Goal: Task Accomplishment & Management: Use online tool/utility

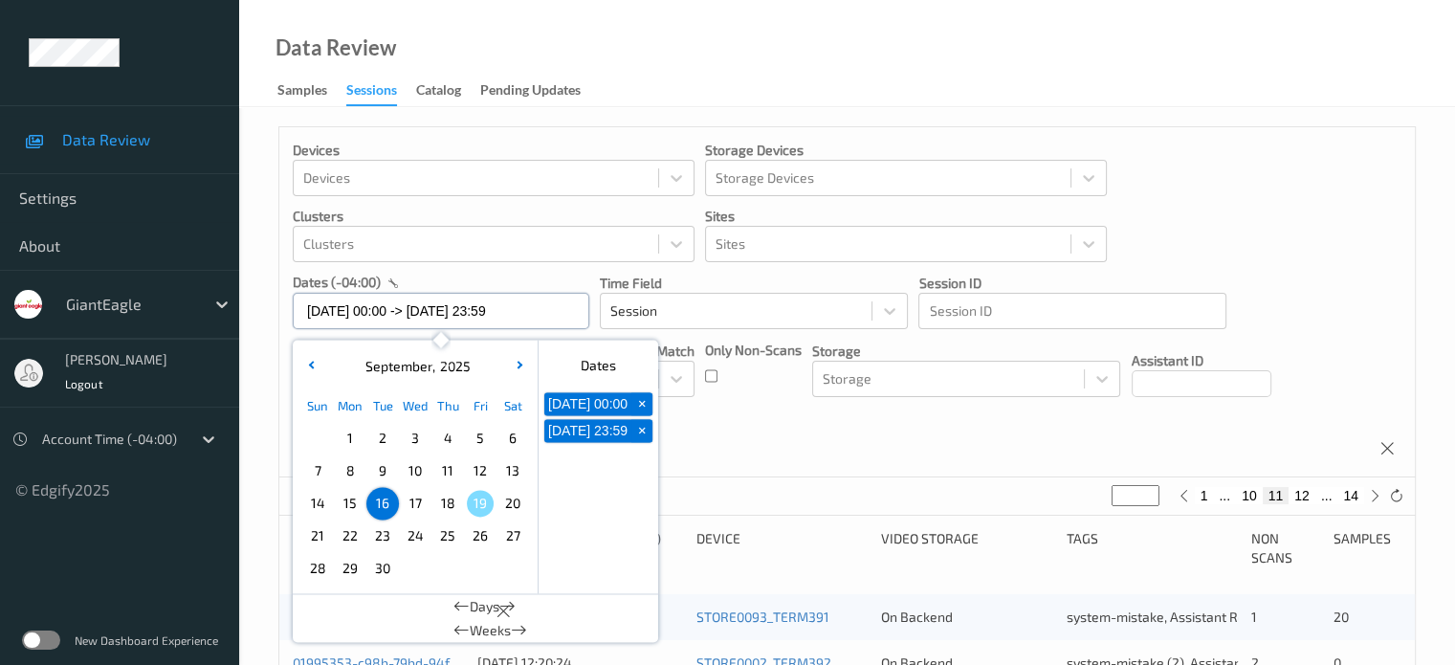
click at [406, 313] on input "16/09/2025 00:00 -> 16/09/2025 23:59" at bounding box center [441, 311] width 297 height 36
click at [33, 637] on label at bounding box center [41, 639] width 38 height 19
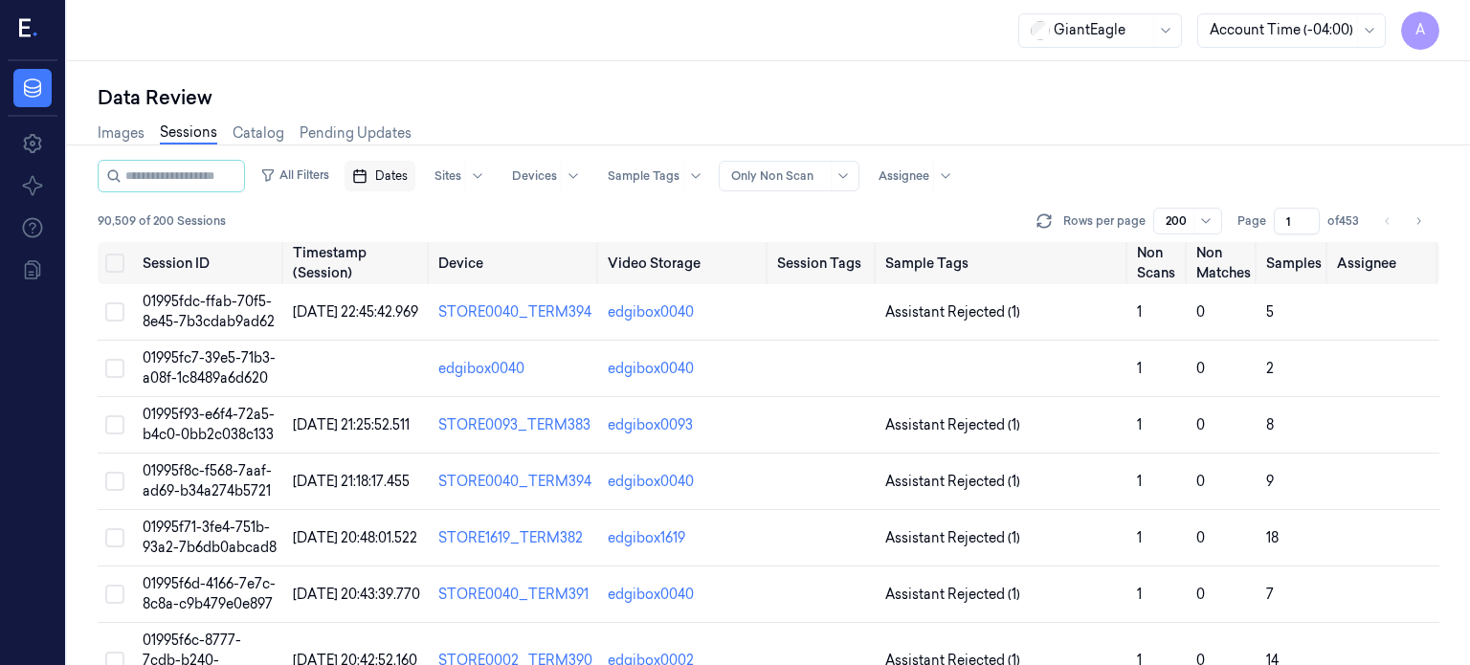
click at [408, 175] on span "Dates" at bounding box center [391, 175] width 33 height 17
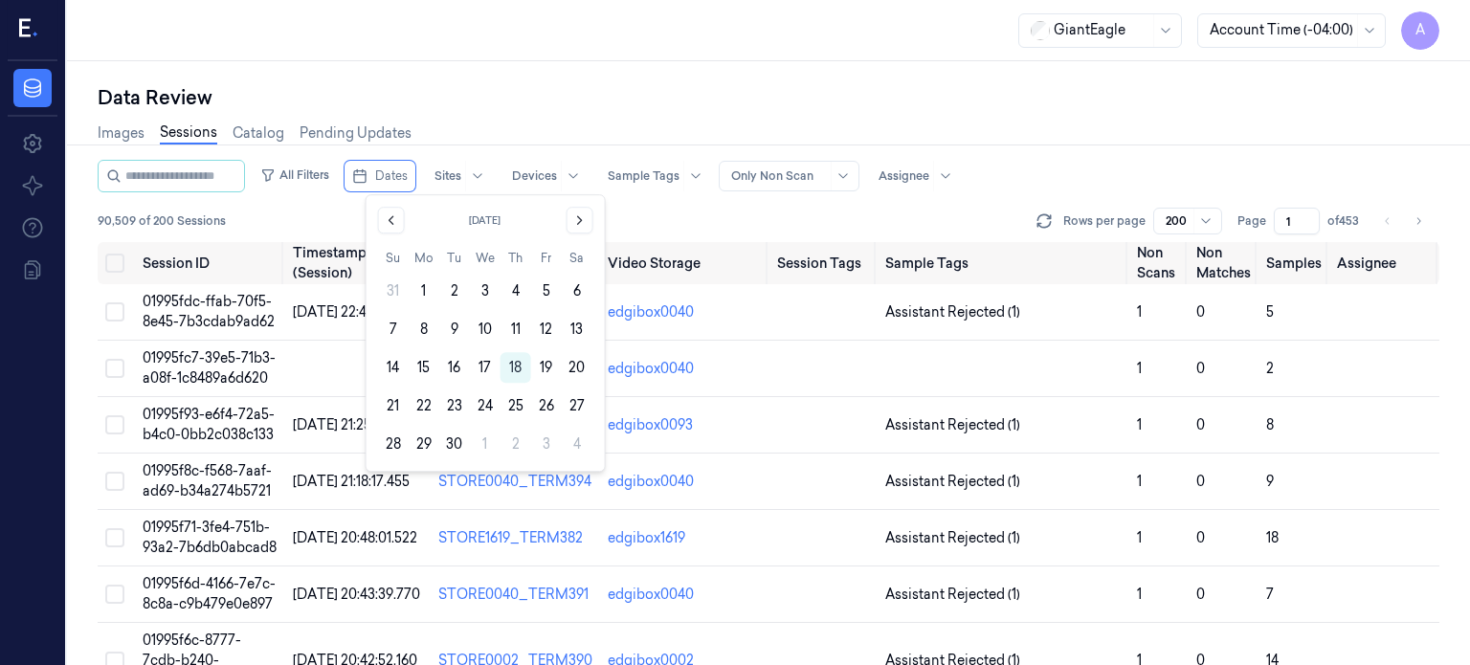
click at [189, 137] on link "Sessions" at bounding box center [188, 133] width 57 height 22
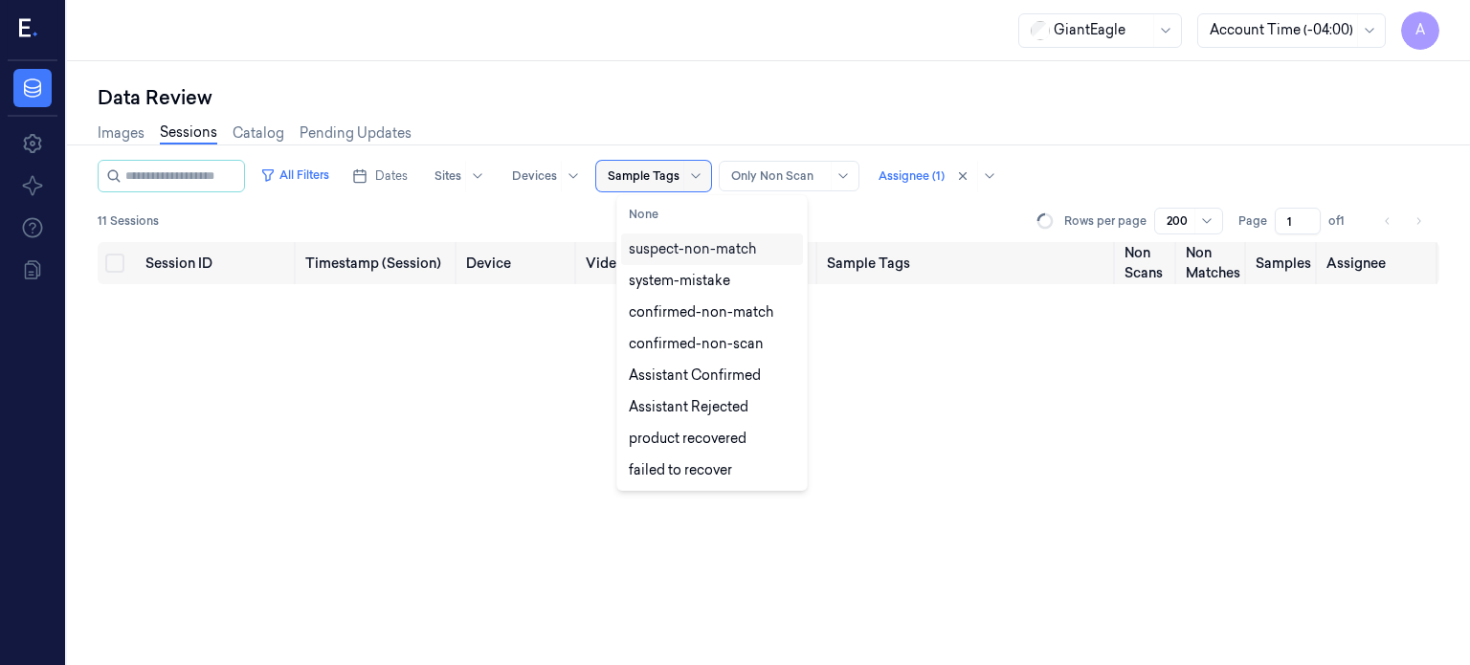
click at [656, 174] on div at bounding box center [644, 175] width 72 height 17
click at [648, 215] on button "None" at bounding box center [712, 214] width 182 height 31
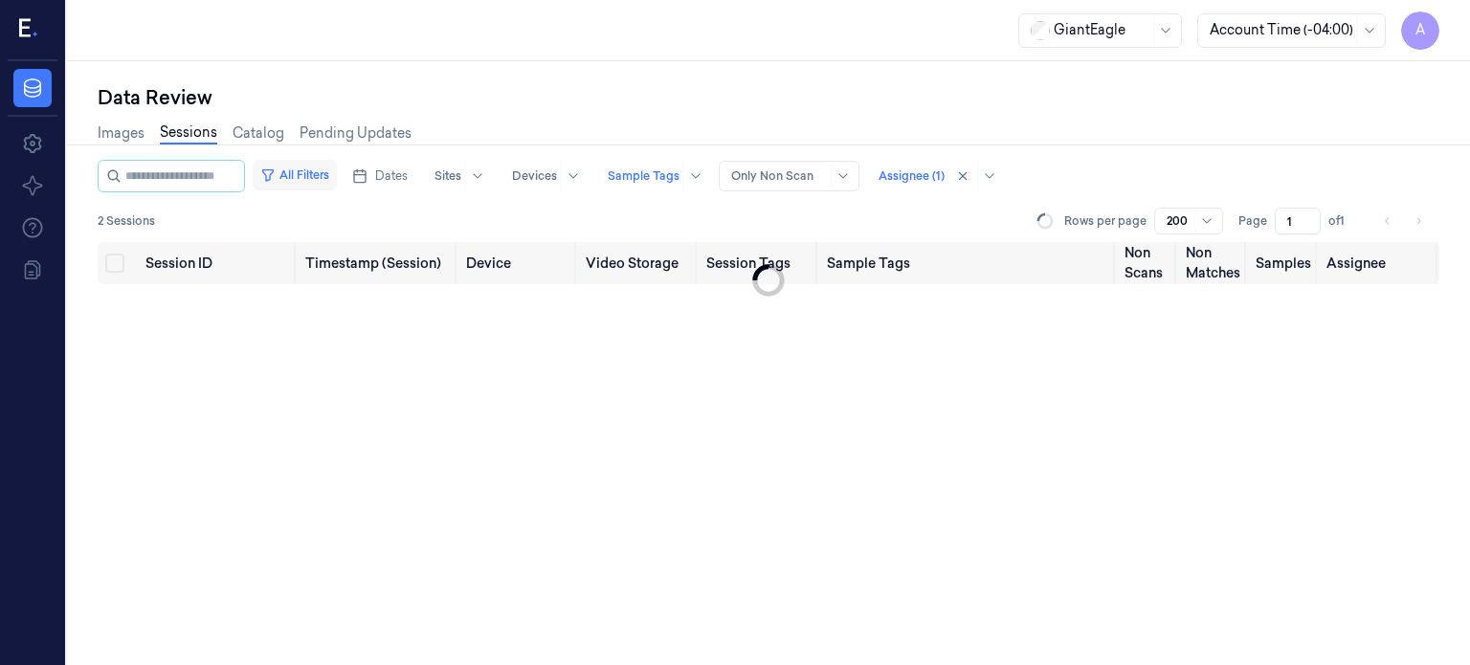
click at [328, 171] on button "All Filters" at bounding box center [295, 175] width 84 height 31
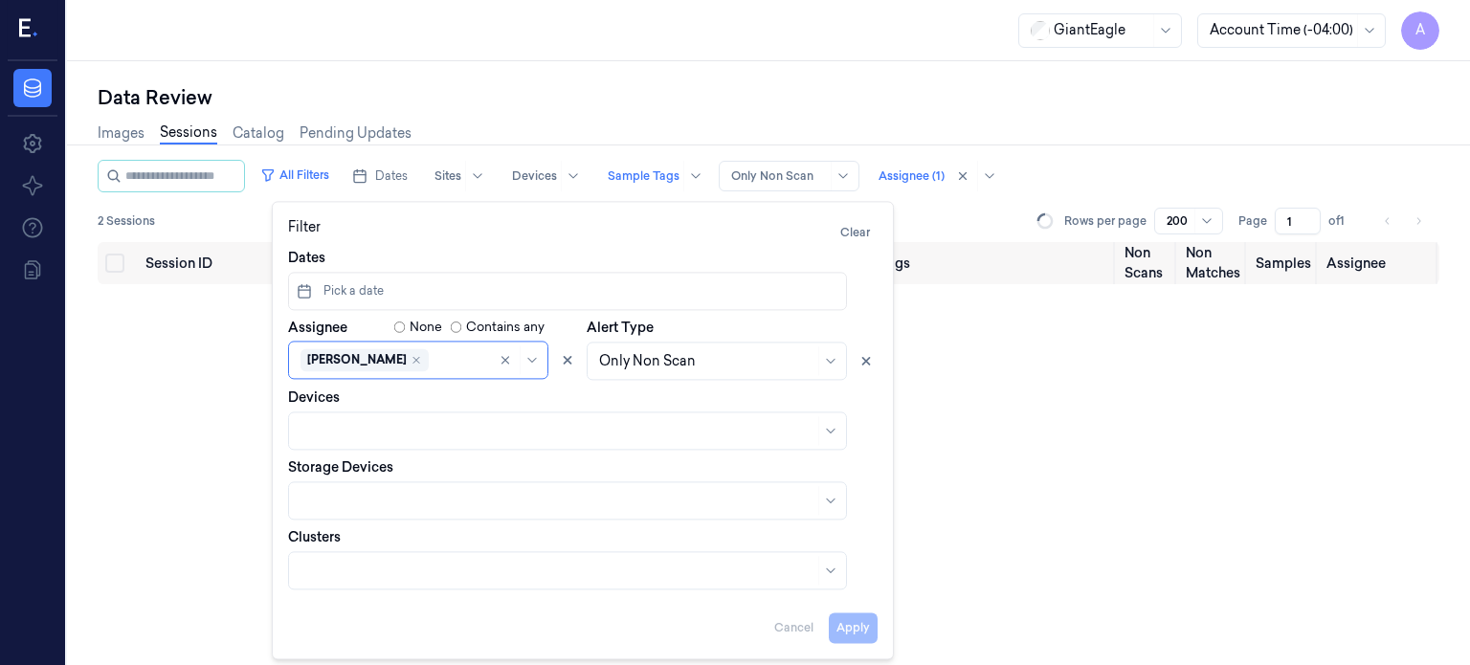
click at [206, 374] on div "Session ID Timestamp (Session) Device Video Storage Session Tags Sample Tags No…" at bounding box center [768, 454] width 1341 height 424
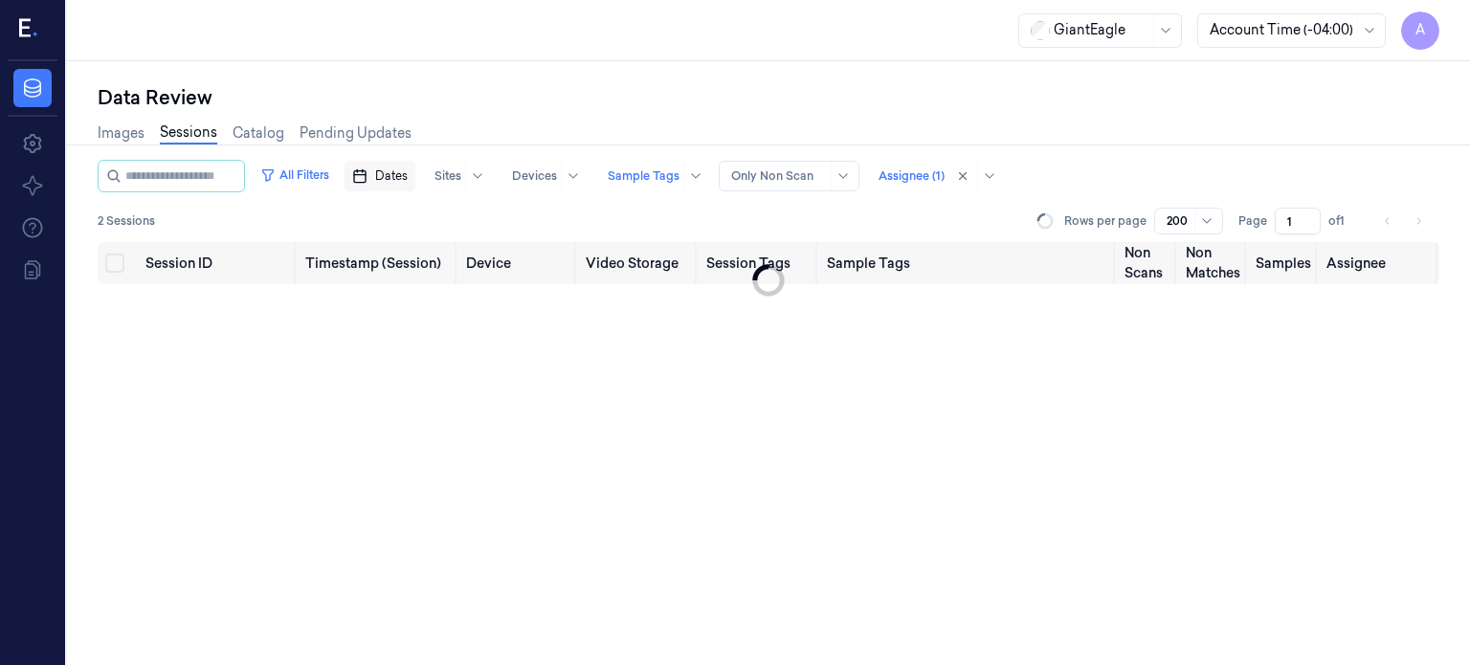
click at [408, 178] on span "Dates" at bounding box center [391, 175] width 33 height 17
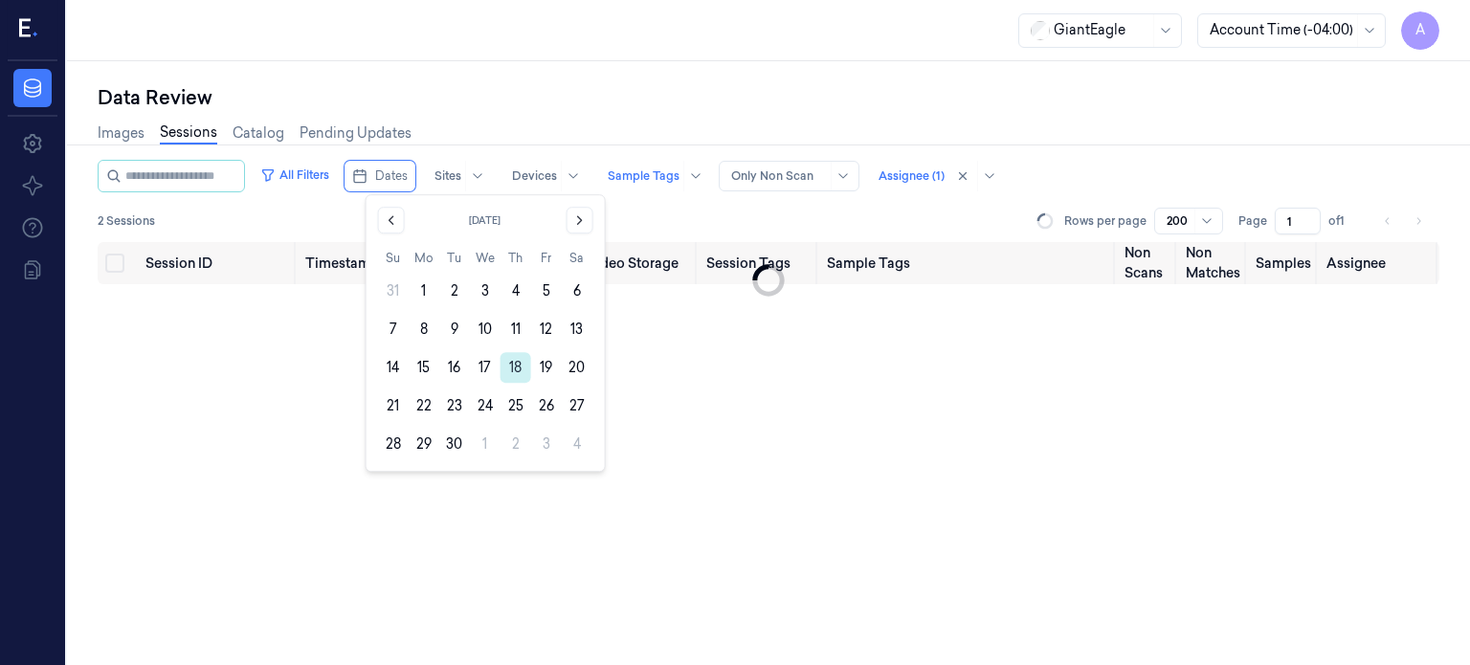
click at [511, 372] on button "18" at bounding box center [515, 367] width 31 height 31
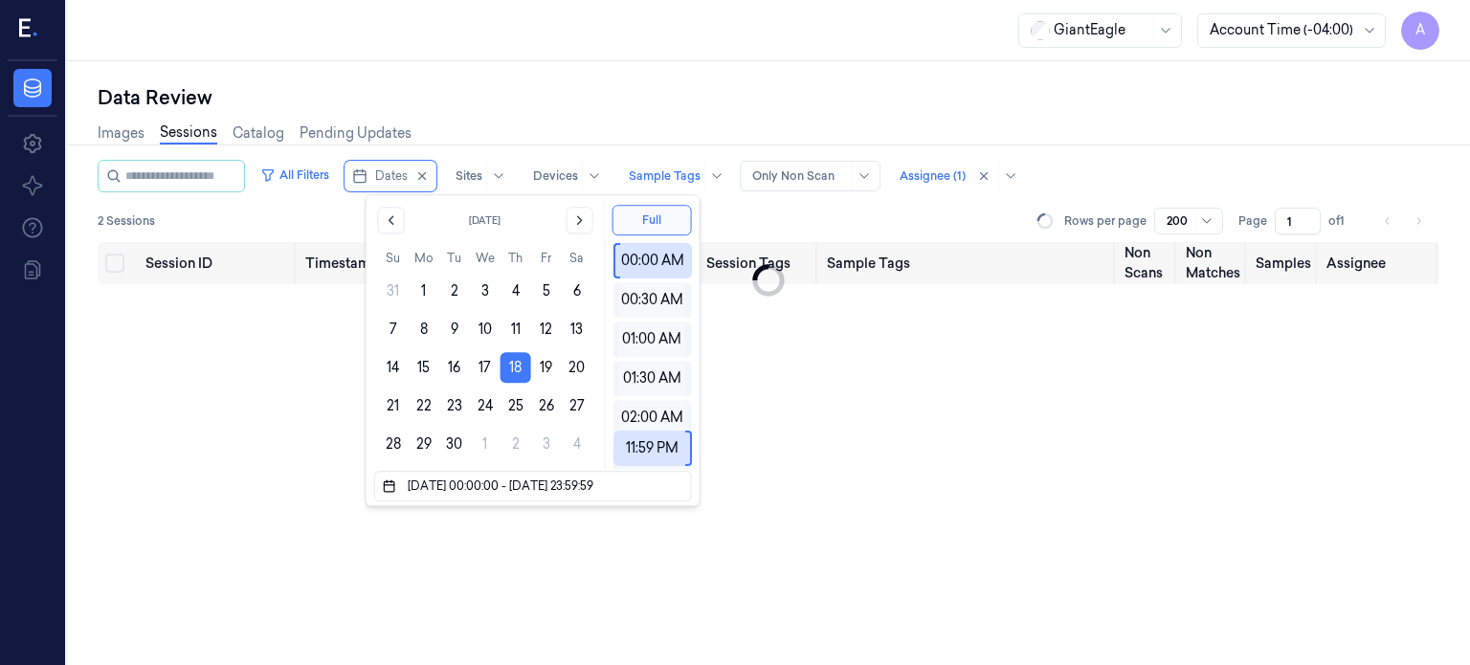
click at [232, 413] on div "Session ID Timestamp (Session) Device Video Storage Session Tags Sample Tags No…" at bounding box center [768, 454] width 1341 height 424
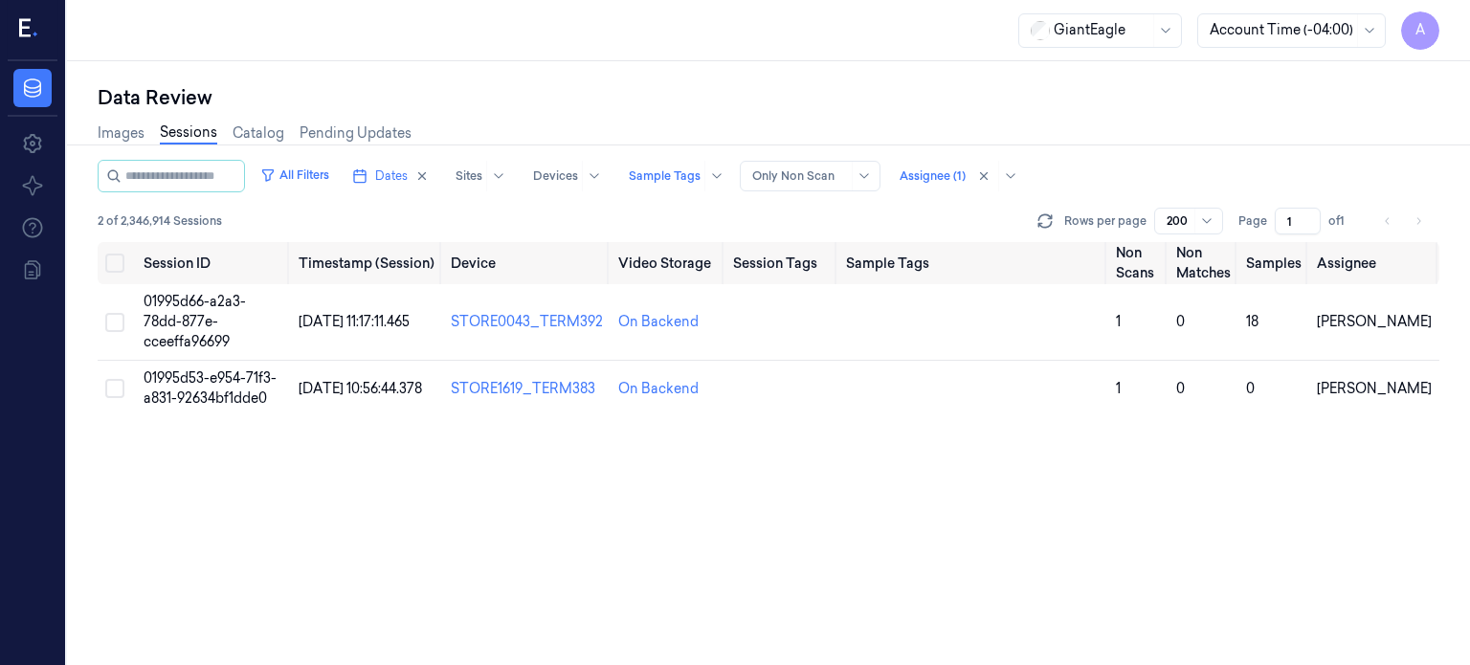
click at [188, 126] on link "Sessions" at bounding box center [188, 133] width 57 height 22
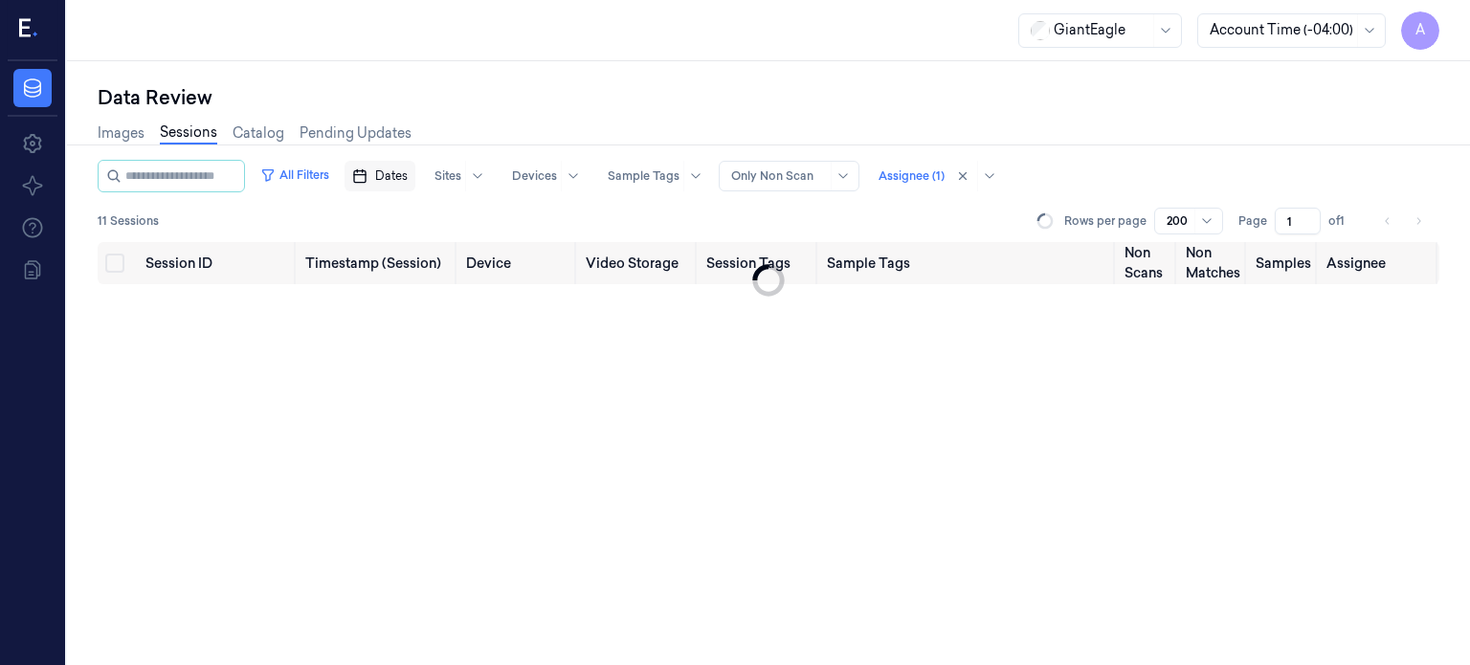
click at [408, 179] on span "Dates" at bounding box center [391, 175] width 33 height 17
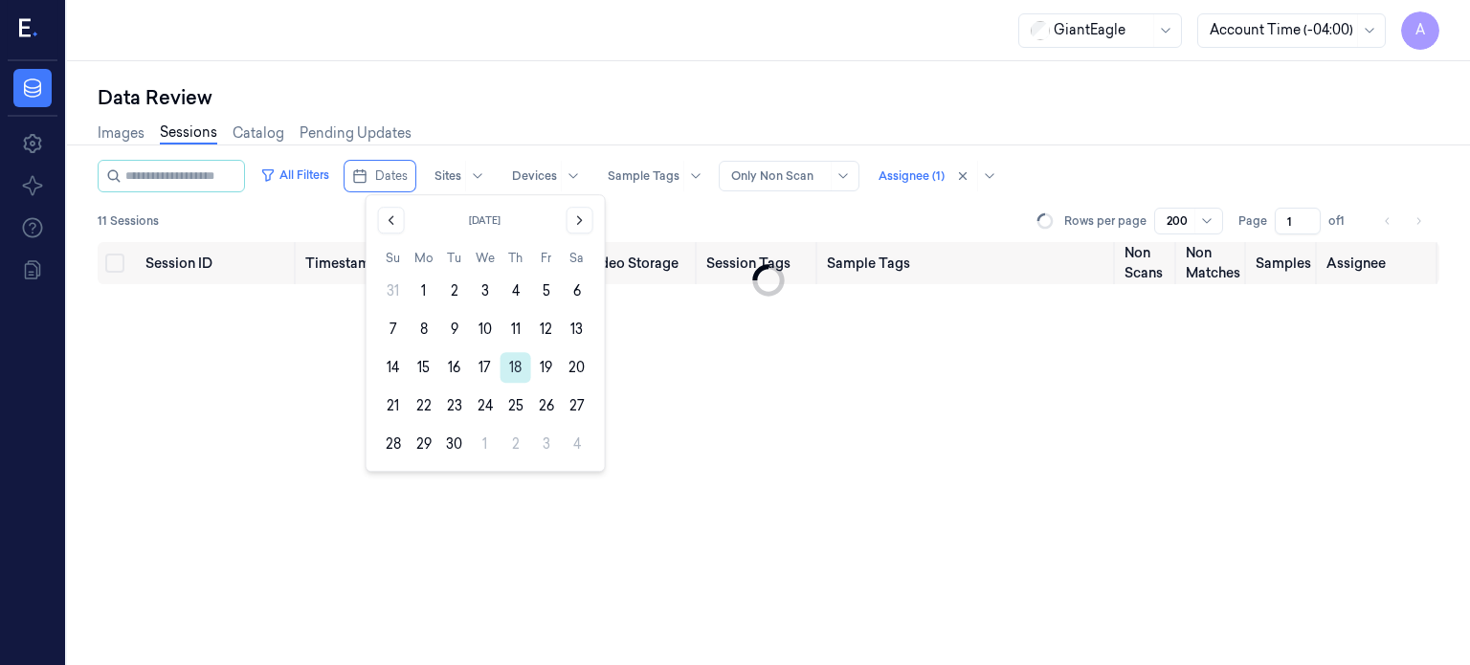
click at [515, 370] on button "18" at bounding box center [515, 367] width 31 height 31
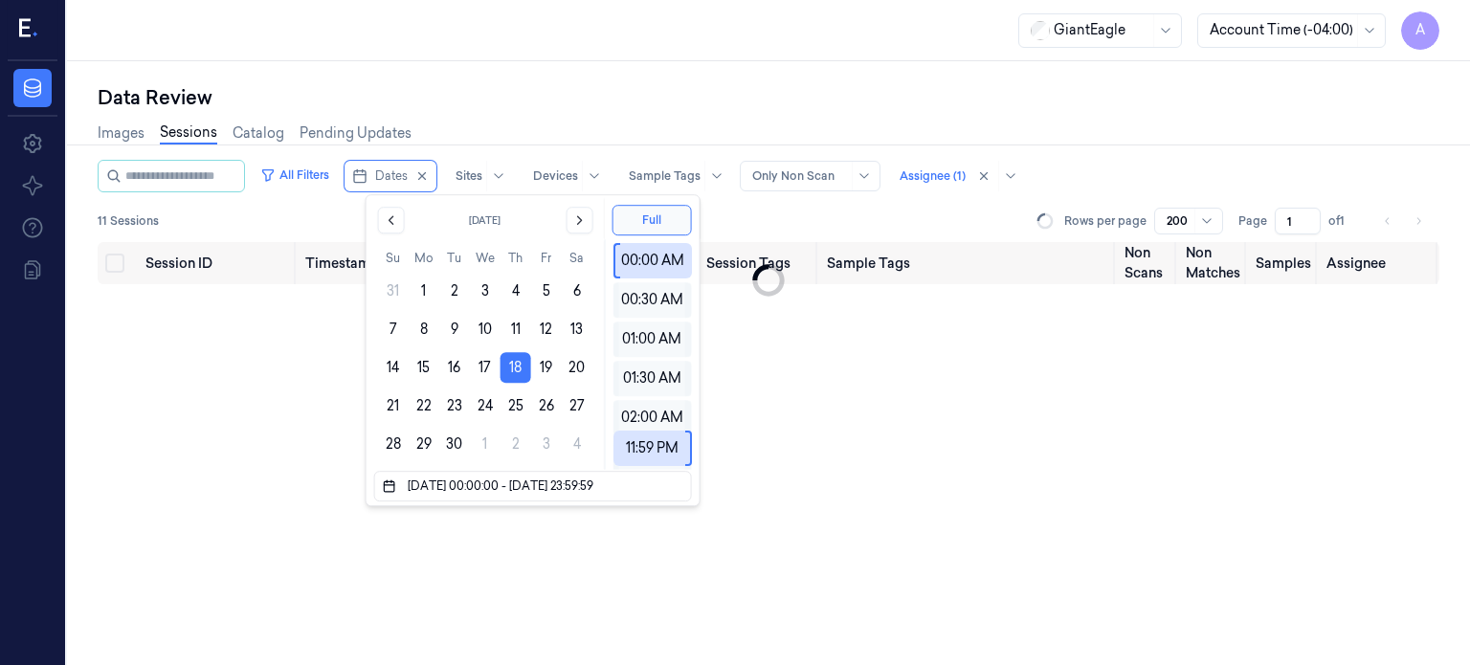
click at [207, 459] on div "Session ID Timestamp (Session) Device Video Storage Session Tags Sample Tags No…" at bounding box center [768, 454] width 1341 height 424
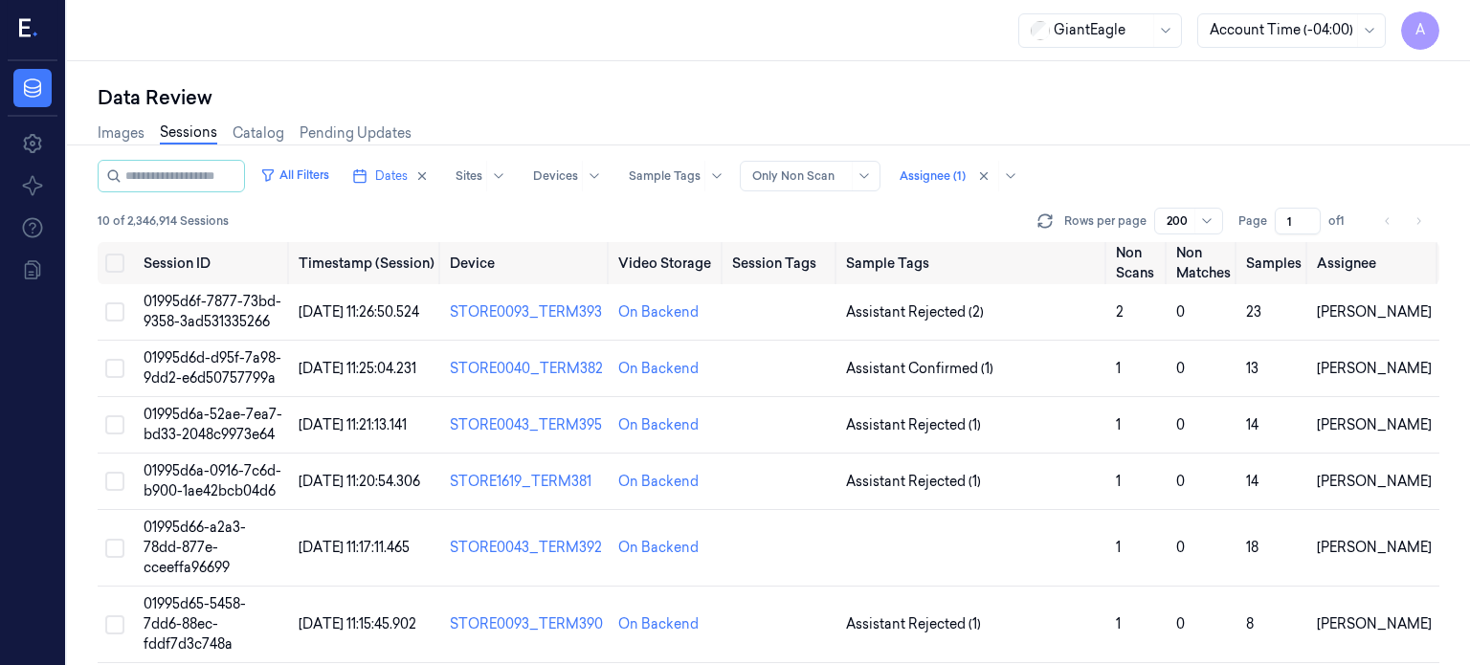
click at [791, 5] on div "GiantEagle Account Time (-04:00) A" at bounding box center [768, 30] width 1403 height 61
click at [205, 301] on span "01995d6f-7877-73bd-9358-3ad531335266" at bounding box center [213, 311] width 138 height 37
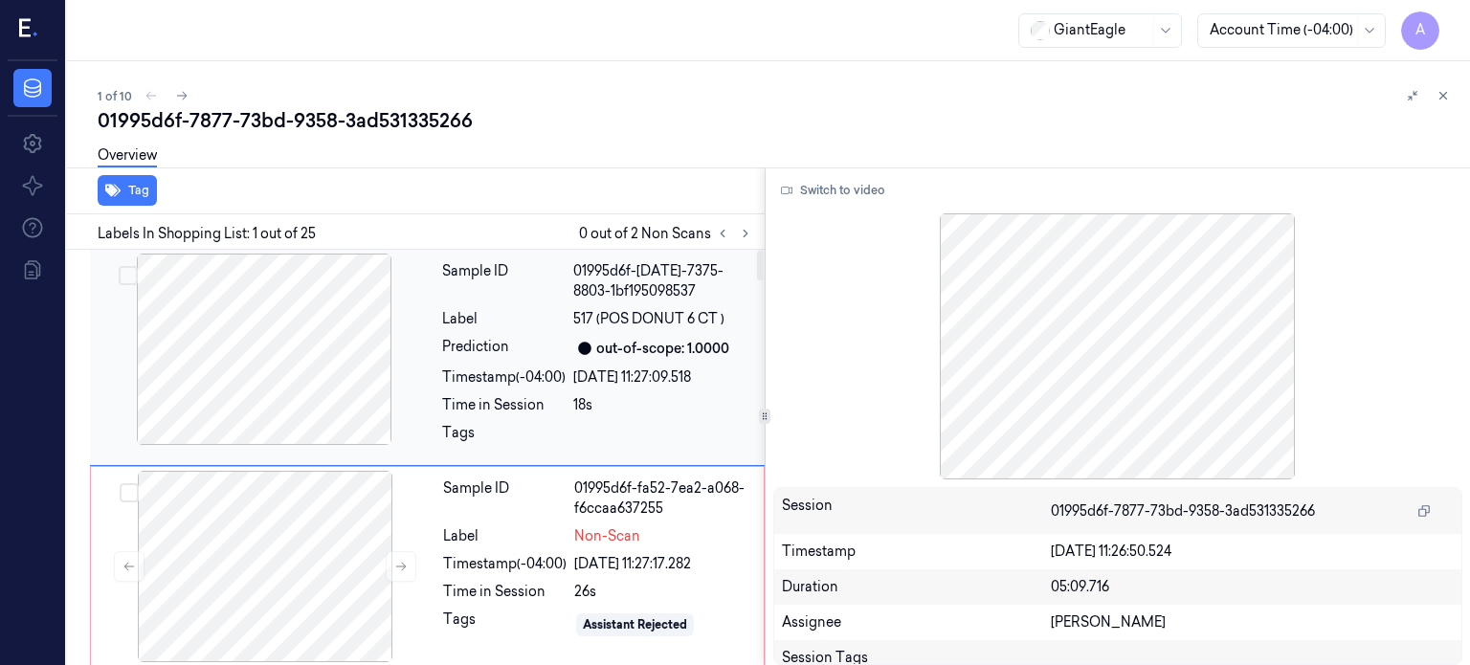
drag, startPoint x: 152, startPoint y: 318, endPoint x: 147, endPoint y: 264, distance: 53.8
click at [138, 275] on div at bounding box center [264, 349] width 341 height 191
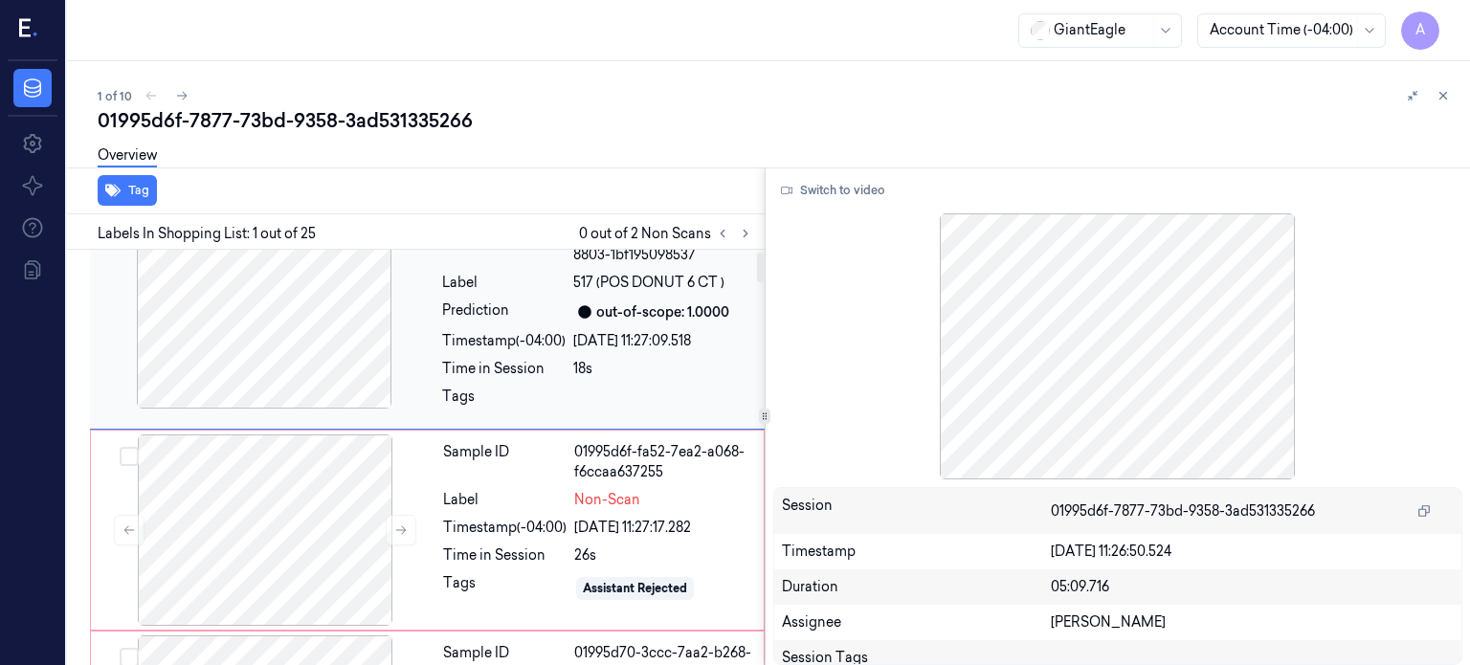
scroll to position [23, 0]
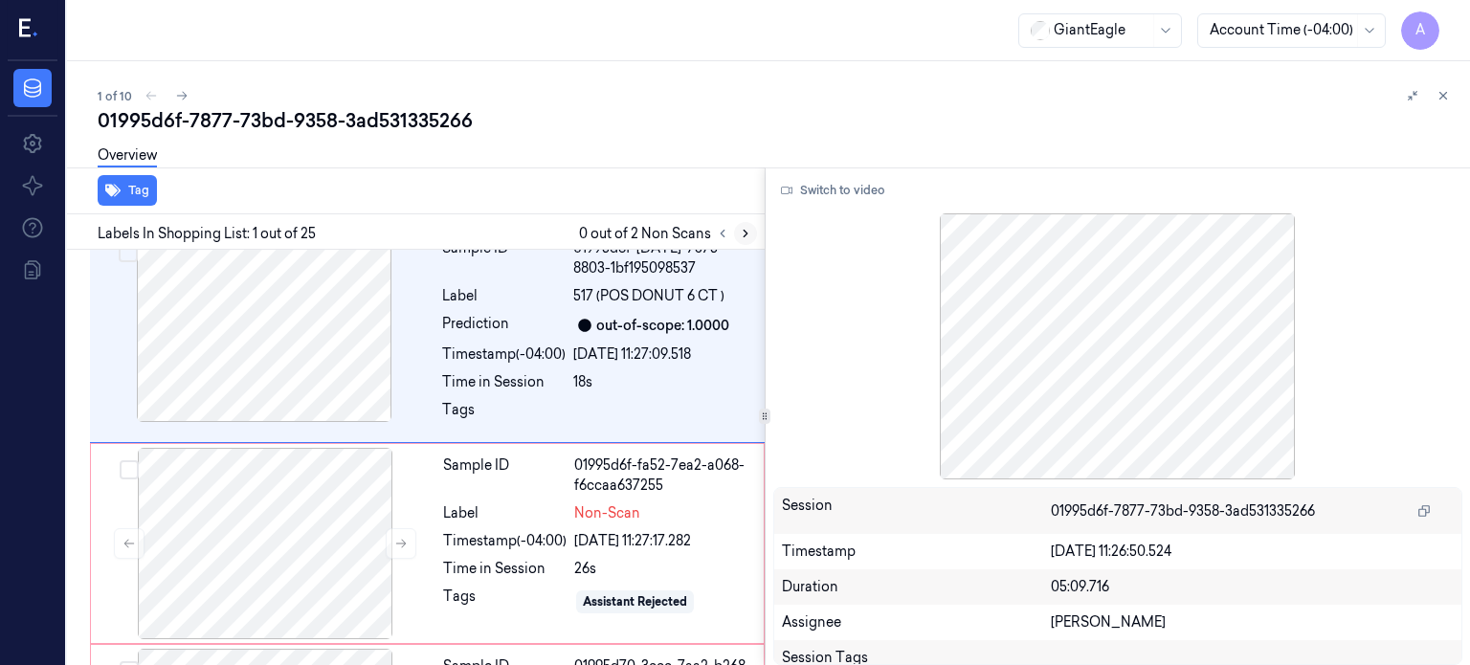
click at [743, 231] on icon at bounding box center [745, 234] width 4 height 7
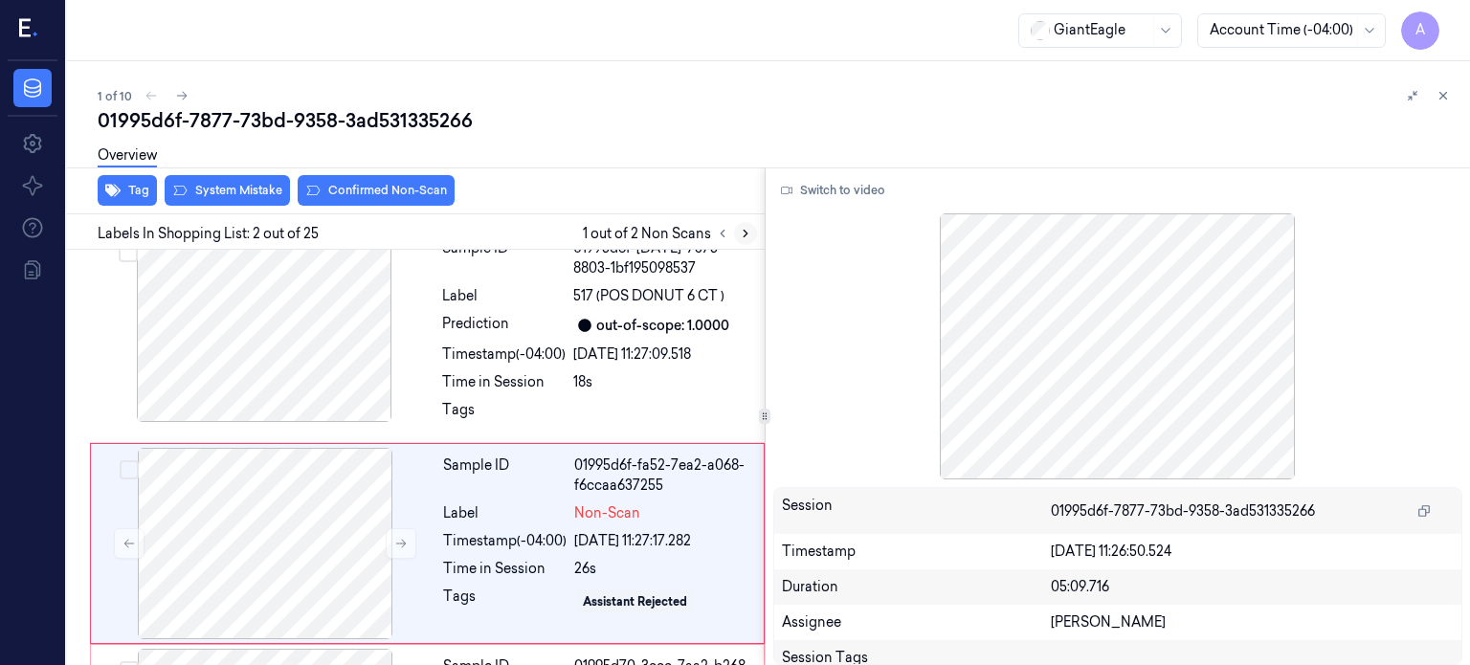
scroll to position [107, 0]
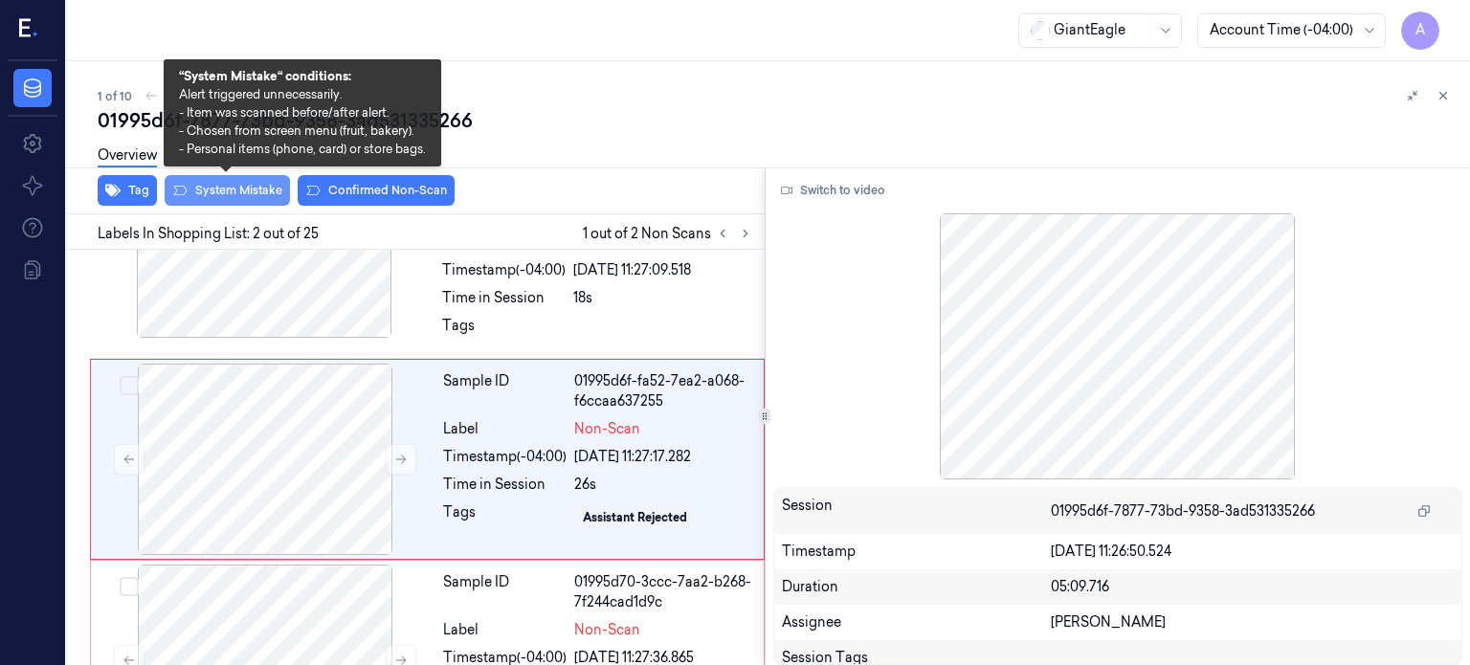
click at [248, 192] on button "System Mistake" at bounding box center [227, 190] width 125 height 31
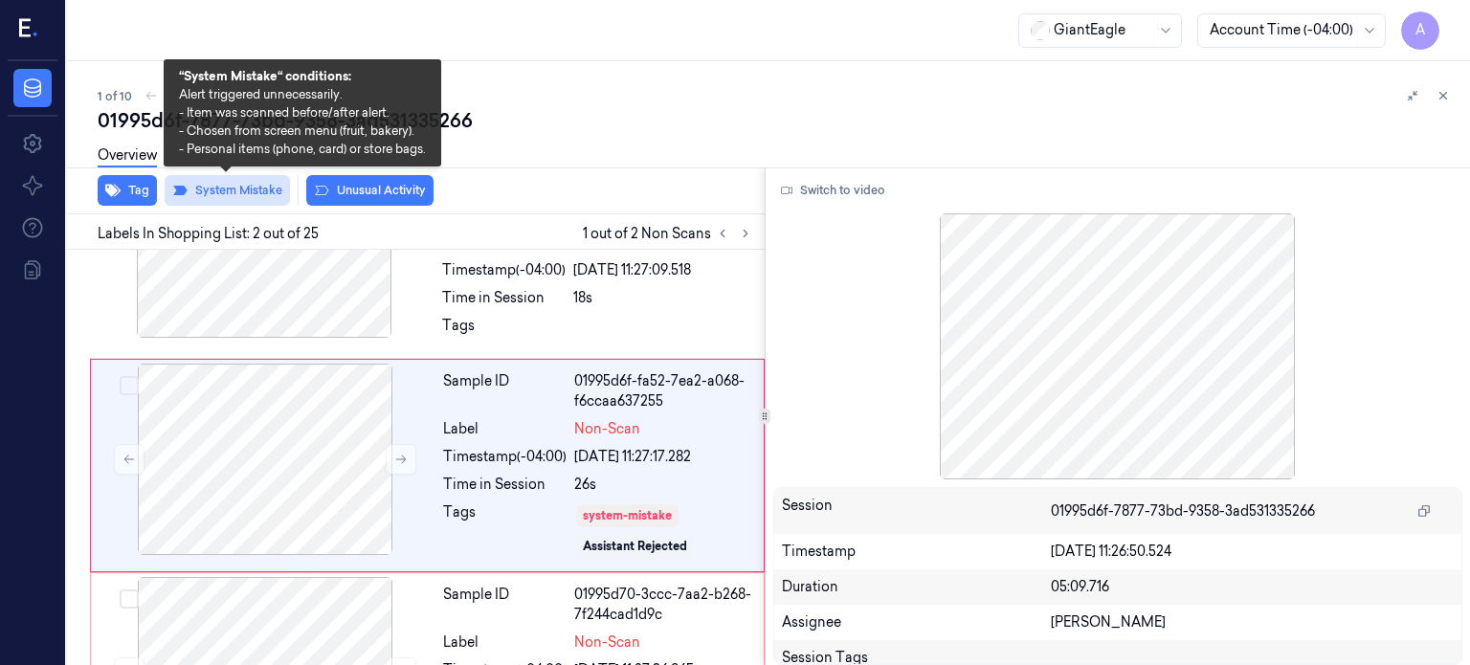
scroll to position [114, 0]
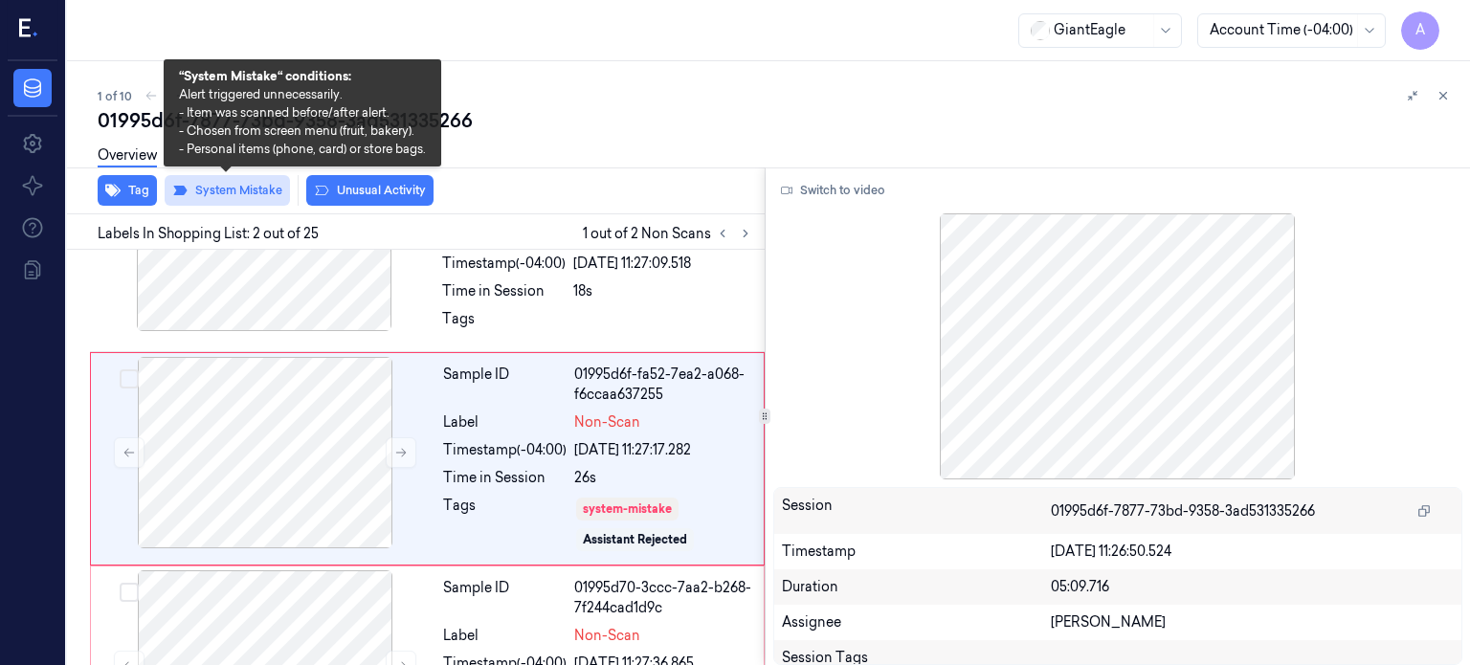
click at [229, 188] on button "System Mistake" at bounding box center [227, 190] width 125 height 31
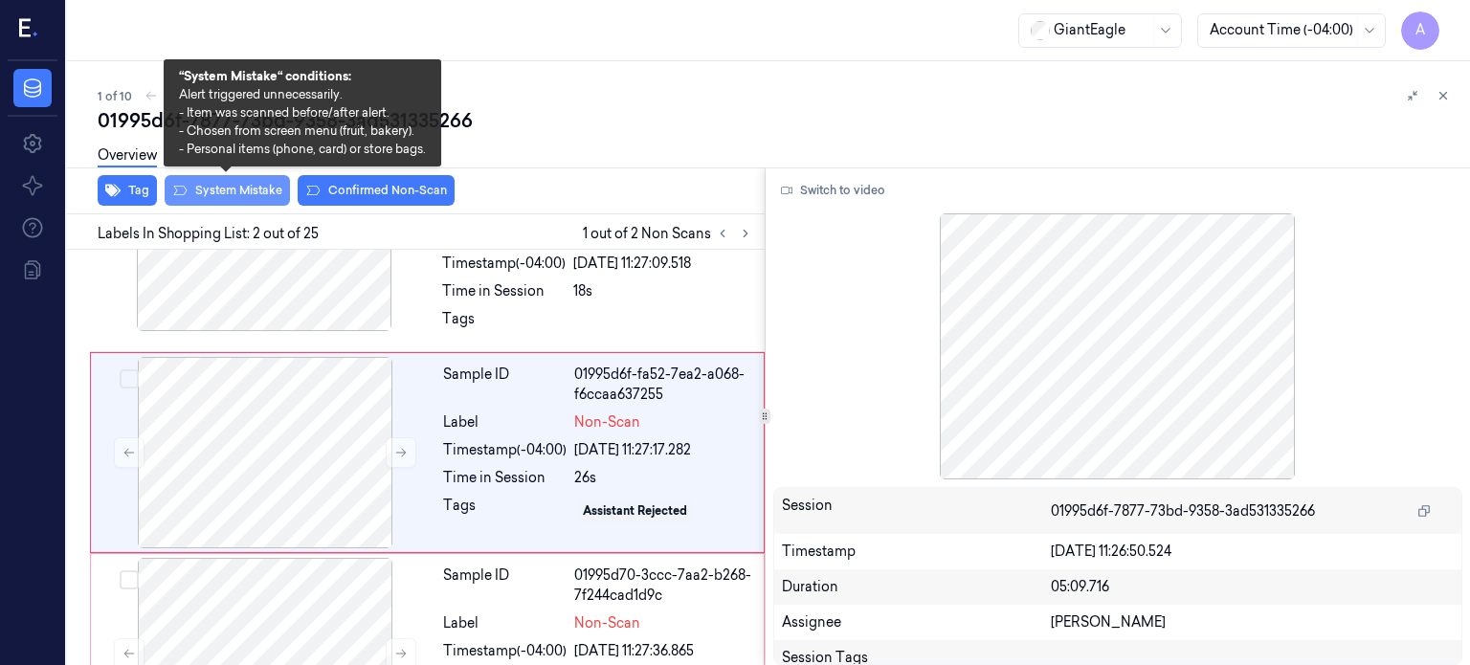
scroll to position [107, 0]
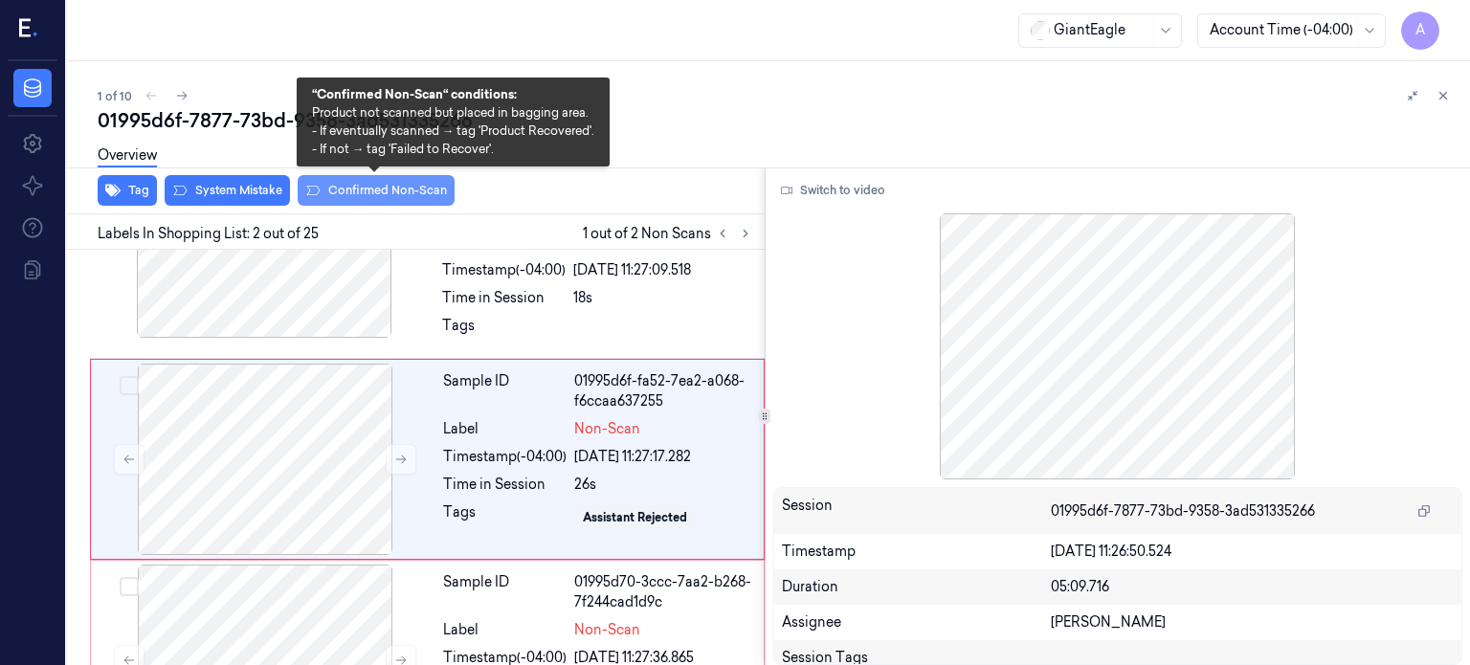
click at [383, 190] on button "Confirmed Non-Scan" at bounding box center [376, 190] width 157 height 31
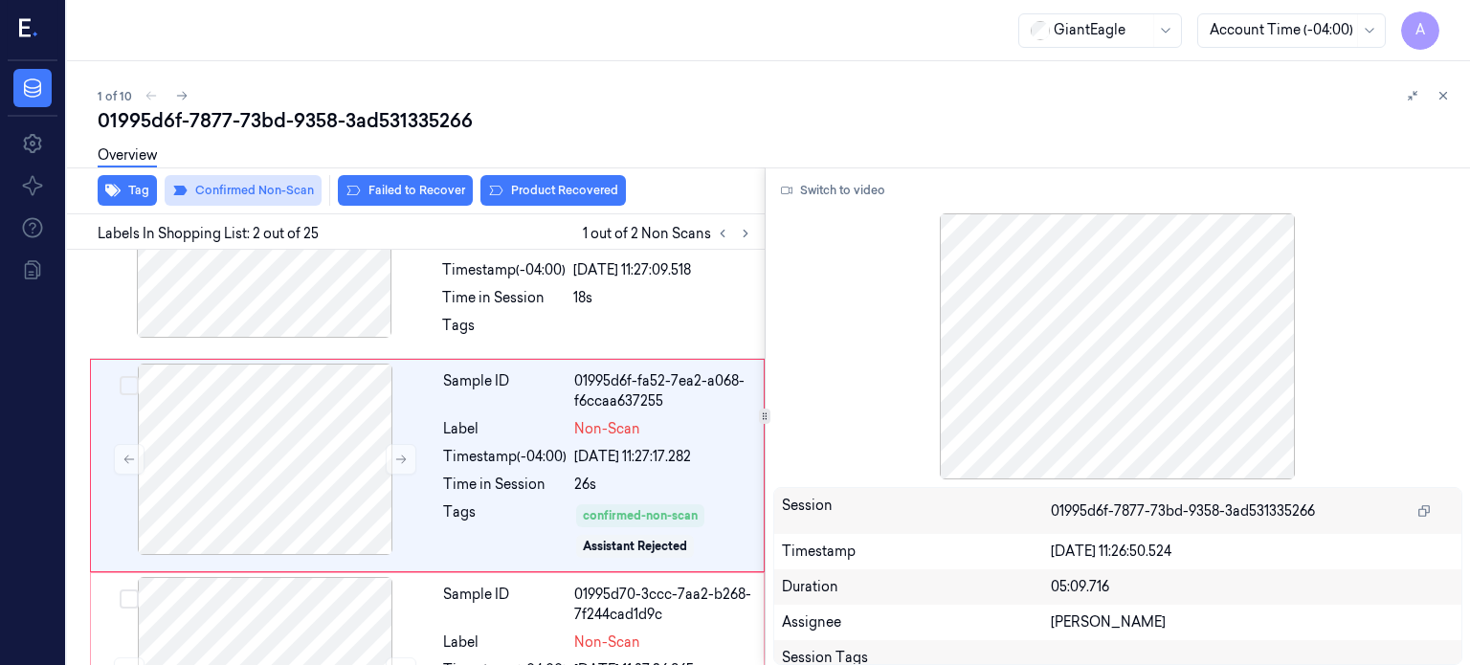
scroll to position [114, 0]
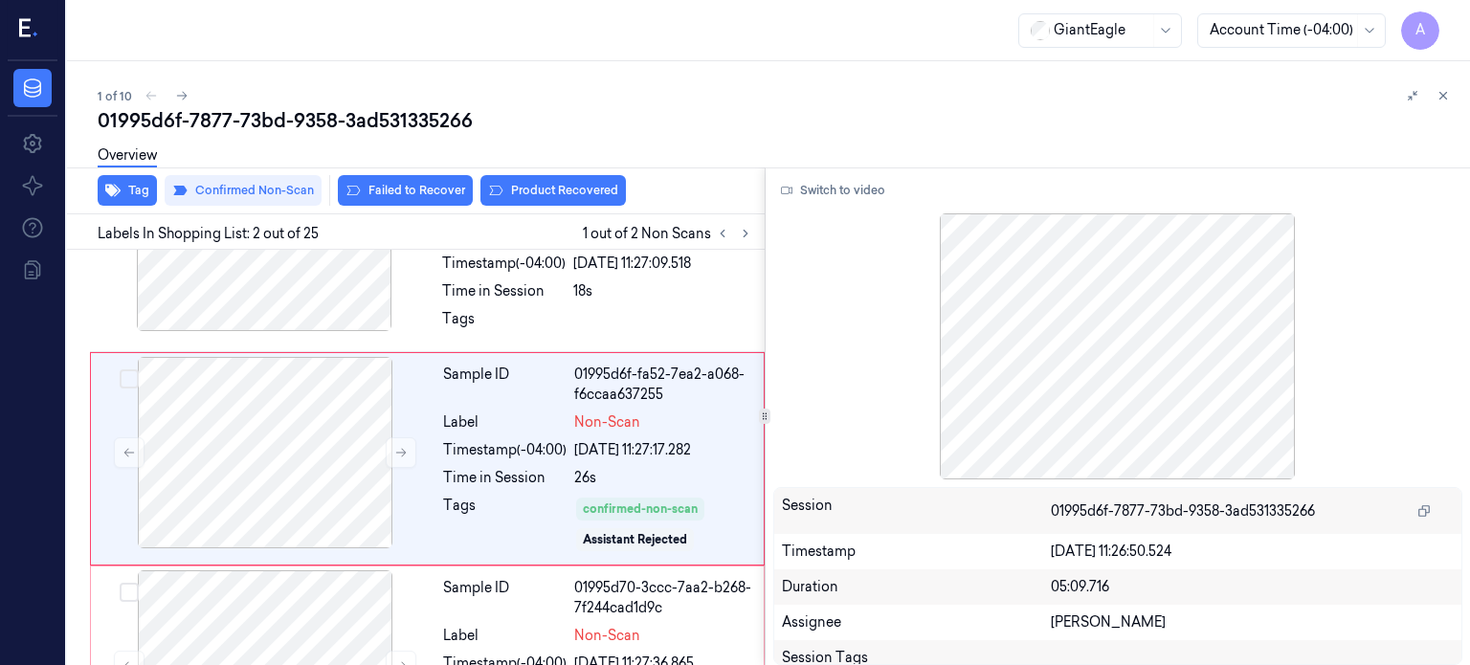
click at [555, 181] on div "Overview" at bounding box center [776, 158] width 1357 height 49
click at [567, 184] on button "Product Recovered" at bounding box center [552, 190] width 145 height 31
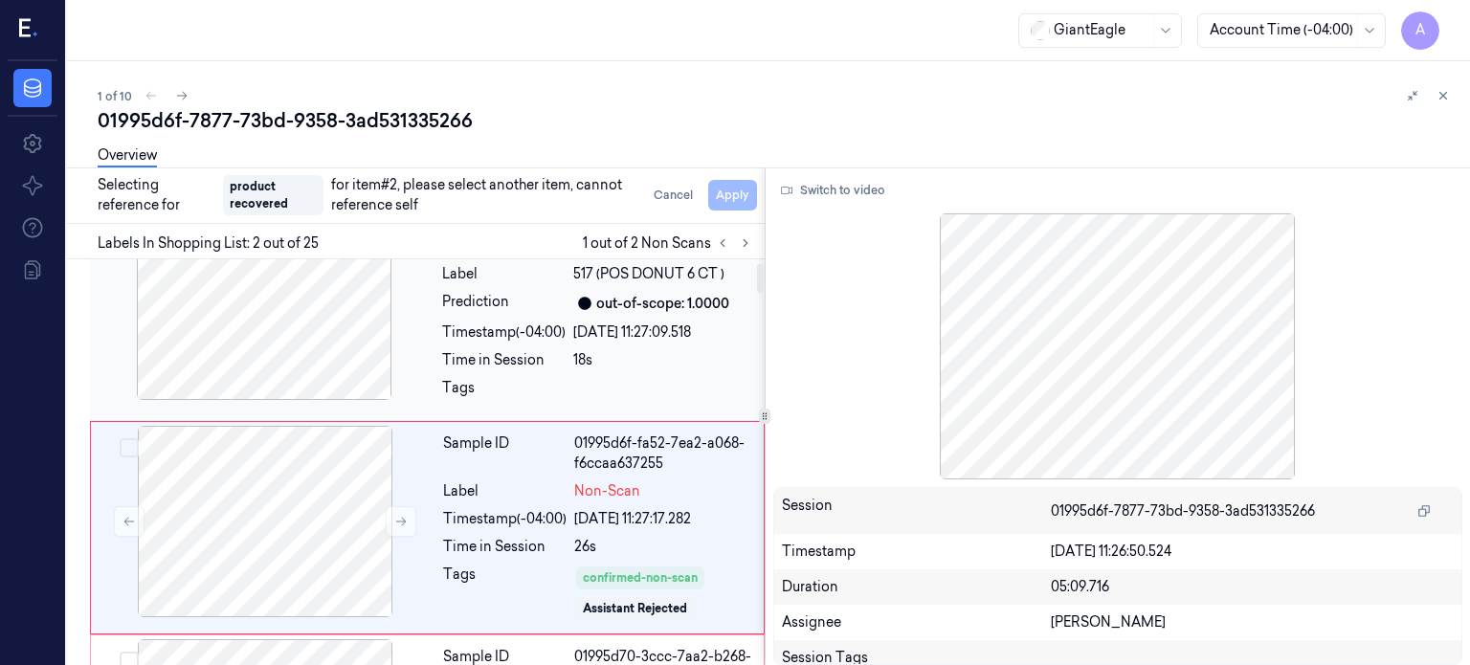
scroll to position [35, 0]
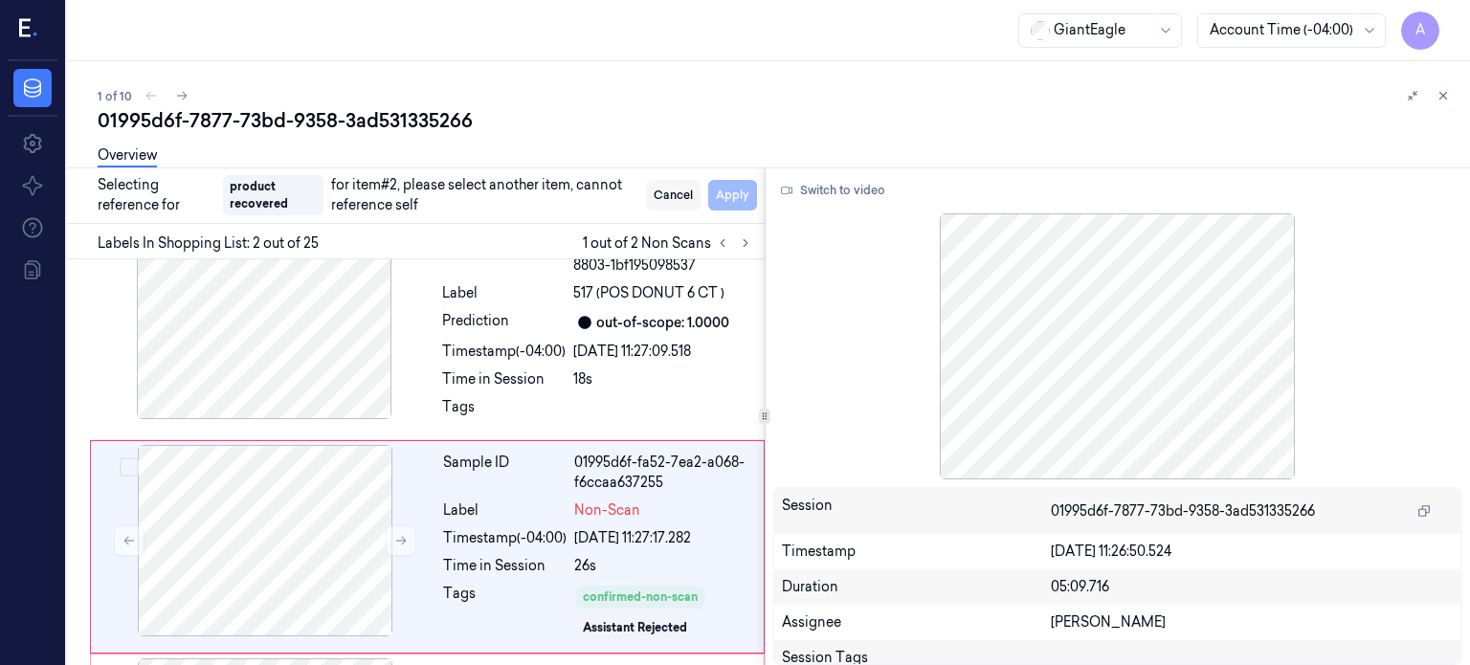
click at [679, 194] on button "Cancel" at bounding box center [673, 195] width 55 height 31
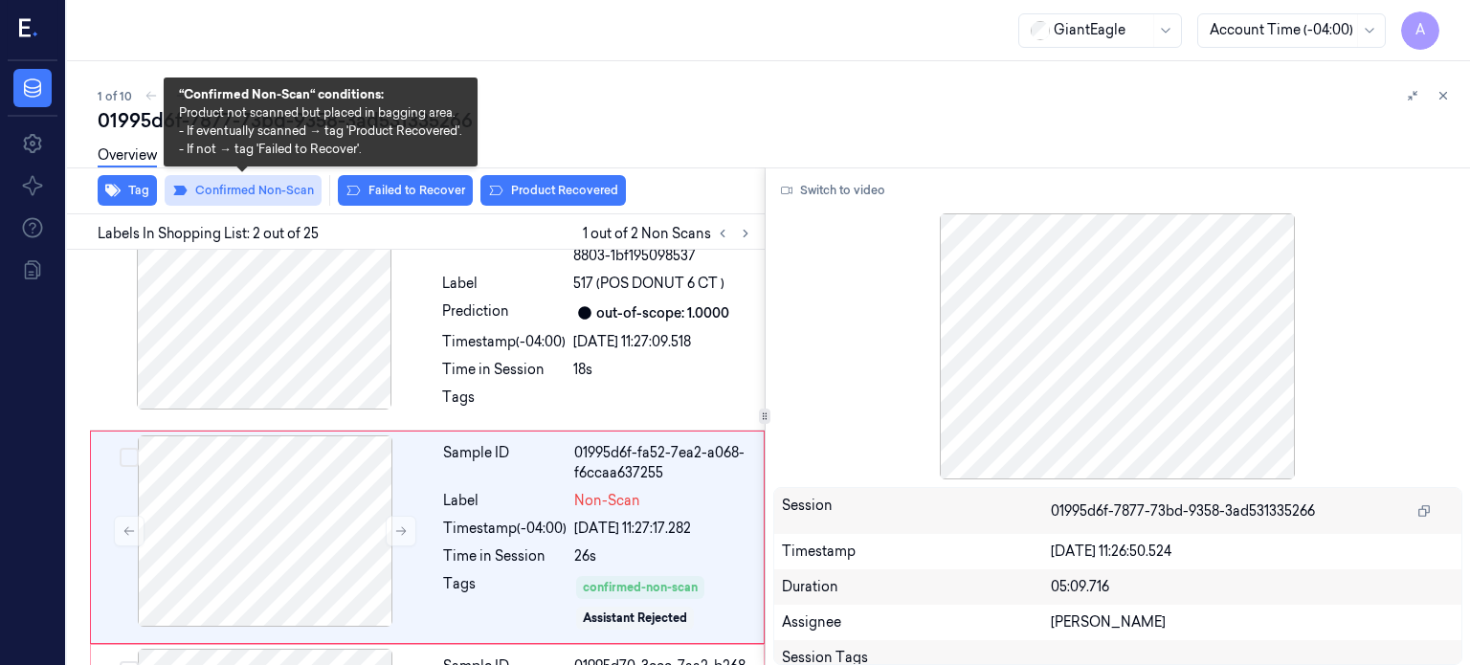
click at [243, 187] on button "Confirmed Non-Scan" at bounding box center [243, 190] width 157 height 31
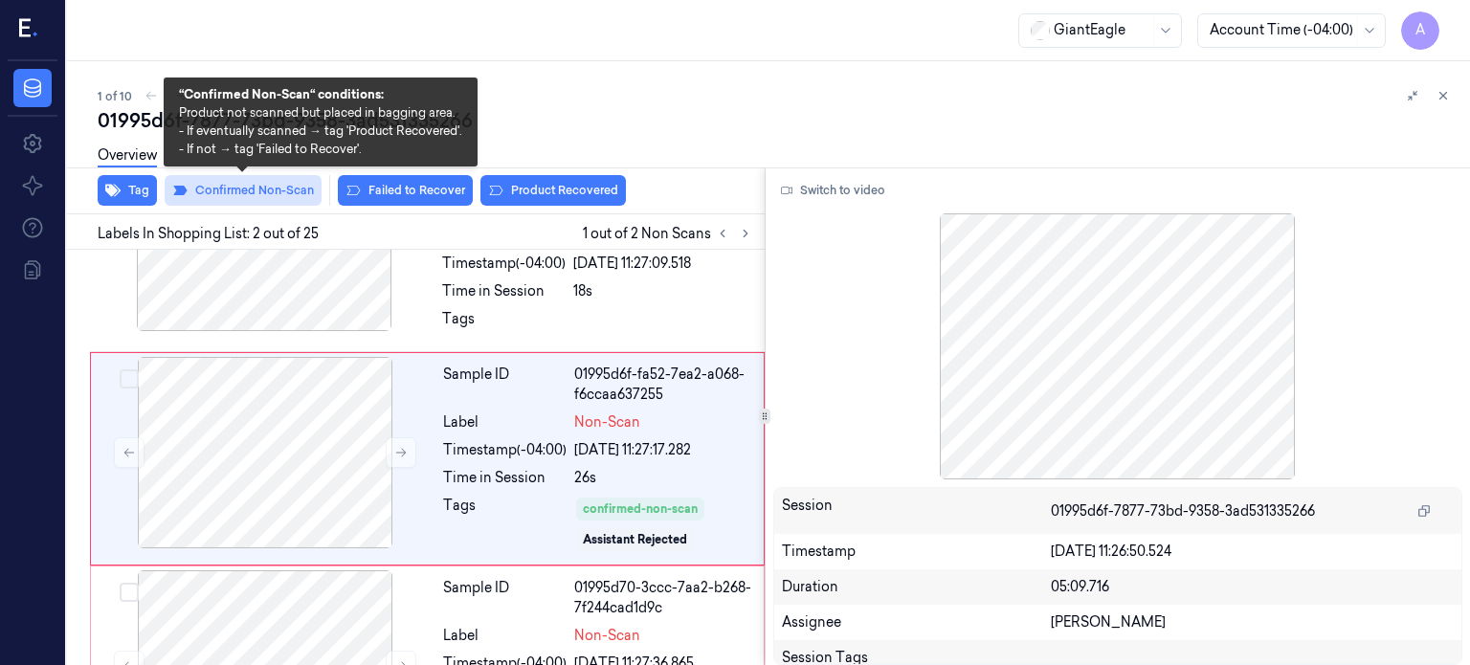
scroll to position [107, 0]
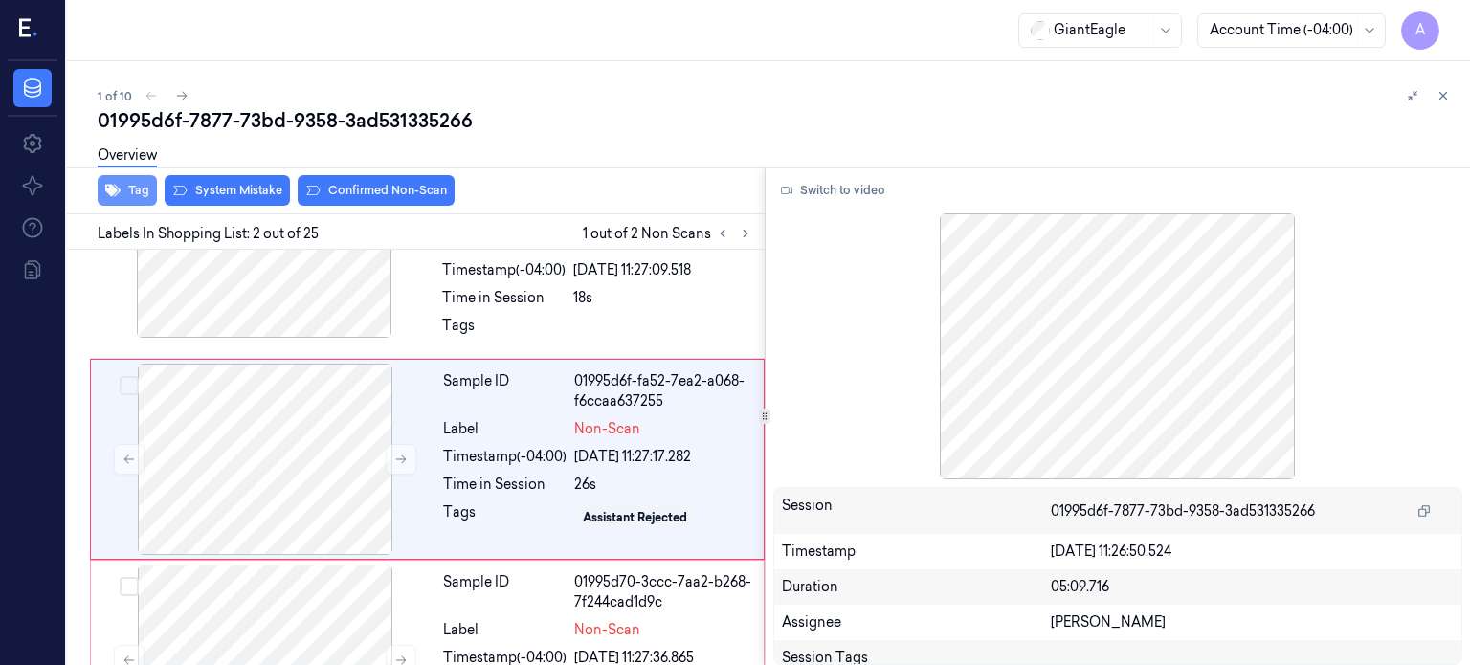
click at [141, 190] on button "Tag" at bounding box center [127, 190] width 59 height 31
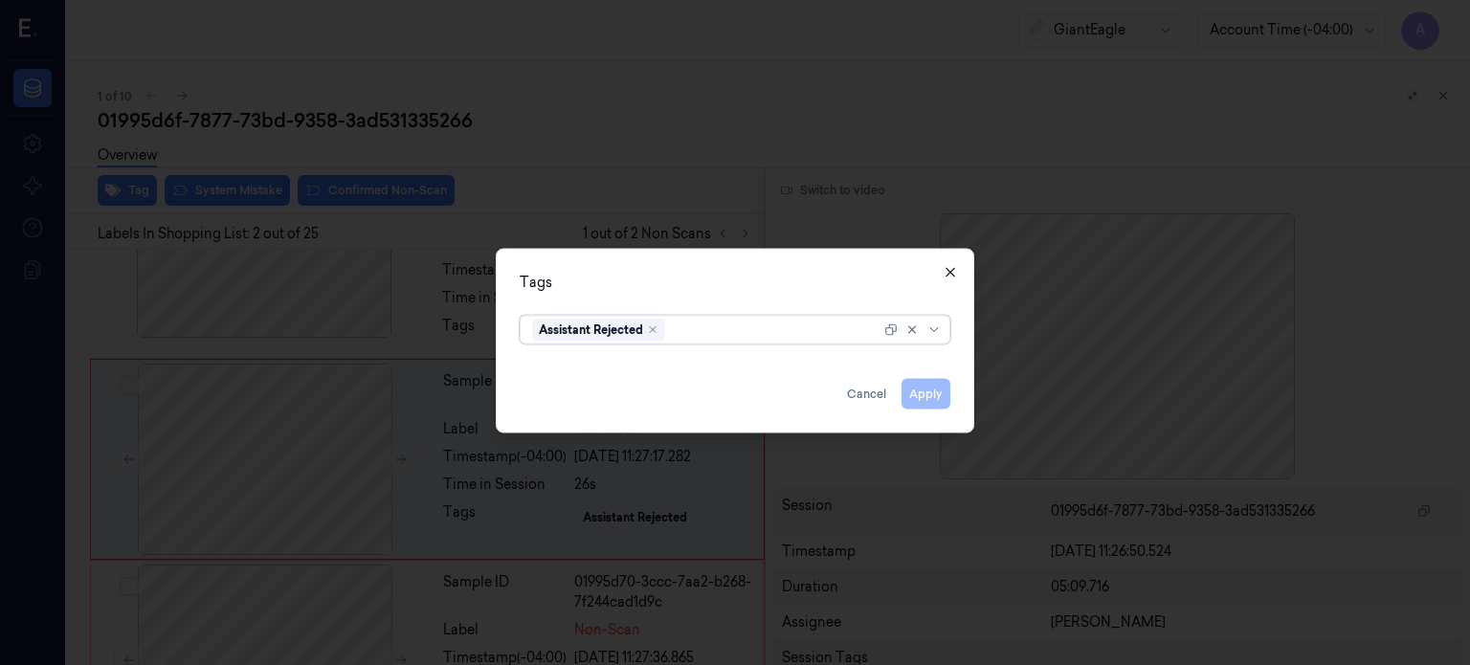
click at [953, 275] on icon "button" at bounding box center [949, 271] width 9 height 9
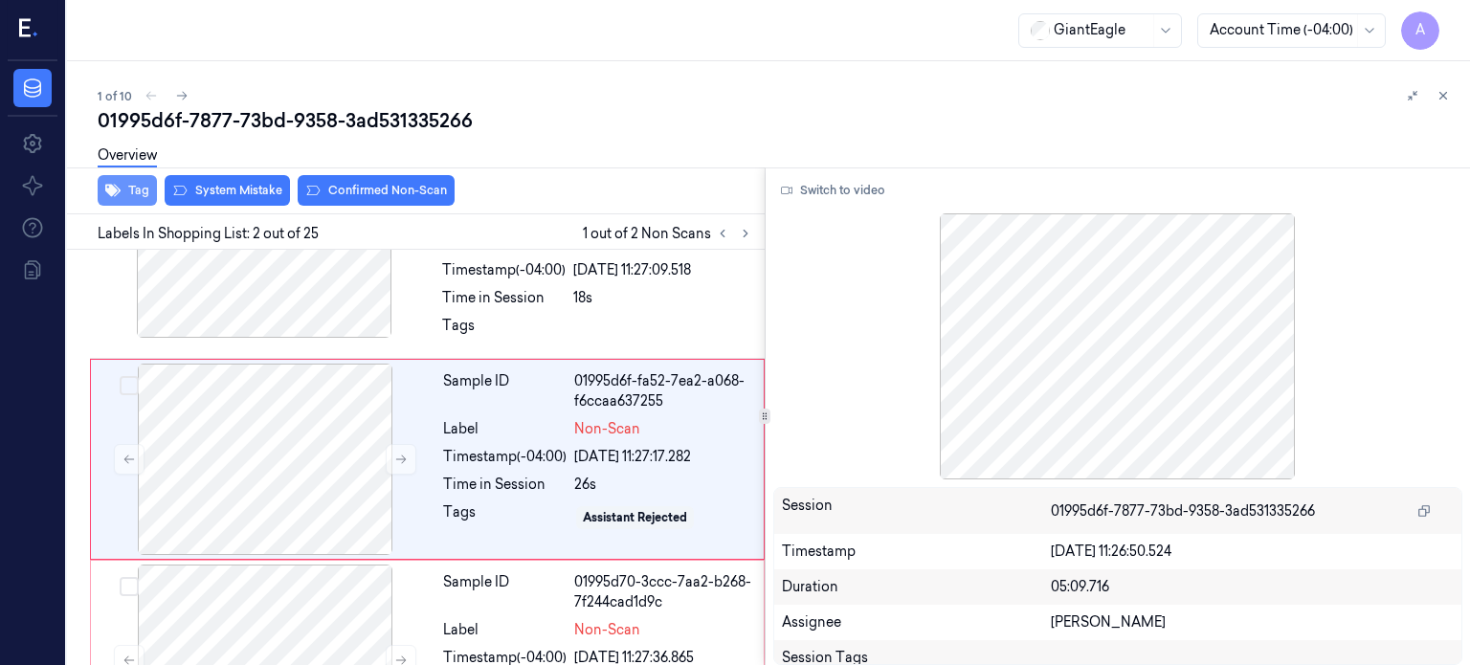
click at [136, 188] on button "Tag" at bounding box center [127, 190] width 59 height 31
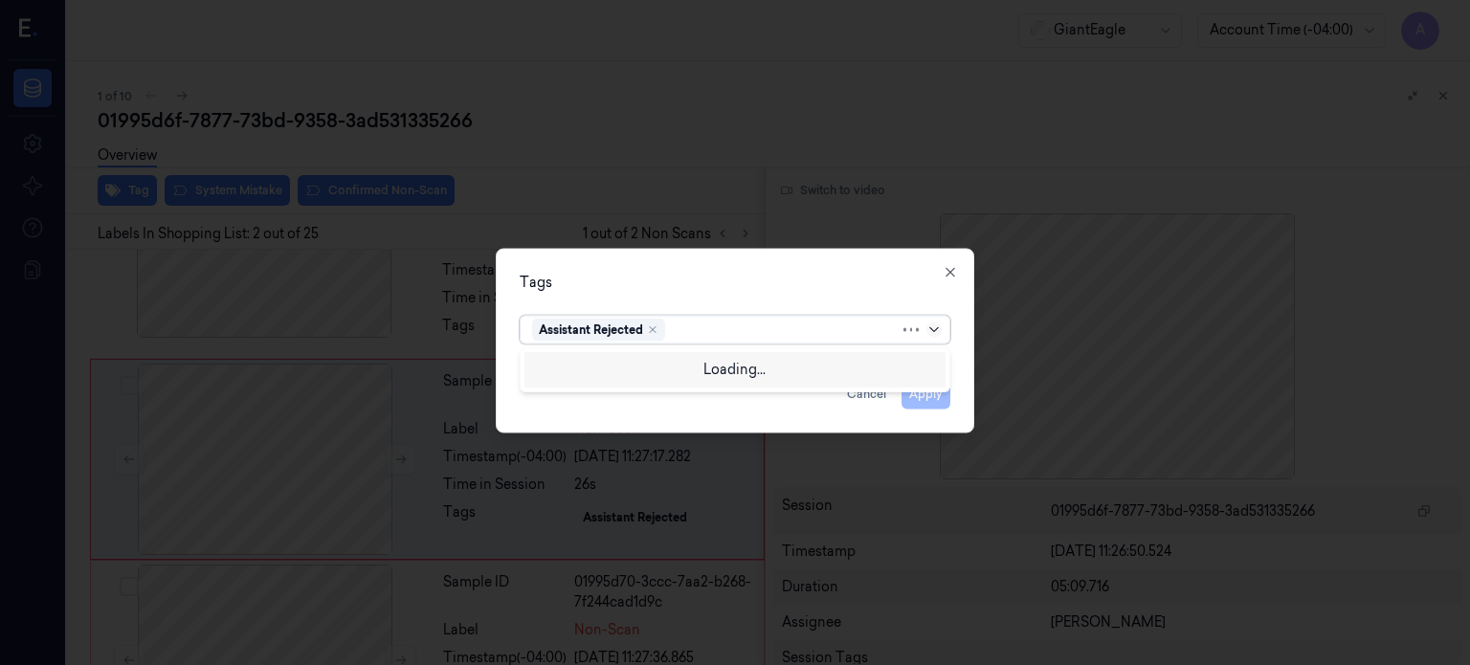
click at [938, 328] on icon at bounding box center [933, 328] width 15 height 15
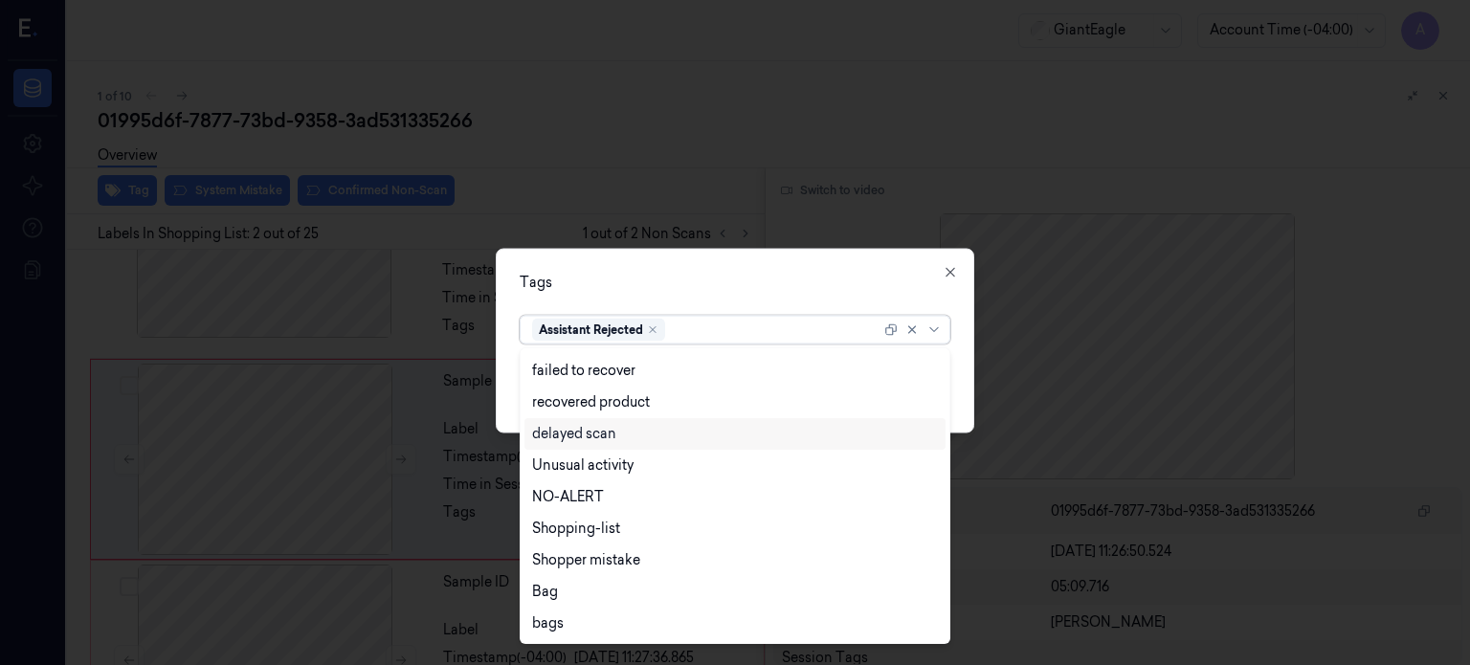
scroll to position [187, 0]
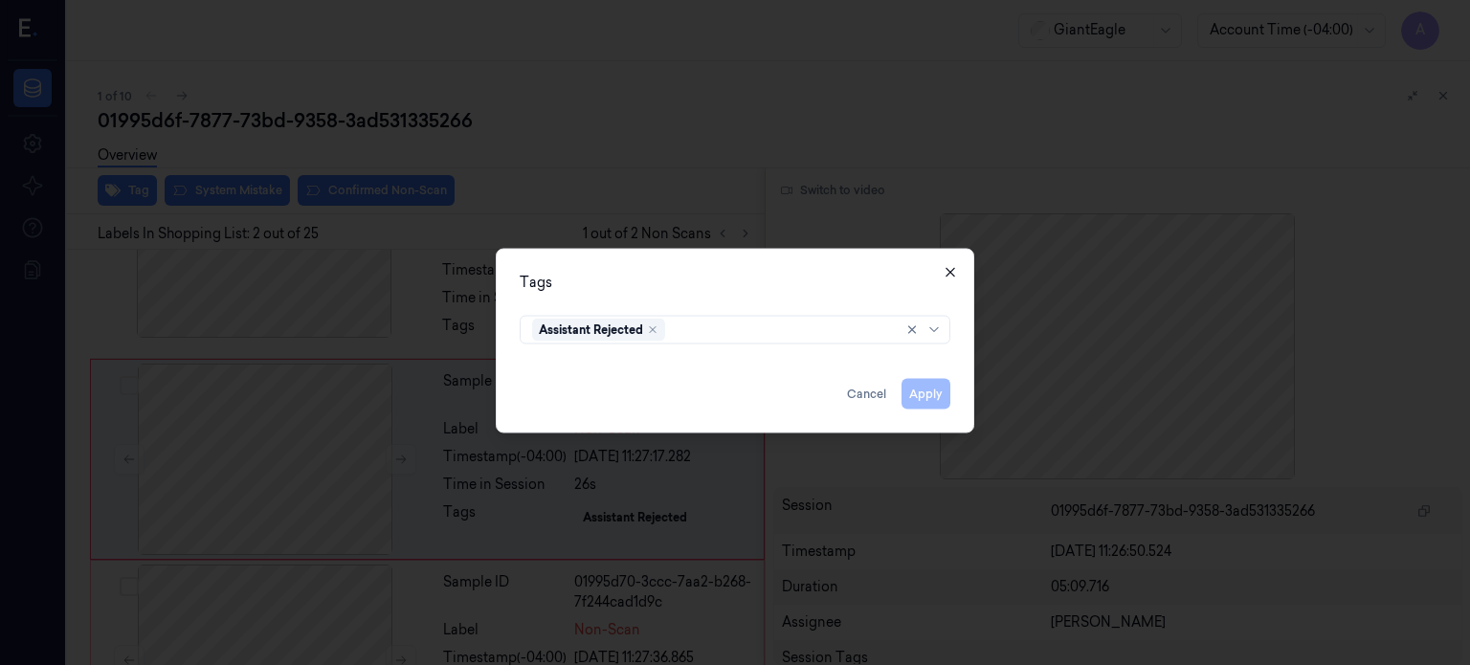
click at [949, 275] on icon "button" at bounding box center [949, 271] width 15 height 15
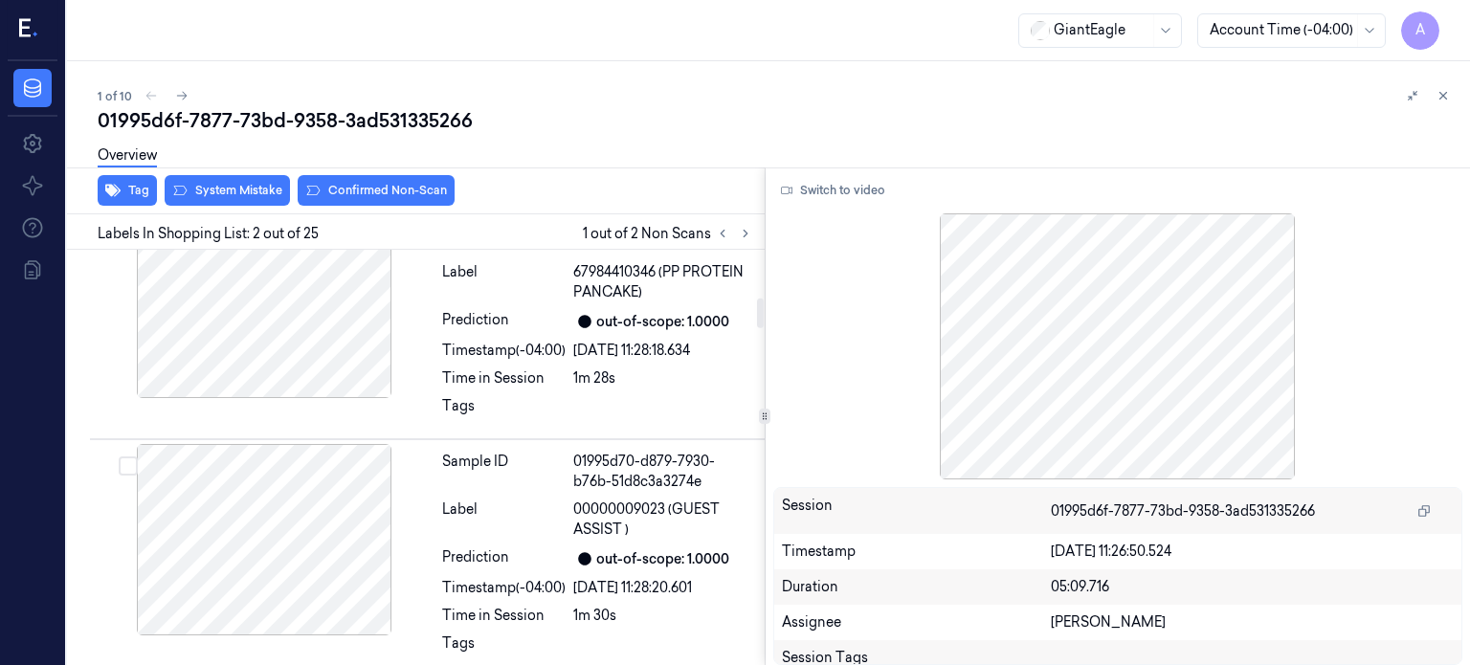
scroll to position [0, 0]
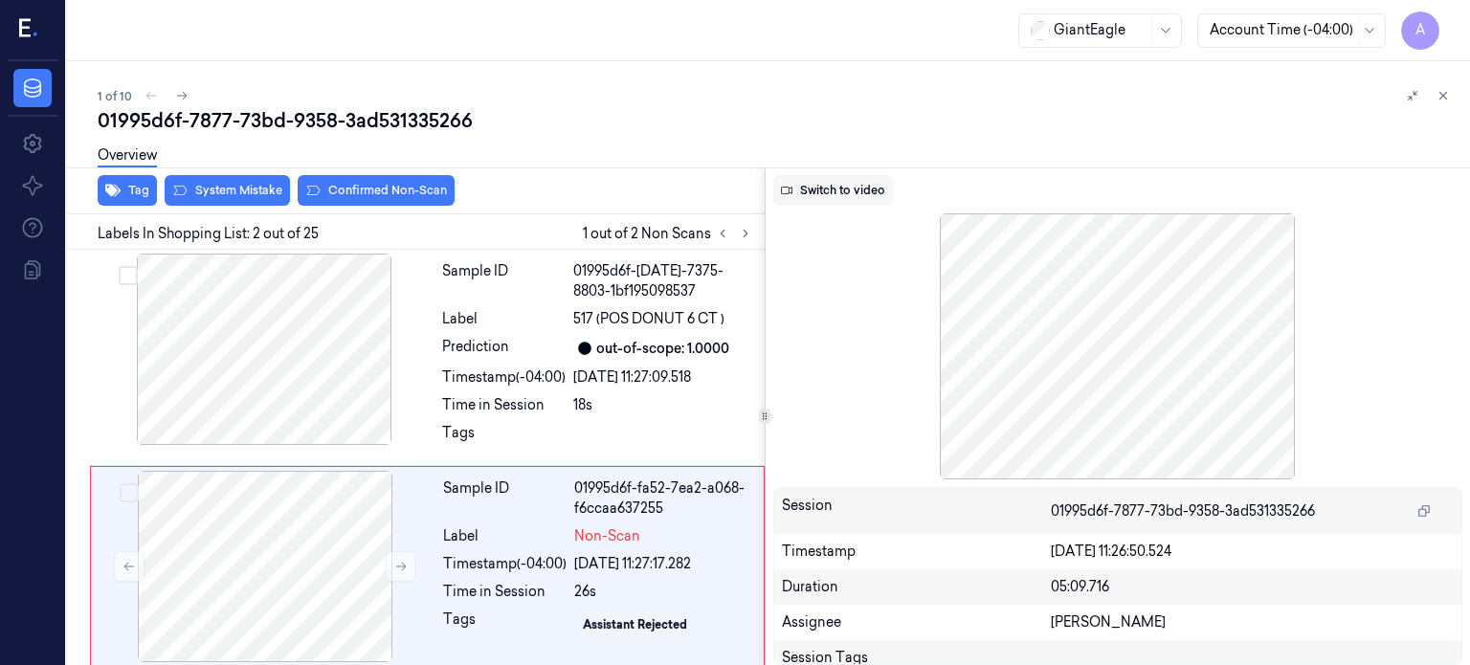
click at [833, 191] on button "Switch to video" at bounding box center [833, 190] width 120 height 31
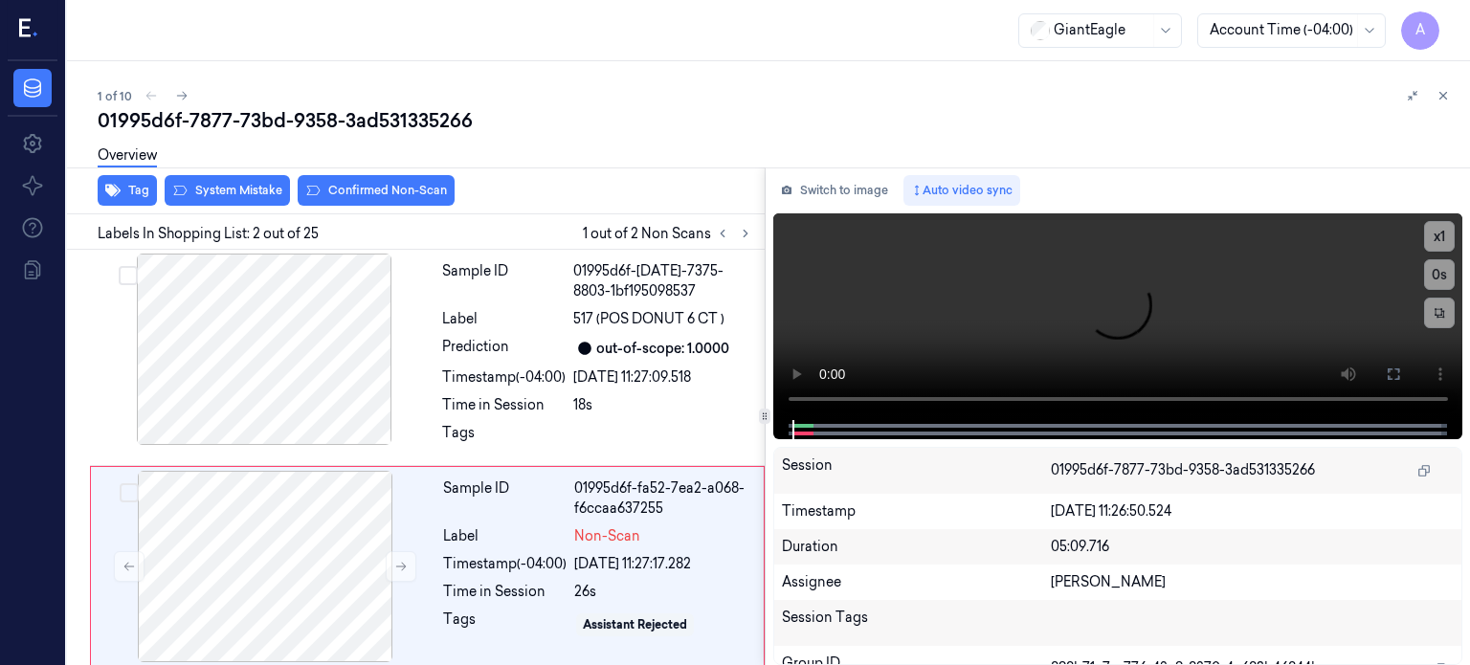
scroll to position [107, 0]
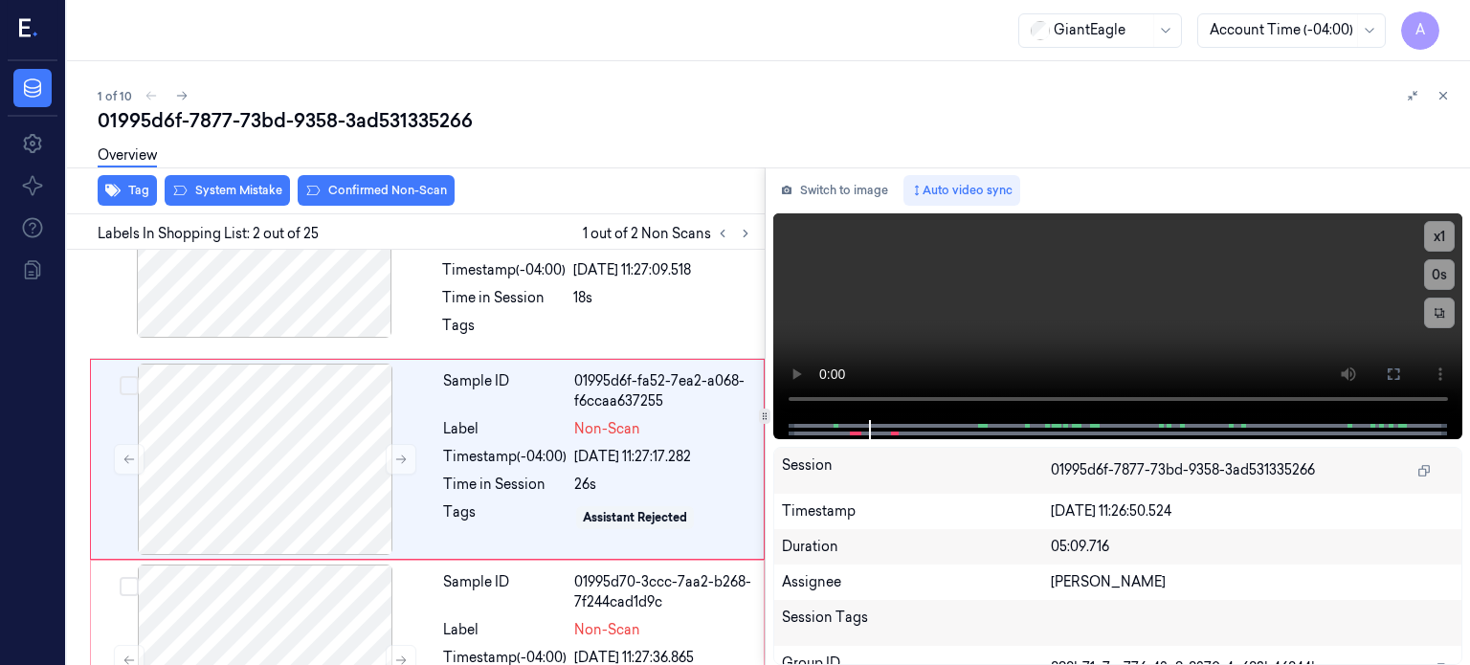
click at [150, 99] on div "1 of 10" at bounding box center [776, 95] width 1357 height 23
click at [149, 99] on div "1 of 10" at bounding box center [776, 95] width 1357 height 23
click at [406, 458] on icon at bounding box center [400, 459] width 13 height 13
click at [134, 455] on icon at bounding box center [128, 459] width 13 height 13
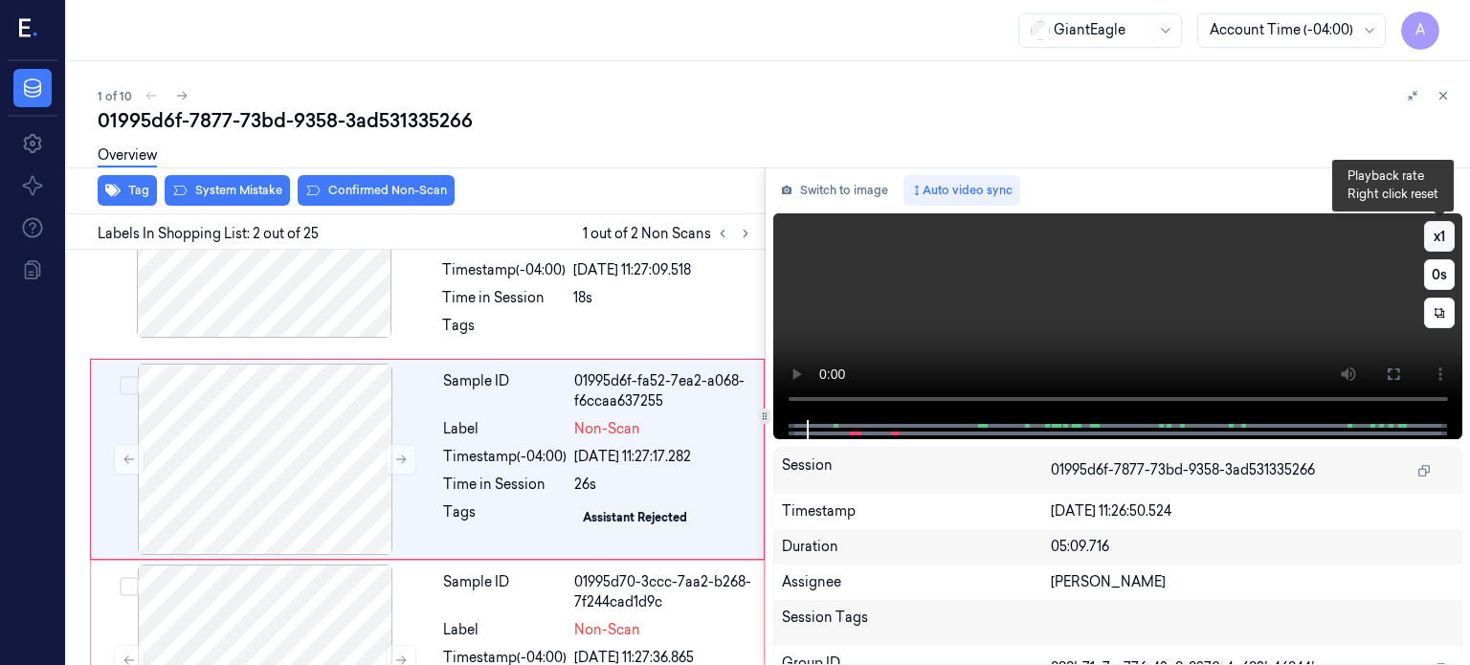
click at [1439, 236] on button "x 1" at bounding box center [1439, 236] width 31 height 31
click at [1401, 379] on button at bounding box center [1393, 374] width 31 height 31
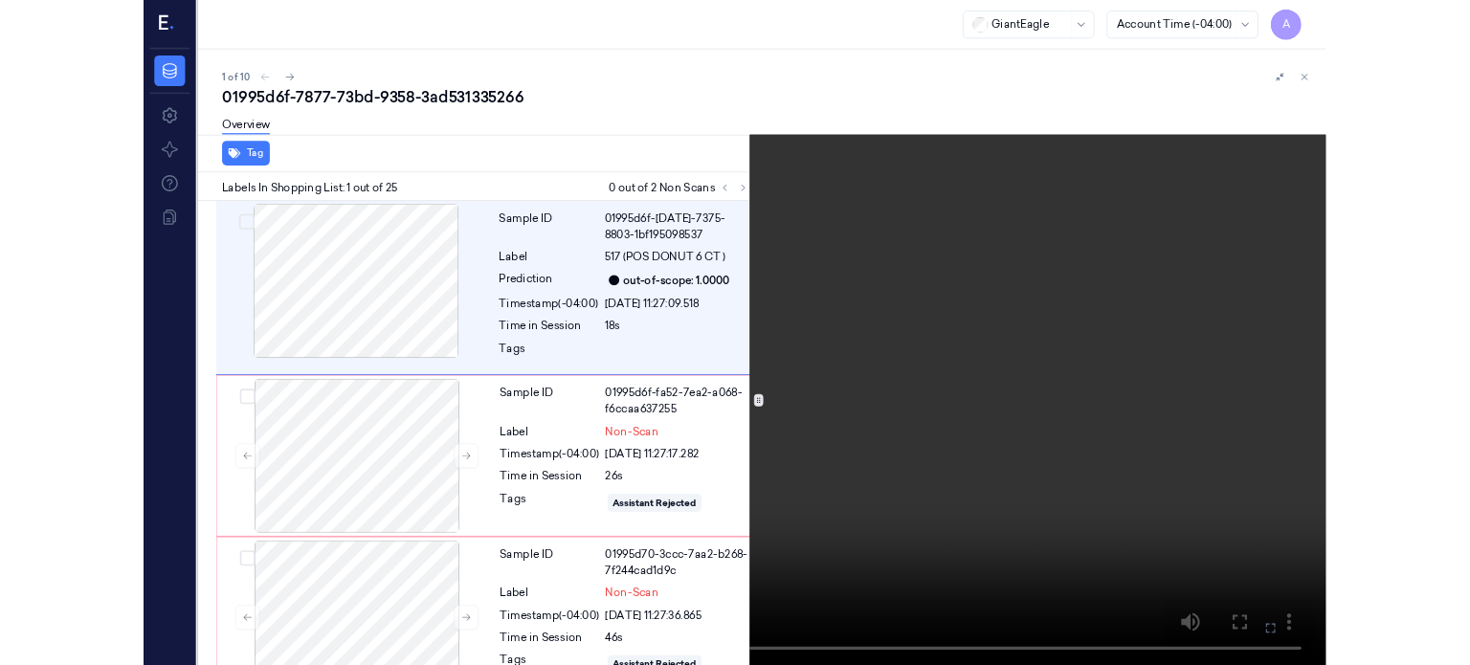
scroll to position [27, 0]
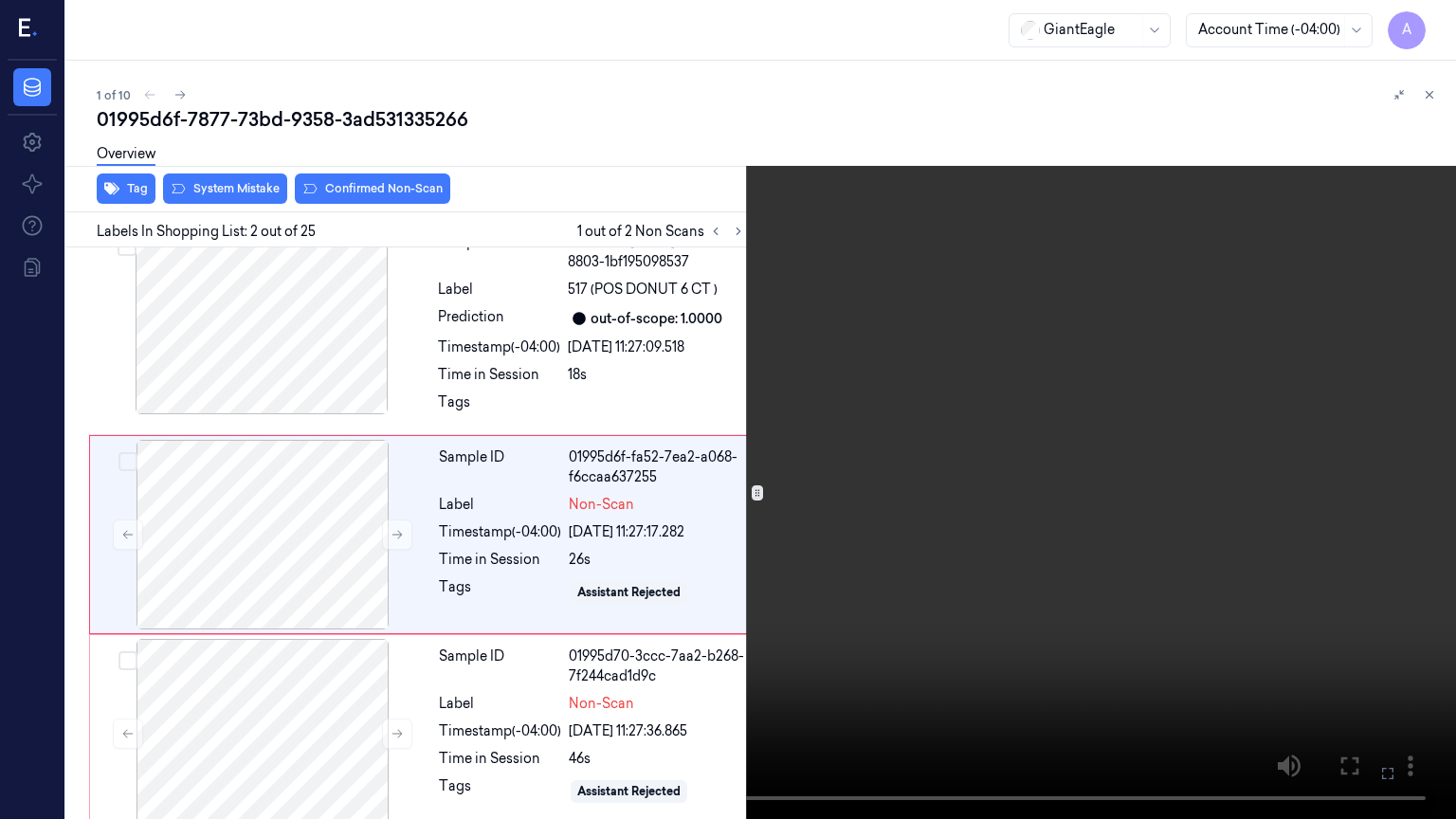
click at [0, 0] on icon at bounding box center [0, 0] width 0 height 0
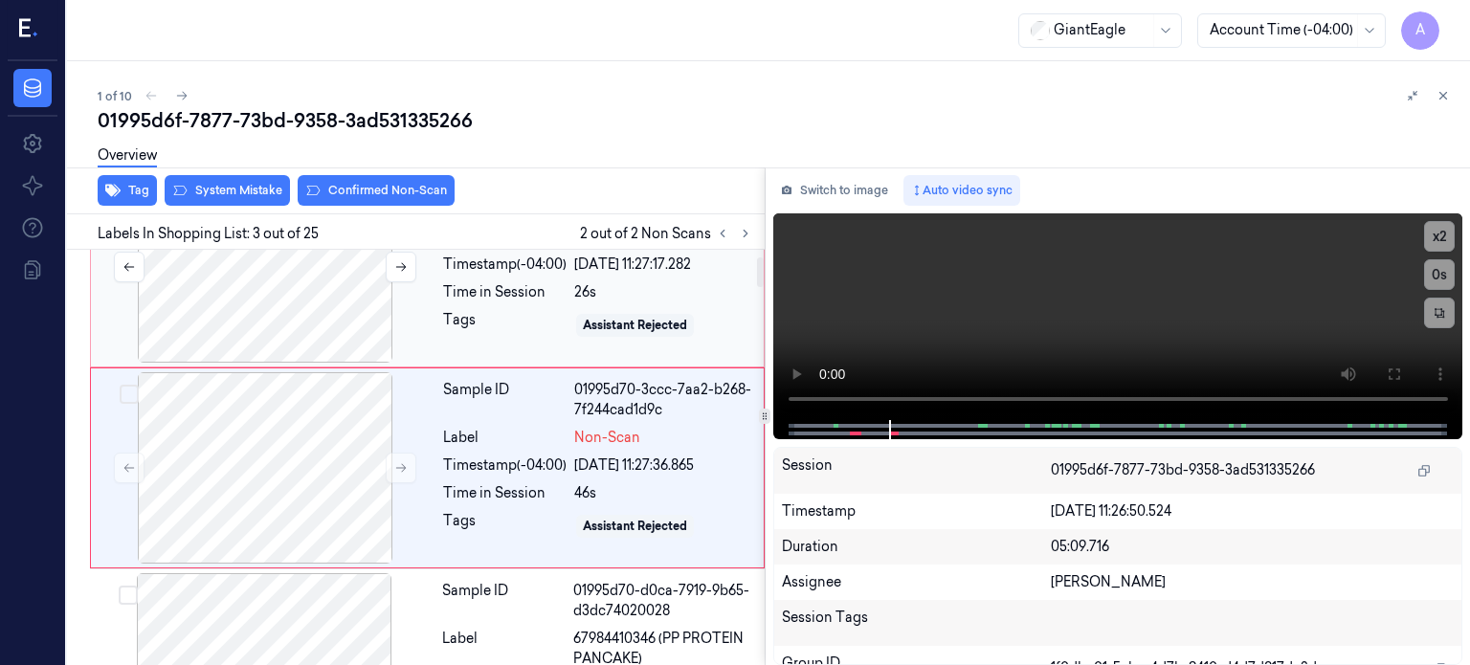
click at [321, 525] on div at bounding box center [265, 467] width 341 height 191
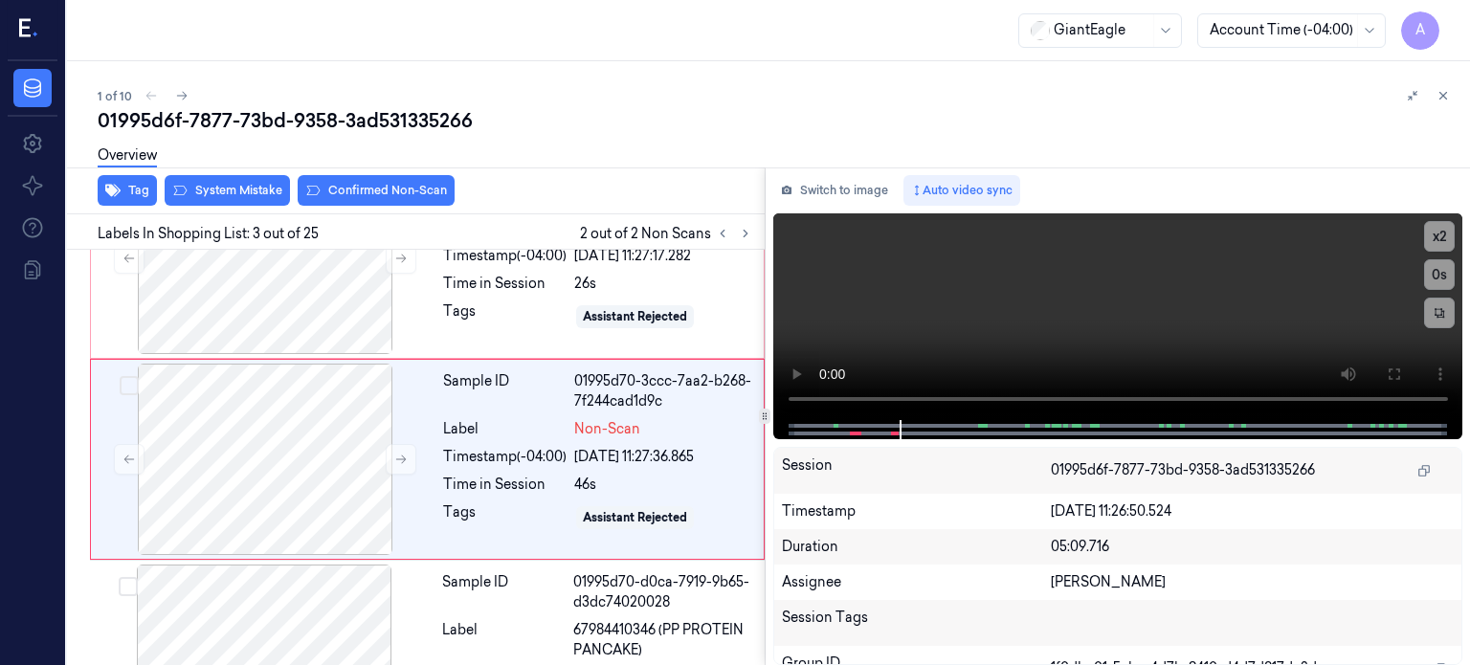
click at [248, 182] on div "Overview" at bounding box center [776, 158] width 1357 height 49
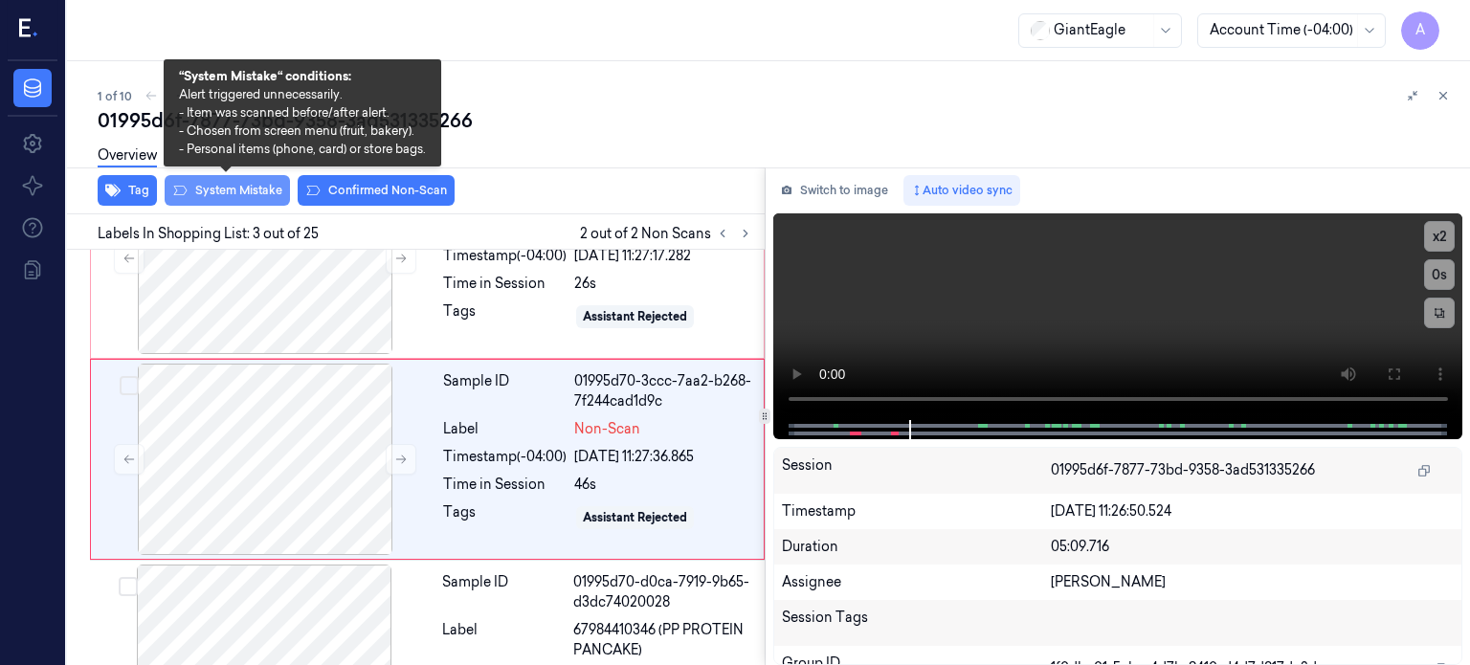
click at [241, 190] on button "System Mistake" at bounding box center [227, 190] width 125 height 31
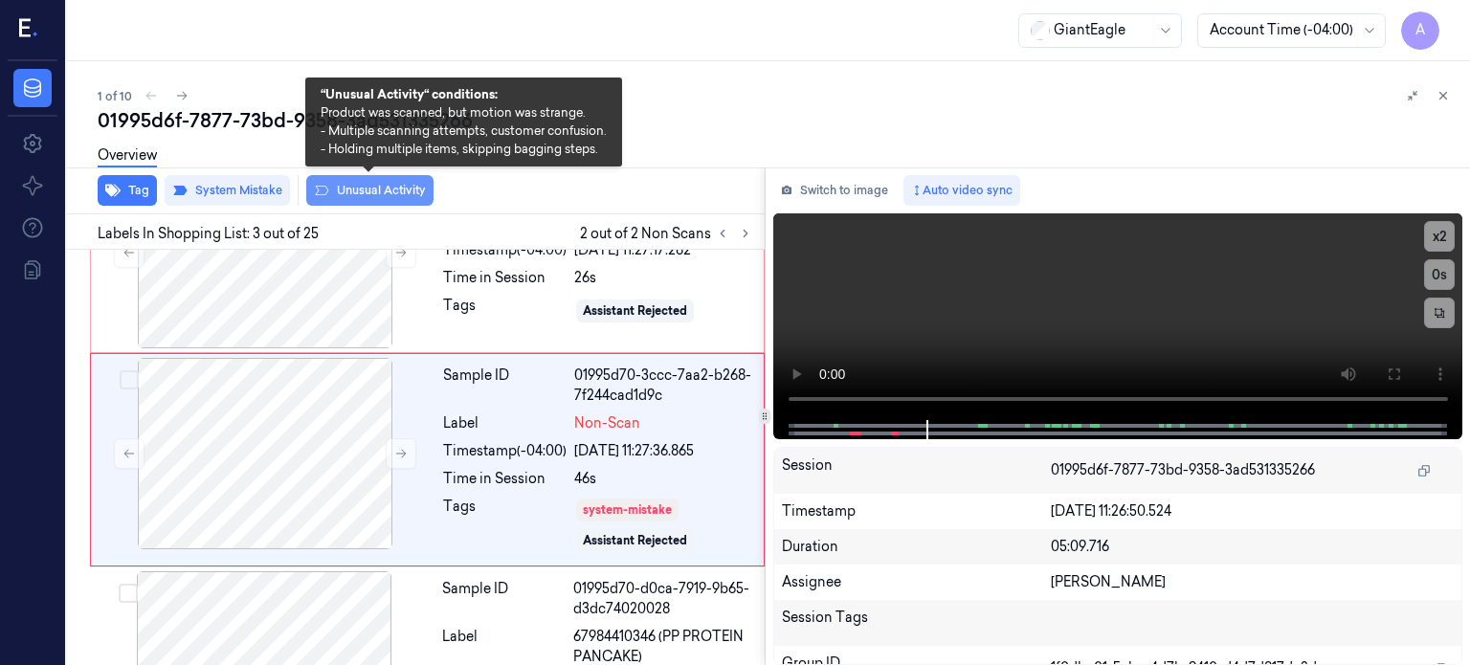
click at [383, 186] on button "Unusual Activity" at bounding box center [369, 190] width 127 height 31
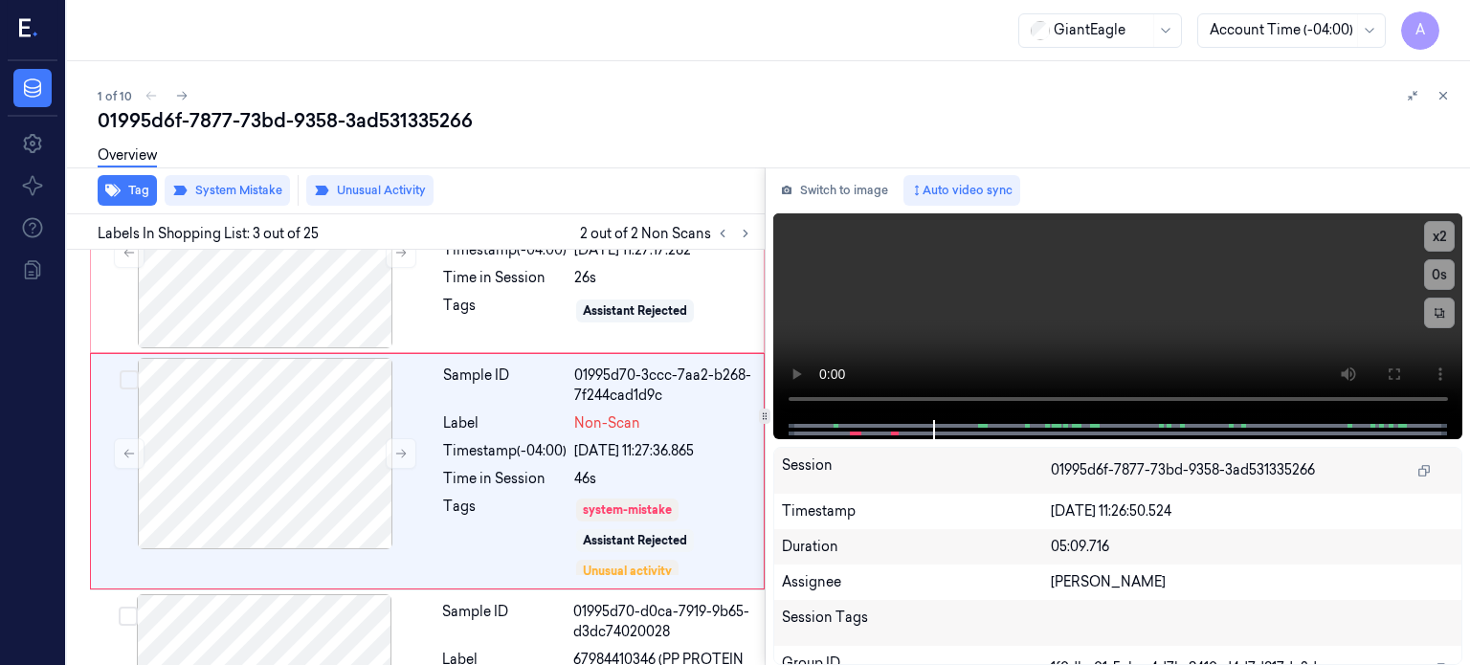
scroll to position [326, 0]
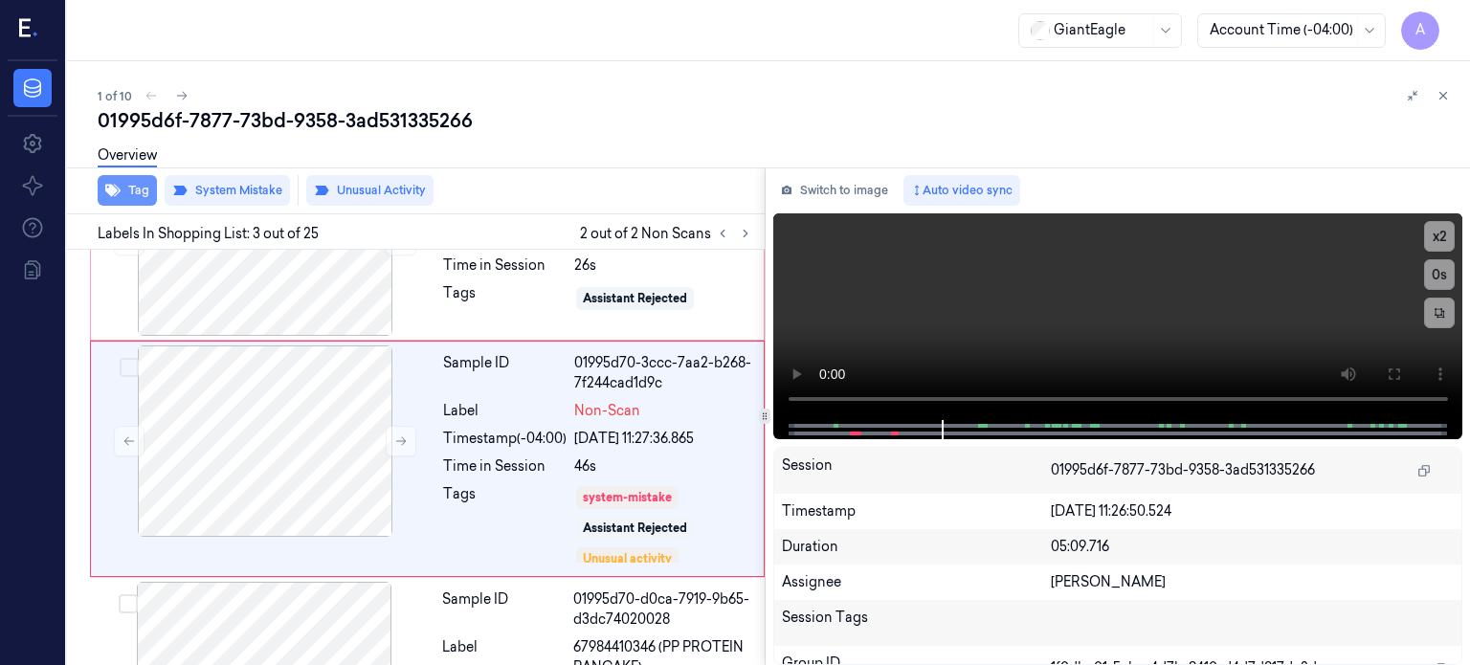
click at [133, 193] on button "Tag" at bounding box center [127, 190] width 59 height 31
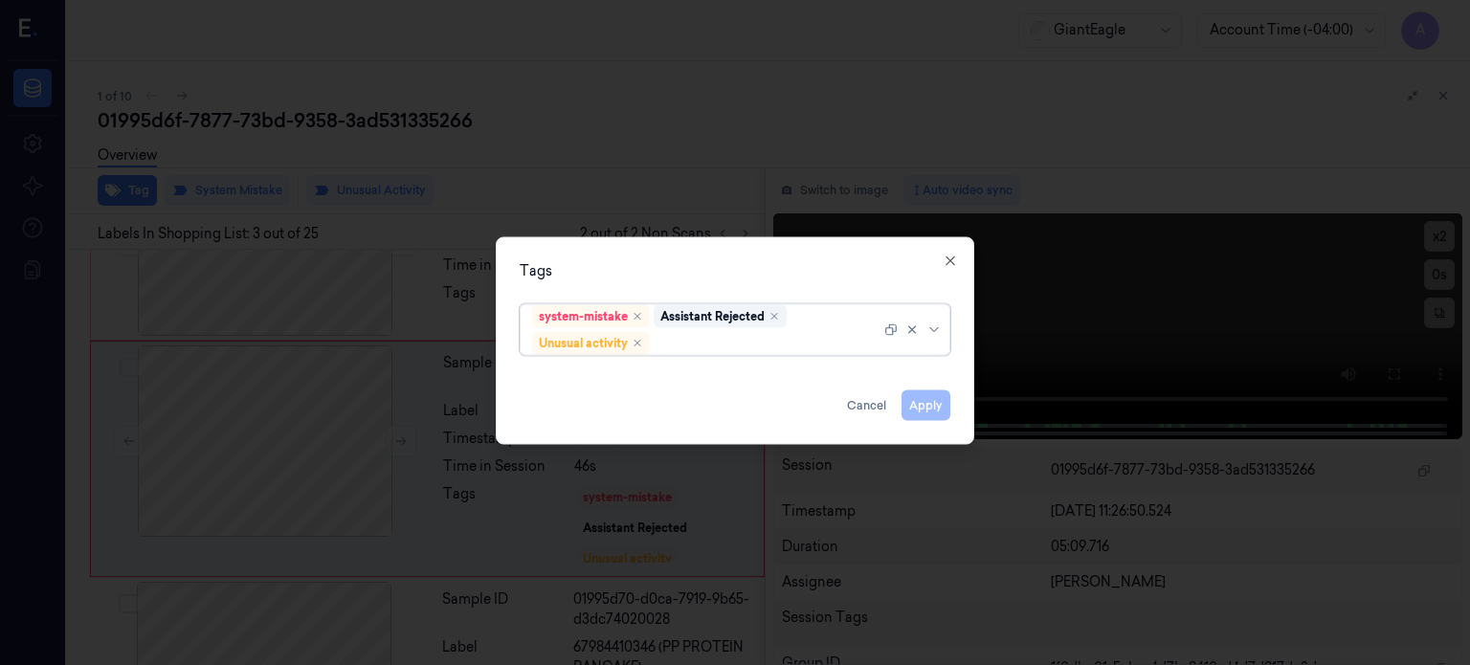
click at [931, 401] on div "Apply Cancel" at bounding box center [735, 397] width 431 height 46
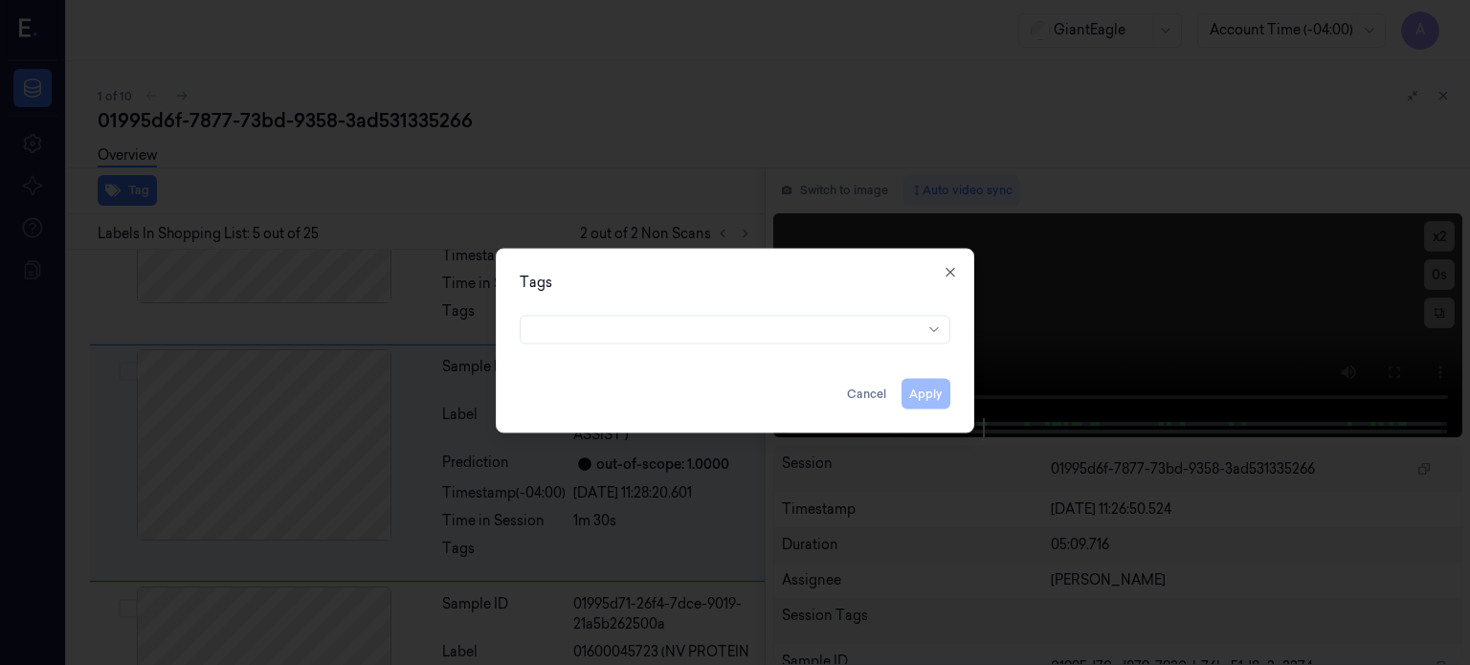
scroll to position [800, 0]
click at [953, 278] on icon "button" at bounding box center [949, 271] width 15 height 15
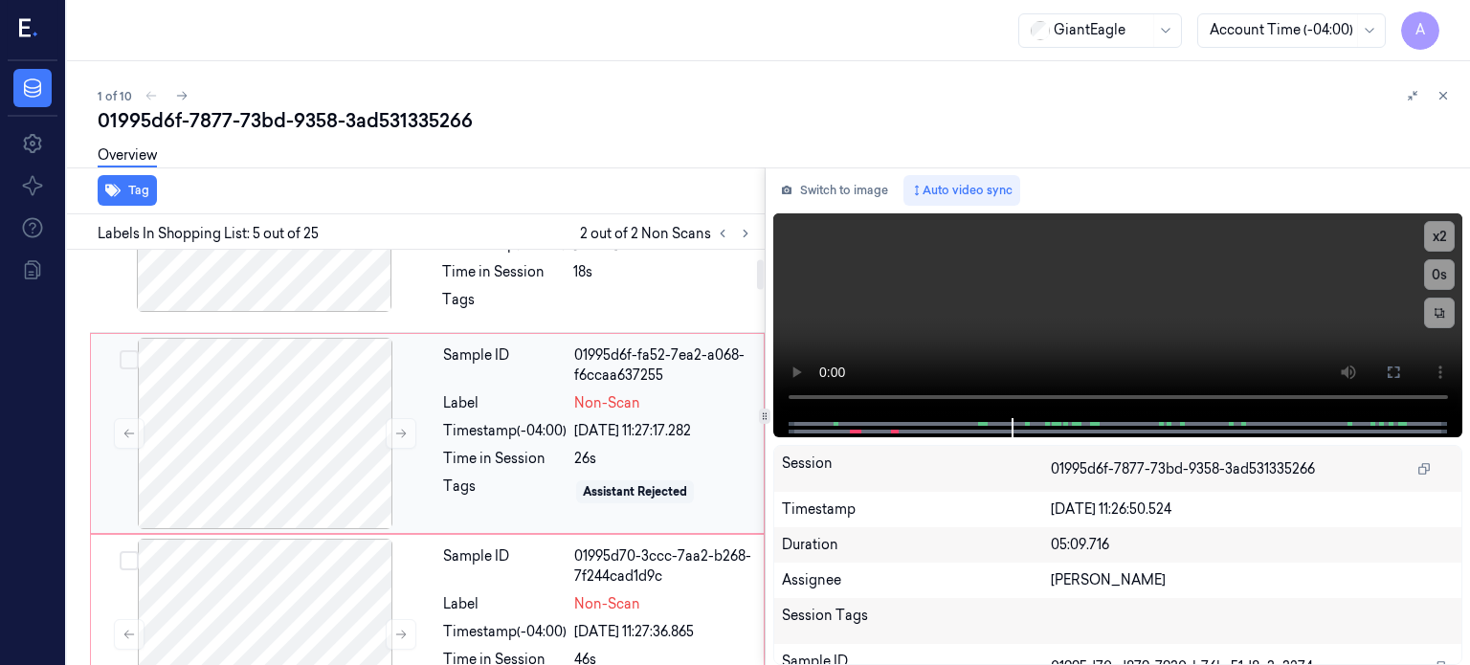
scroll to position [126, 0]
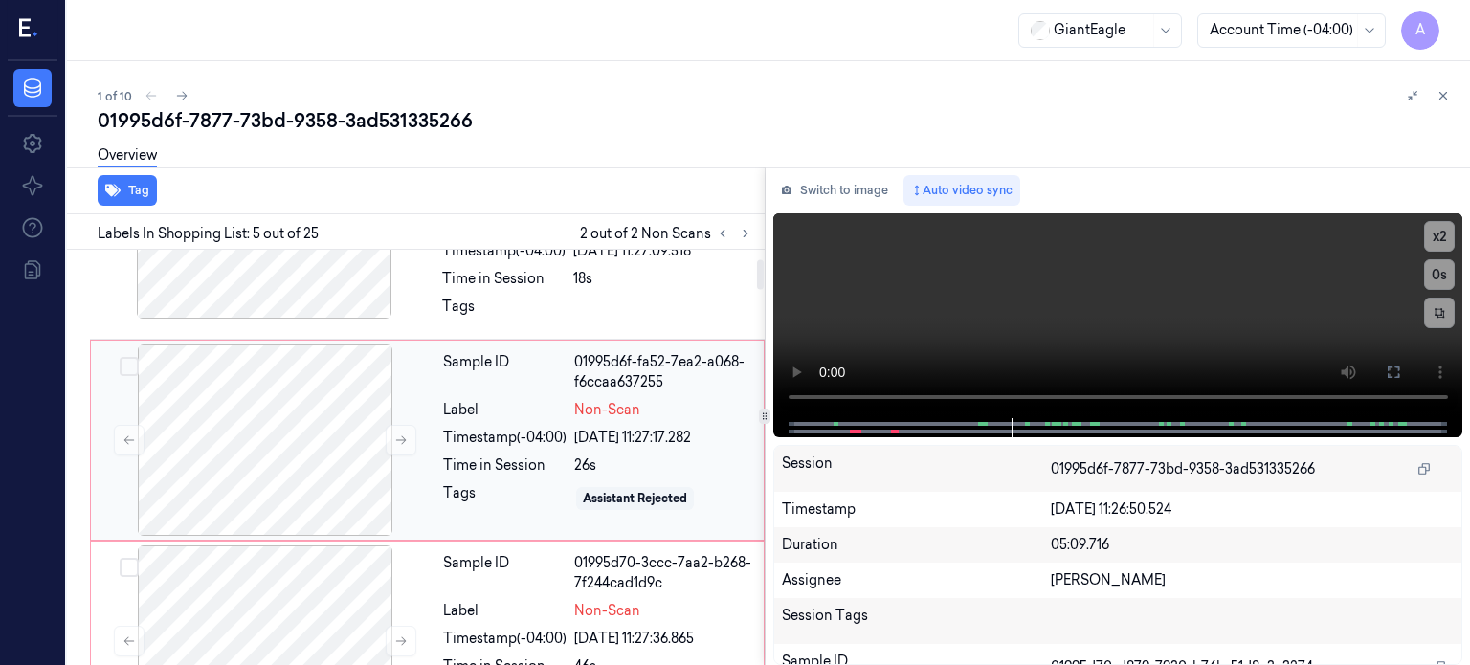
click at [547, 422] on div "Sample ID 01995d6f-fa52-7ea2-a068-f6ccaa637255 Label Non-Scan Timestamp (-04:00…" at bounding box center [597, 439] width 324 height 191
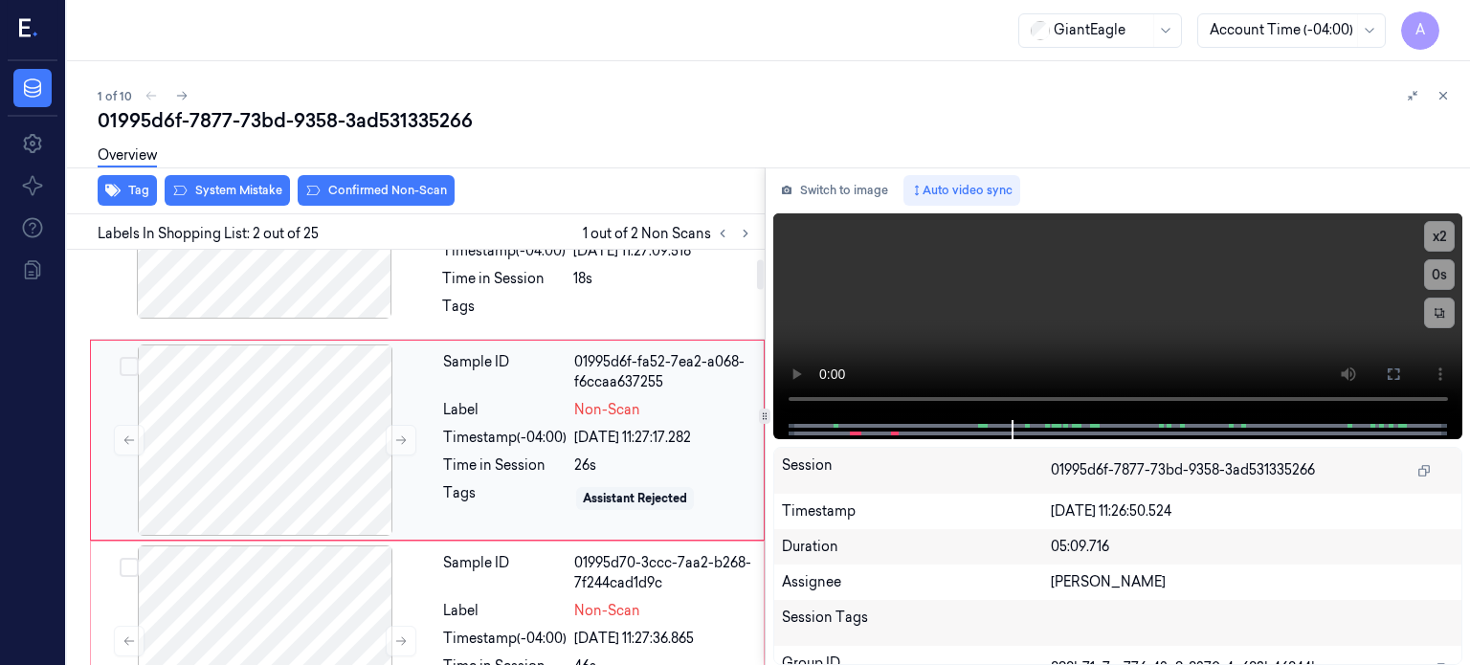
scroll to position [107, 0]
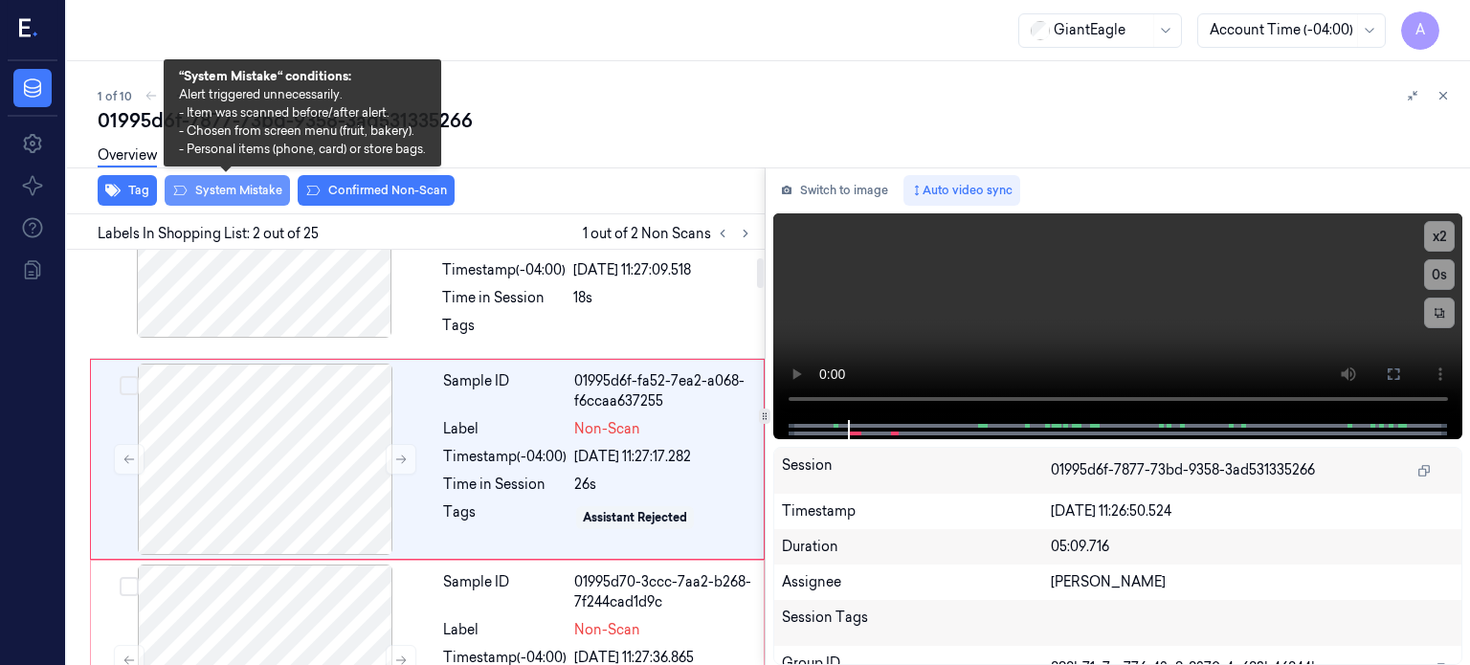
click at [239, 186] on button "System Mistake" at bounding box center [227, 190] width 125 height 31
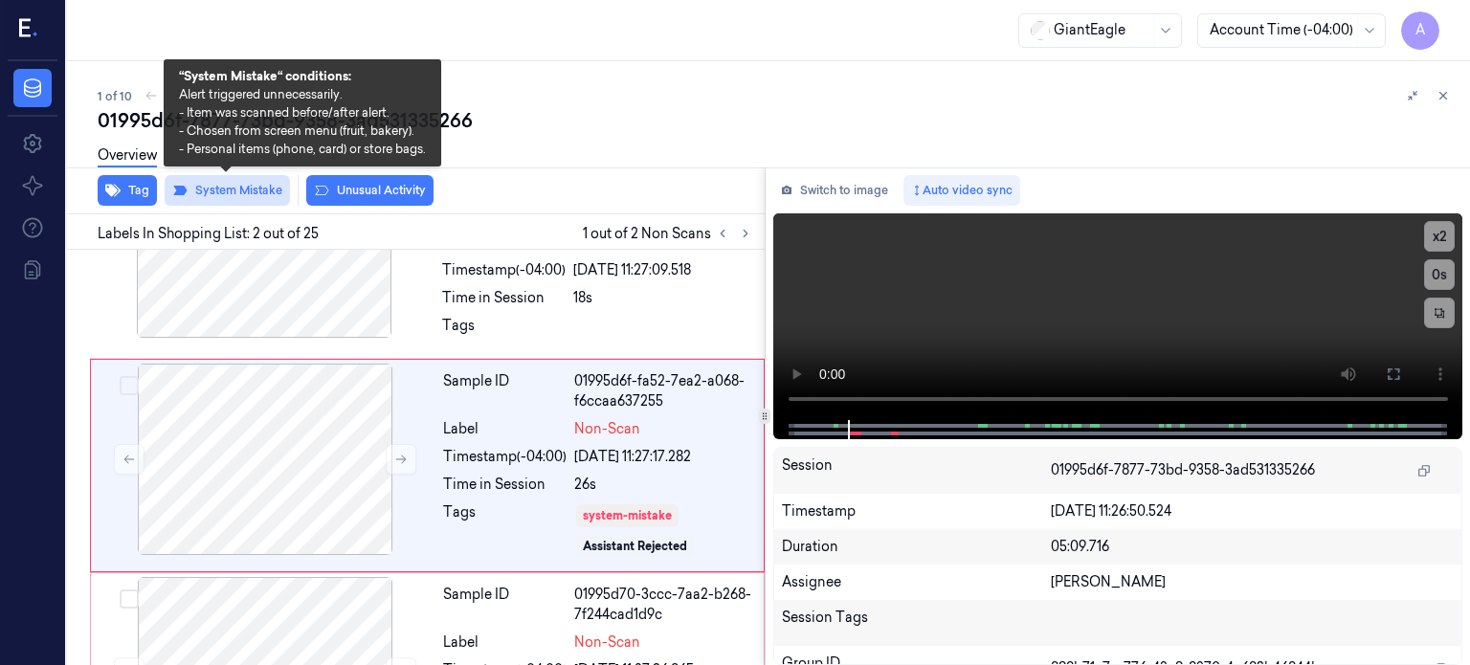
scroll to position [114, 0]
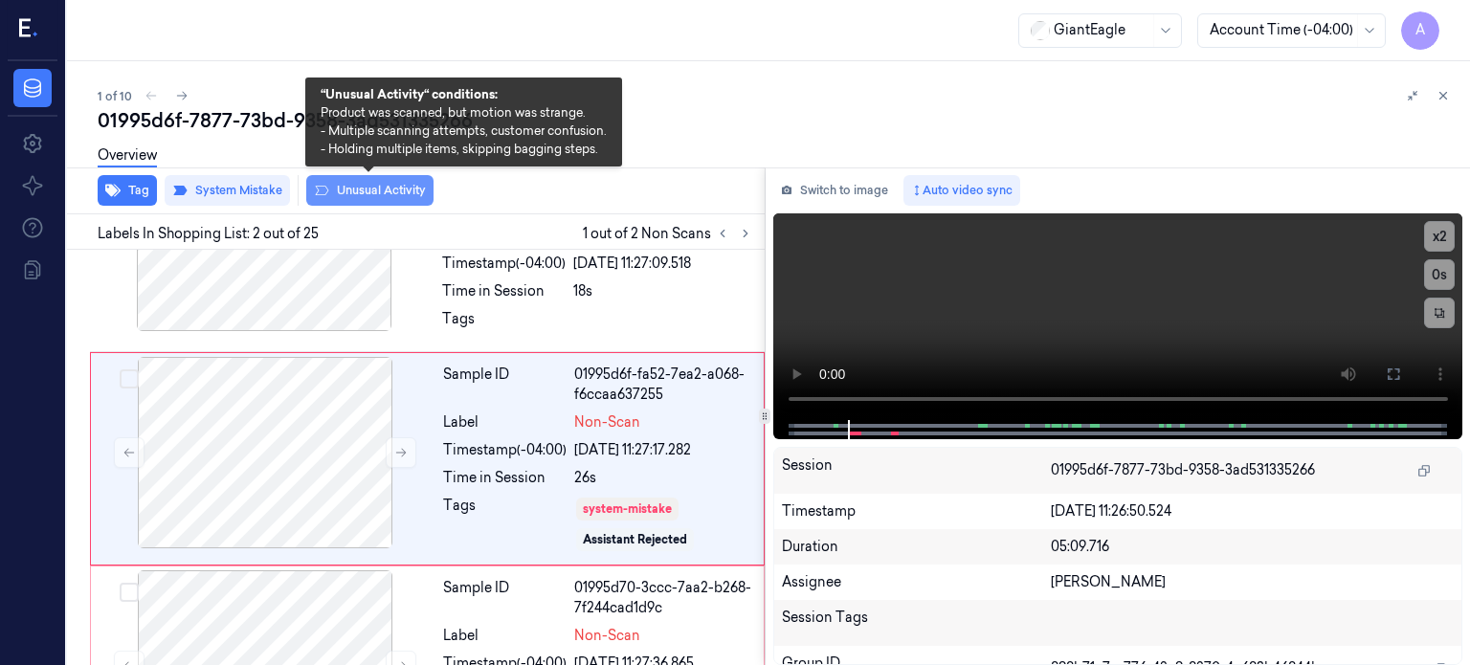
click at [364, 198] on button "Unusual Activity" at bounding box center [369, 190] width 127 height 31
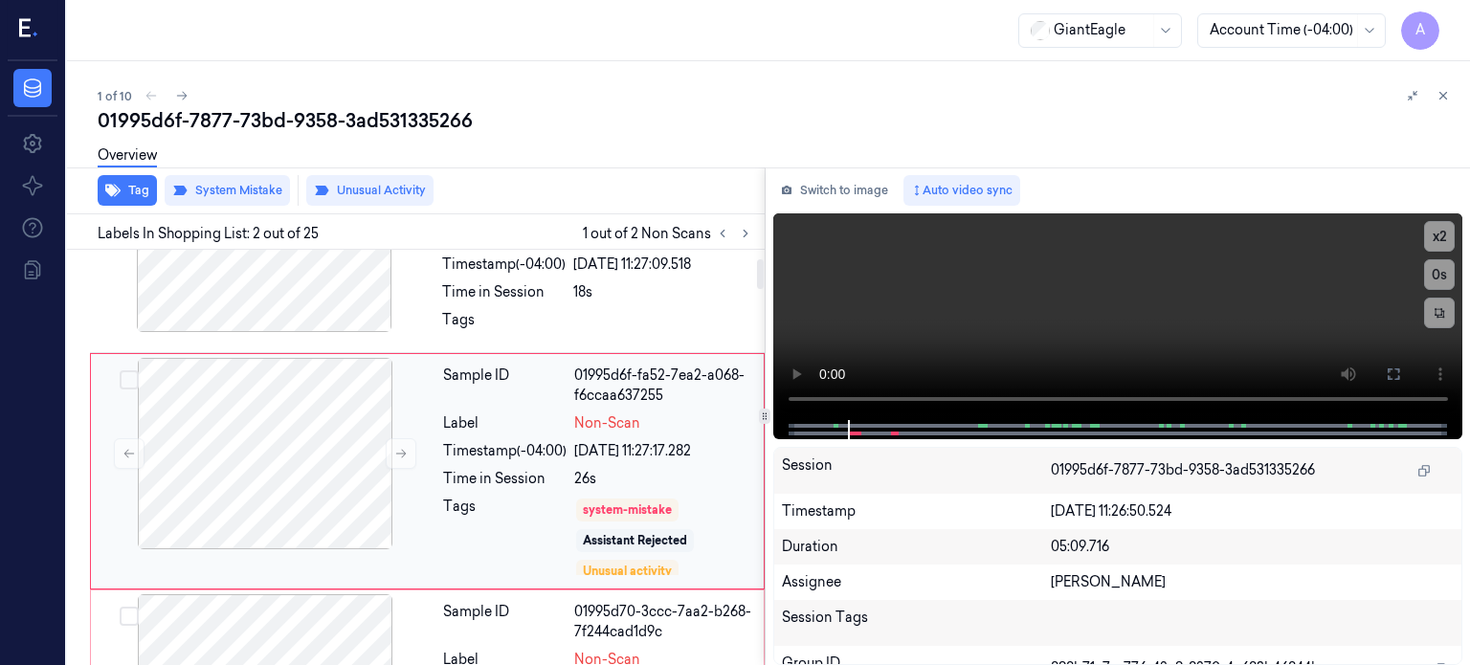
scroll to position [122, 0]
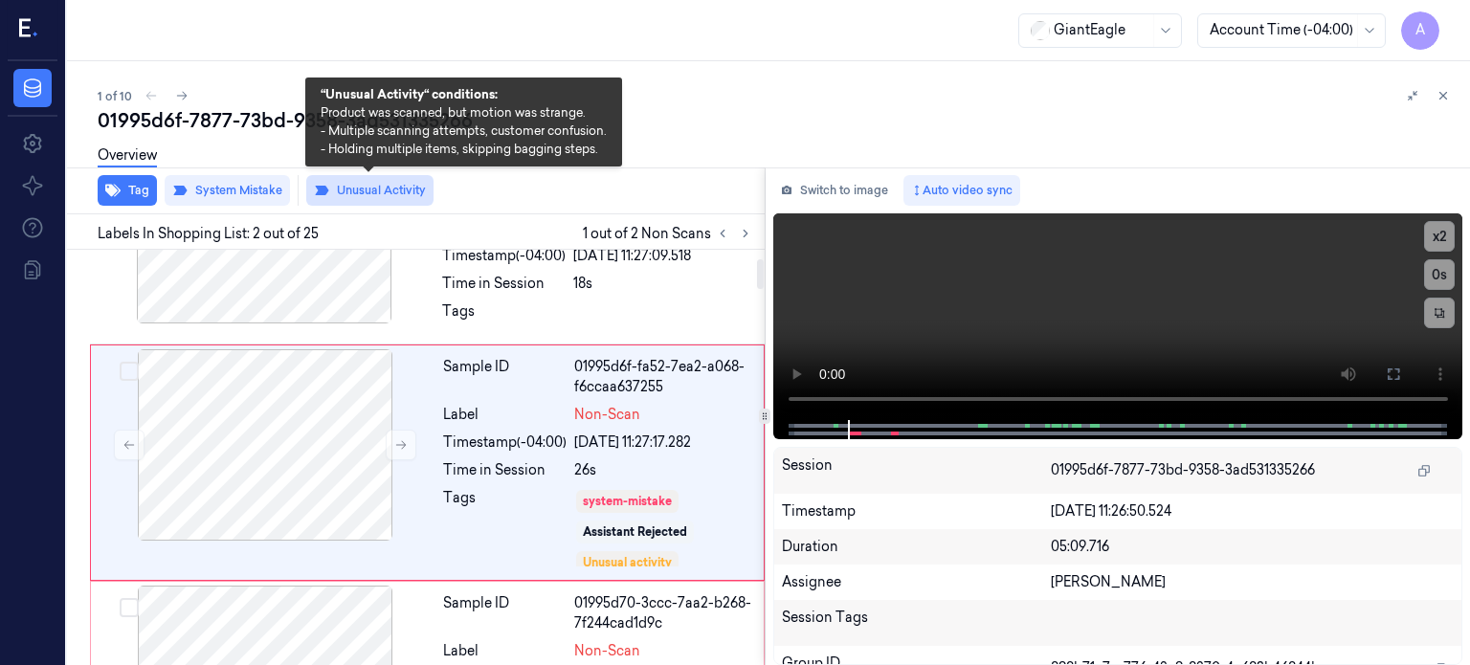
click at [378, 188] on button "Unusual Activity" at bounding box center [369, 190] width 127 height 31
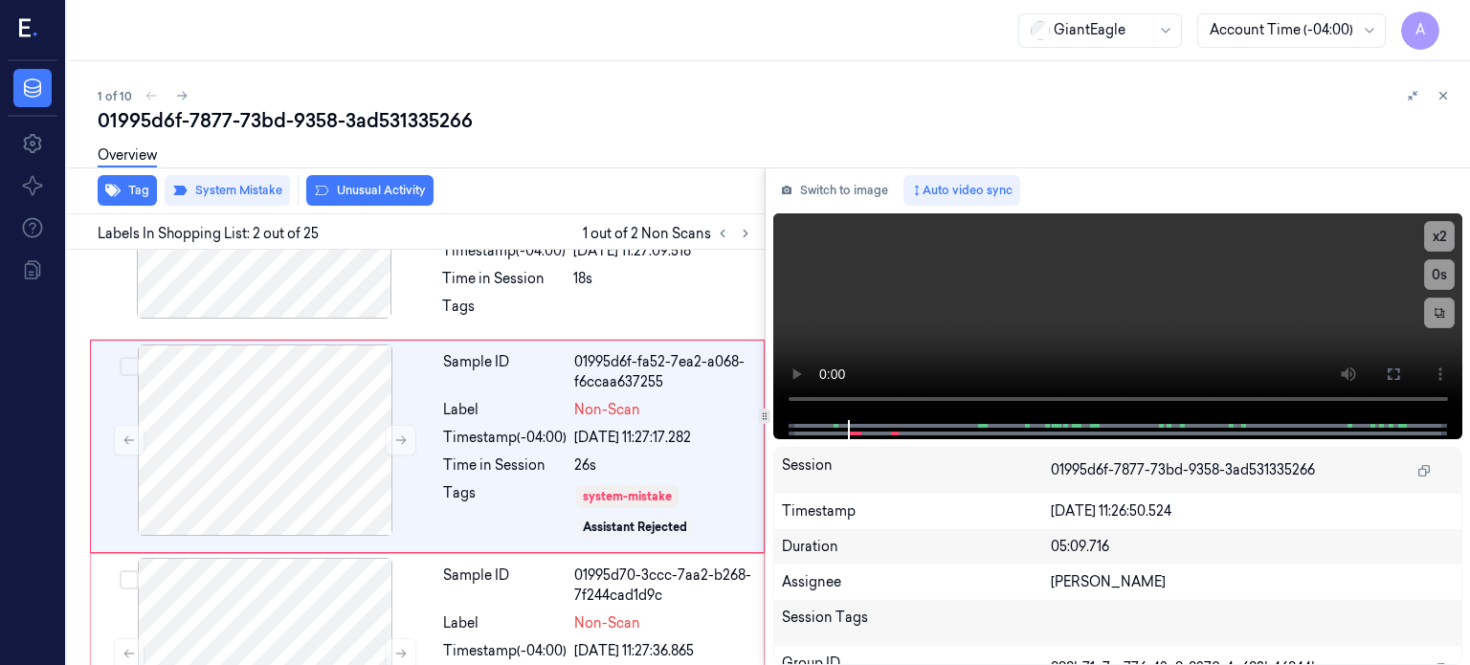
scroll to position [114, 0]
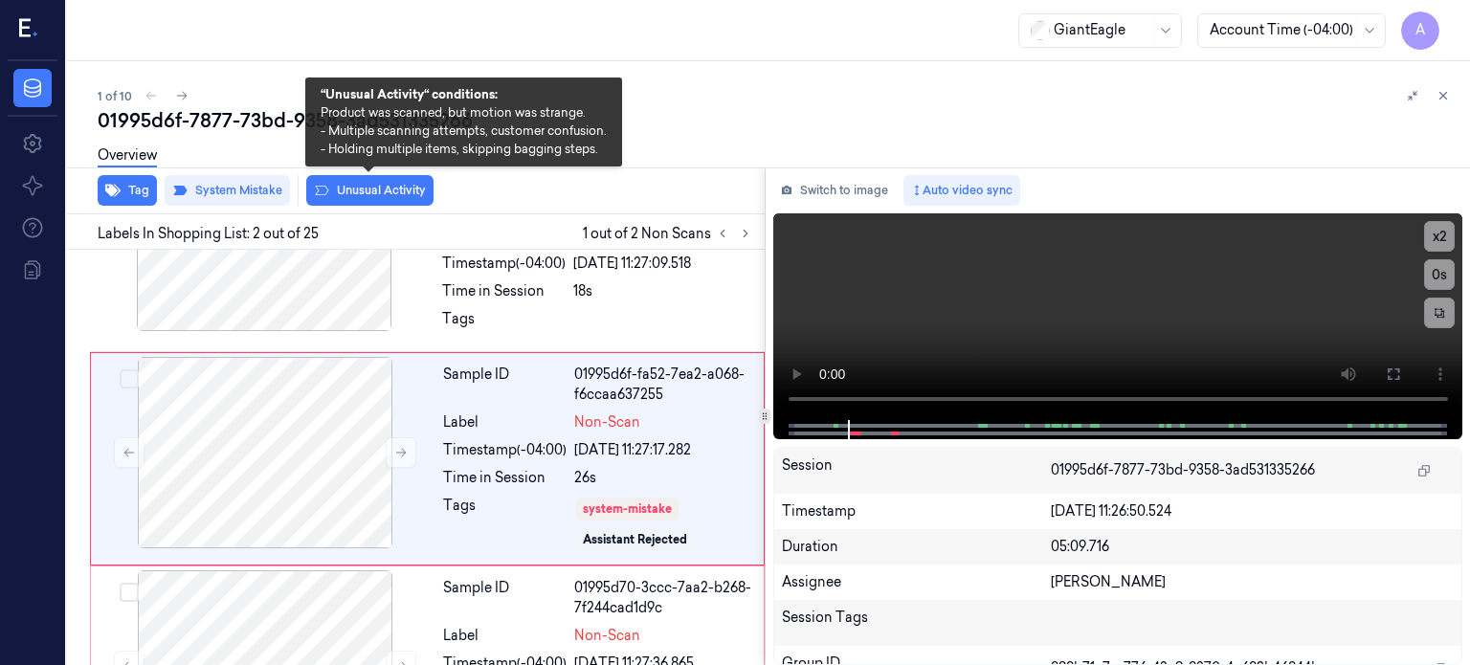
click at [378, 188] on button "Unusual Activity" at bounding box center [369, 190] width 127 height 31
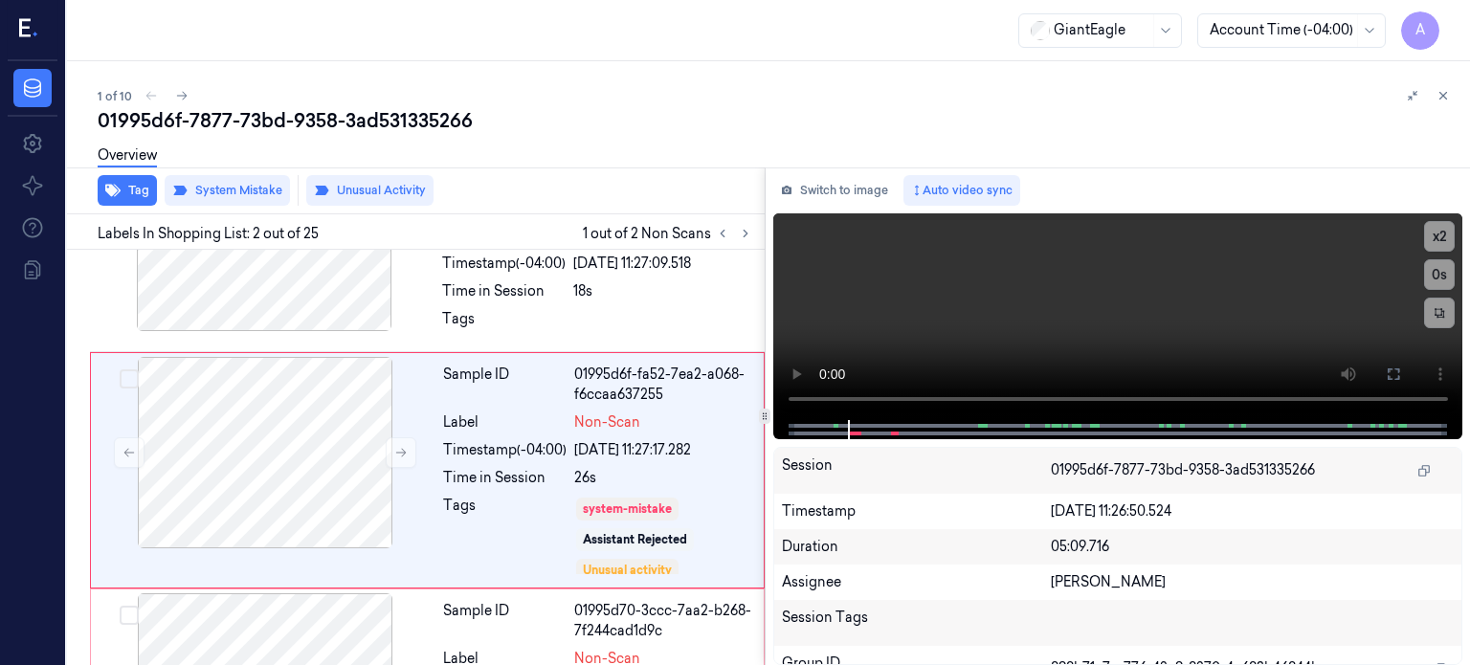
scroll to position [126, 0]
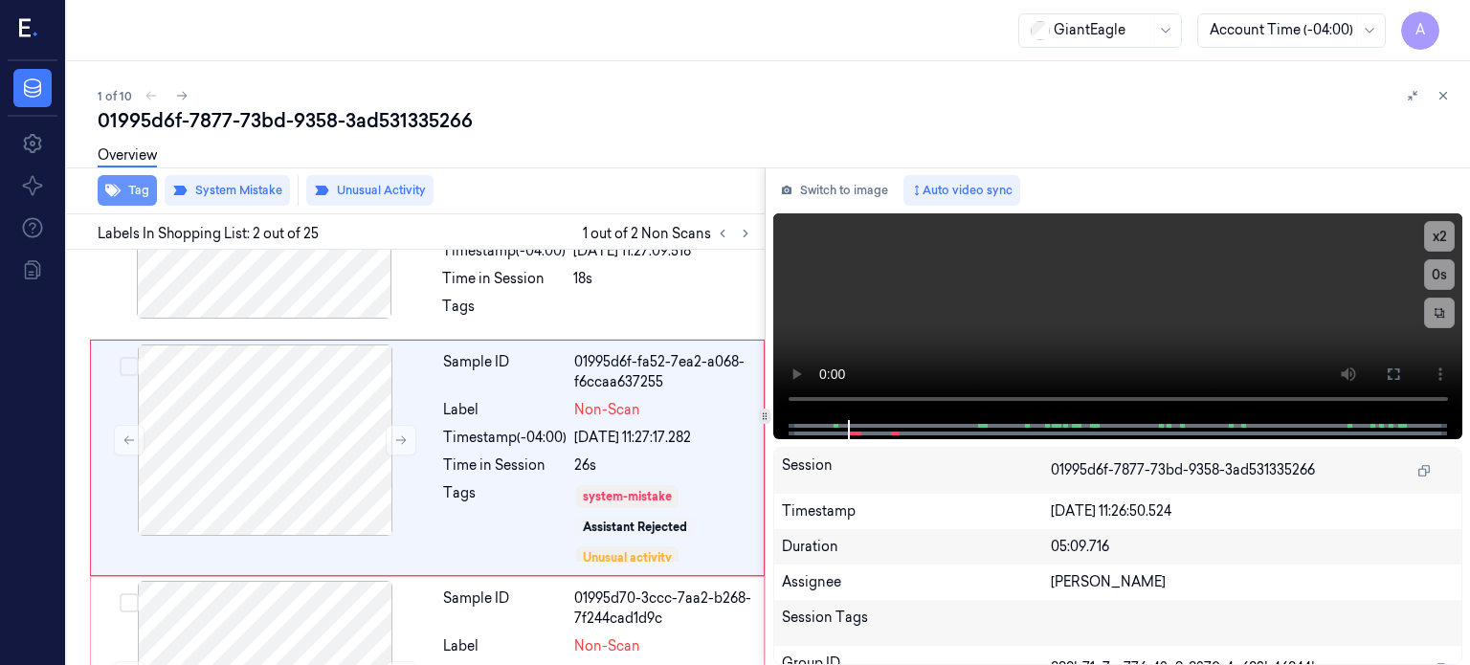
click at [131, 190] on button "Tag" at bounding box center [127, 190] width 59 height 31
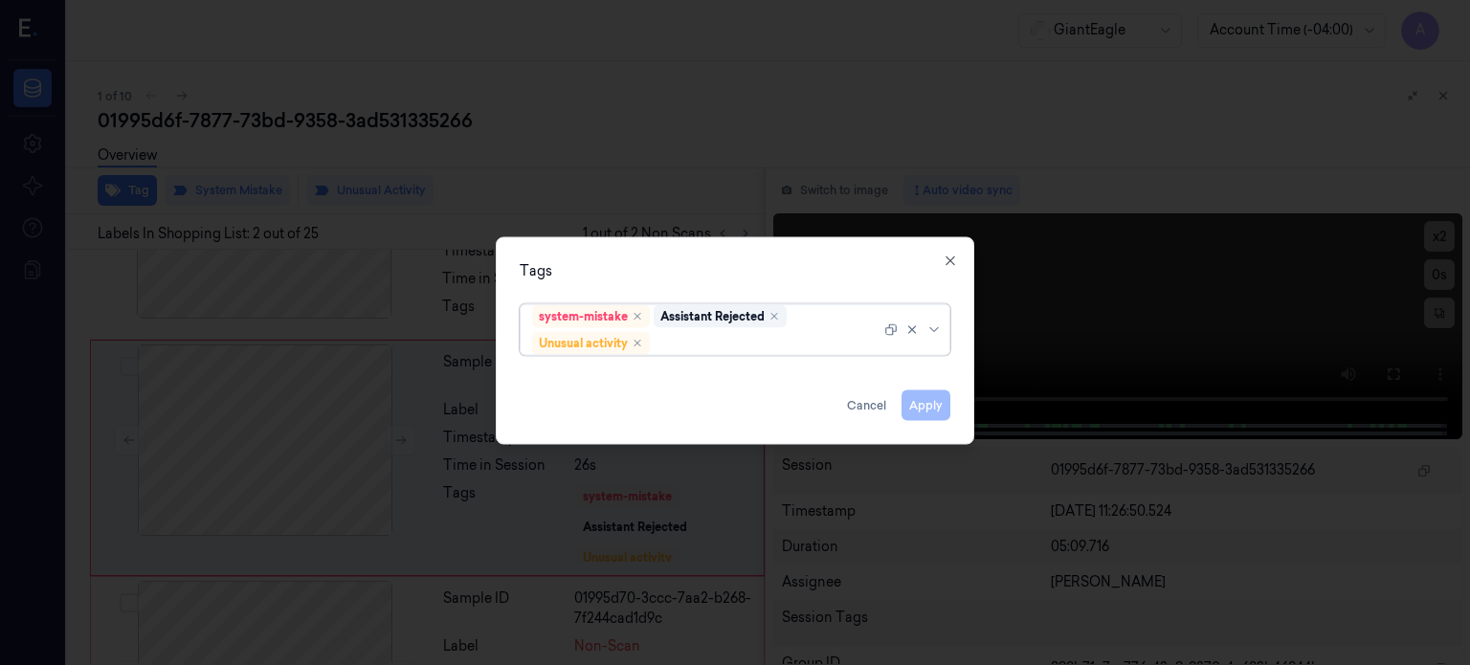
click at [917, 411] on div "Apply Cancel" at bounding box center [735, 397] width 431 height 46
click at [928, 412] on div "Apply Cancel" at bounding box center [735, 397] width 431 height 46
click at [953, 259] on icon "button" at bounding box center [949, 260] width 15 height 15
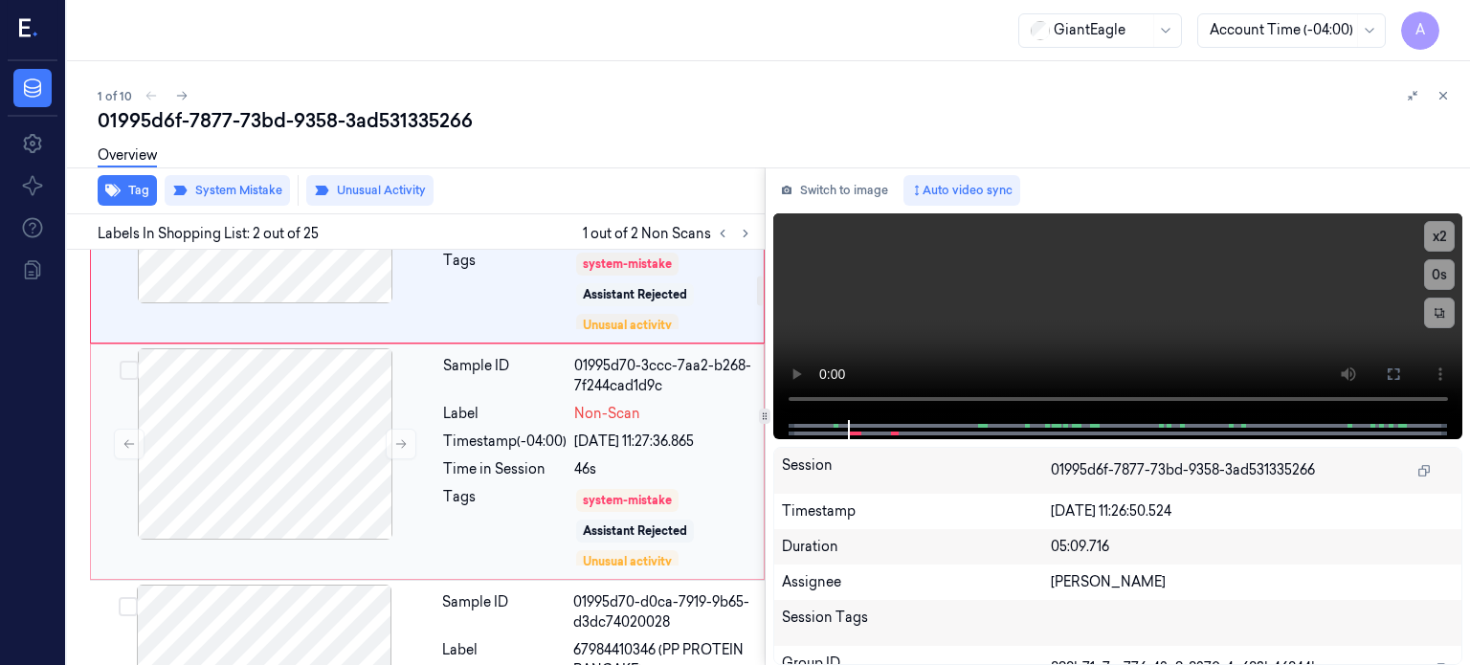
click at [520, 475] on div "Time in Session" at bounding box center [504, 469] width 123 height 20
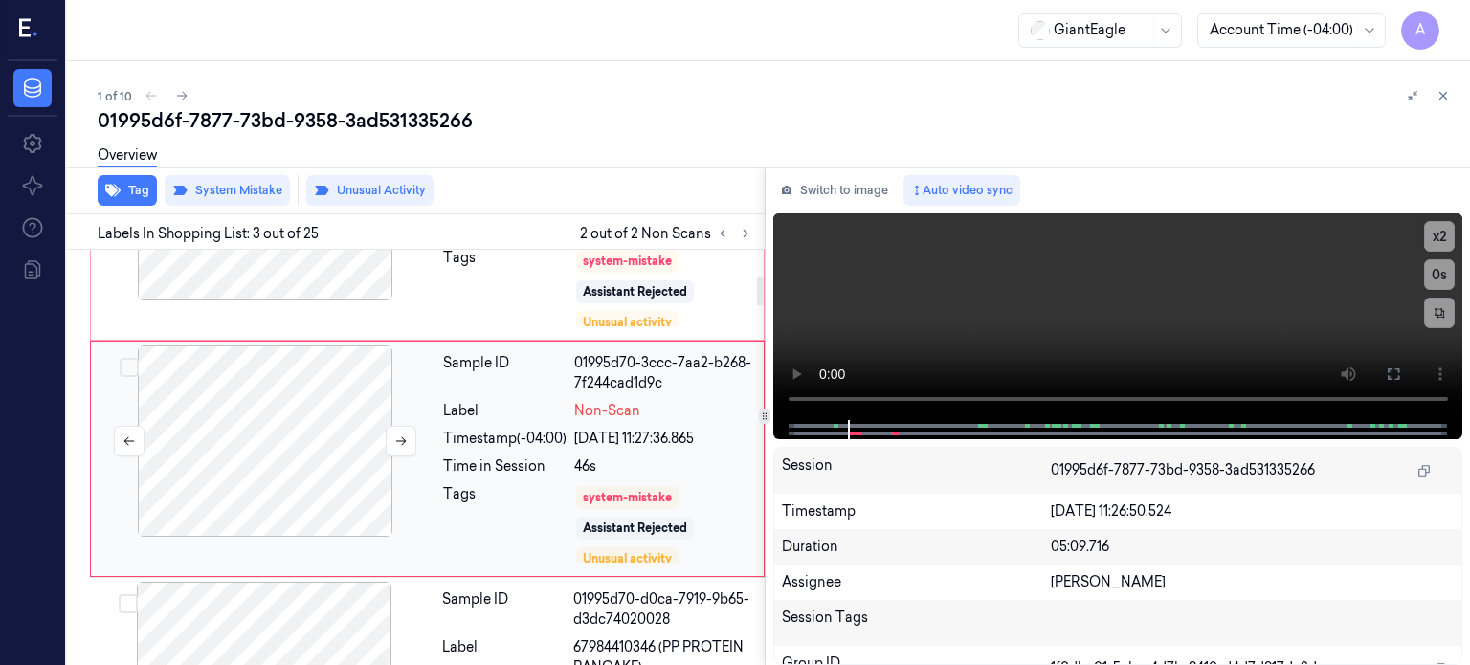
click at [248, 430] on div at bounding box center [265, 440] width 341 height 191
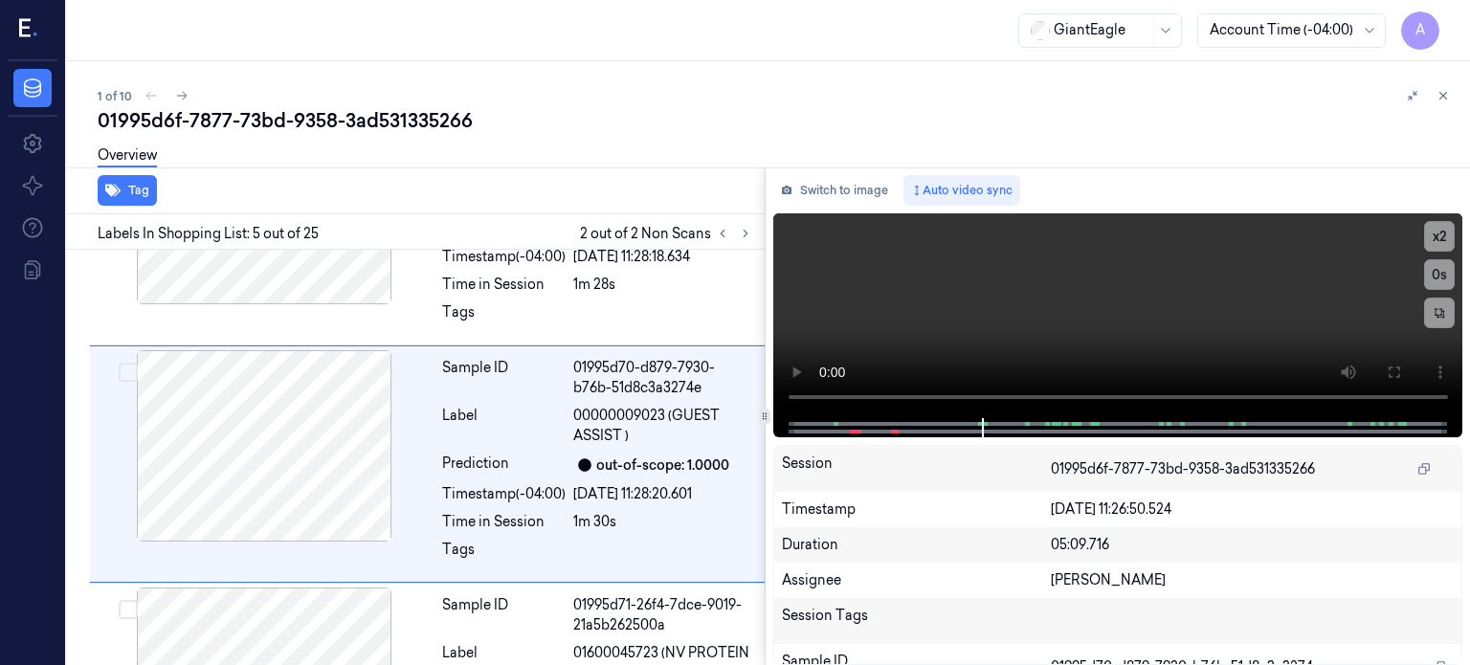
scroll to position [834, 0]
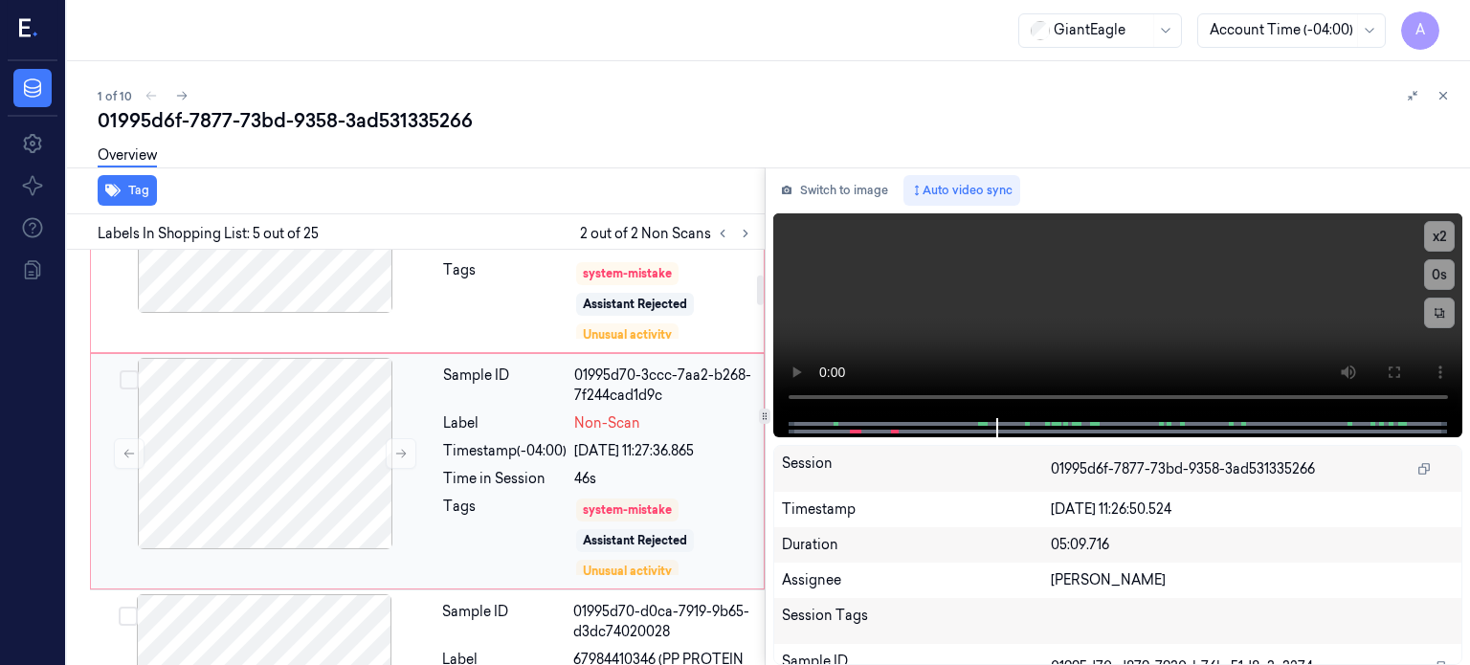
click at [537, 408] on div "Sample ID 01995d70-3ccc-7aa2-b268-7f244cad1d9c Label Non-Scan Timestamp (-04:00…" at bounding box center [597, 471] width 324 height 227
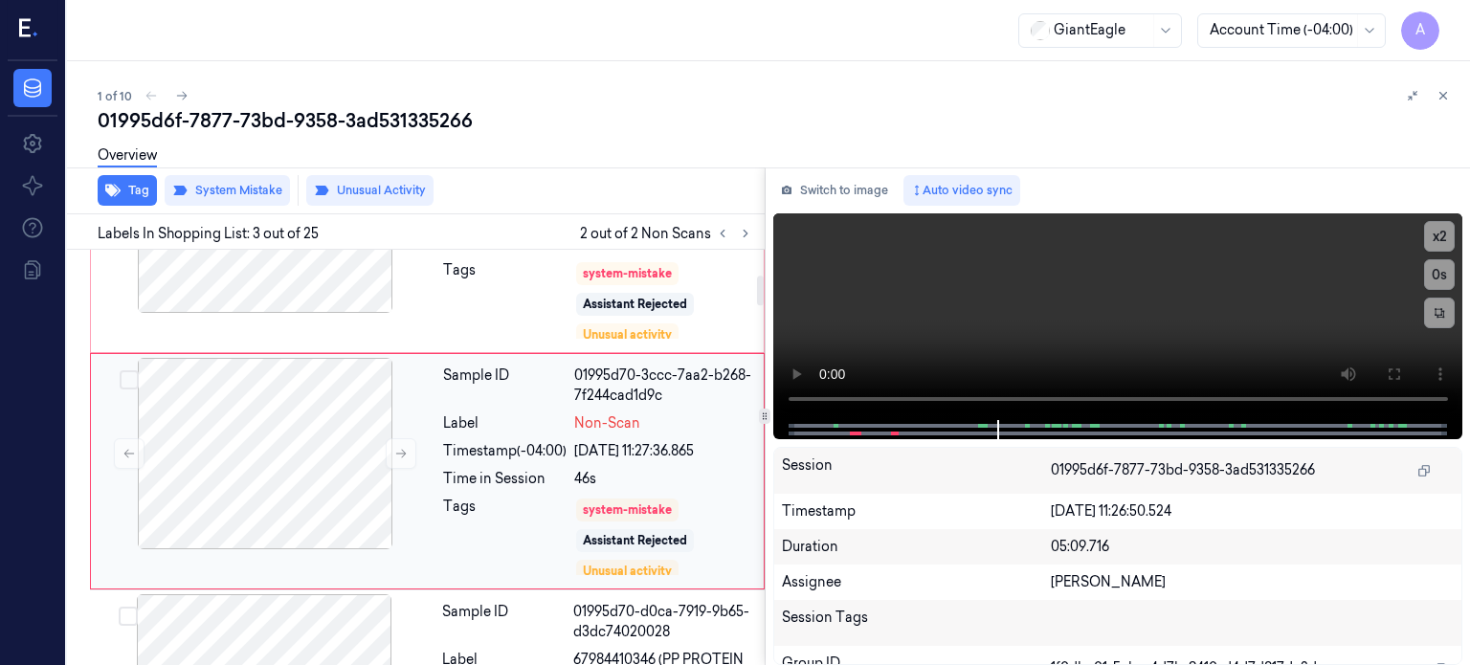
scroll to position [362, 0]
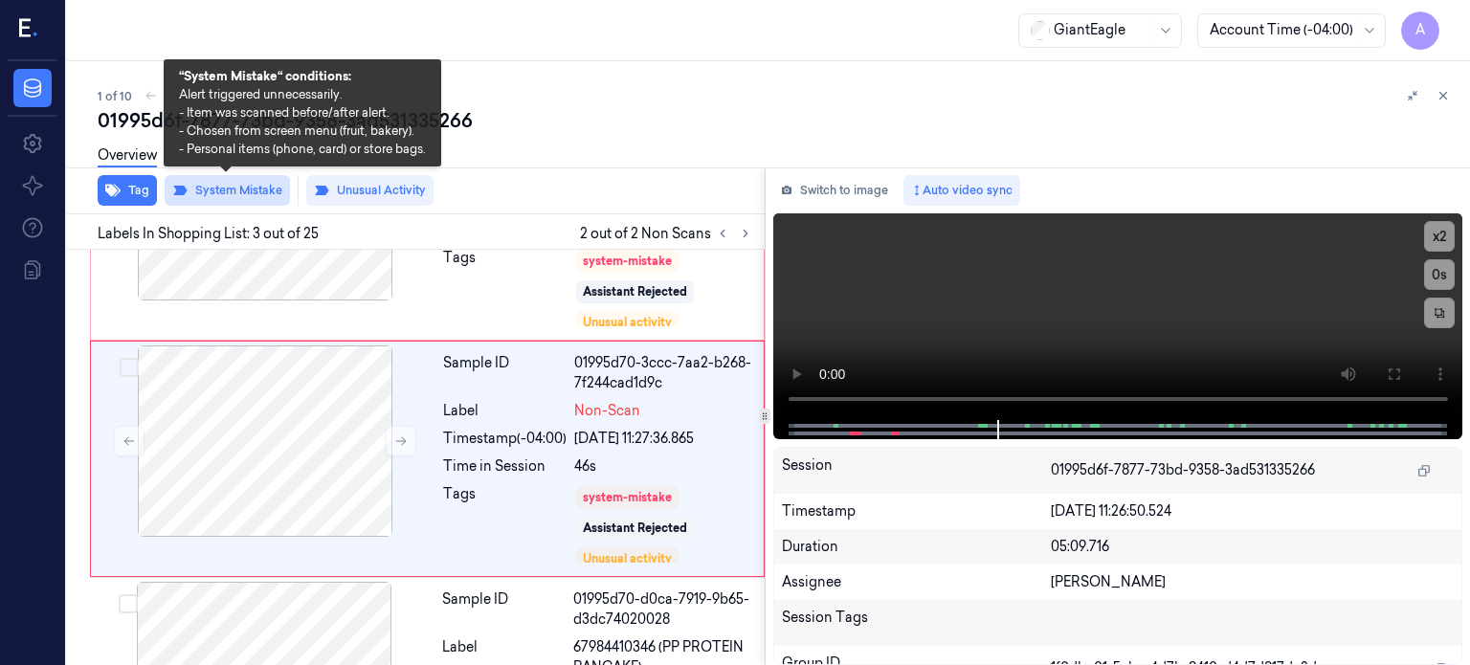
click at [226, 193] on button "System Mistake" at bounding box center [227, 190] width 125 height 31
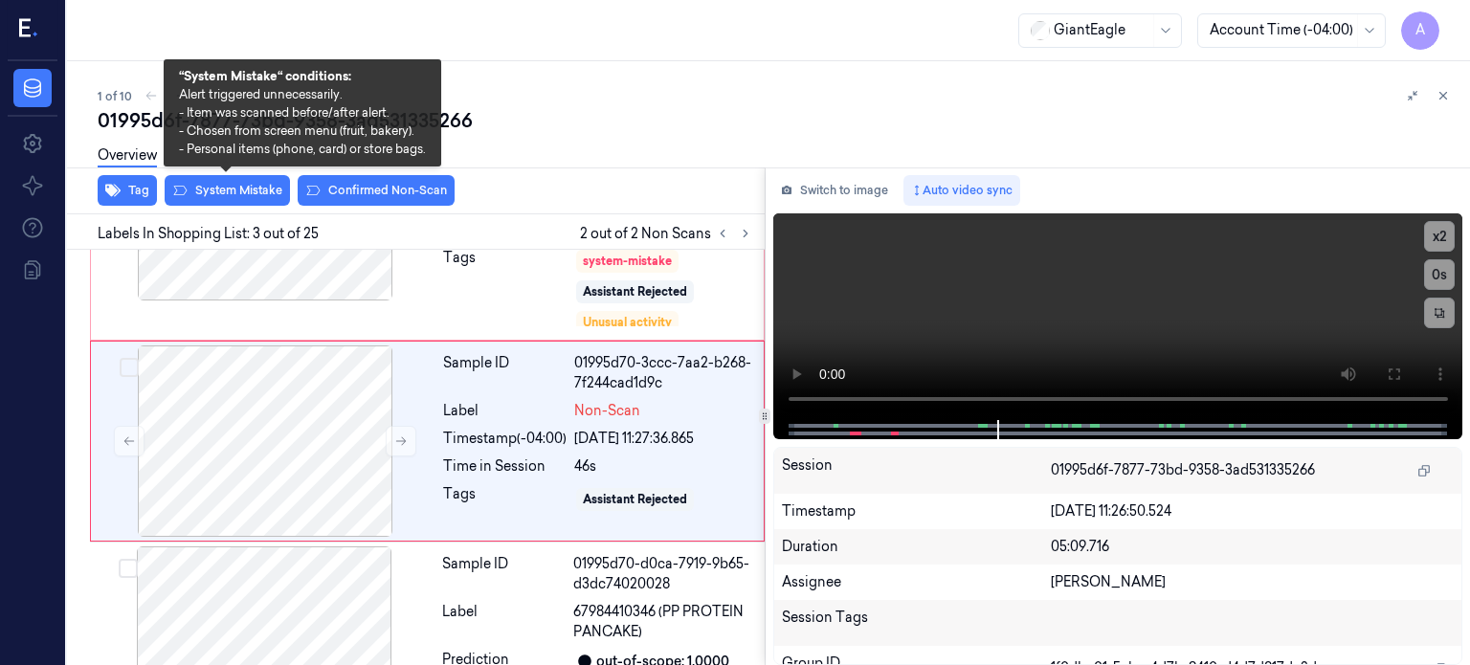
scroll to position [344, 0]
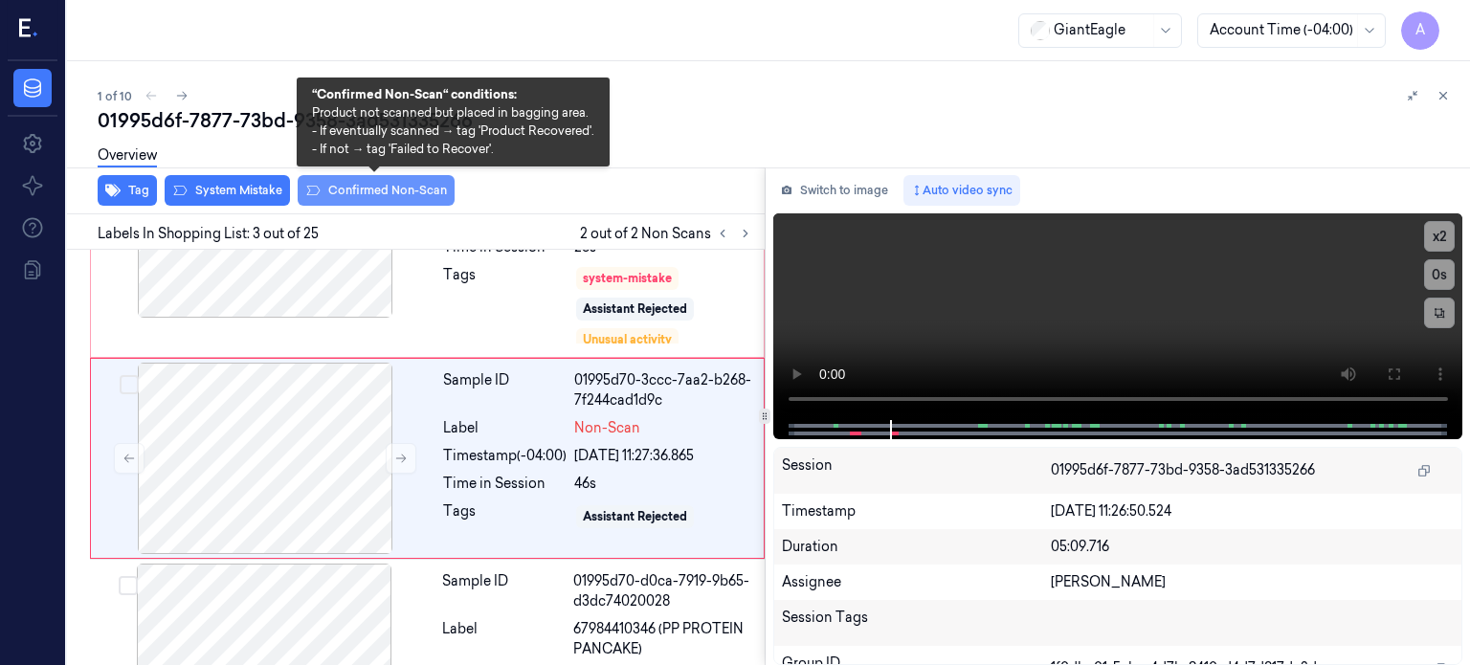
click at [367, 189] on button "Confirmed Non-Scan" at bounding box center [376, 190] width 157 height 31
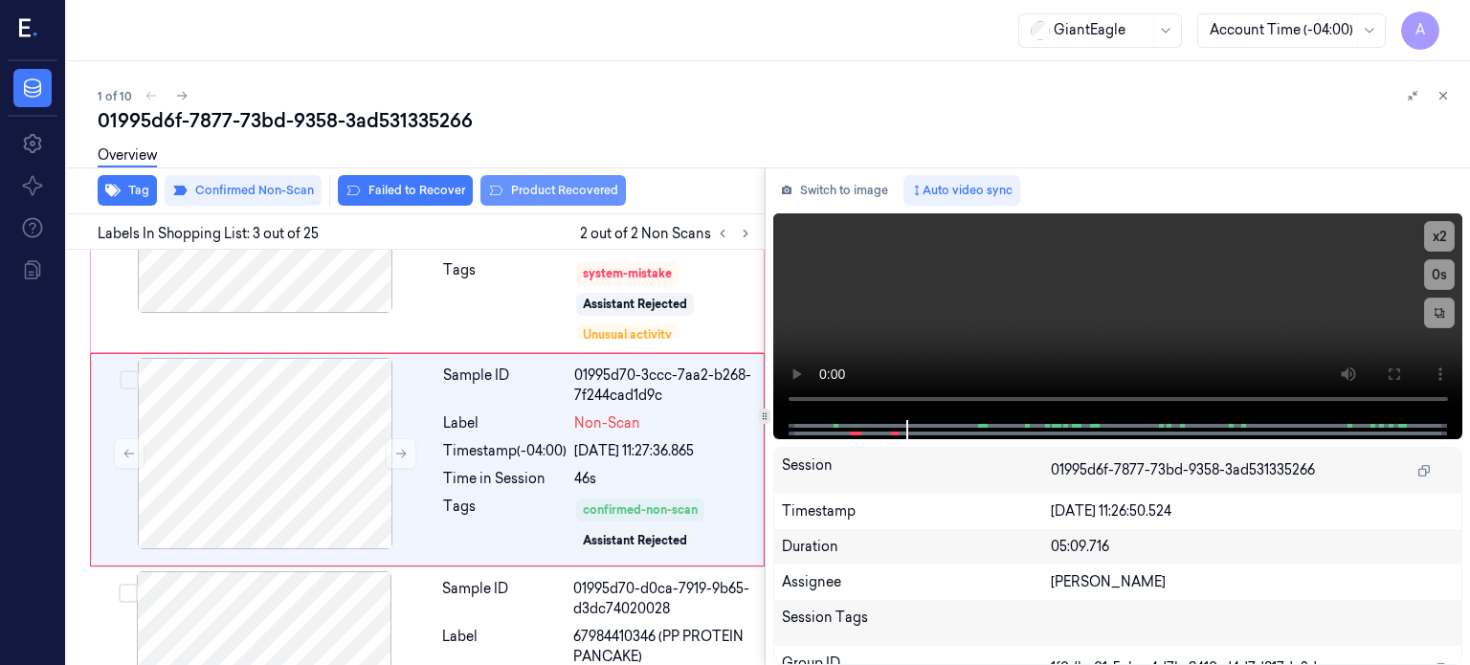
click at [563, 189] on button "Product Recovered" at bounding box center [552, 190] width 145 height 31
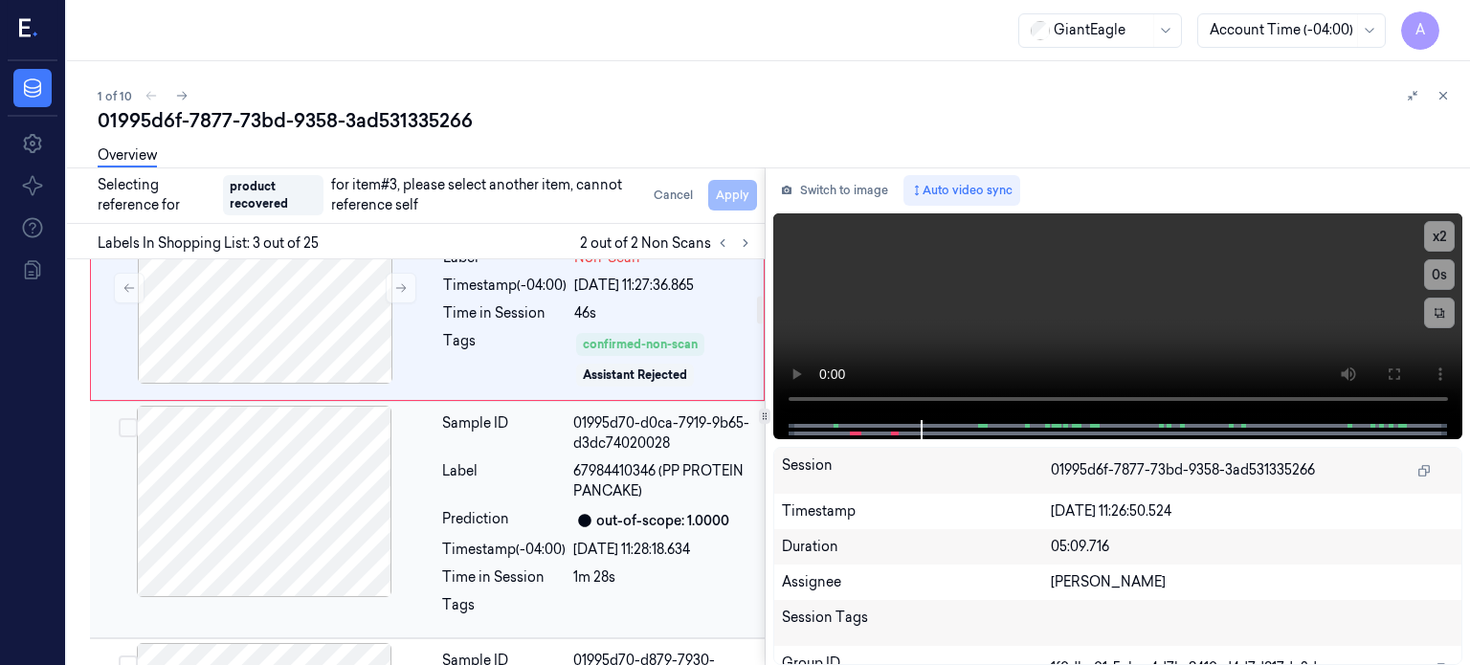
scroll to position [544, 0]
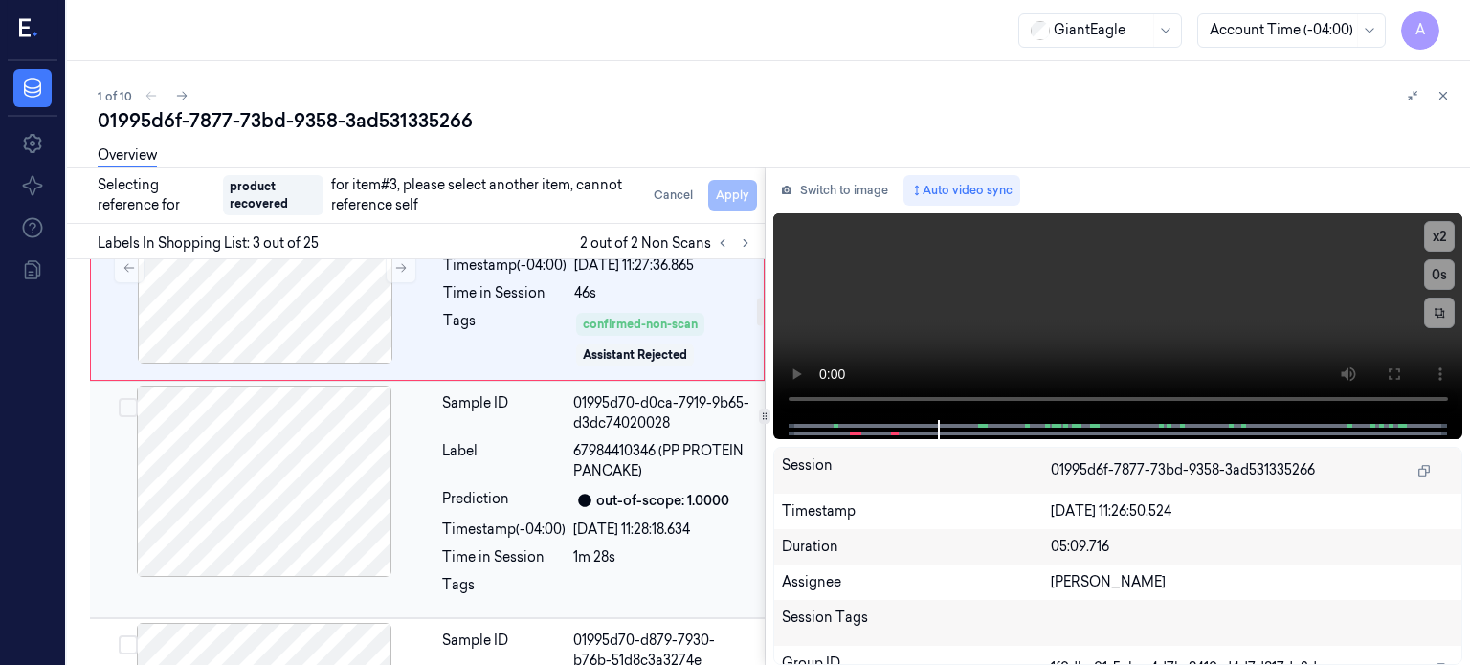
click at [546, 520] on div "Timestamp (-04:00)" at bounding box center [503, 530] width 123 height 20
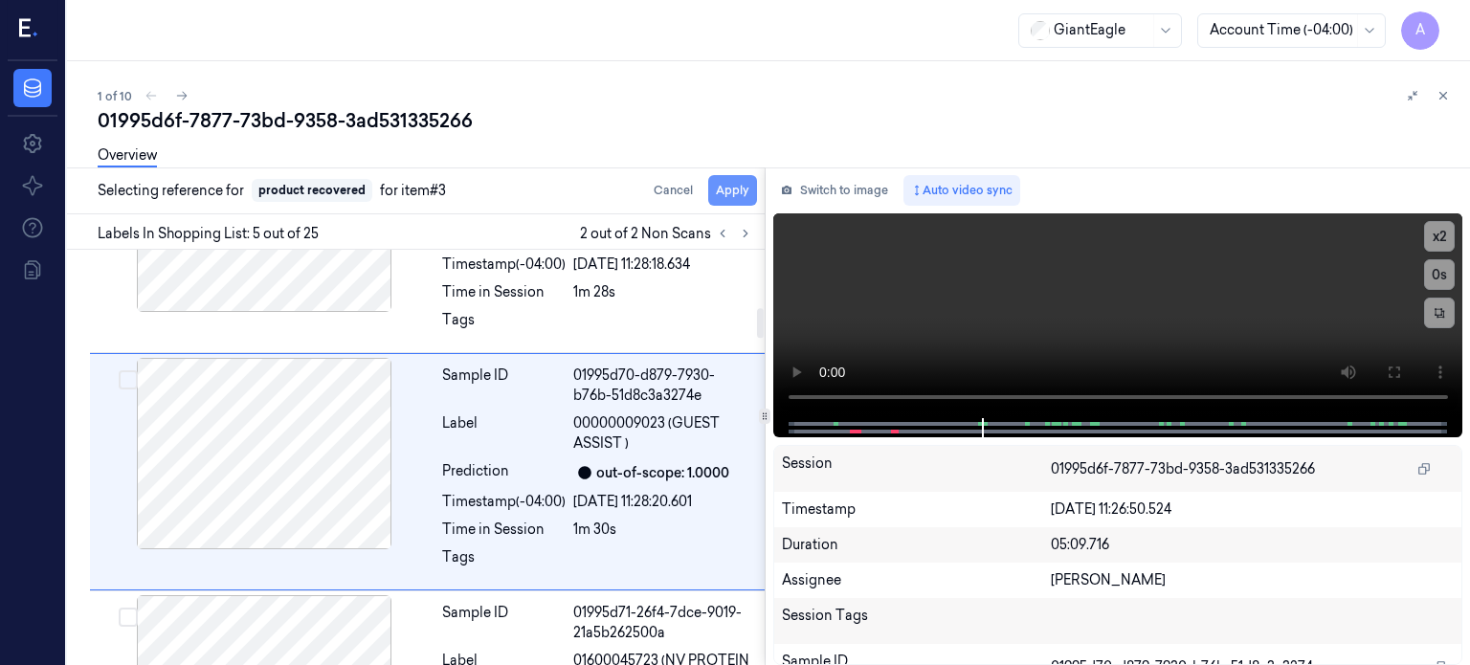
scroll to position [811, 0]
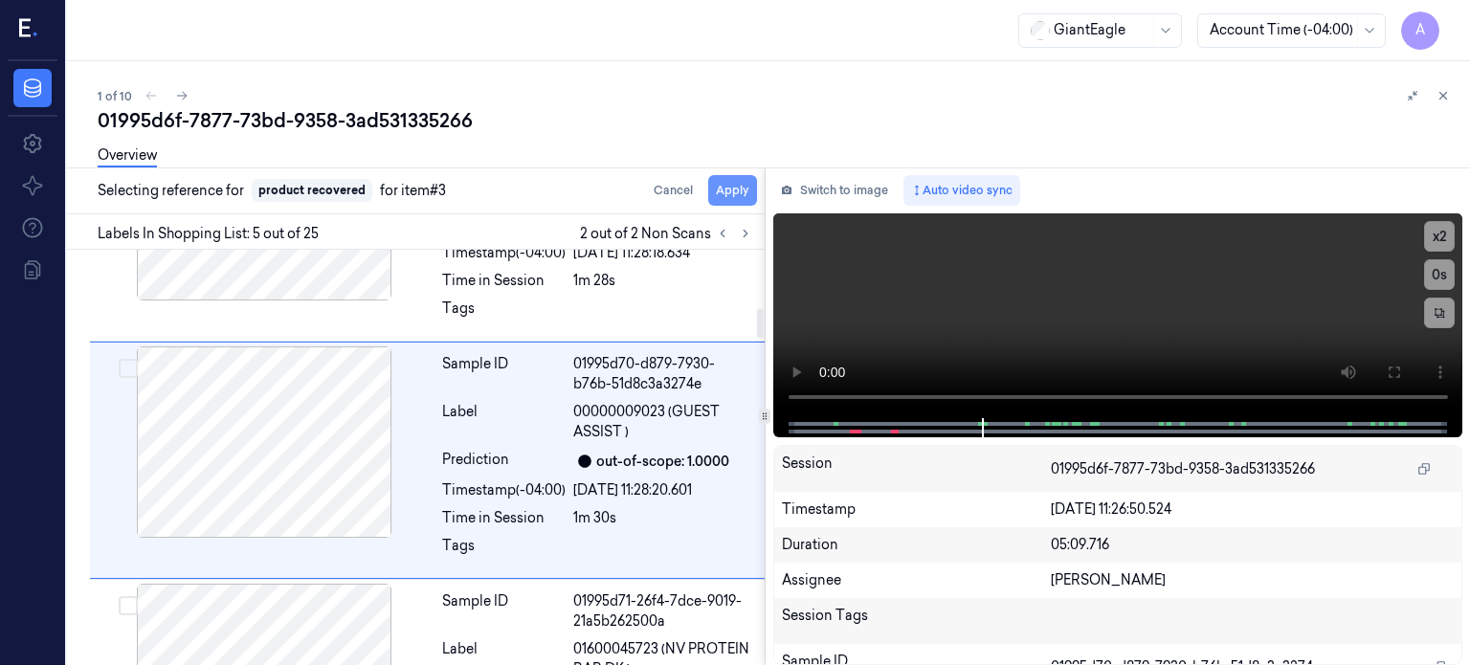
click at [724, 189] on button "Apply" at bounding box center [732, 190] width 49 height 31
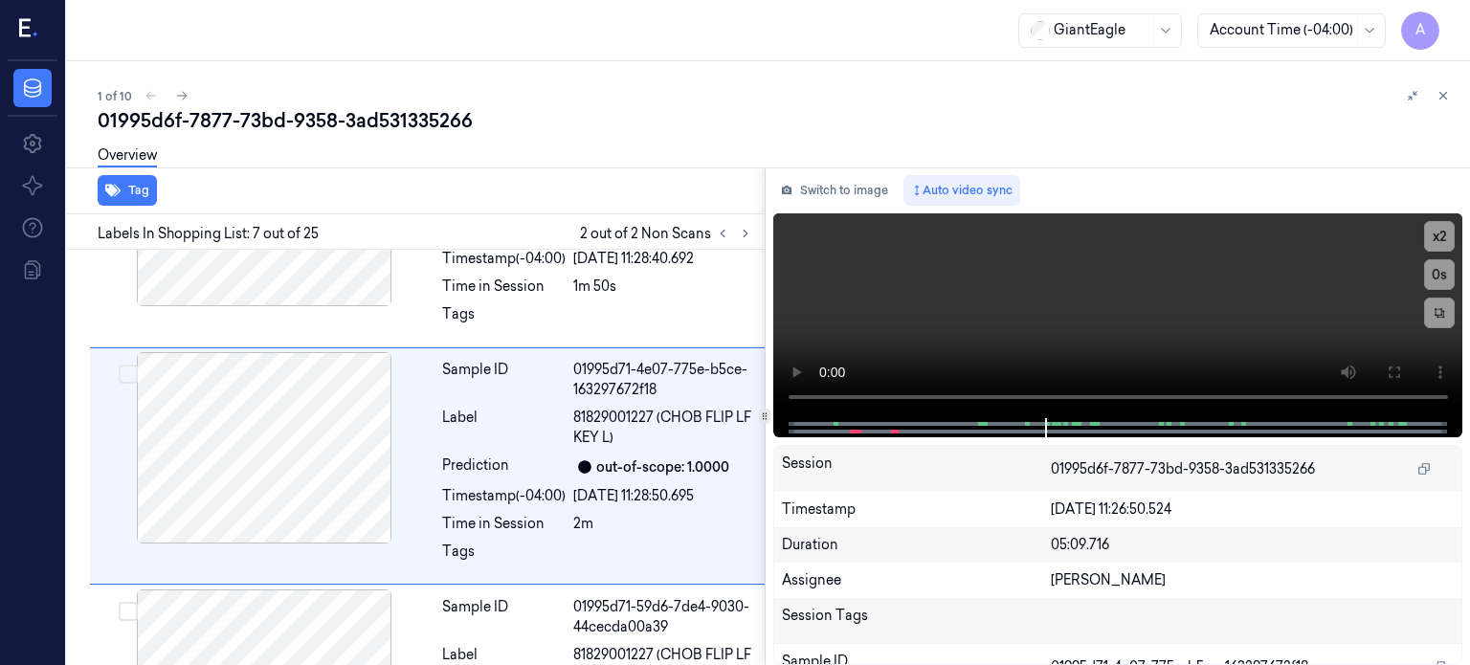
scroll to position [1309, 0]
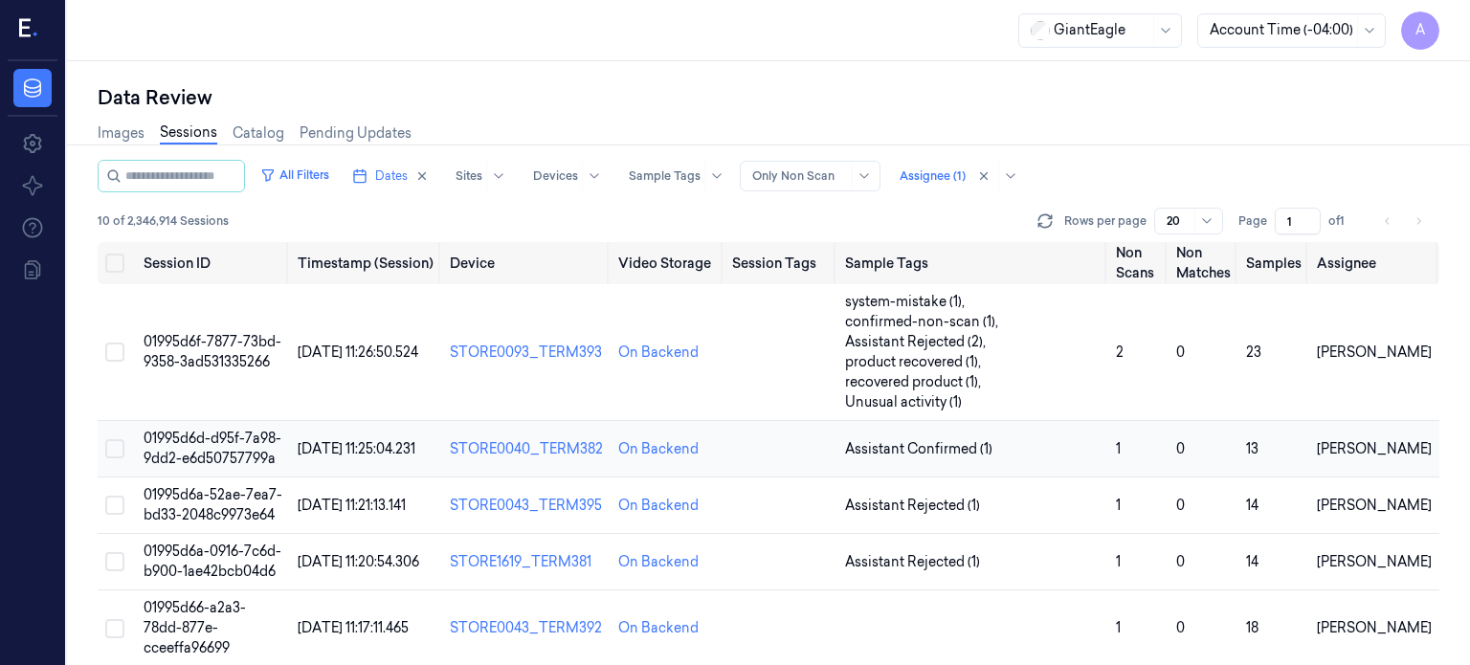
click at [236, 430] on span "01995d6d-d95f-7a98-9dd2-e6d50757799a" at bounding box center [213, 448] width 138 height 37
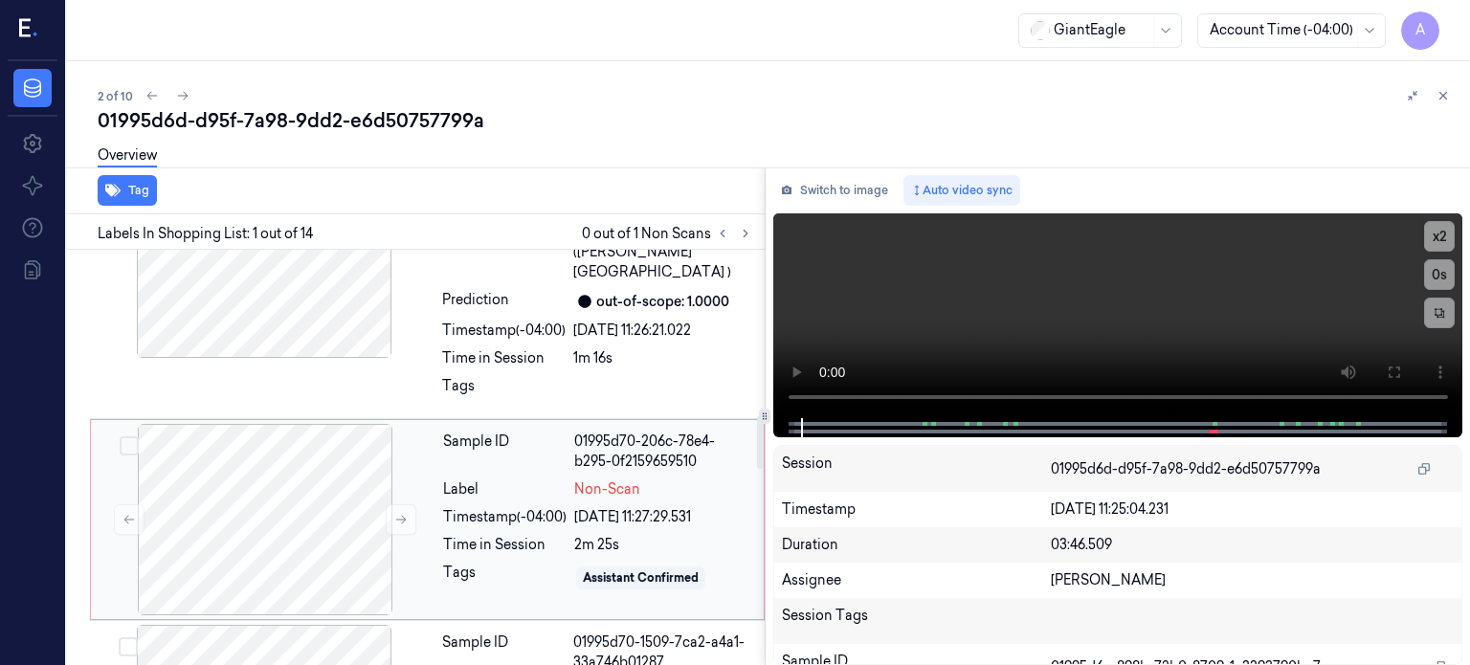
click at [574, 507] on div "Timestamp (-04:00) [DATE] 11:27:29.531" at bounding box center [597, 517] width 309 height 20
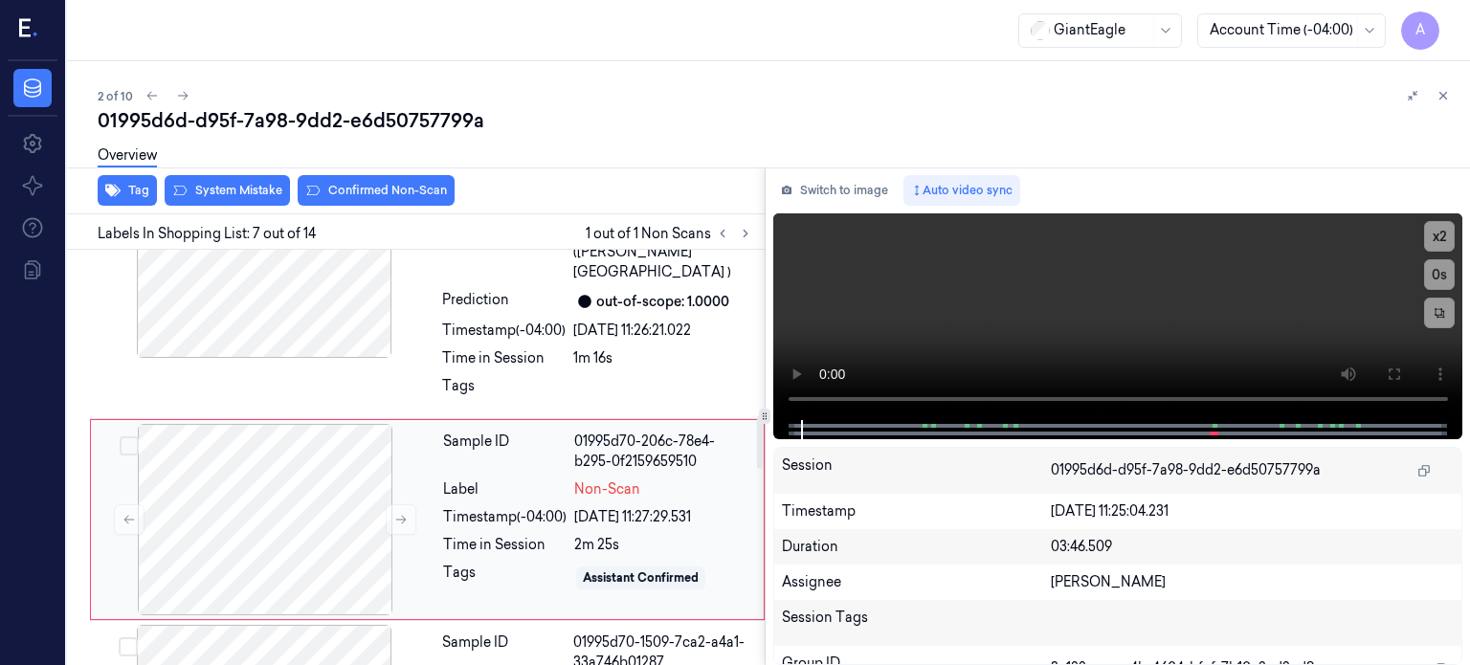
scroll to position [1293, 0]
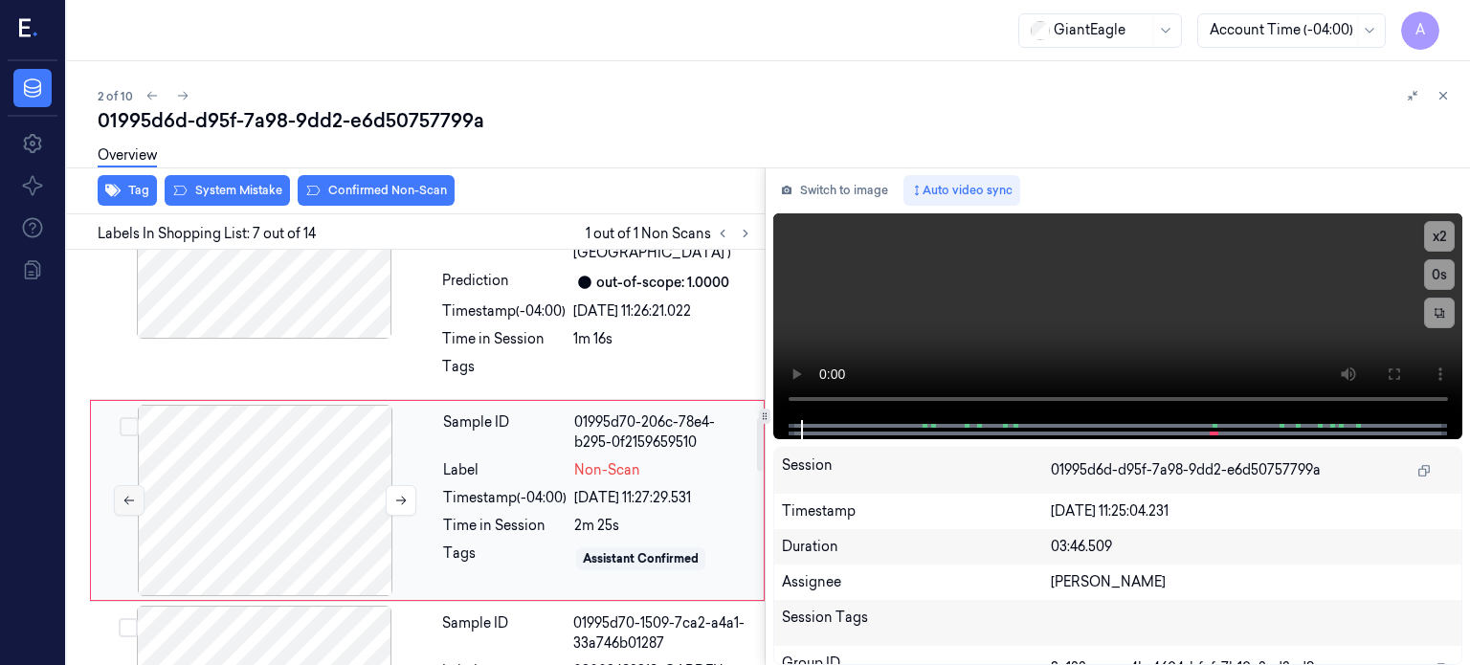
click at [127, 497] on icon at bounding box center [128, 501] width 11 height 9
click at [396, 494] on icon at bounding box center [400, 500] width 13 height 13
click at [122, 494] on icon at bounding box center [128, 500] width 13 height 13
click at [409, 485] on button at bounding box center [401, 500] width 31 height 31
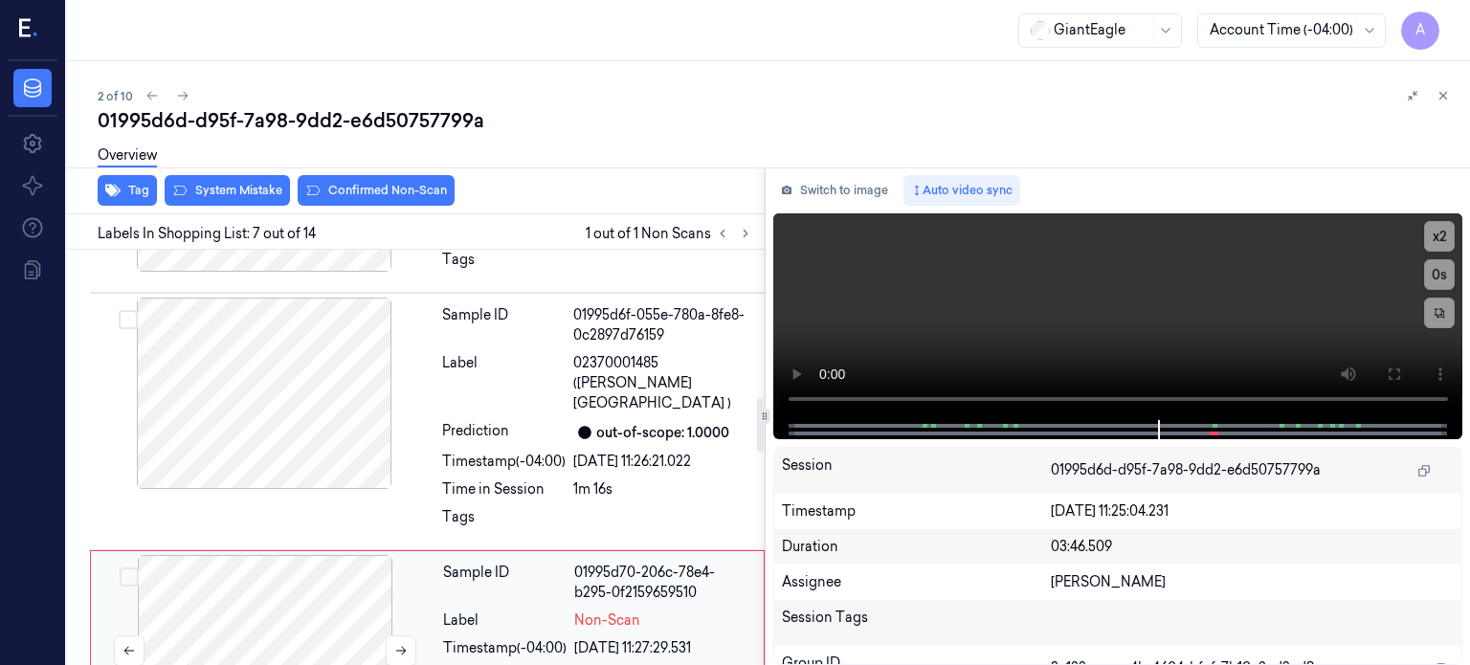
scroll to position [1139, 0]
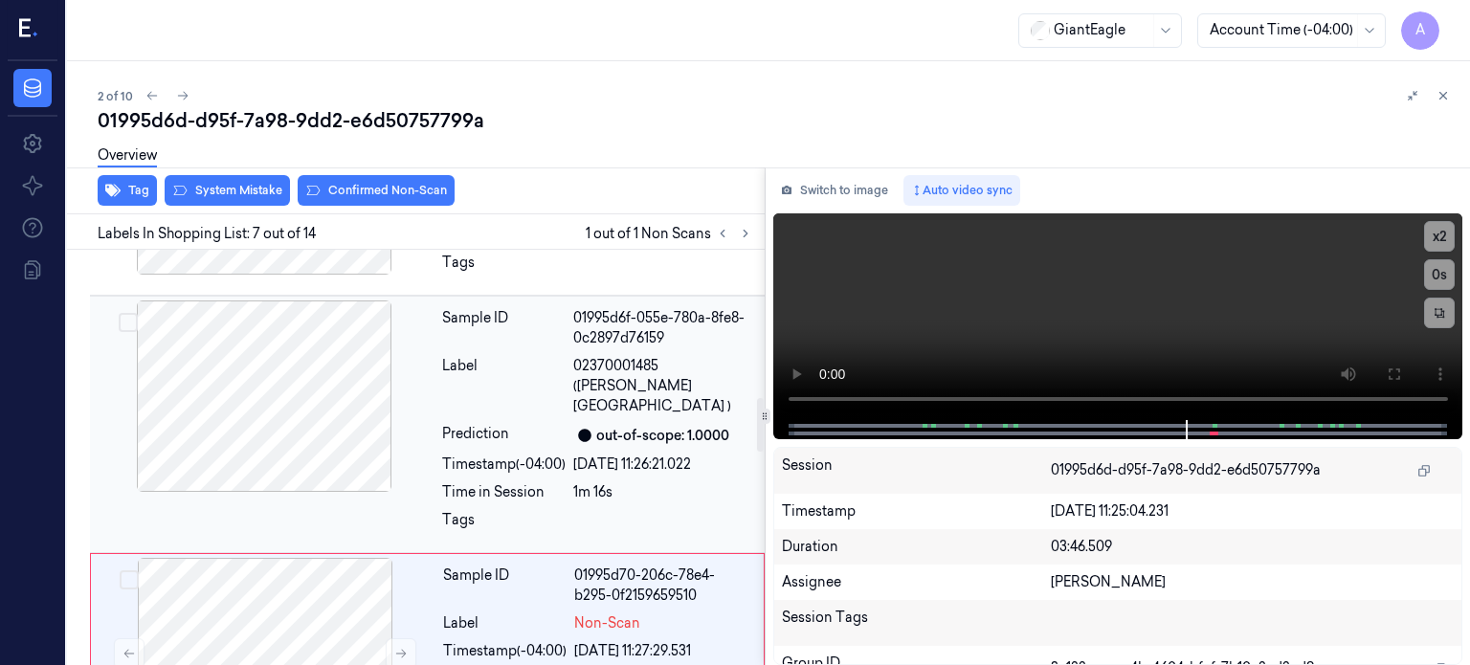
click at [248, 383] on div at bounding box center [264, 395] width 341 height 191
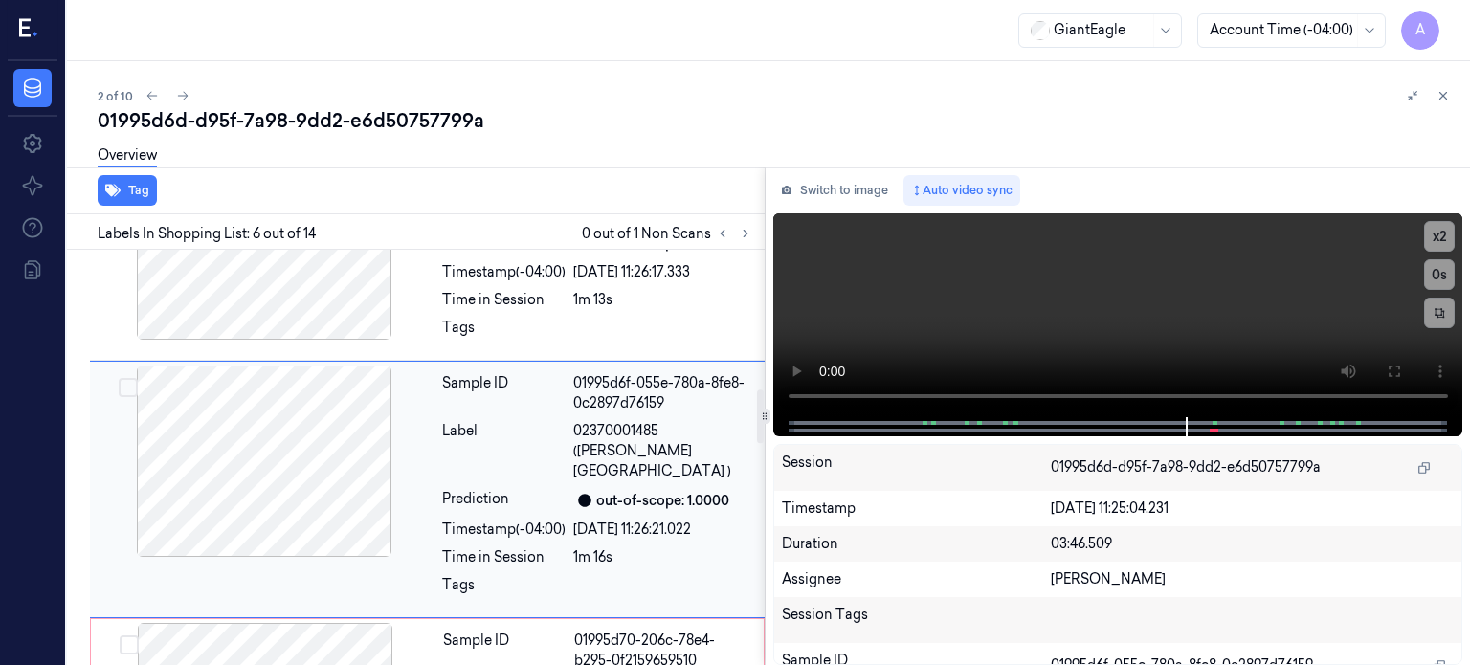
scroll to position [1073, 0]
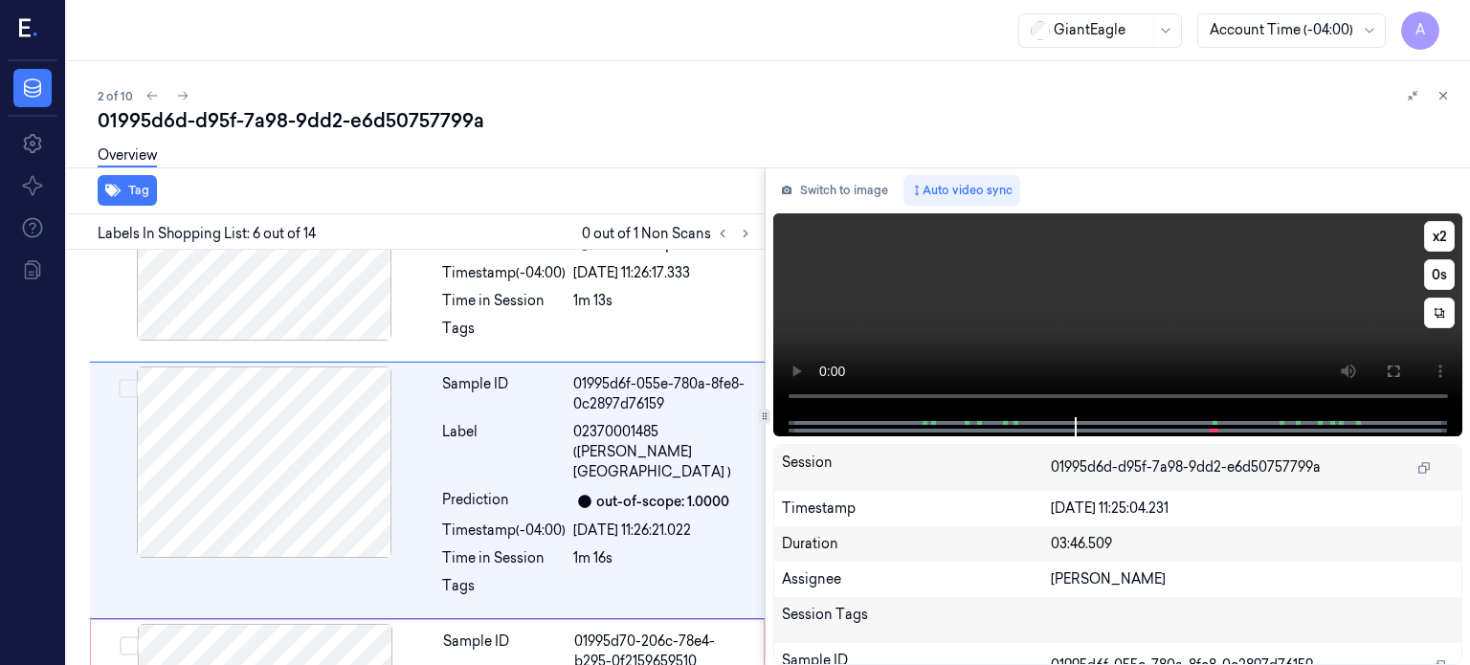
click at [837, 431] on div at bounding box center [1117, 426] width 650 height 19
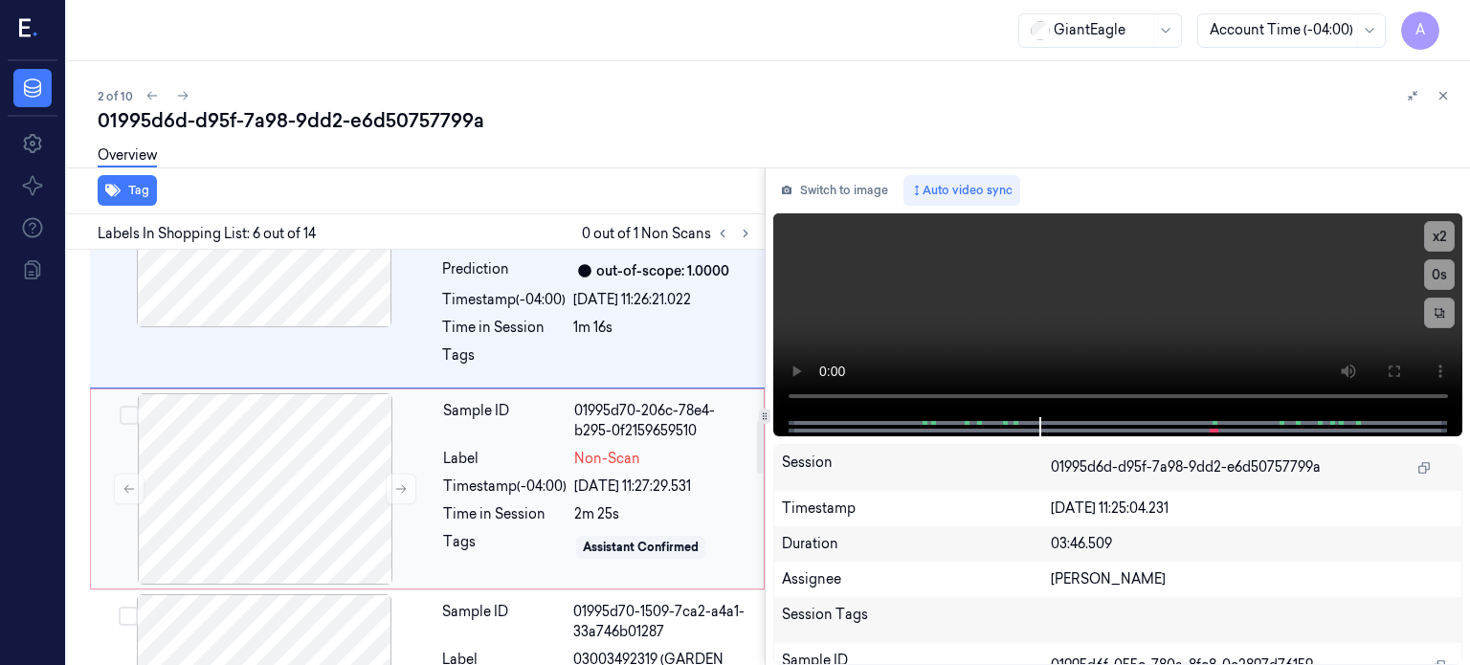
scroll to position [1308, 0]
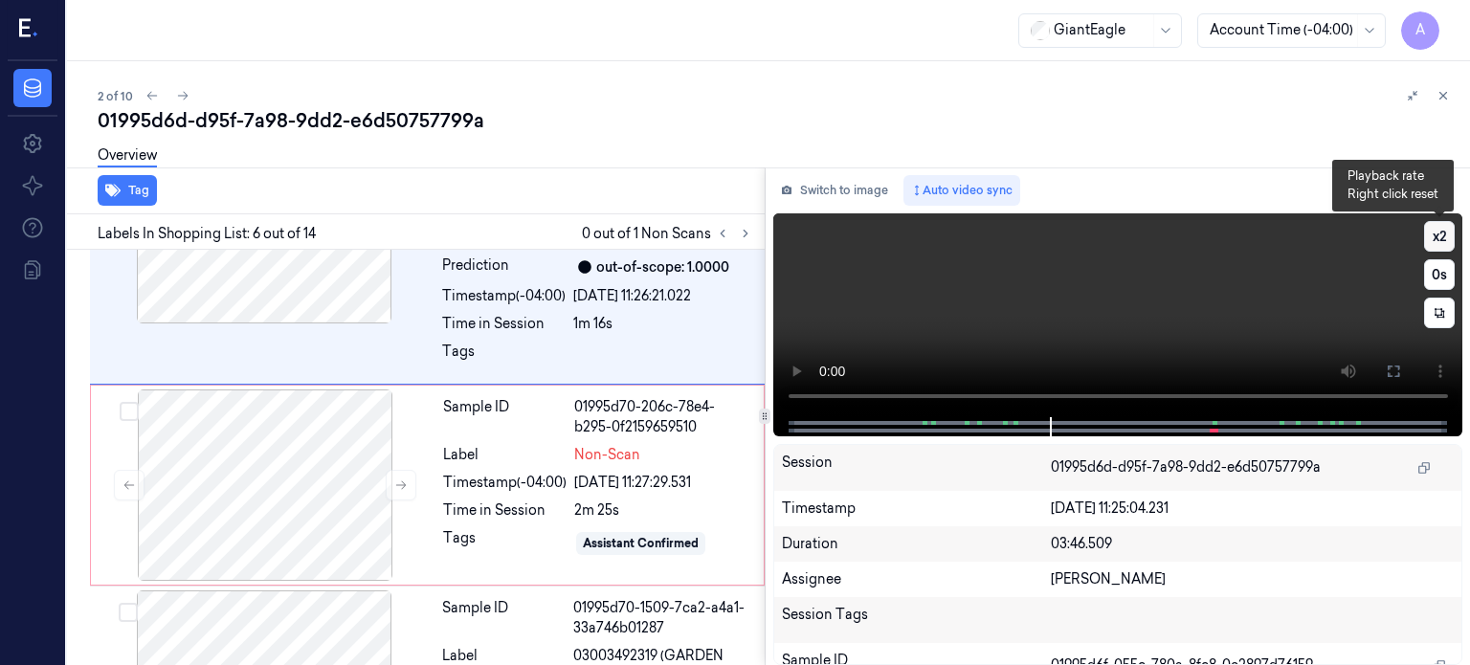
click at [1435, 230] on button "x 2" at bounding box center [1439, 236] width 31 height 31
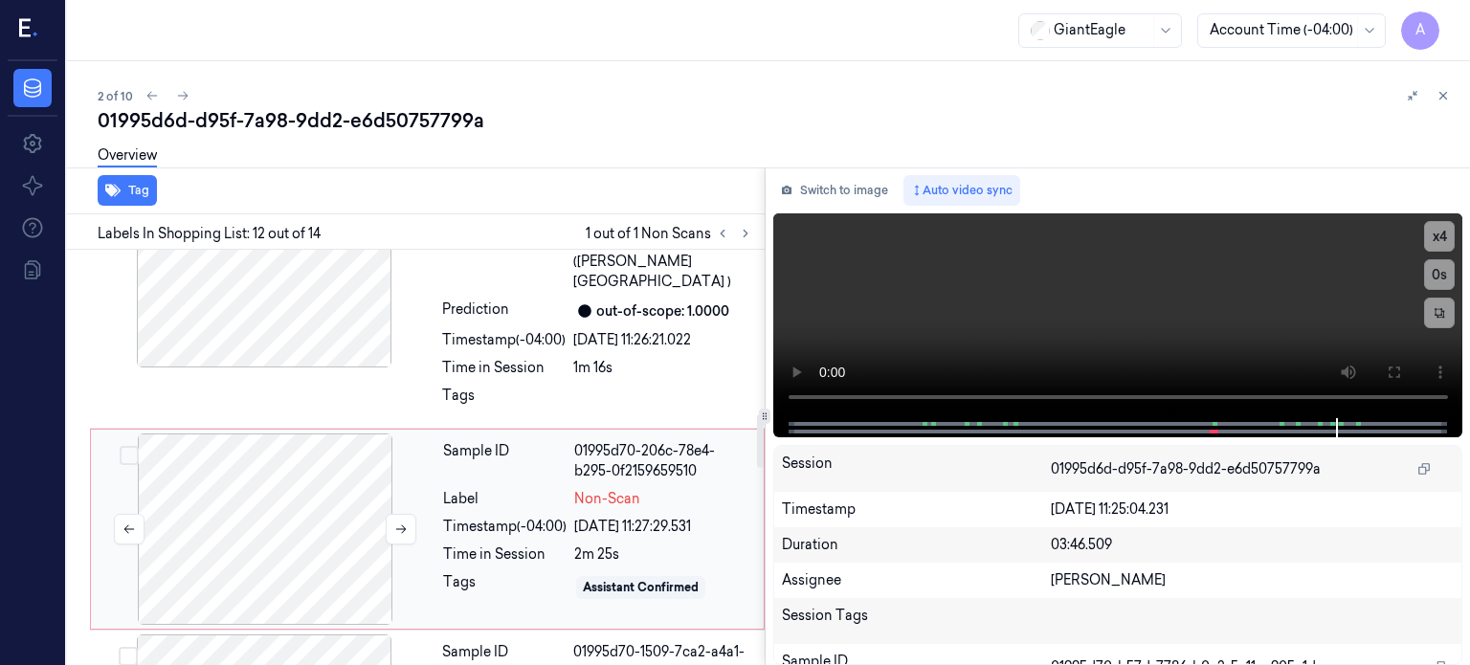
scroll to position [1265, 0]
click at [555, 516] on div "Timestamp (-04:00)" at bounding box center [504, 526] width 123 height 20
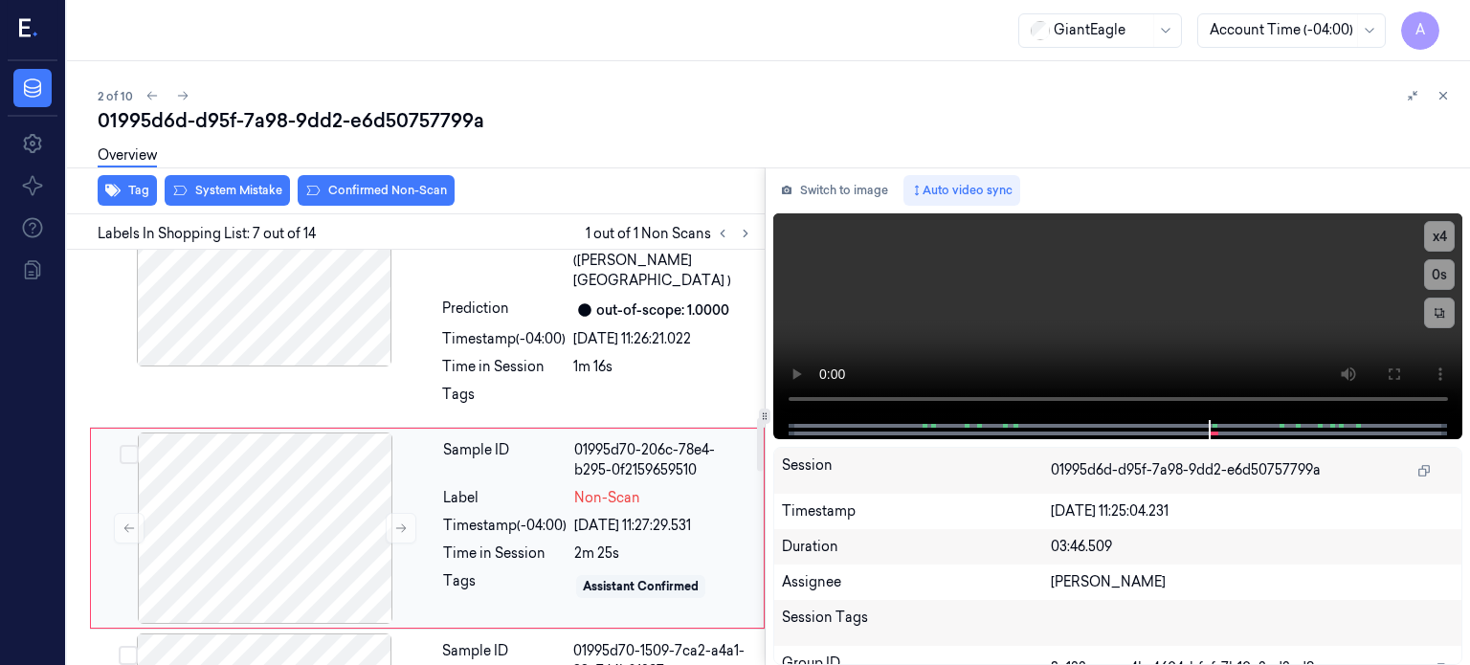
scroll to position [1293, 0]
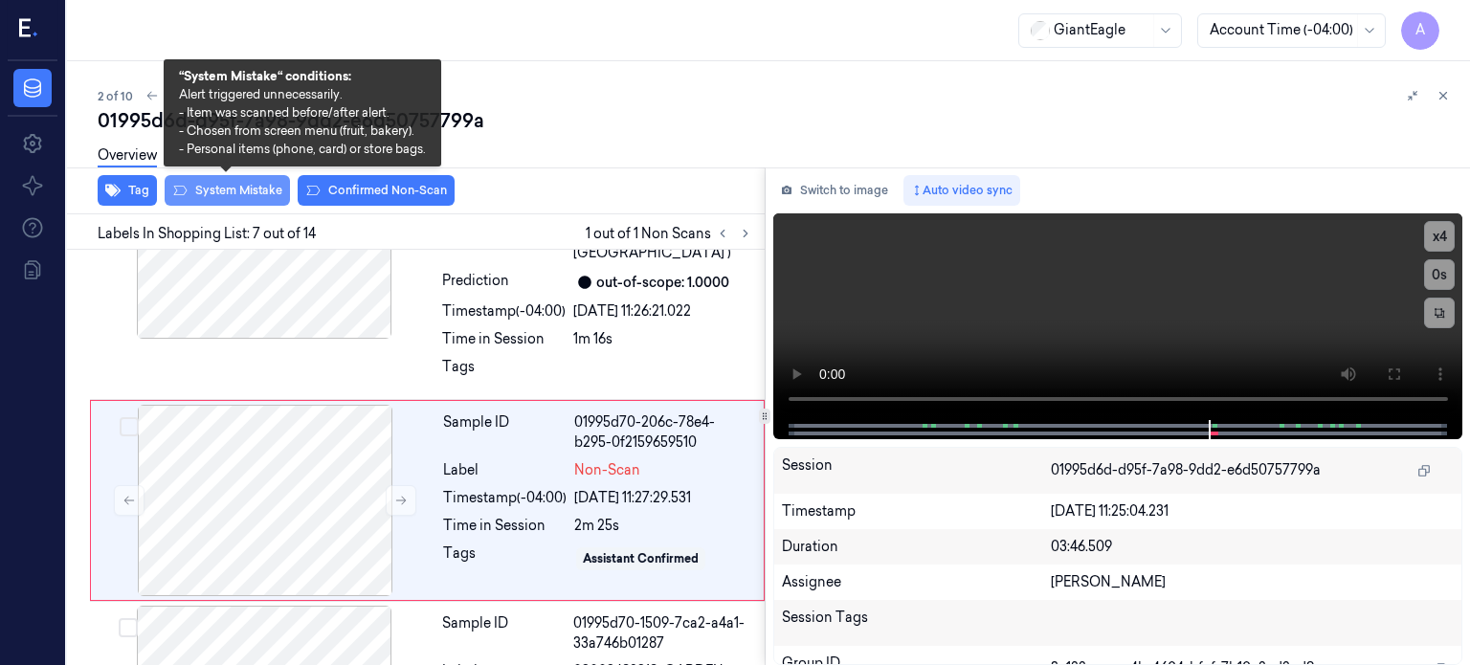
click at [215, 193] on button "System Mistake" at bounding box center [227, 190] width 125 height 31
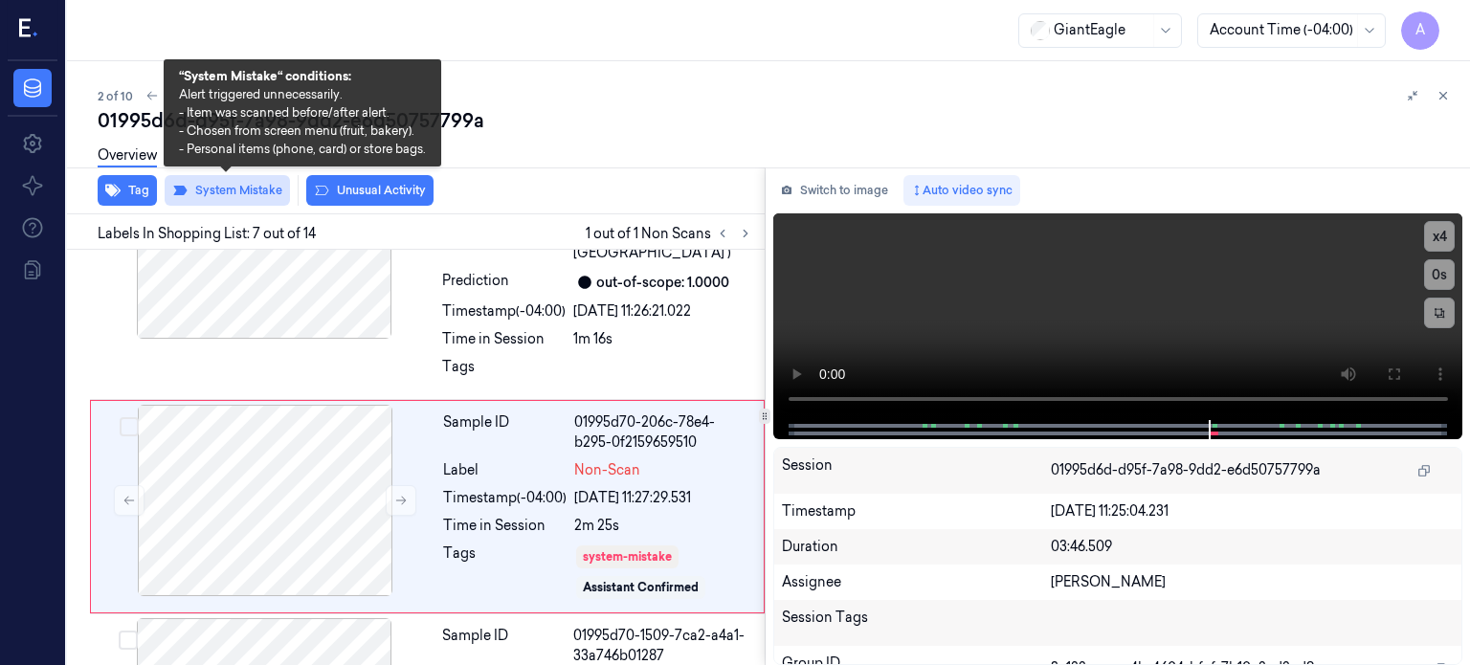
scroll to position [1298, 0]
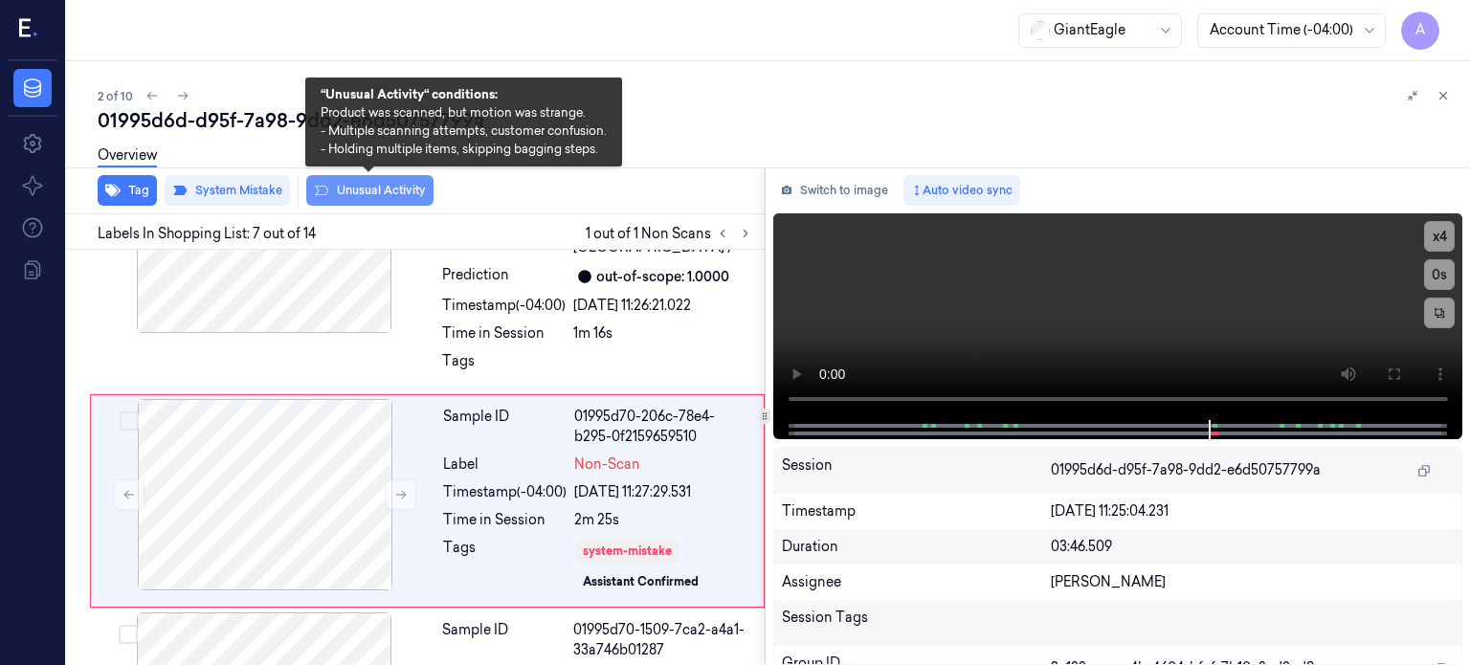
click at [390, 198] on button "Unusual Activity" at bounding box center [369, 190] width 127 height 31
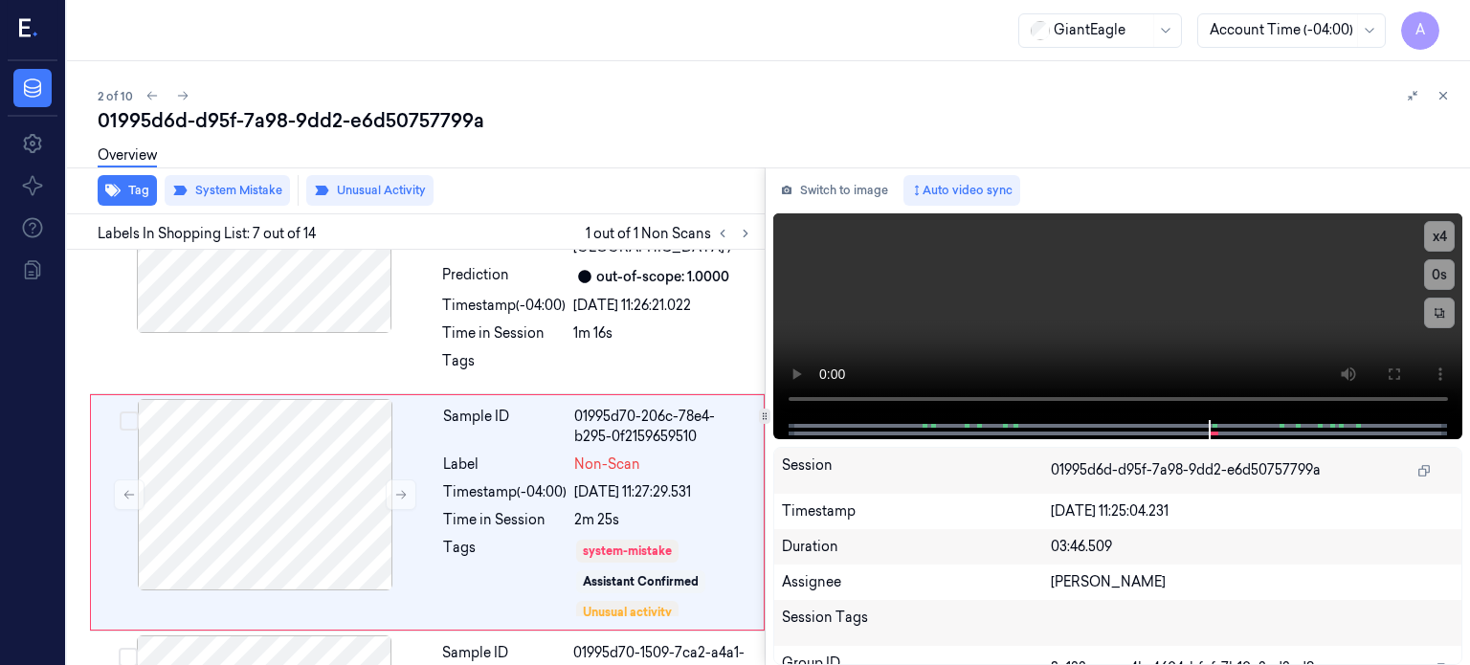
scroll to position [1310, 0]
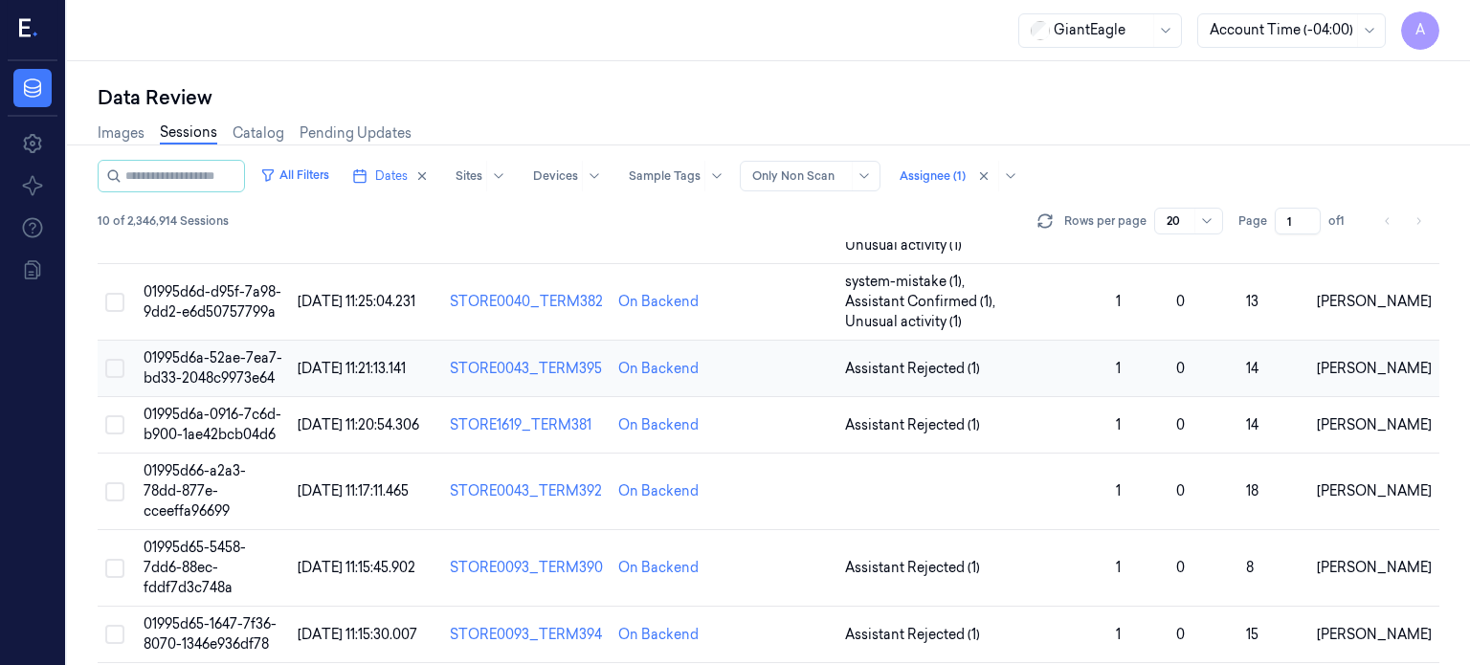
scroll to position [159, 0]
click at [204, 347] on span "01995d6a-52ae-7ea7-bd33-2048c9973e64" at bounding box center [213, 365] width 139 height 37
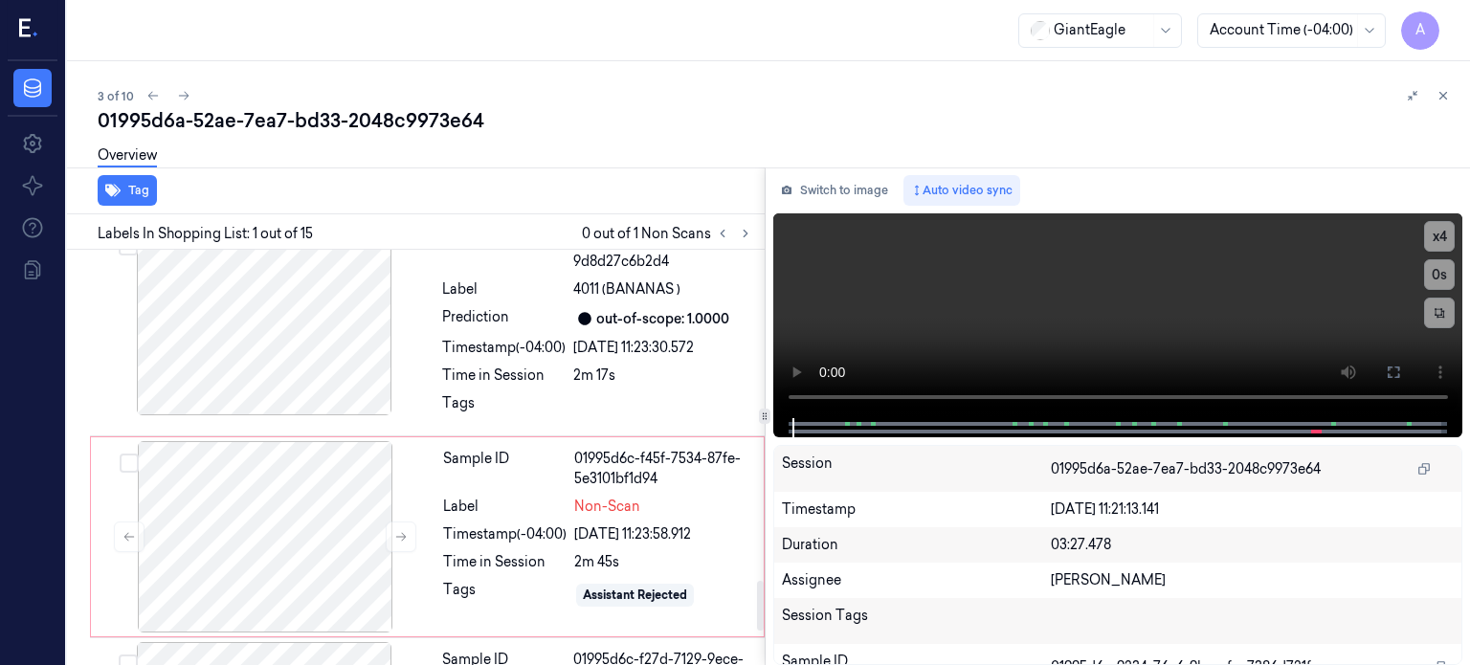
scroll to position [2796, 0]
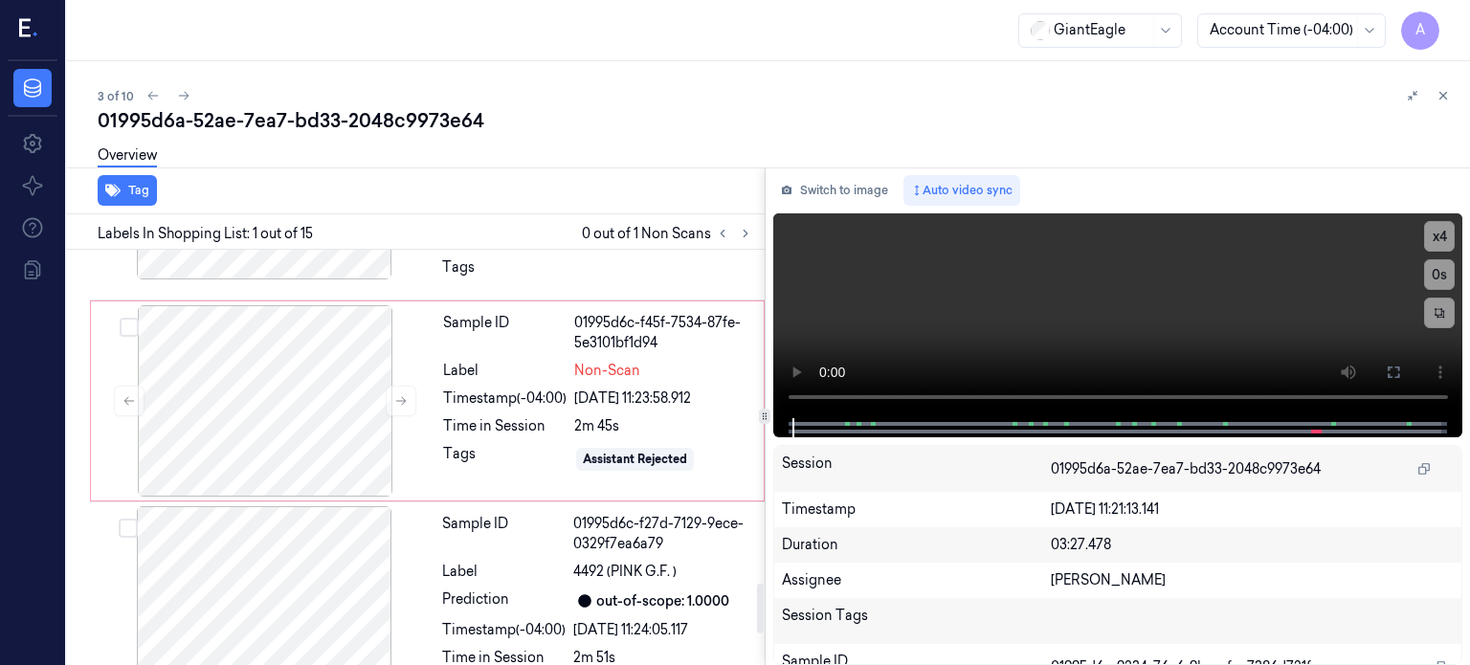
click at [559, 416] on div "Sample ID 01995d6c-f45f-7534-87fe-5e3101bf1d94 Label Non-Scan Timestamp (-04:00…" at bounding box center [597, 400] width 324 height 191
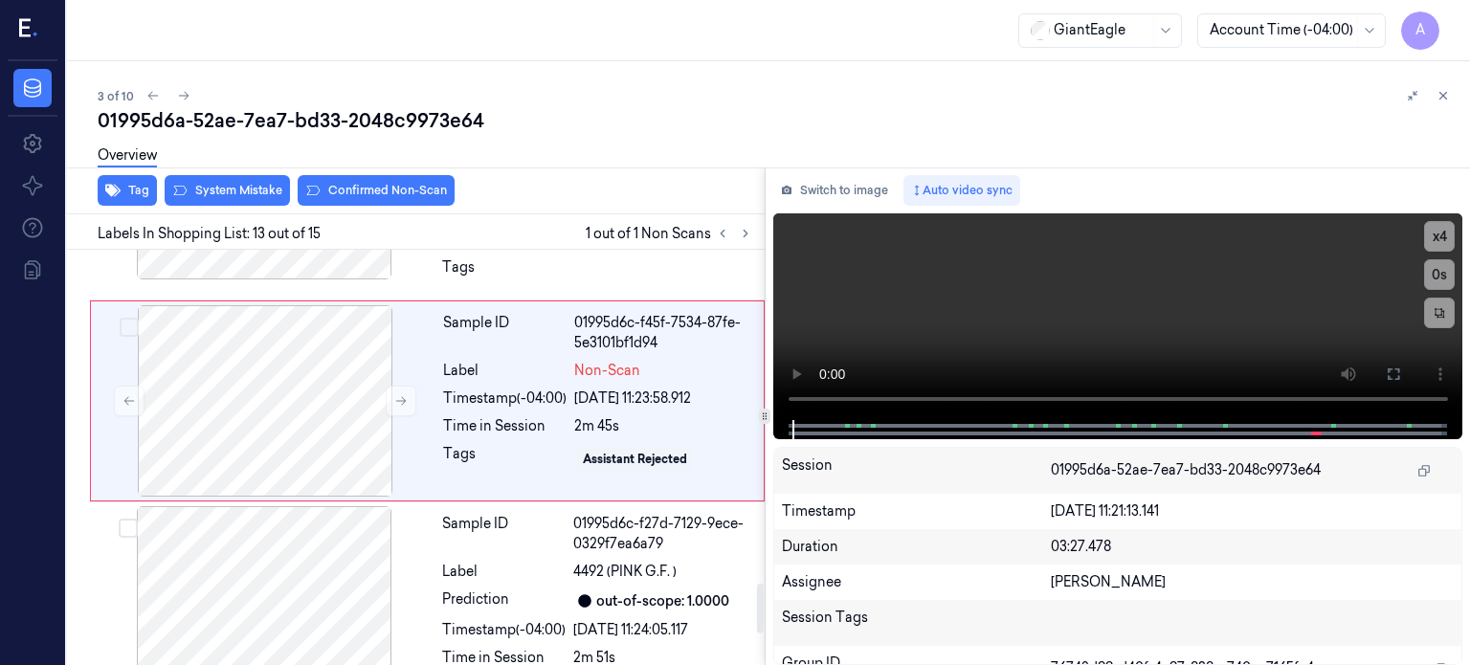
scroll to position [2713, 0]
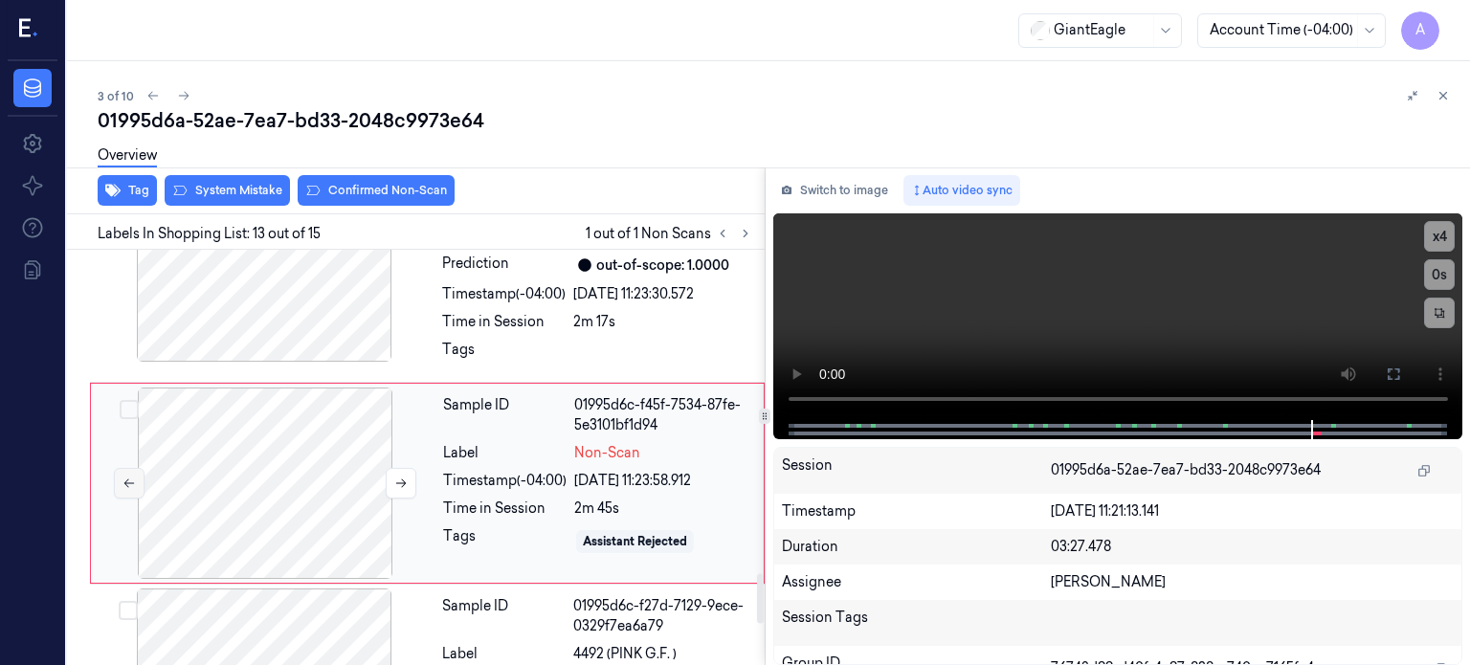
click at [126, 476] on icon at bounding box center [128, 482] width 13 height 13
click at [402, 476] on icon at bounding box center [400, 482] width 13 height 13
click at [251, 290] on div at bounding box center [264, 265] width 341 height 191
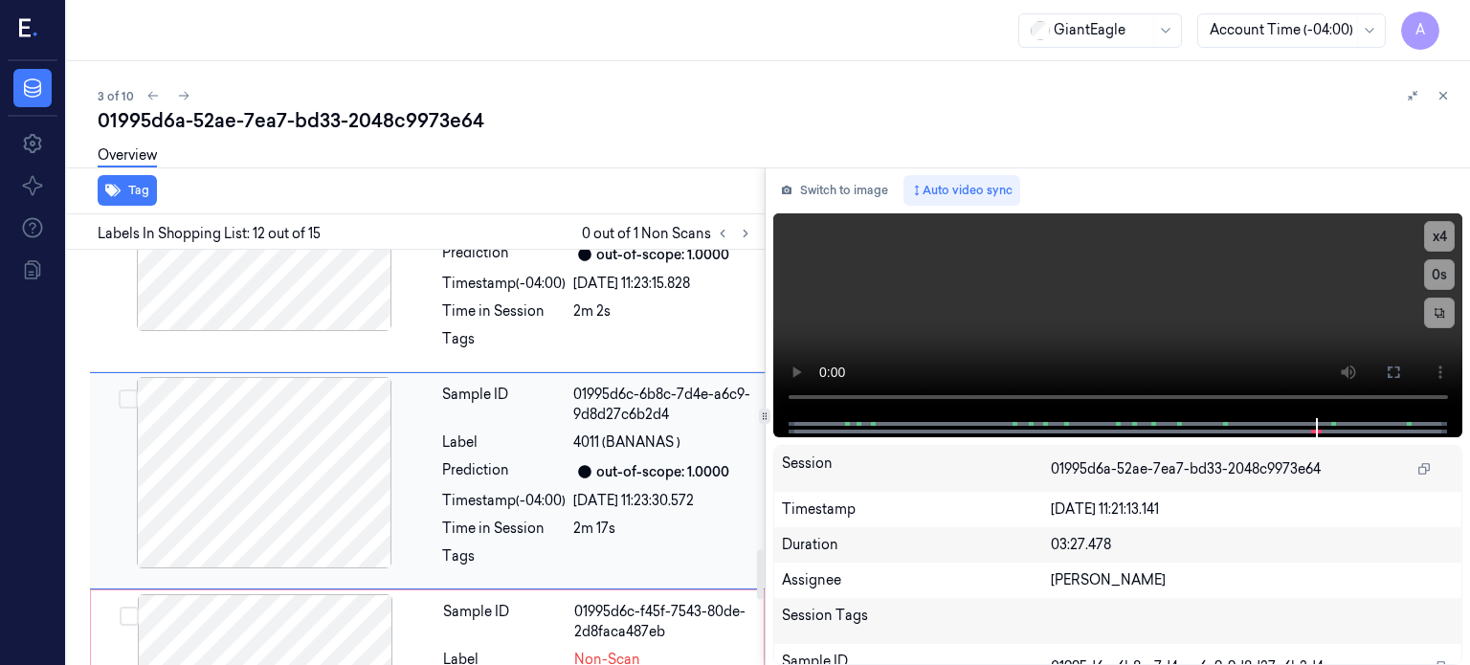
scroll to position [2505, 0]
click at [241, 477] on div at bounding box center [264, 474] width 341 height 191
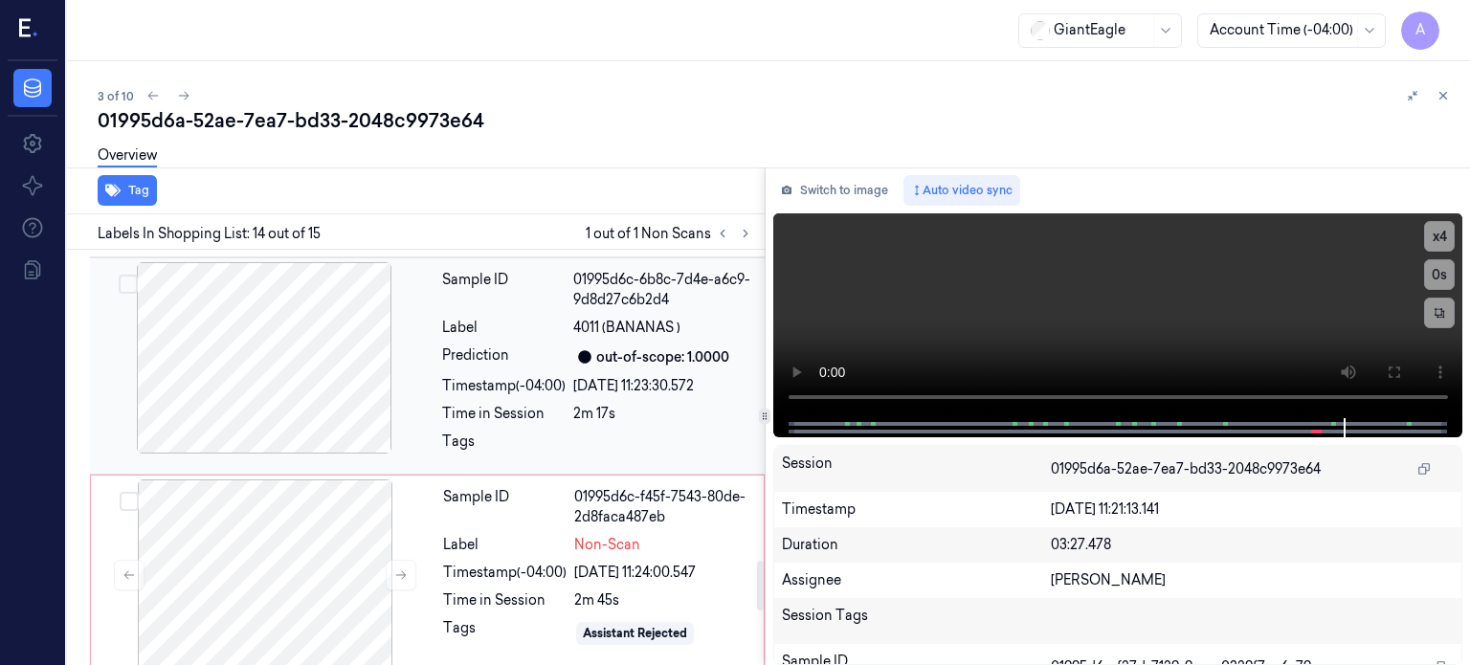
scroll to position [2605, 0]
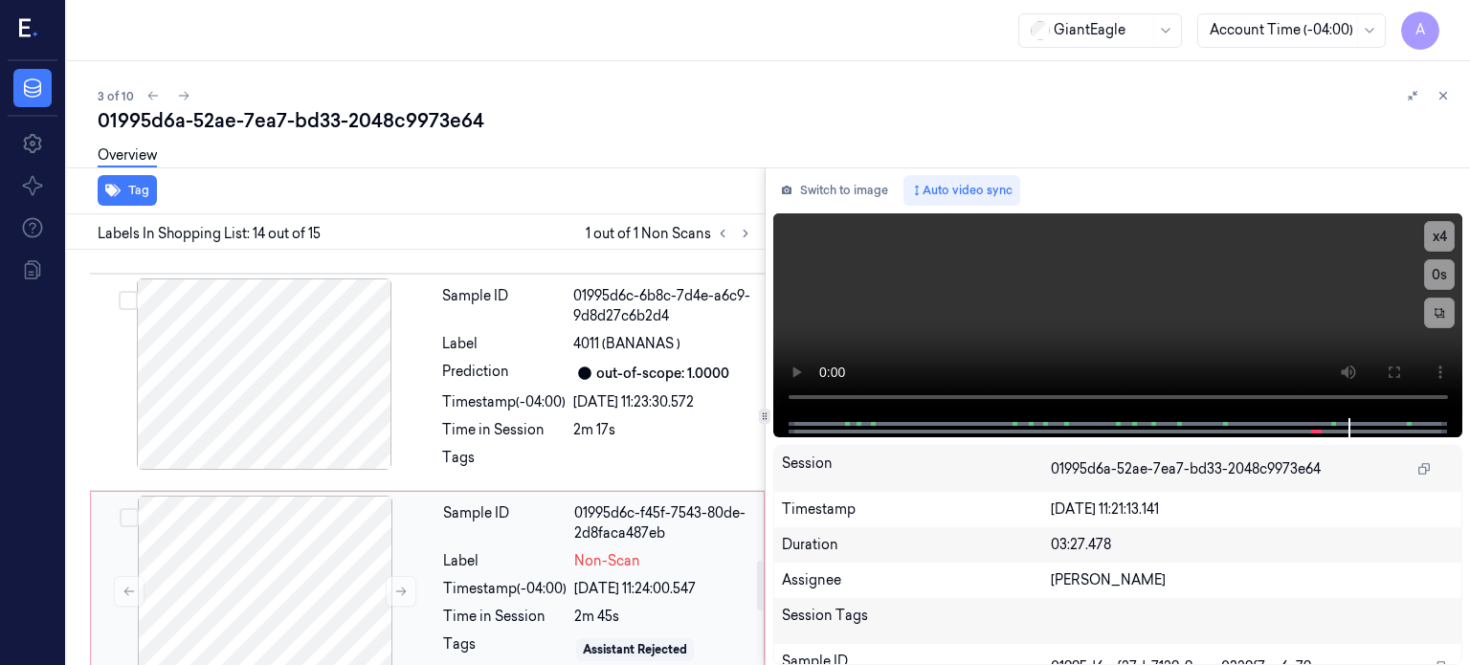
click at [555, 576] on div "Sample ID 01995d6c-f45f-7543-80de-2d8faca487eb Label Non-Scan Timestamp (-04:00…" at bounding box center [597, 591] width 324 height 191
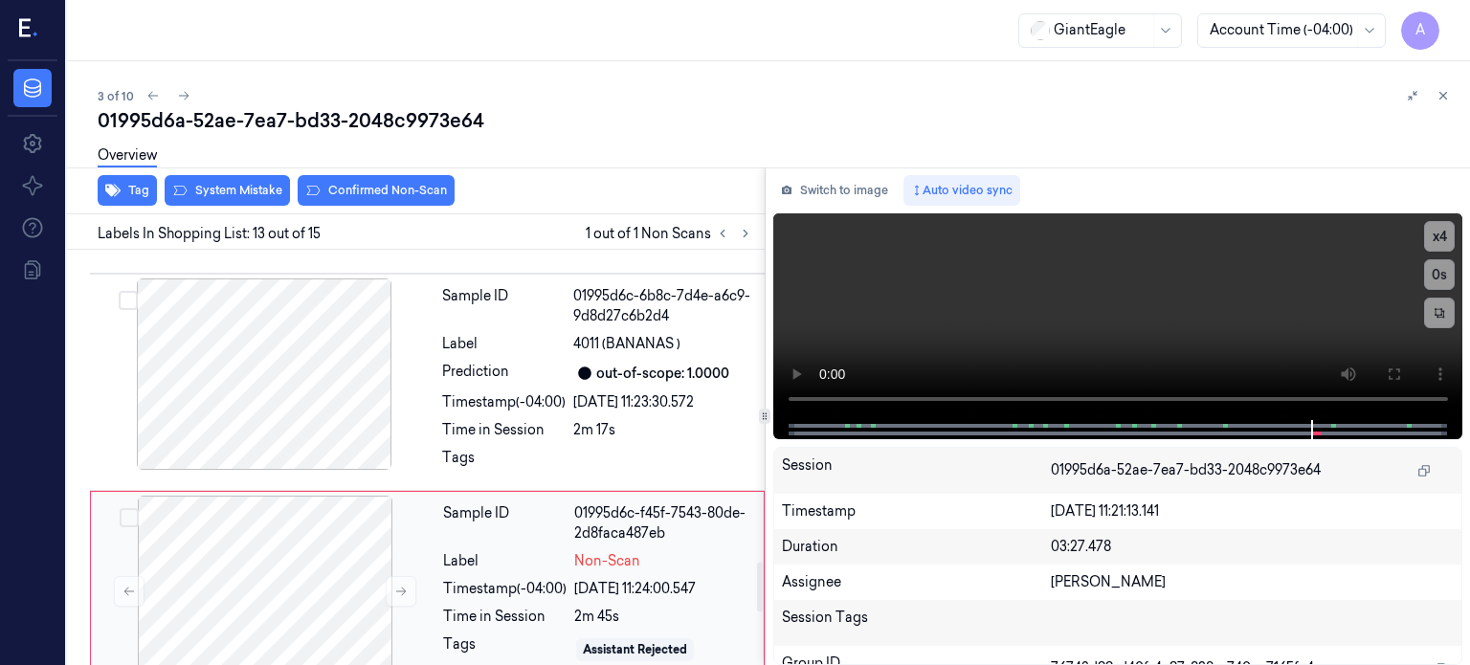
scroll to position [2713, 0]
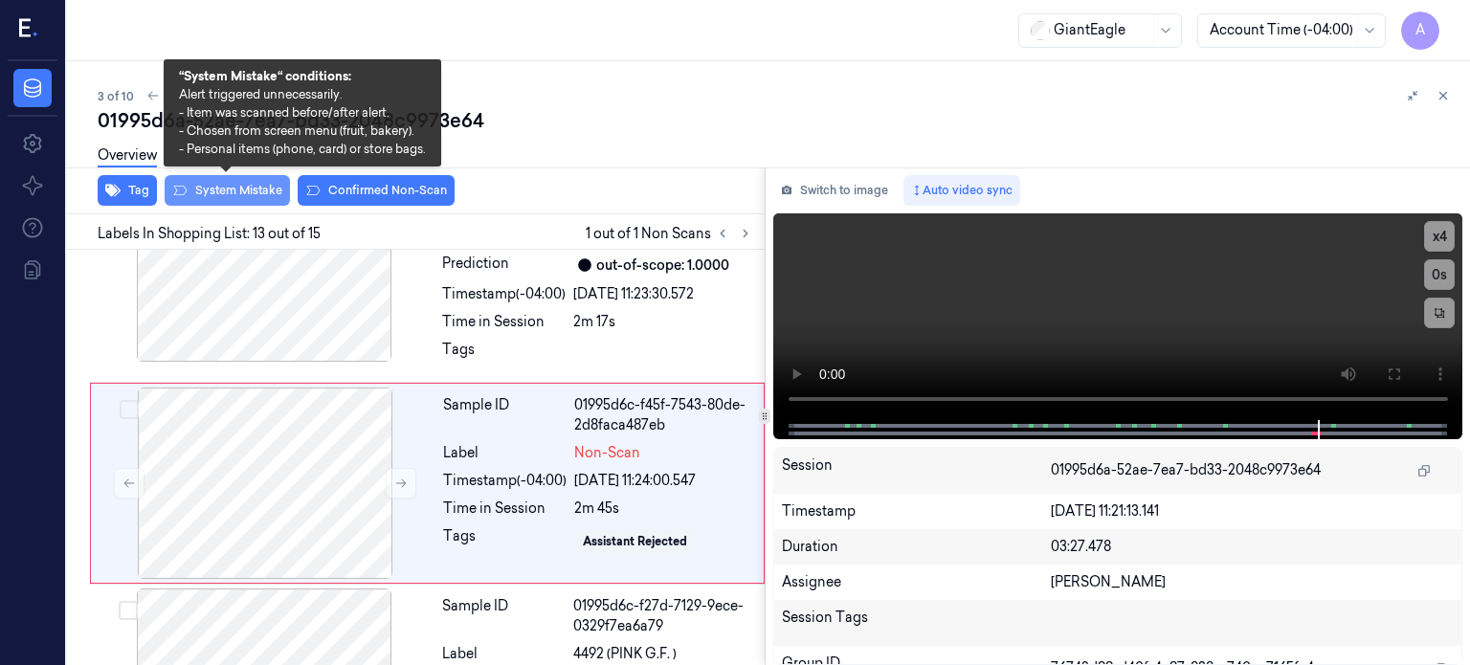
click at [248, 187] on button "System Mistake" at bounding box center [227, 190] width 125 height 31
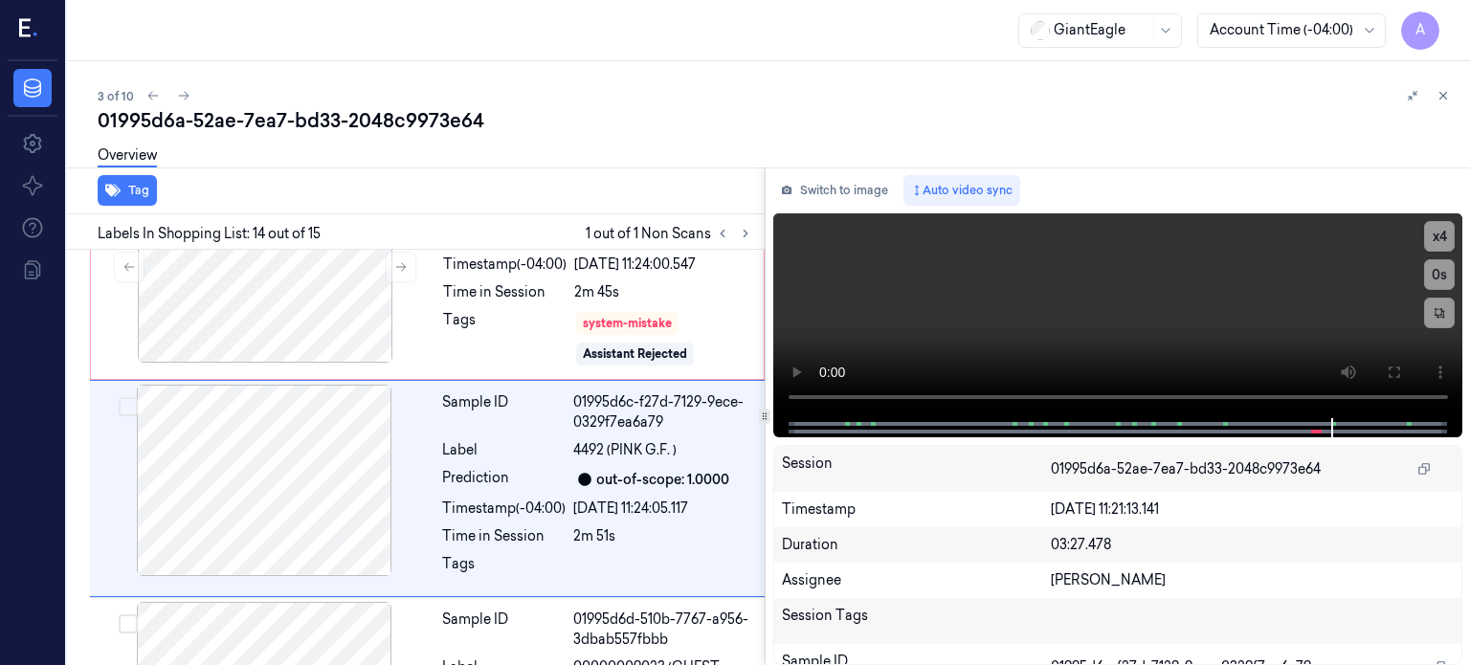
scroll to position [2934, 0]
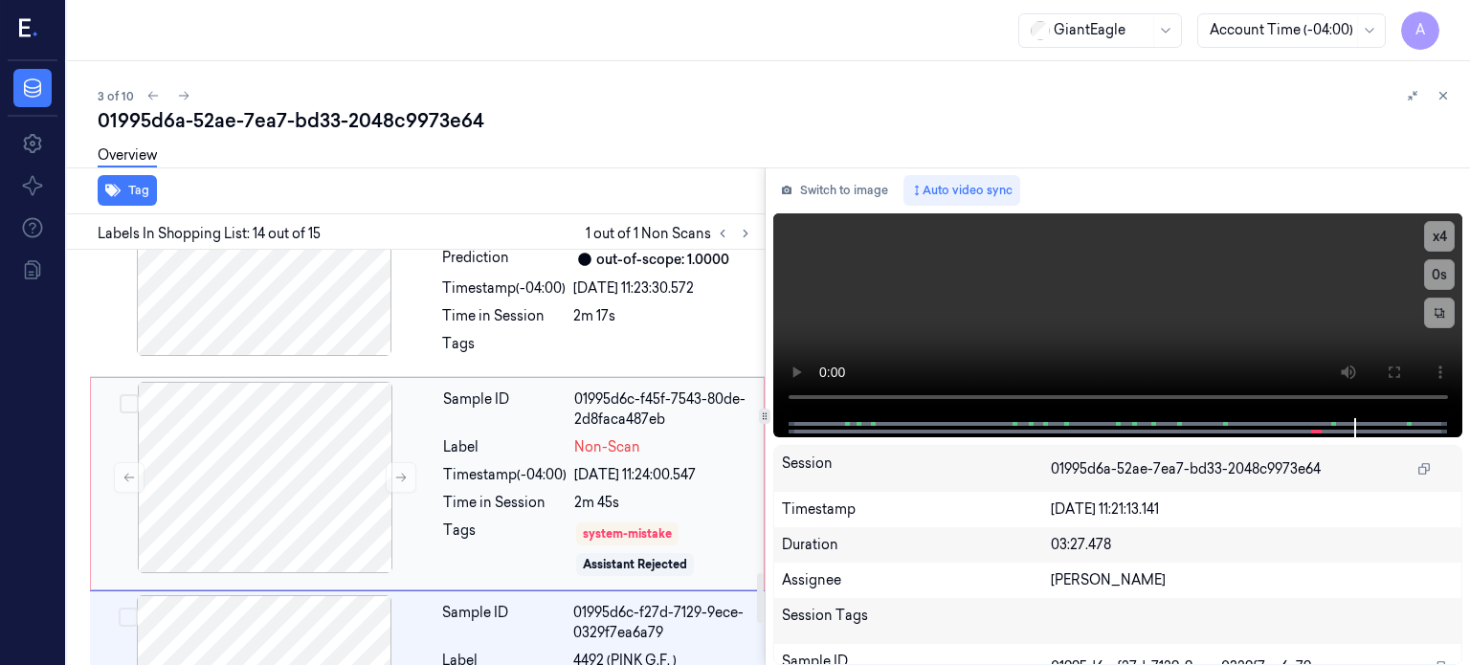
click at [498, 465] on div "Timestamp (-04:00)" at bounding box center [504, 475] width 123 height 20
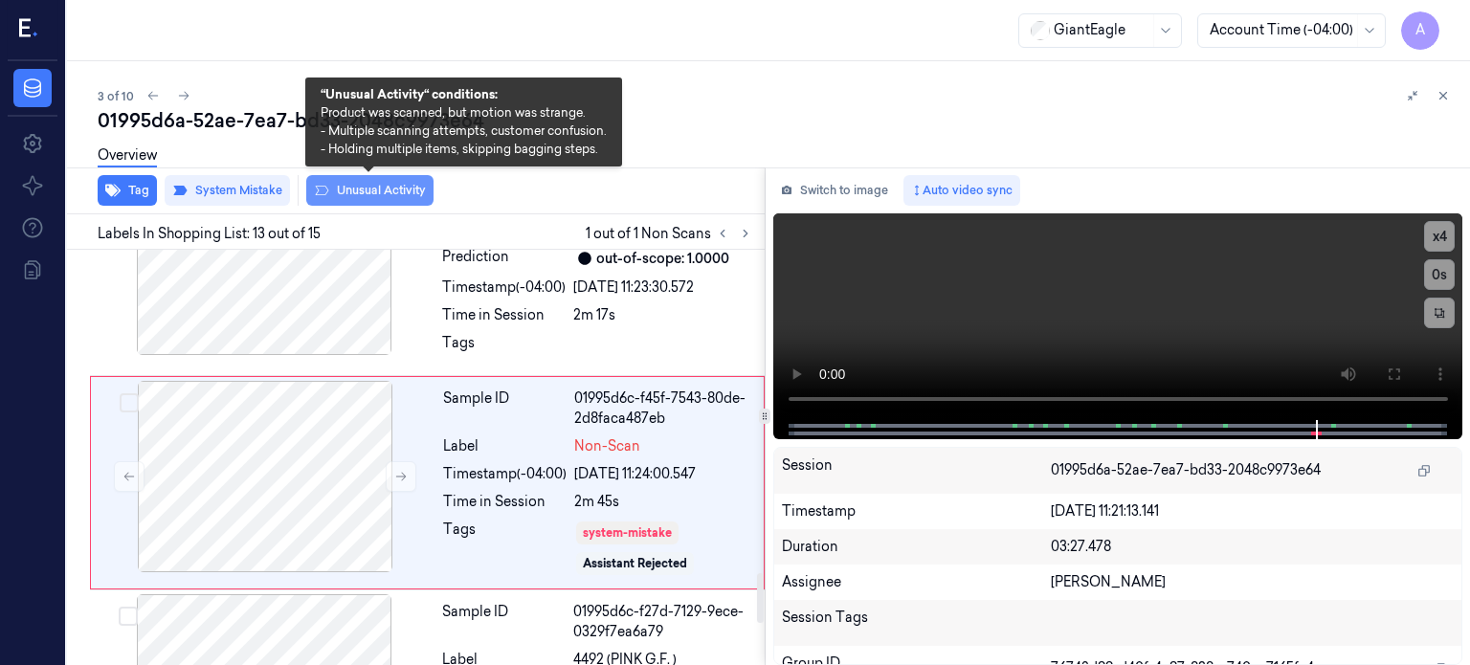
click at [366, 187] on button "Unusual Activity" at bounding box center [369, 190] width 127 height 31
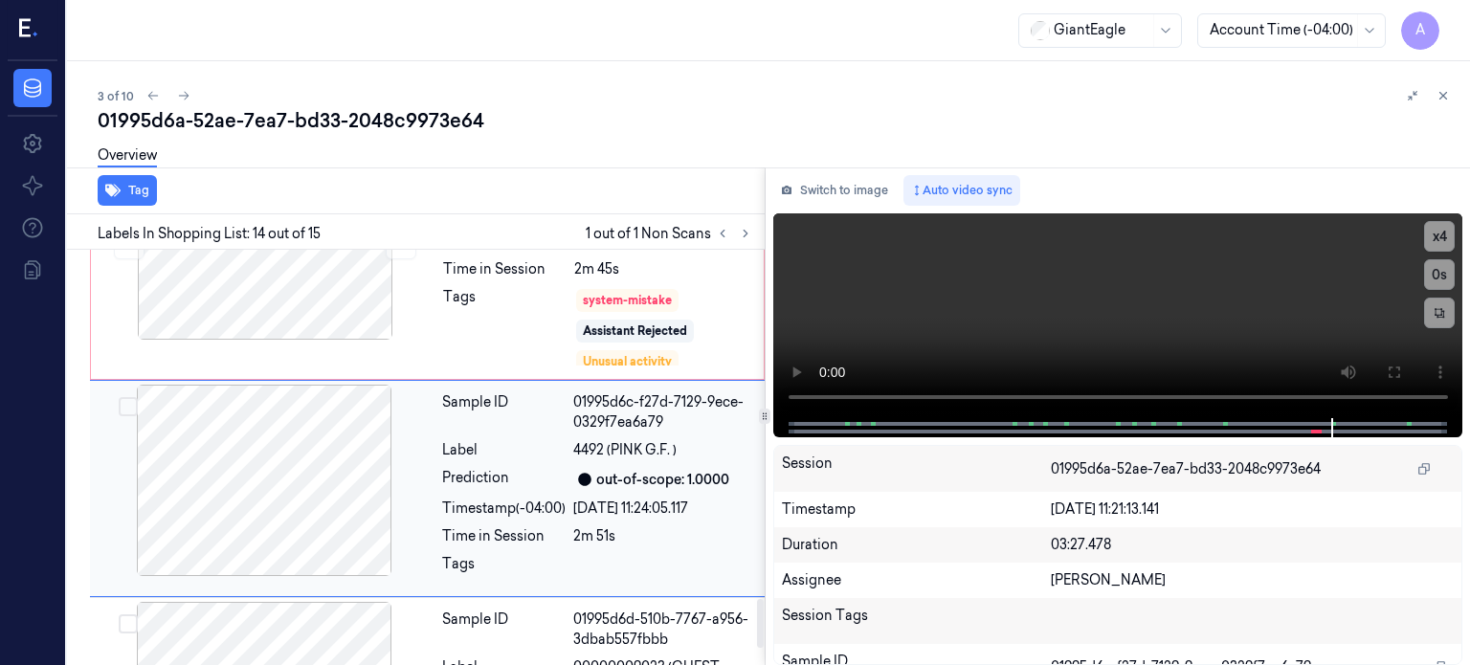
scroll to position [2958, 0]
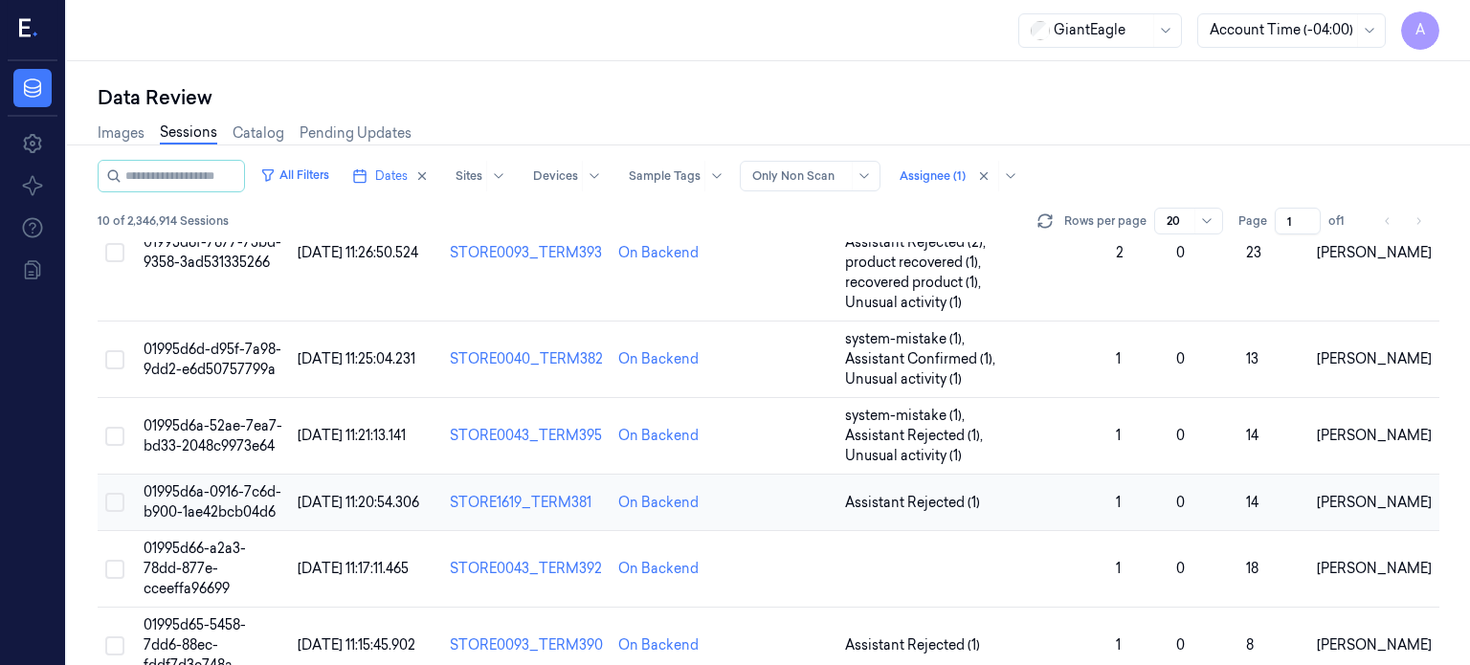
scroll to position [126, 0]
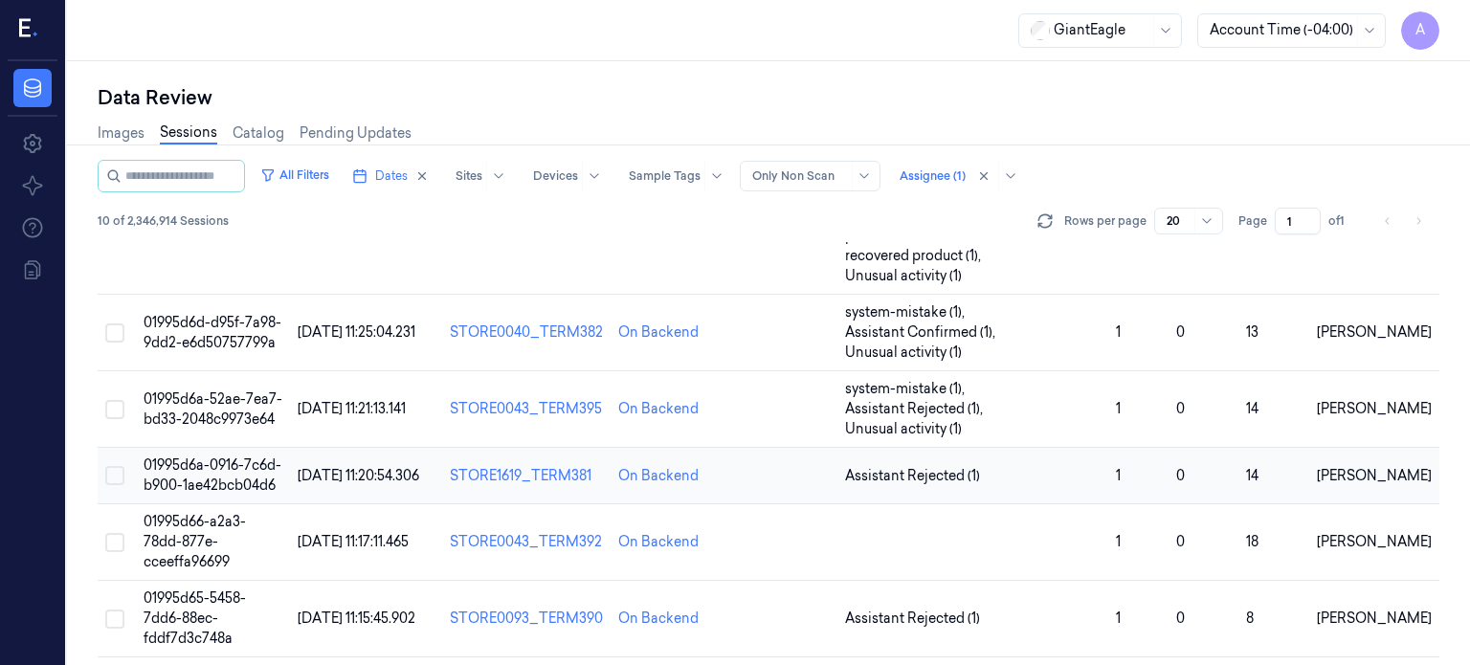
click at [227, 456] on span "01995d6a-0916-7c6d-b900-1ae42bcb04d6" at bounding box center [213, 474] width 138 height 37
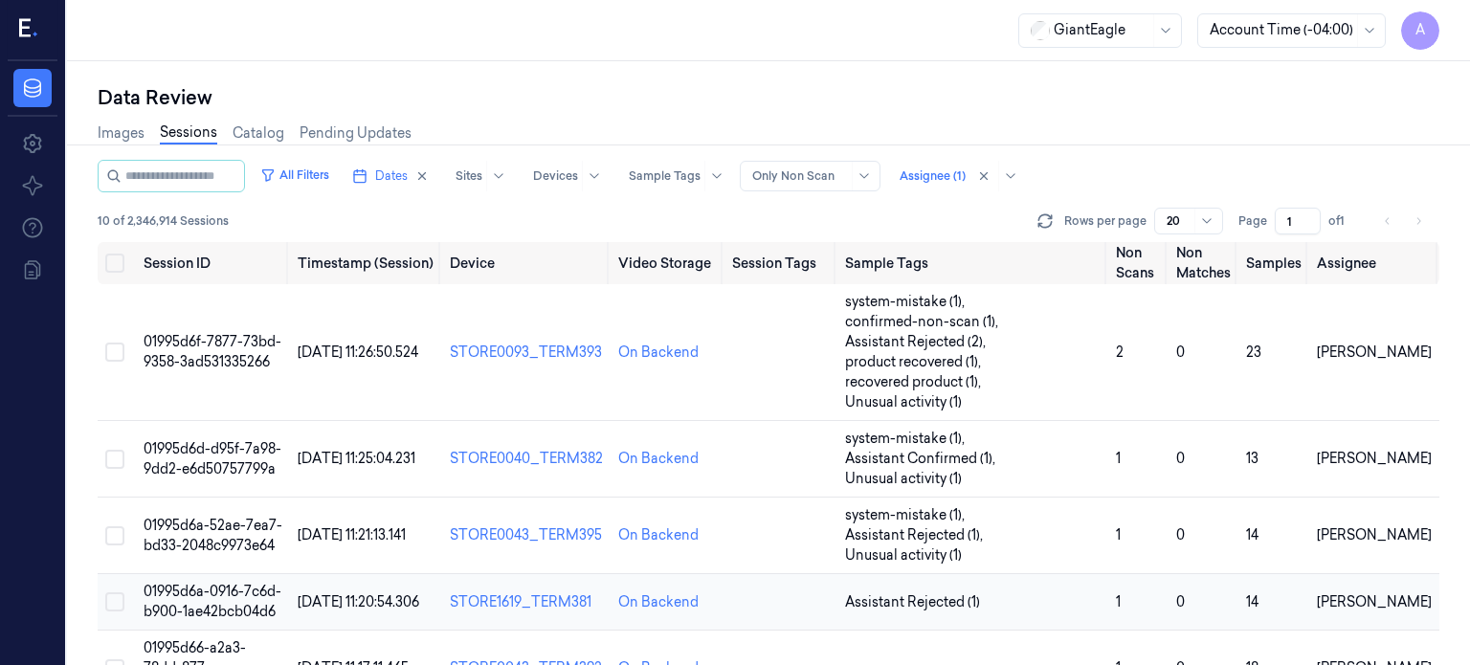
click at [204, 583] on span "01995d6a-0916-7c6d-b900-1ae42bcb04d6" at bounding box center [213, 601] width 138 height 37
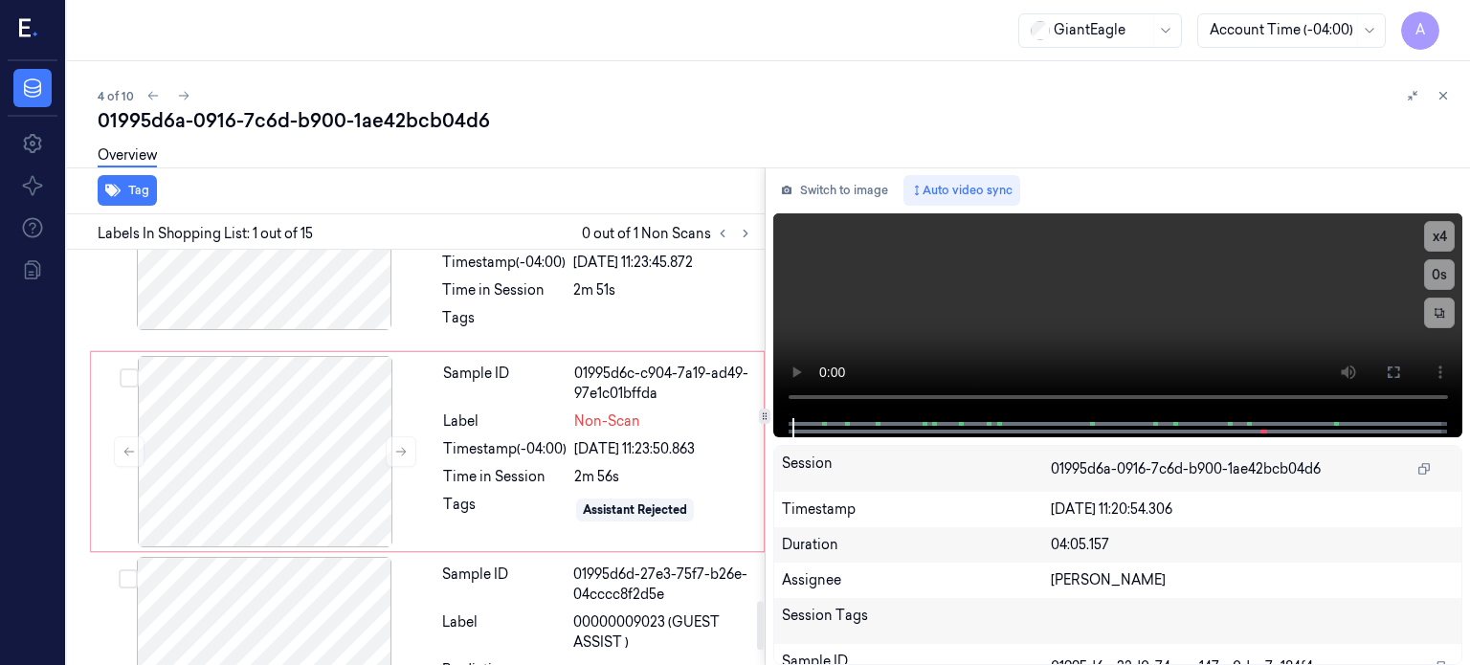
scroll to position [2969, 0]
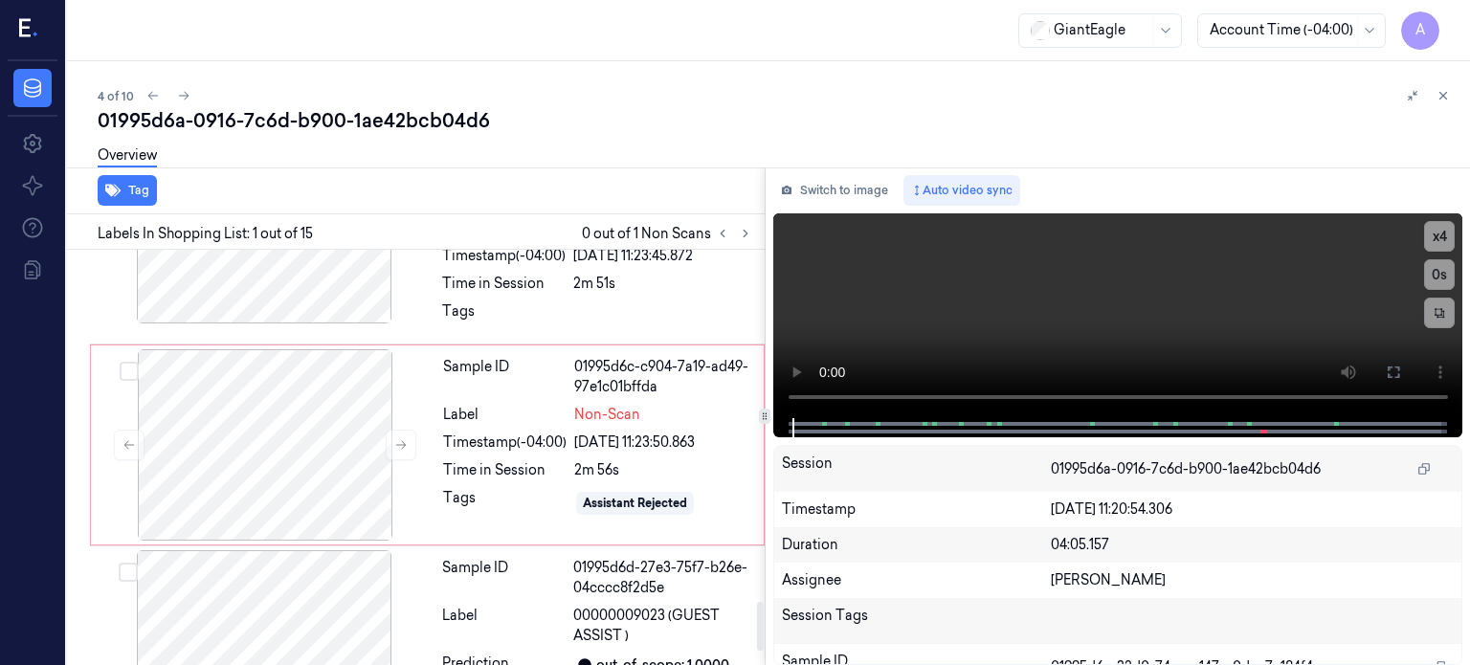
click at [620, 448] on div "Sample ID 01995d6c-c904-7a19-ad49-97e1c01bffda Label Non-Scan Timestamp (-04:00…" at bounding box center [597, 444] width 324 height 191
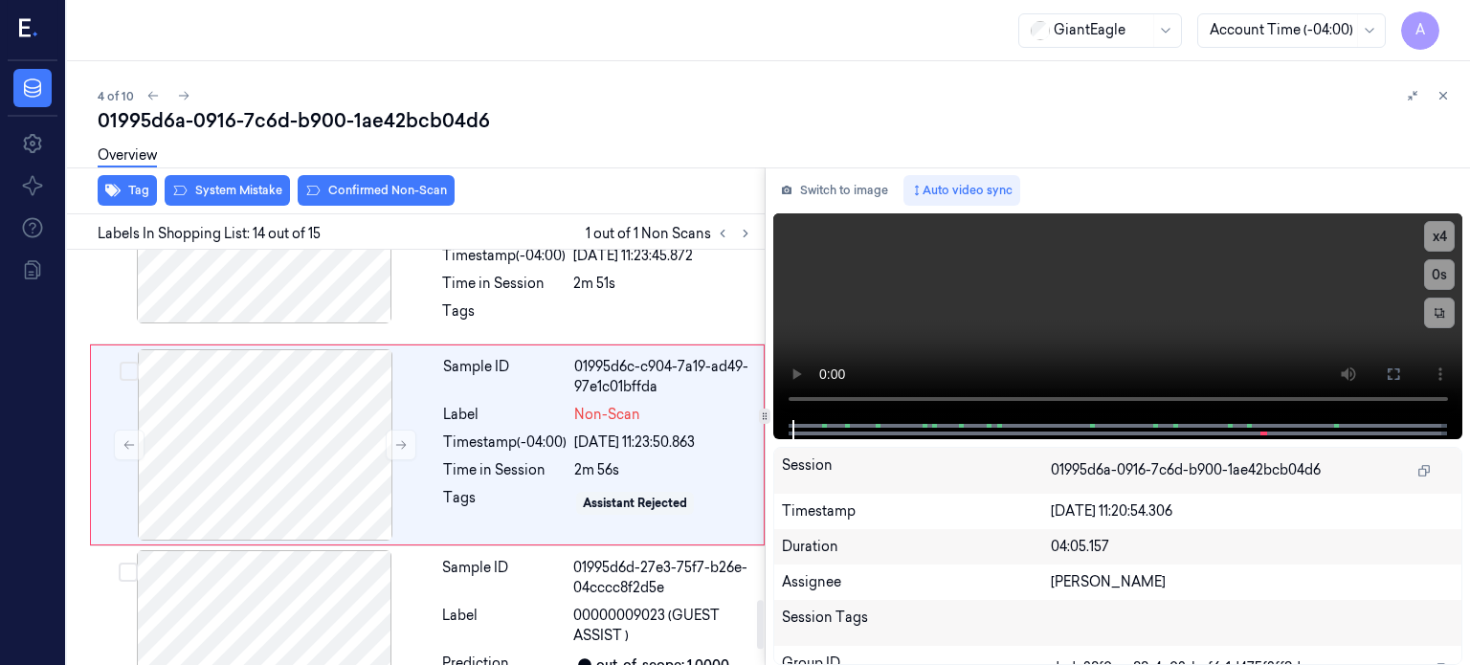
scroll to position [2951, 0]
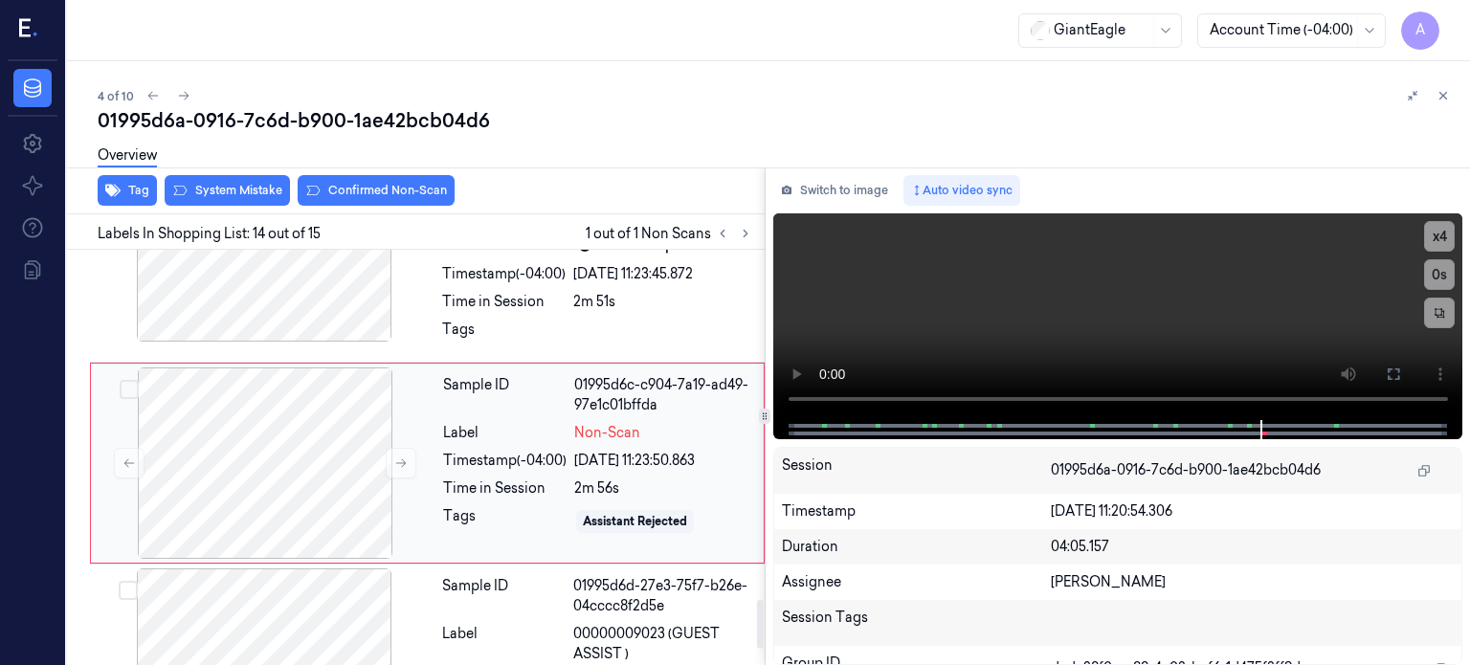
click at [525, 458] on div "Timestamp (-04:00)" at bounding box center [504, 461] width 123 height 20
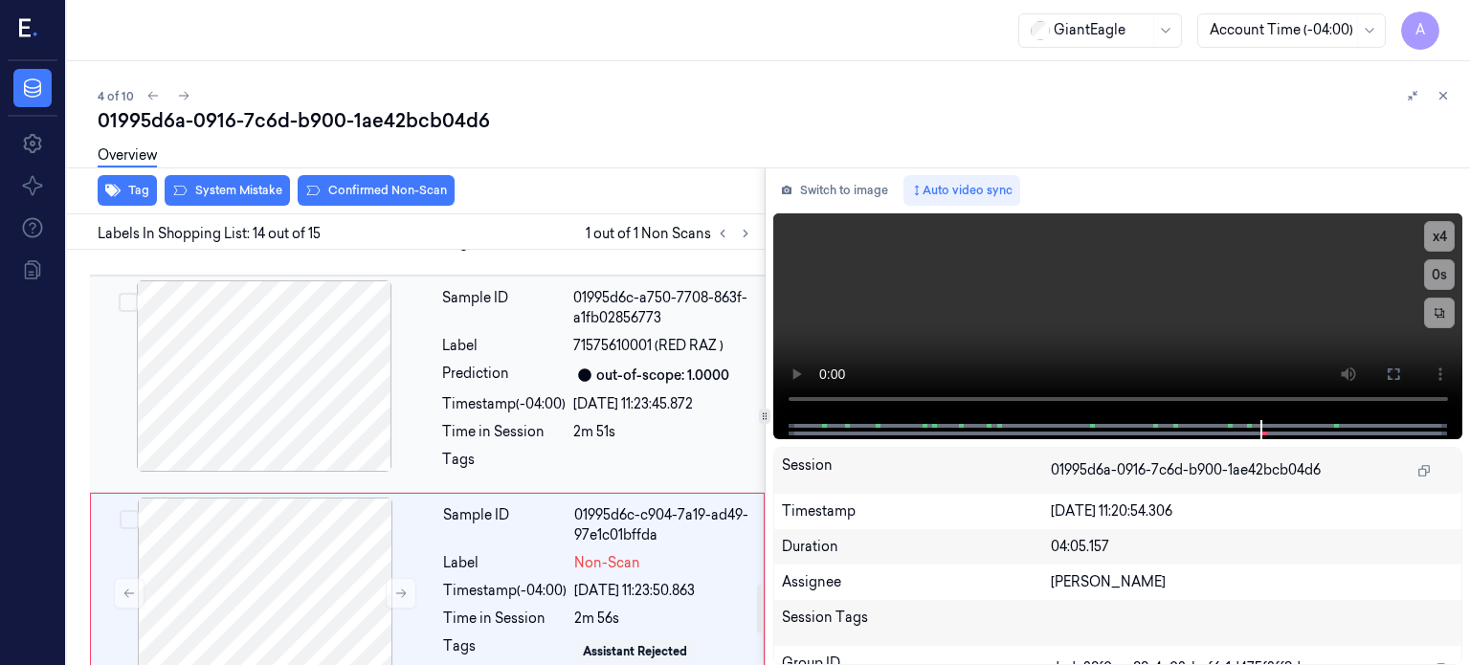
click at [265, 376] on div at bounding box center [264, 375] width 341 height 191
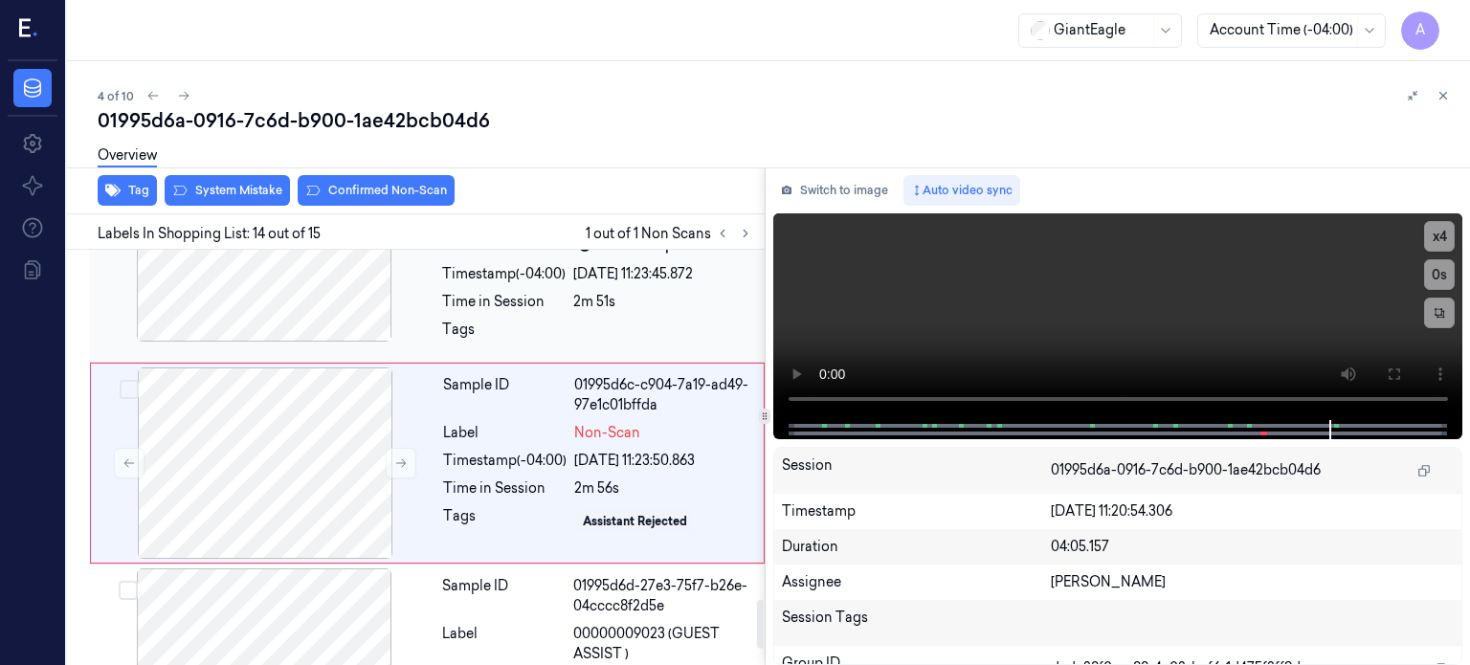
click at [254, 292] on div at bounding box center [264, 245] width 341 height 191
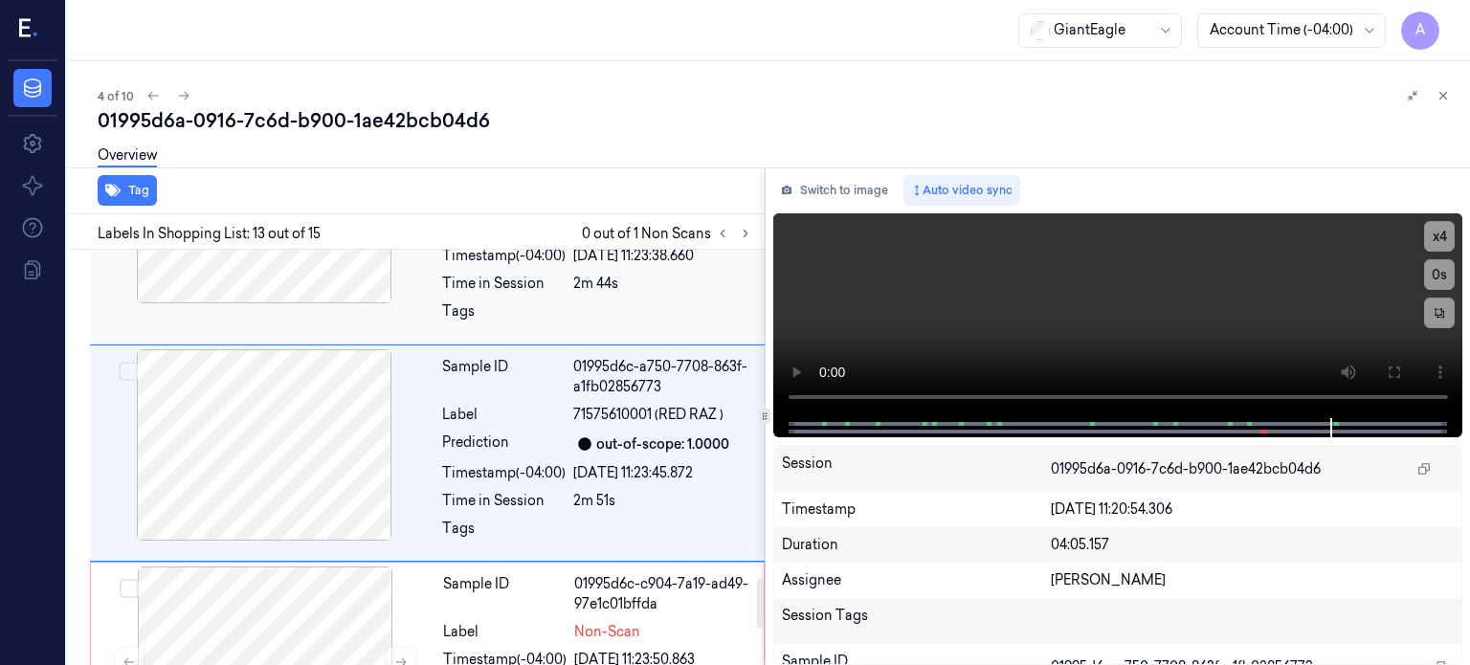
scroll to position [2742, 0]
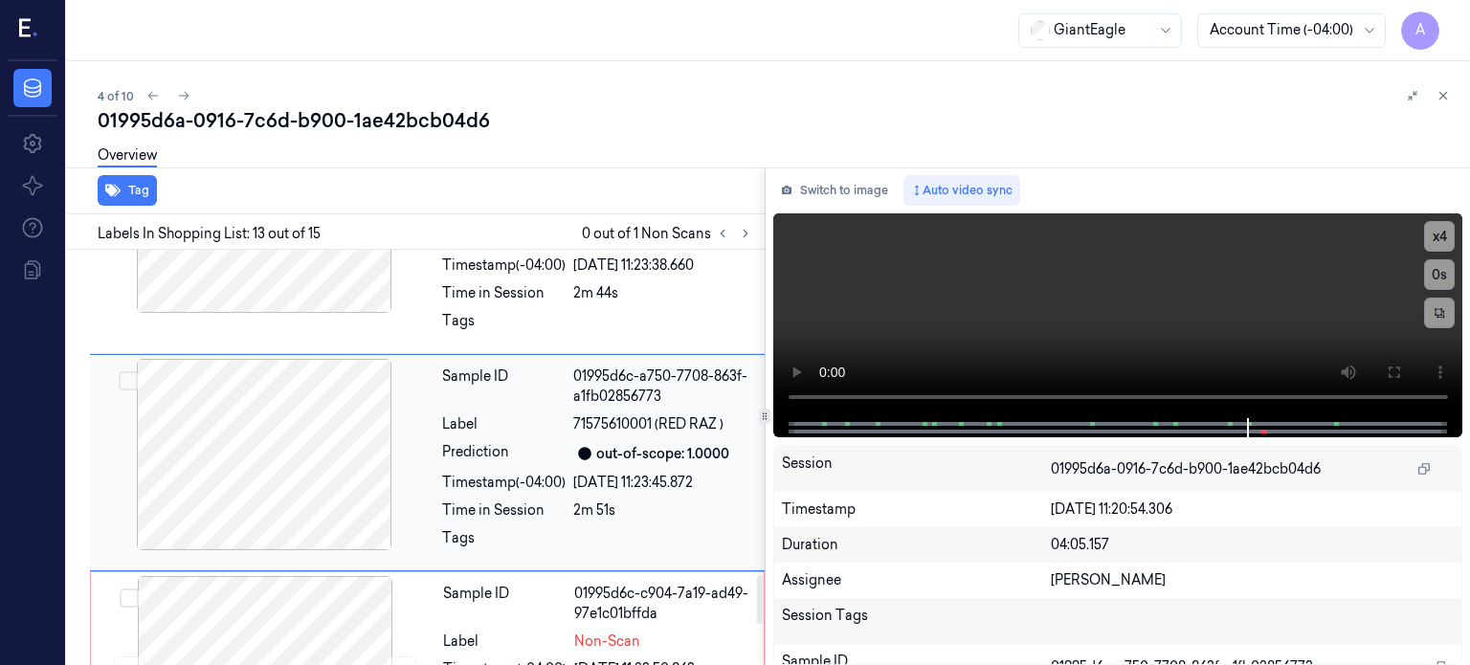
click at [272, 440] on div at bounding box center [264, 454] width 341 height 191
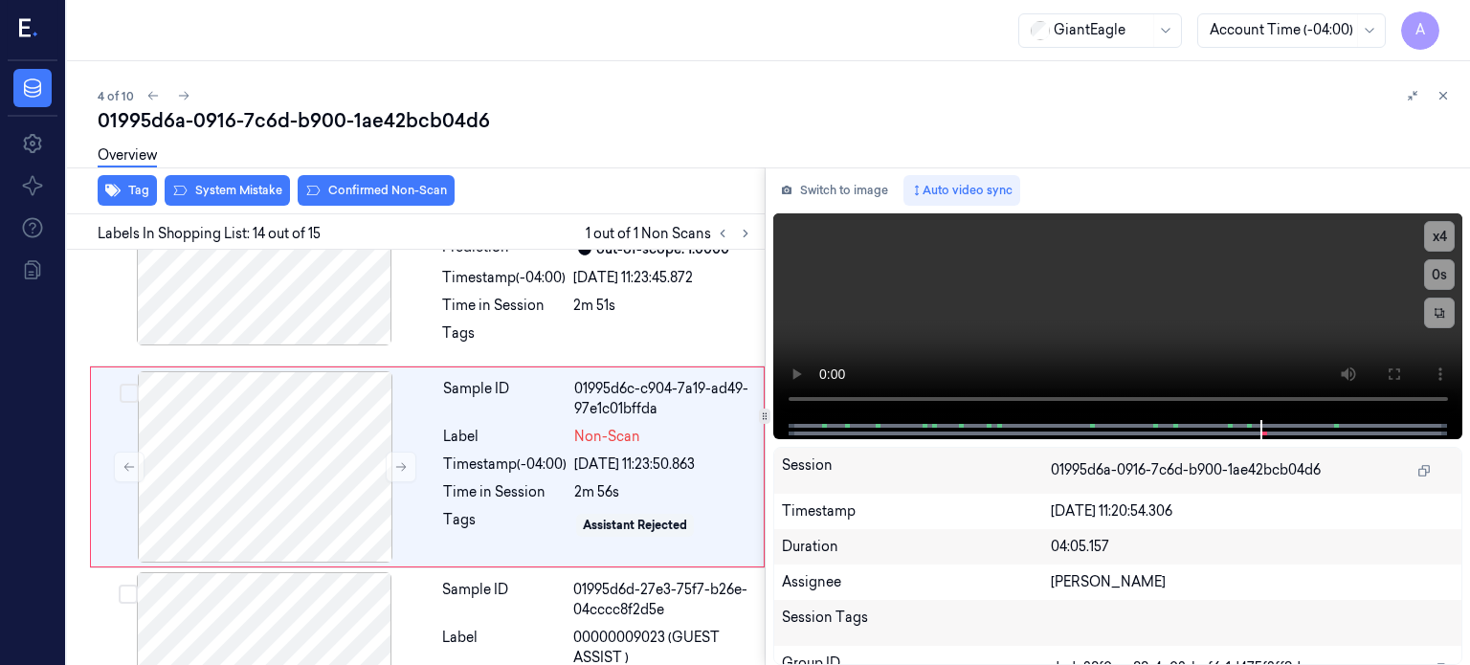
scroll to position [2951, 0]
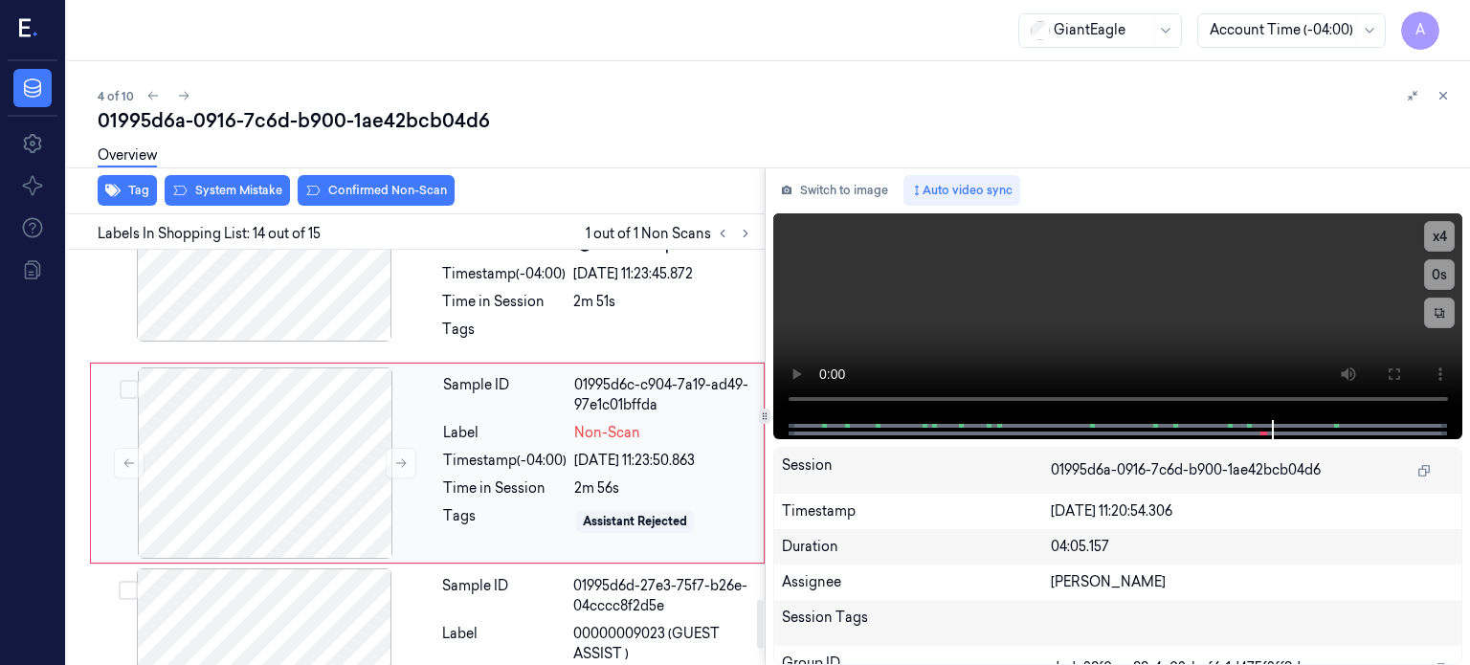
click at [526, 458] on div "Timestamp (-04:00)" at bounding box center [504, 461] width 123 height 20
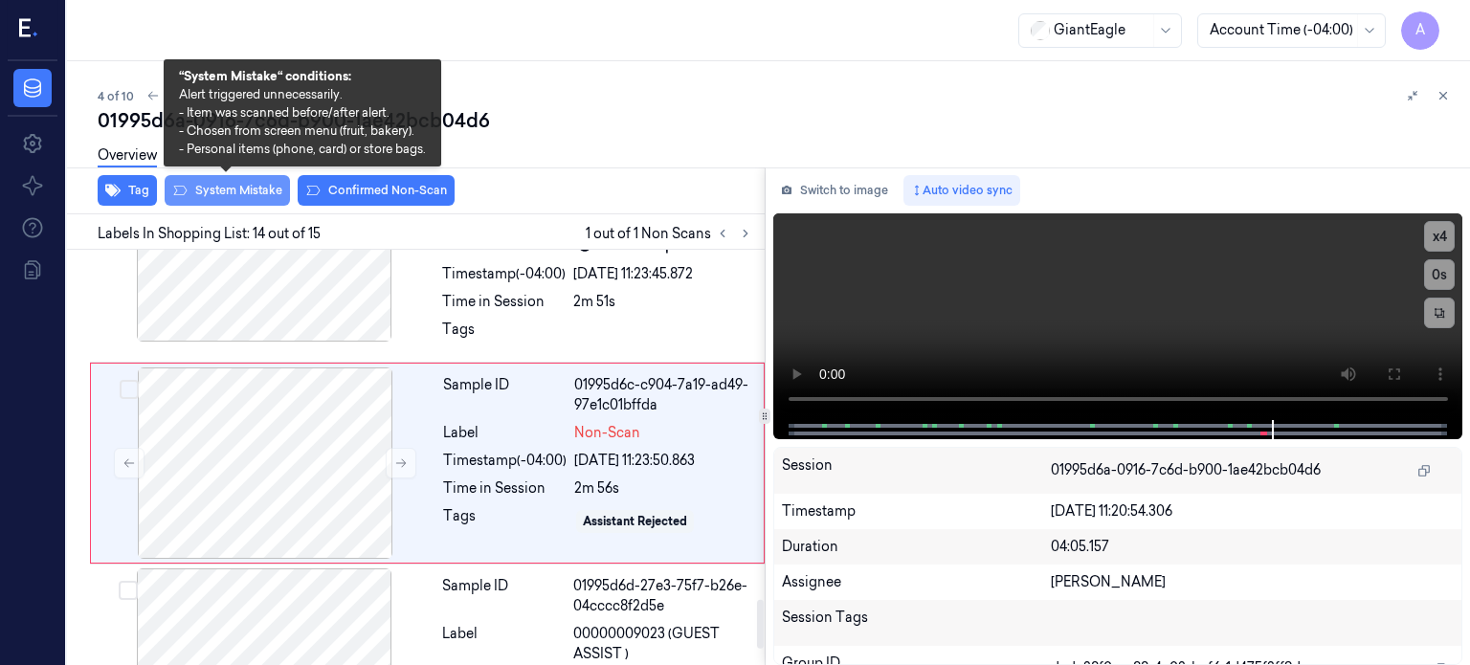
click at [235, 184] on button "System Mistake" at bounding box center [227, 190] width 125 height 31
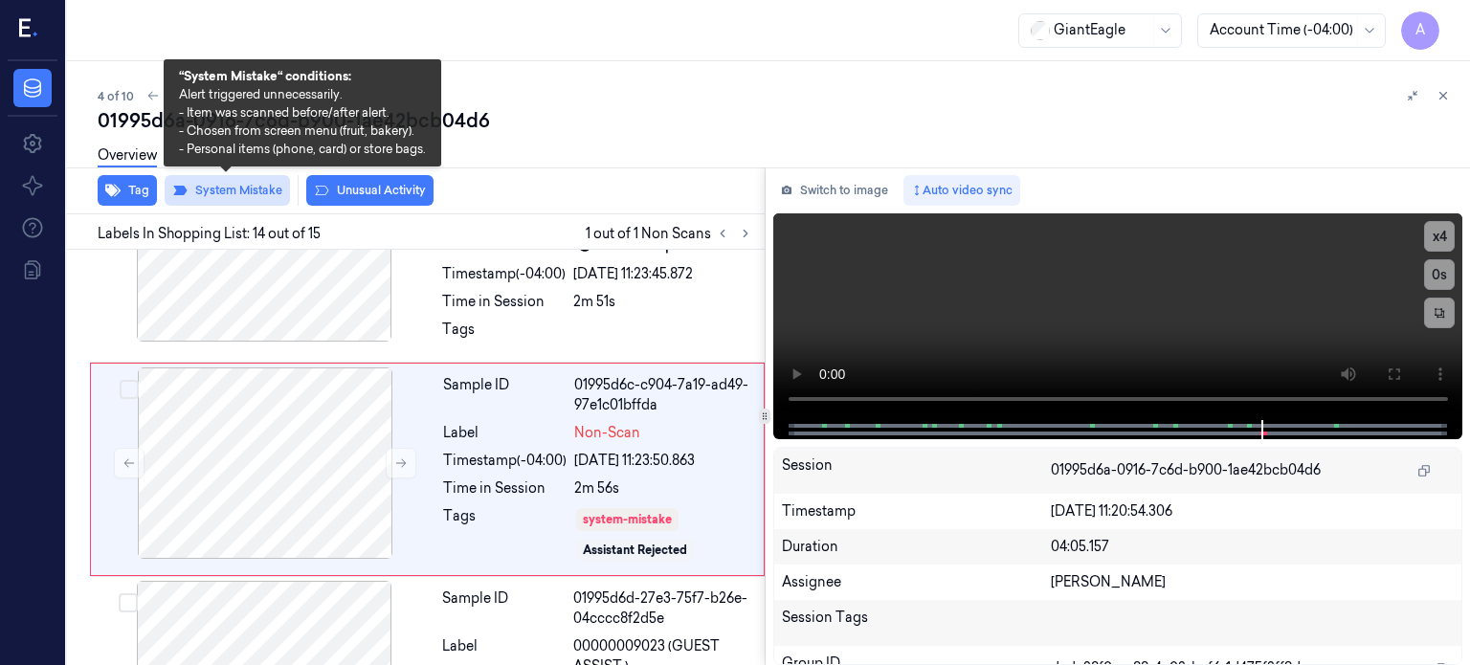
scroll to position [2956, 0]
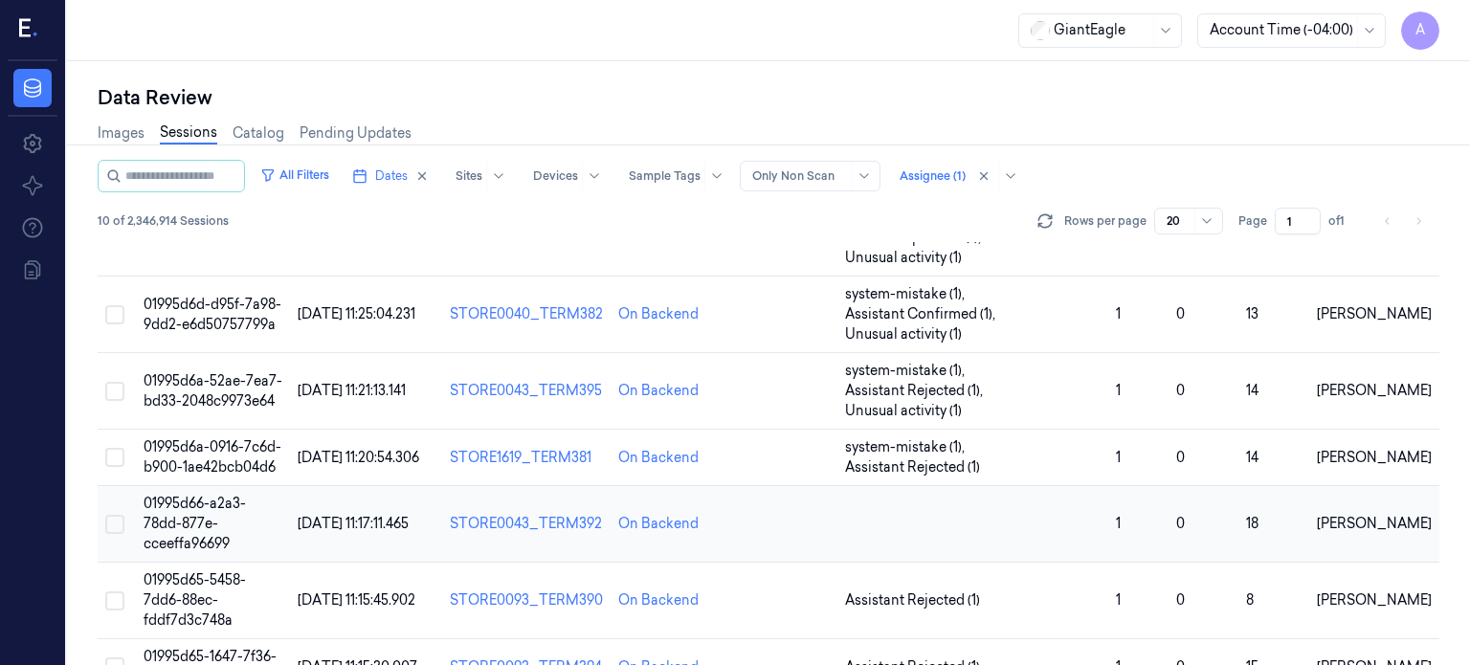
scroll to position [145, 0]
click at [203, 494] on span "01995d66-a2a3-78dd-877e-cceeffa96699" at bounding box center [195, 522] width 102 height 57
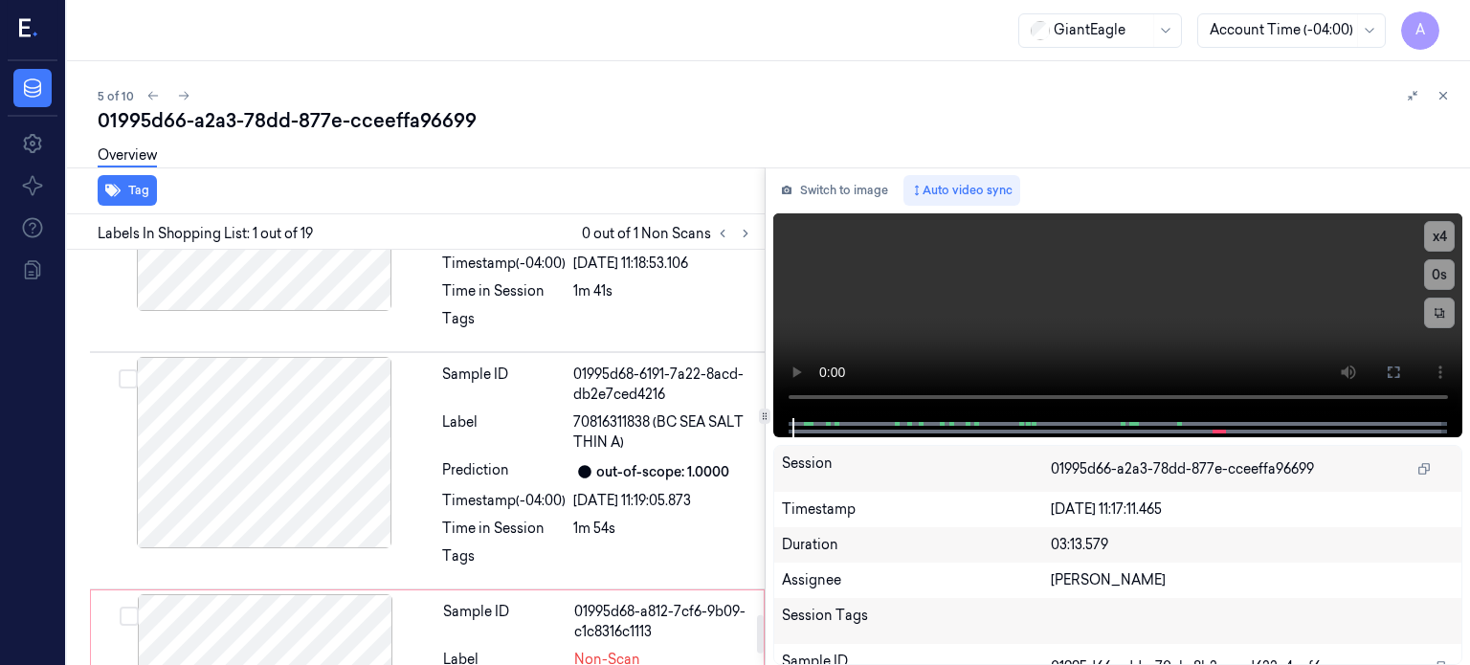
scroll to position [4054, 0]
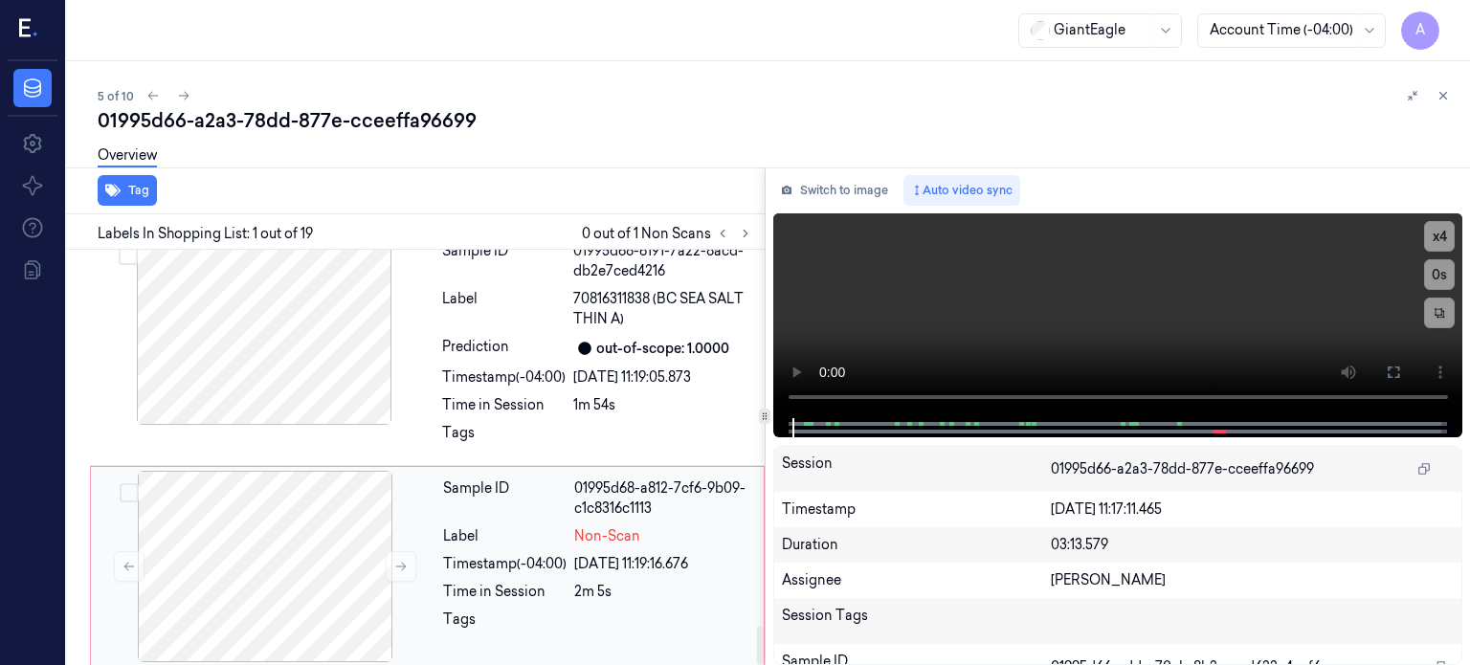
click at [547, 563] on div "Timestamp (-04:00)" at bounding box center [504, 564] width 123 height 20
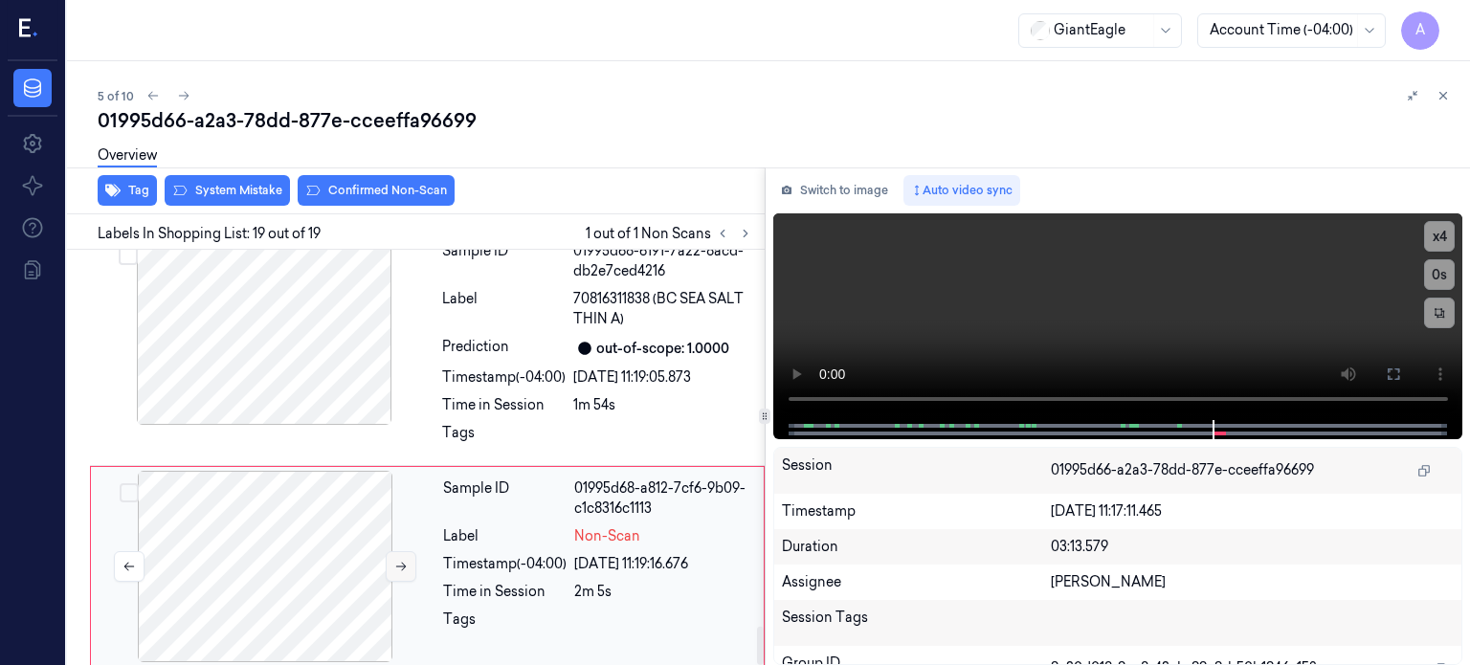
click at [406, 560] on icon at bounding box center [400, 566] width 13 height 13
click at [136, 568] on button at bounding box center [129, 566] width 31 height 31
click at [406, 560] on icon at bounding box center [400, 566] width 13 height 13
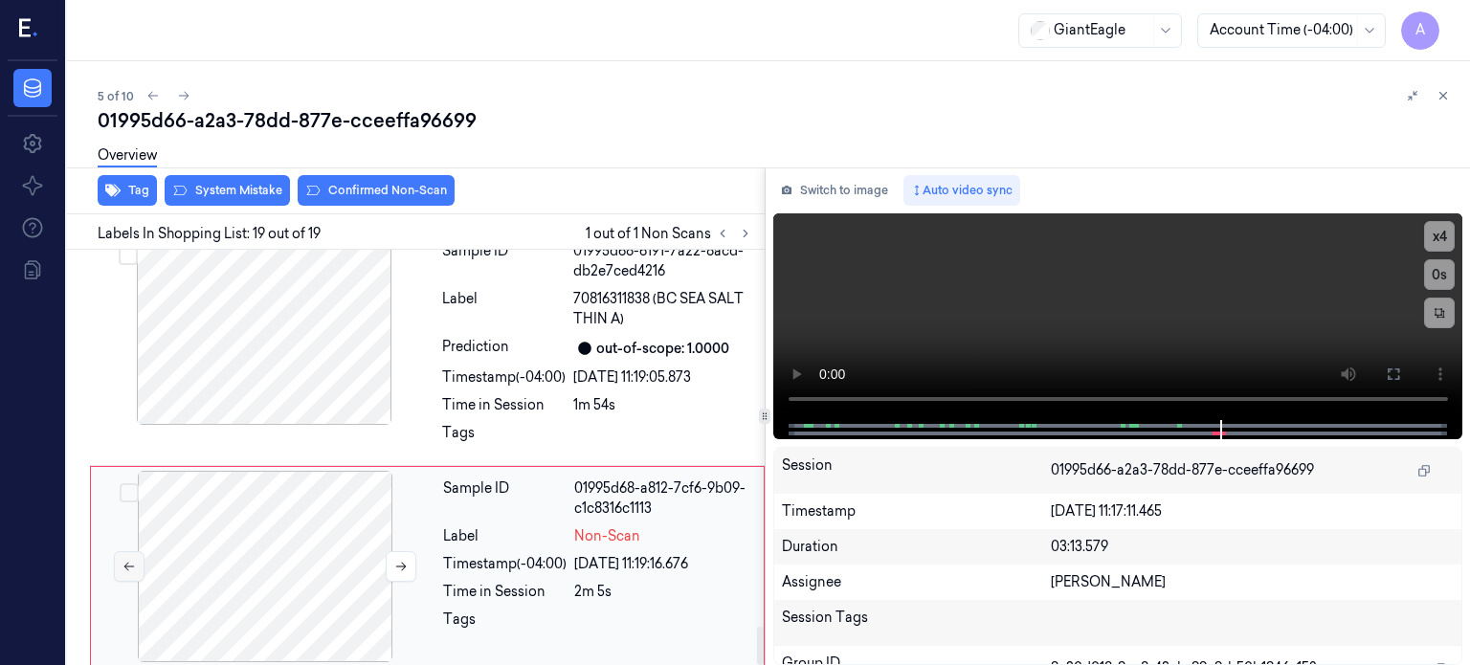
click at [125, 564] on icon at bounding box center [128, 566] width 13 height 13
click at [390, 555] on button at bounding box center [401, 566] width 31 height 31
click at [123, 561] on icon at bounding box center [128, 566] width 13 height 13
click at [394, 560] on icon at bounding box center [400, 566] width 13 height 13
click at [137, 565] on button at bounding box center [129, 566] width 31 height 31
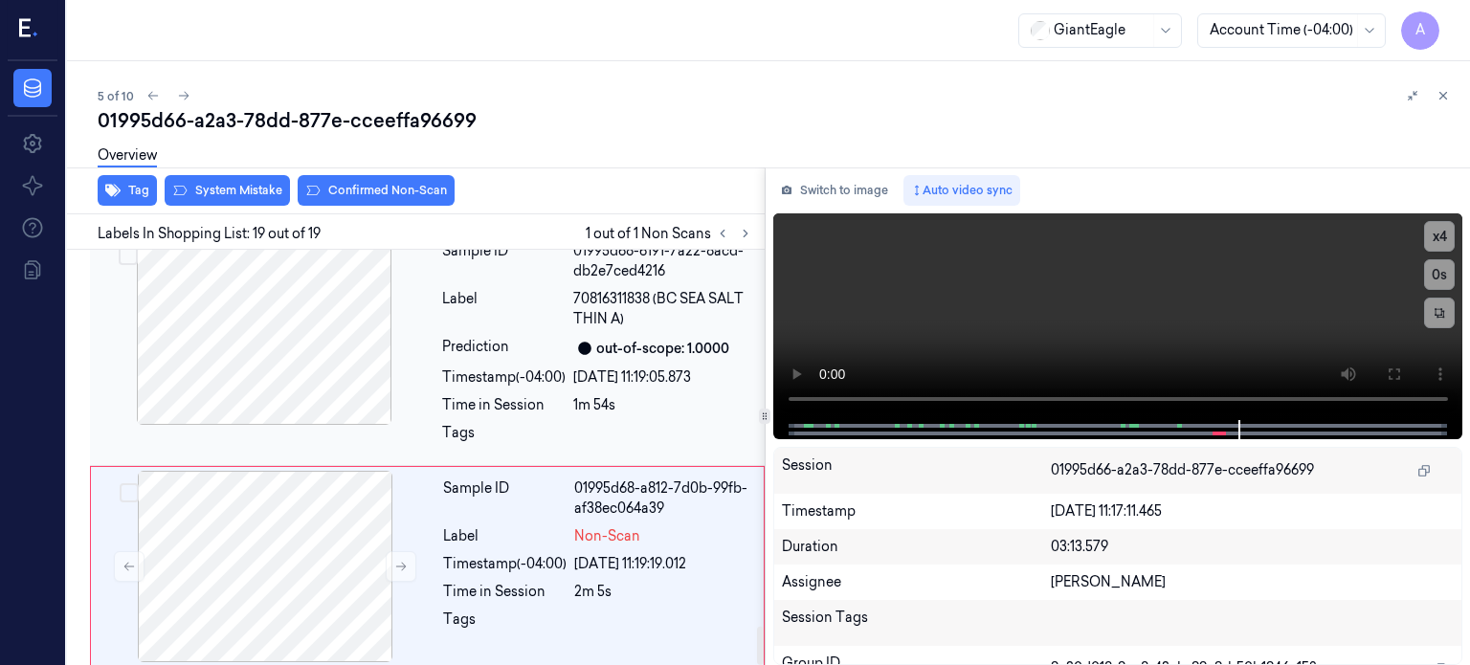
click at [253, 324] on div at bounding box center [264, 328] width 341 height 191
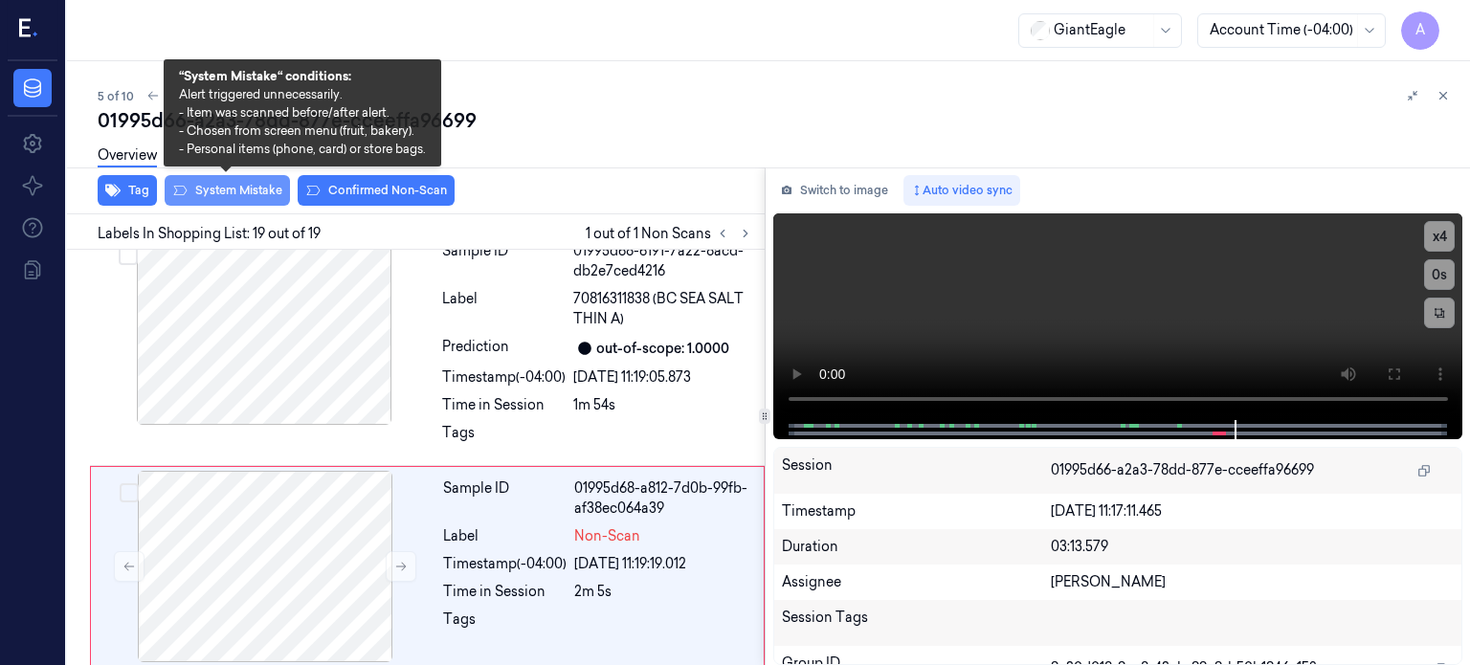
click at [226, 199] on button "System Mistake" at bounding box center [227, 190] width 125 height 31
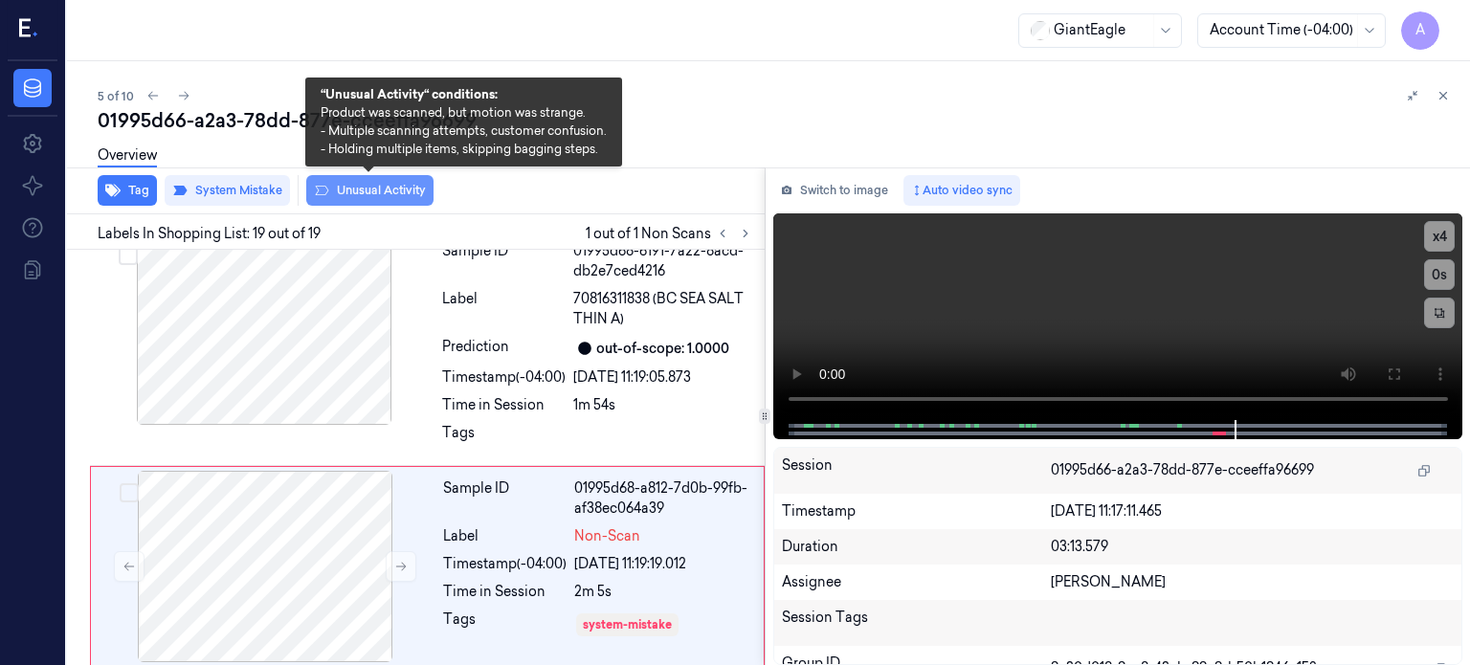
click at [384, 190] on button "Unusual Activity" at bounding box center [369, 190] width 127 height 31
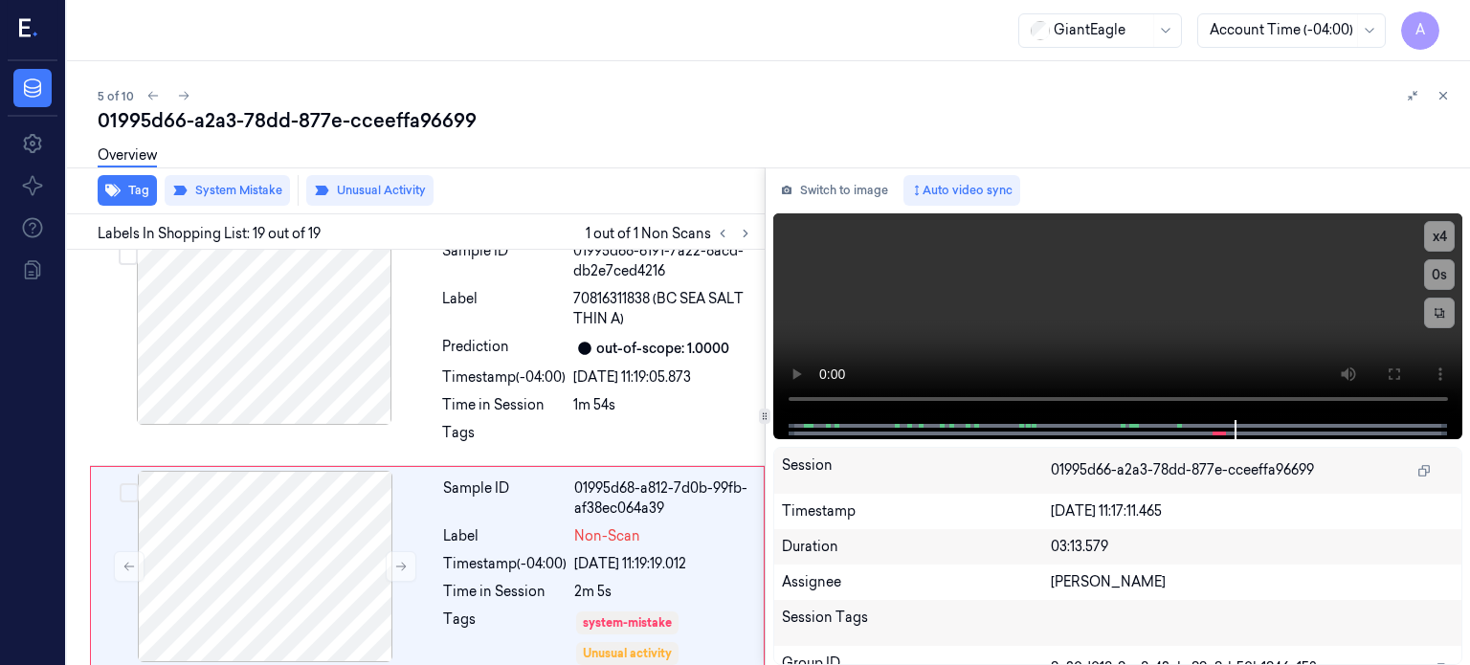
scroll to position [4065, 0]
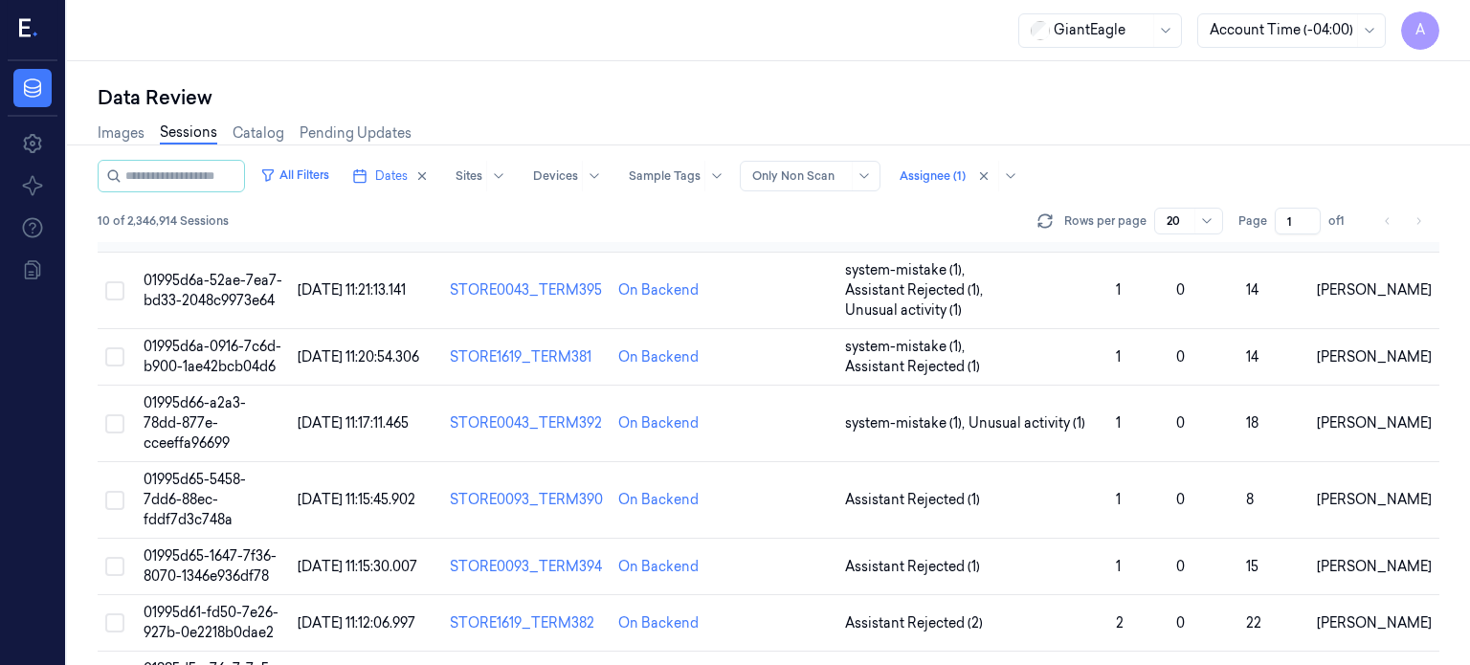
scroll to position [245, 0]
click at [184, 471] on span "01995d65-5458-7dd6-88ec-fddf7d3c748a" at bounding box center [195, 499] width 102 height 57
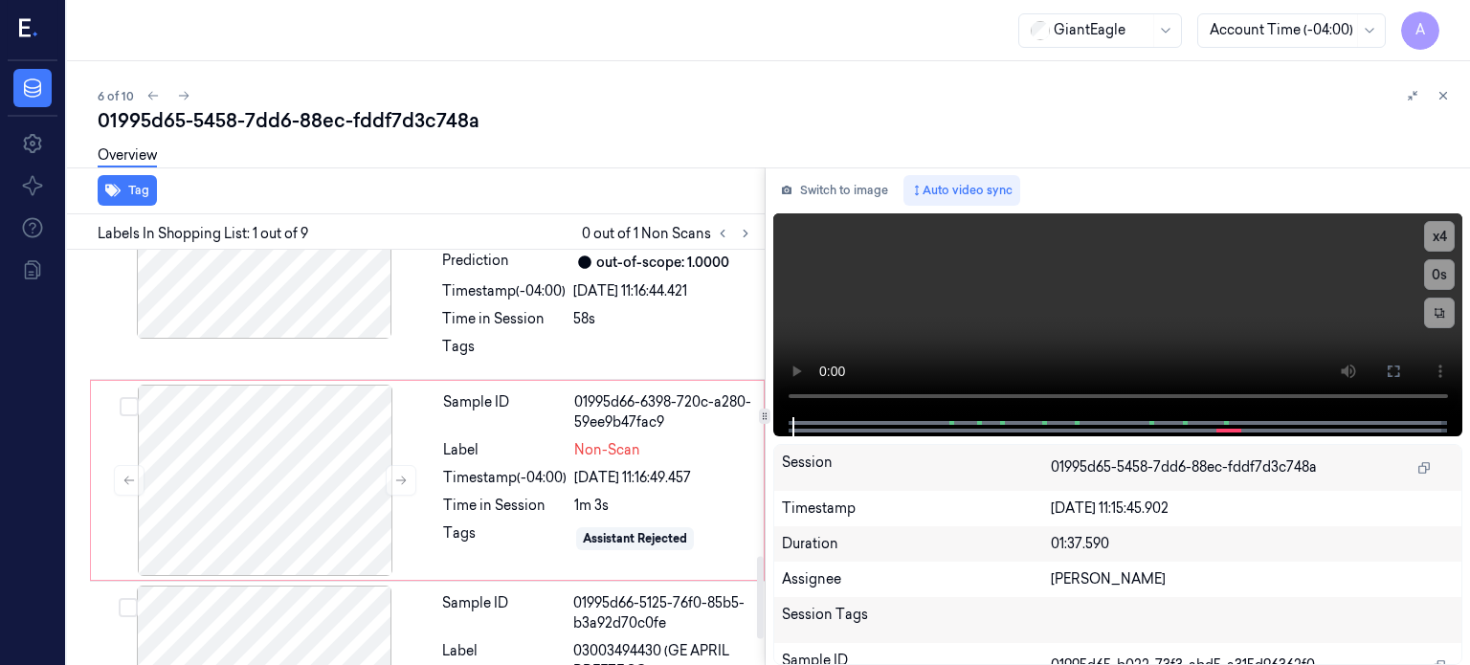
scroll to position [1552, 0]
click at [475, 466] on div "Timestamp (-04:00)" at bounding box center [504, 476] width 123 height 20
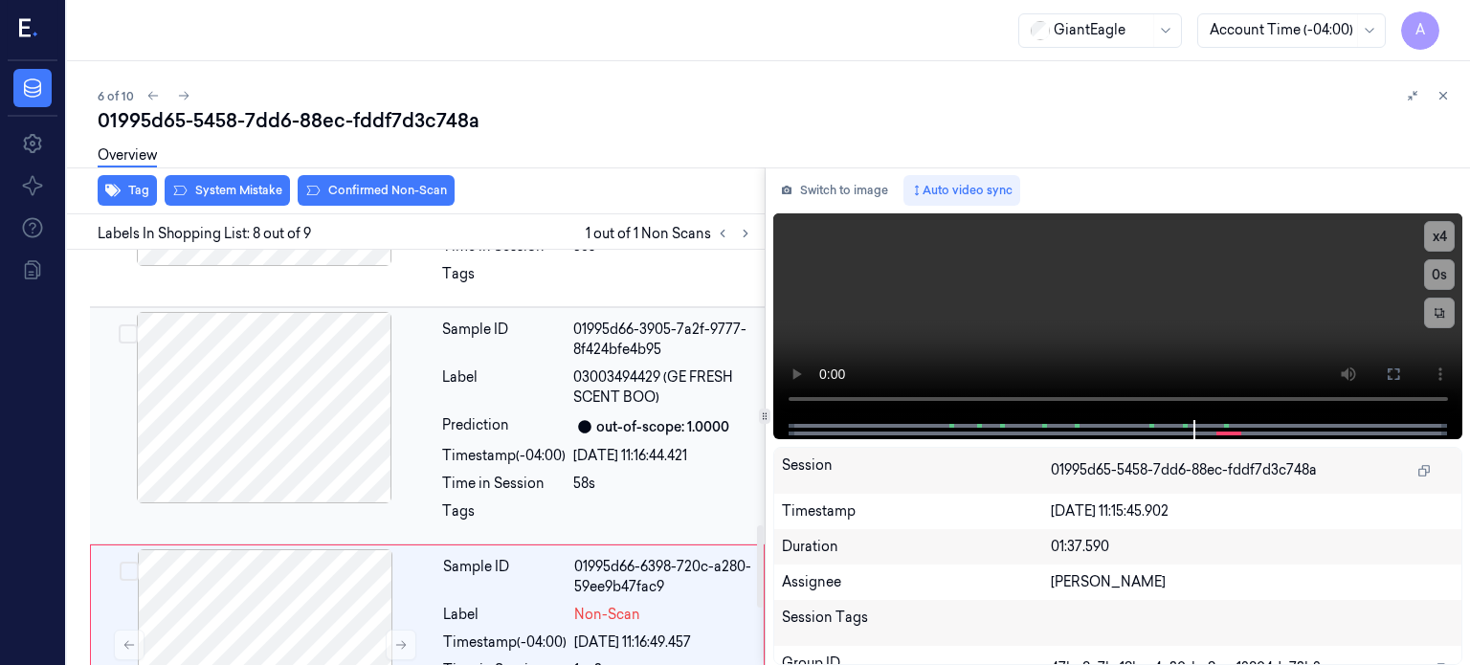
scroll to position [1380, 0]
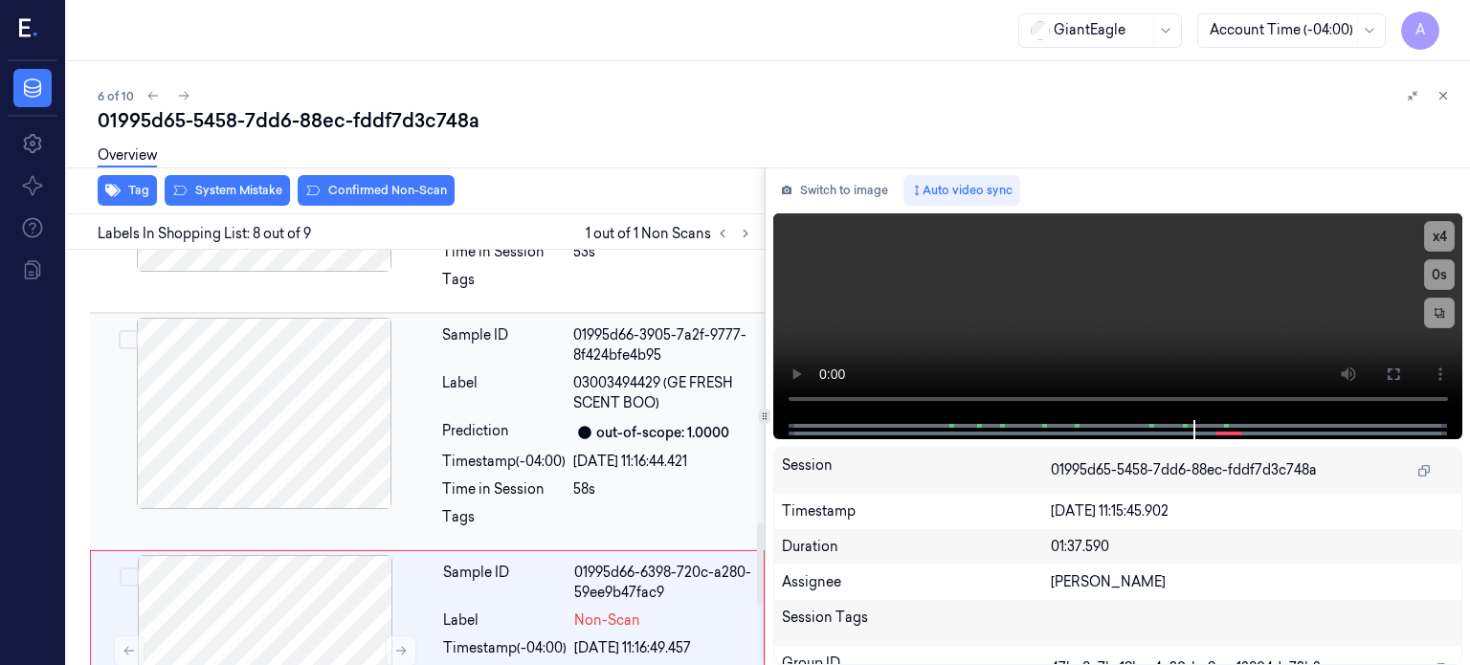
click at [286, 384] on div at bounding box center [264, 413] width 341 height 191
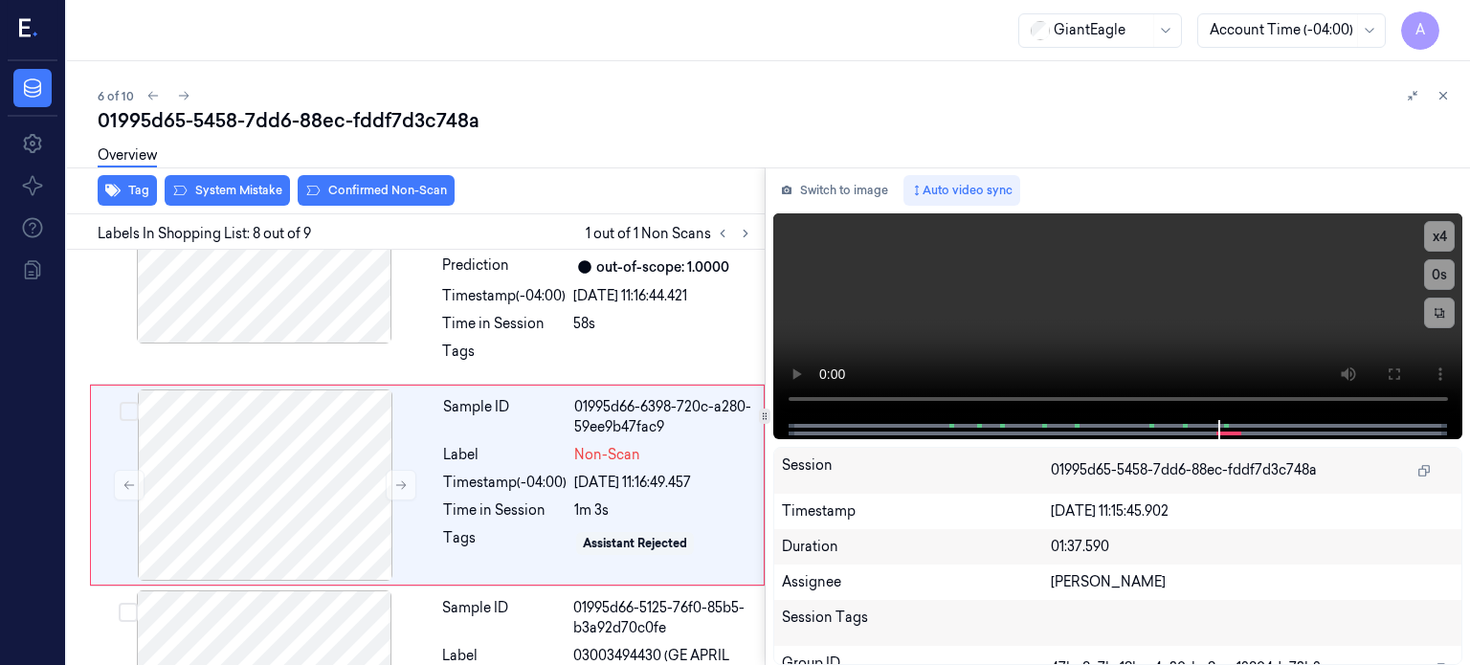
scroll to position [1561, 0]
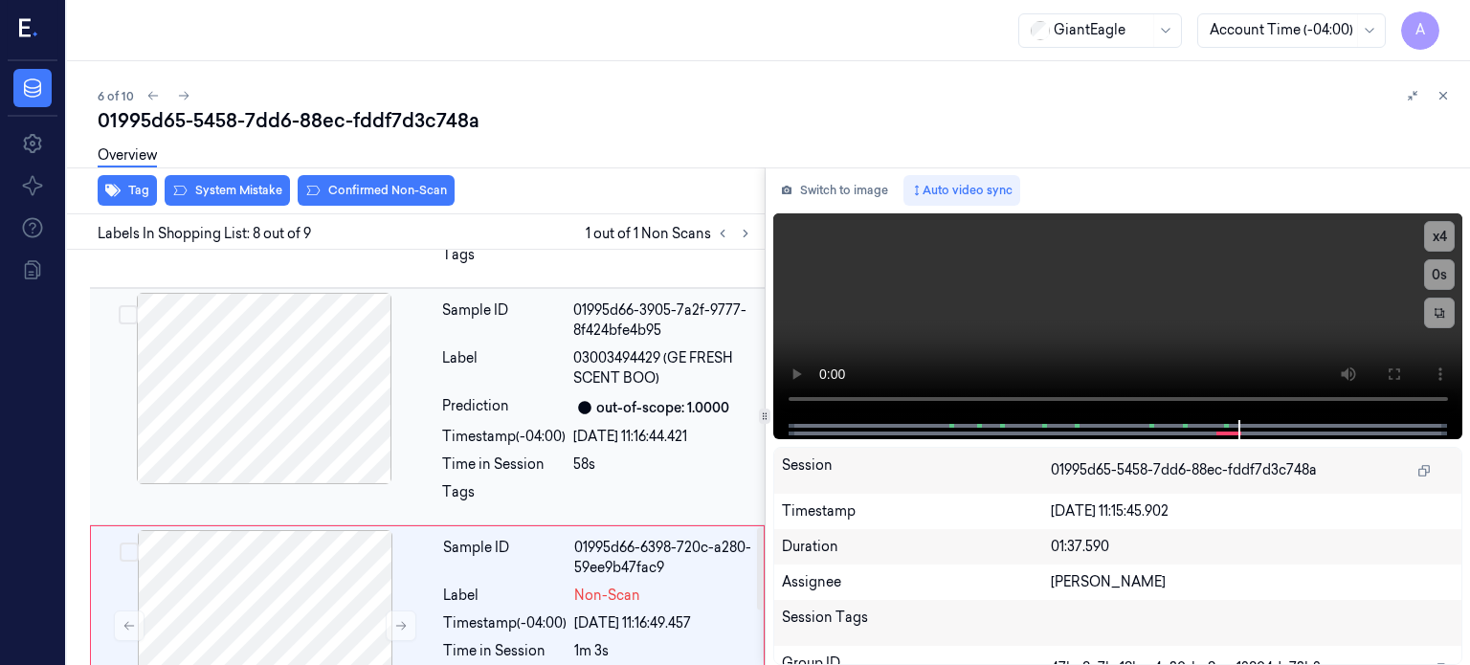
click at [324, 393] on div at bounding box center [264, 388] width 341 height 191
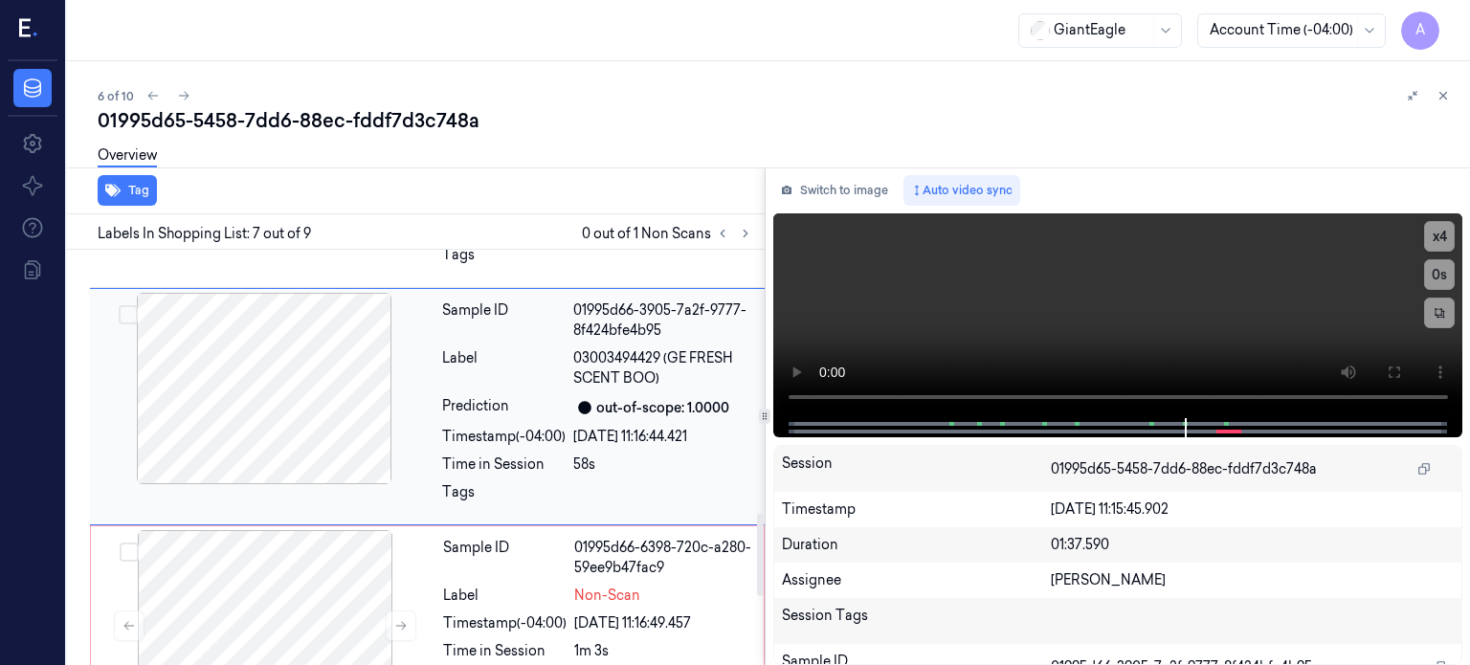
scroll to position [1331, 0]
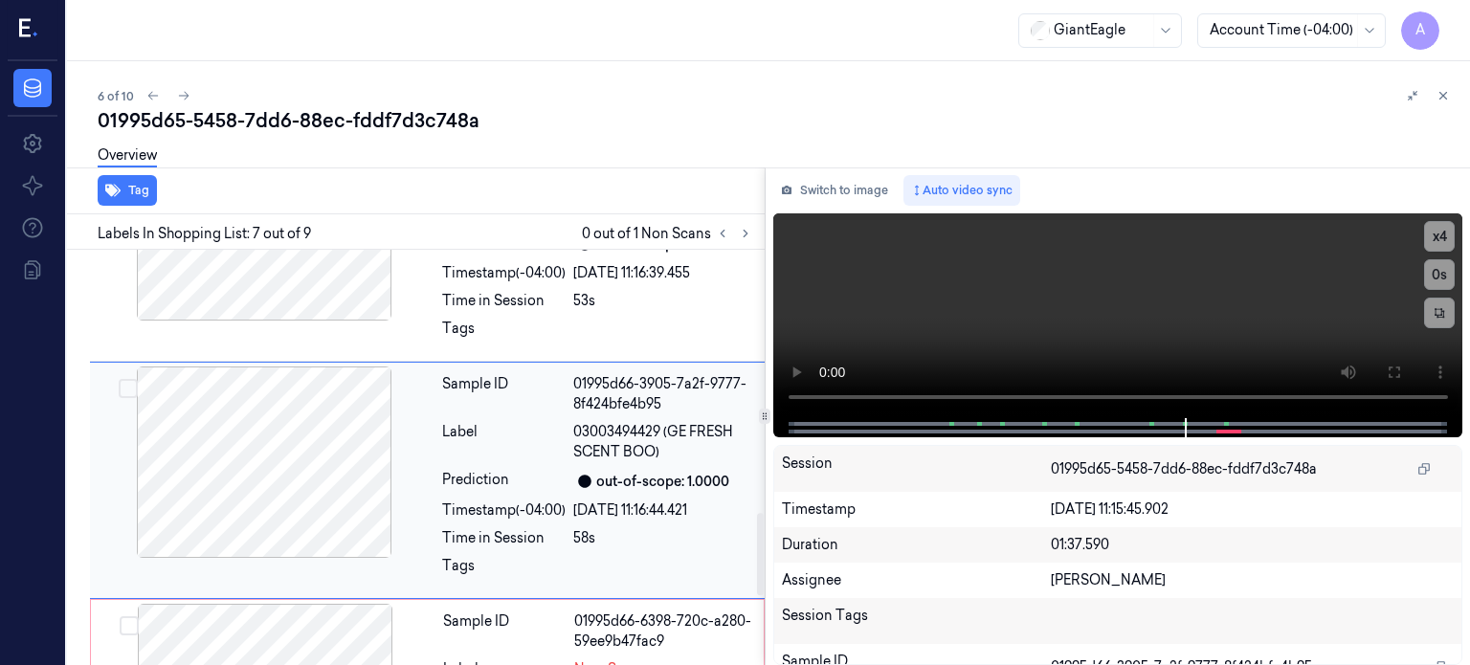
click at [287, 426] on div at bounding box center [264, 461] width 341 height 191
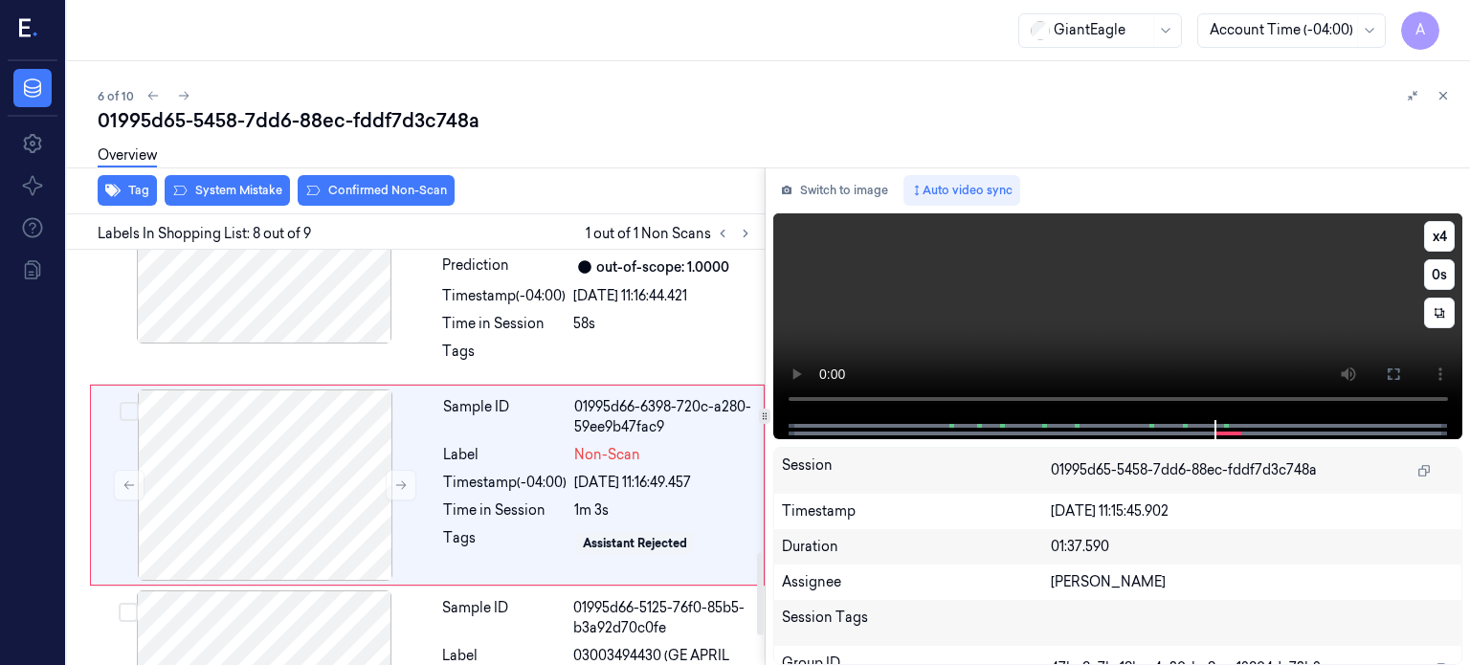
scroll to position [1550, 0]
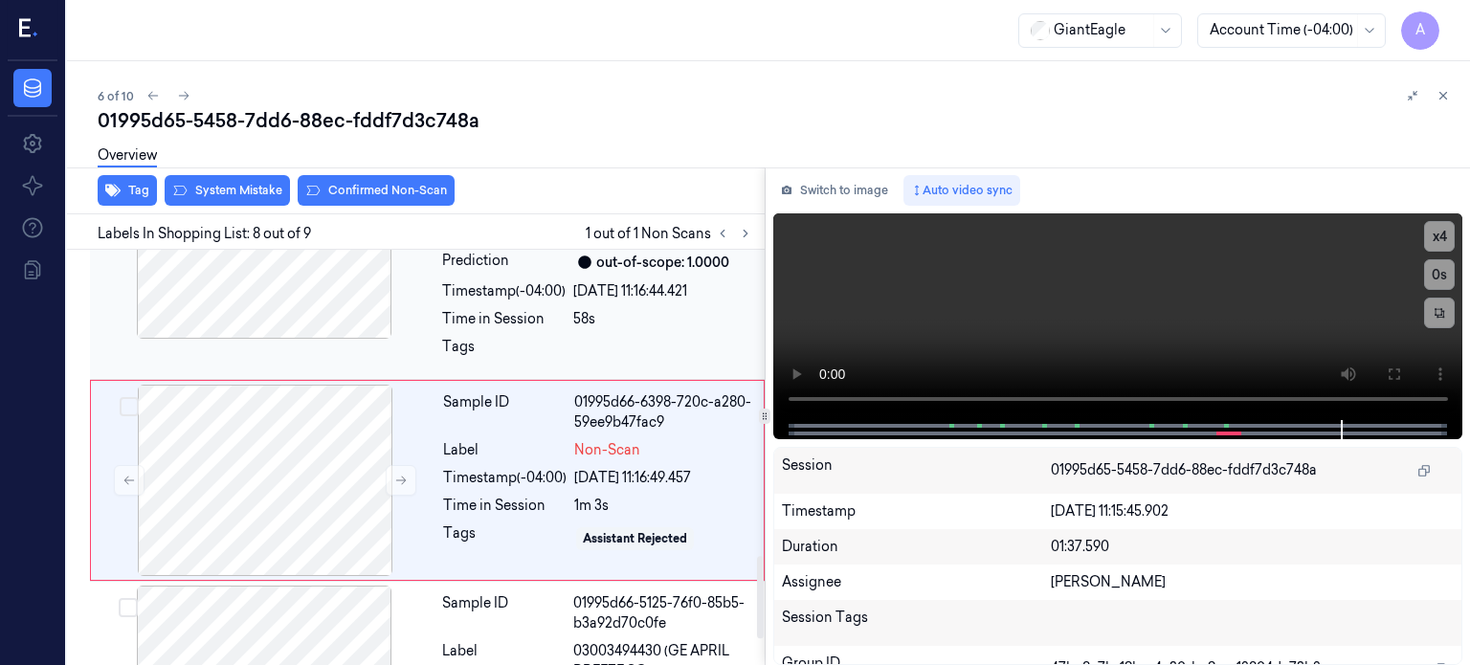
click at [299, 257] on div at bounding box center [264, 242] width 341 height 191
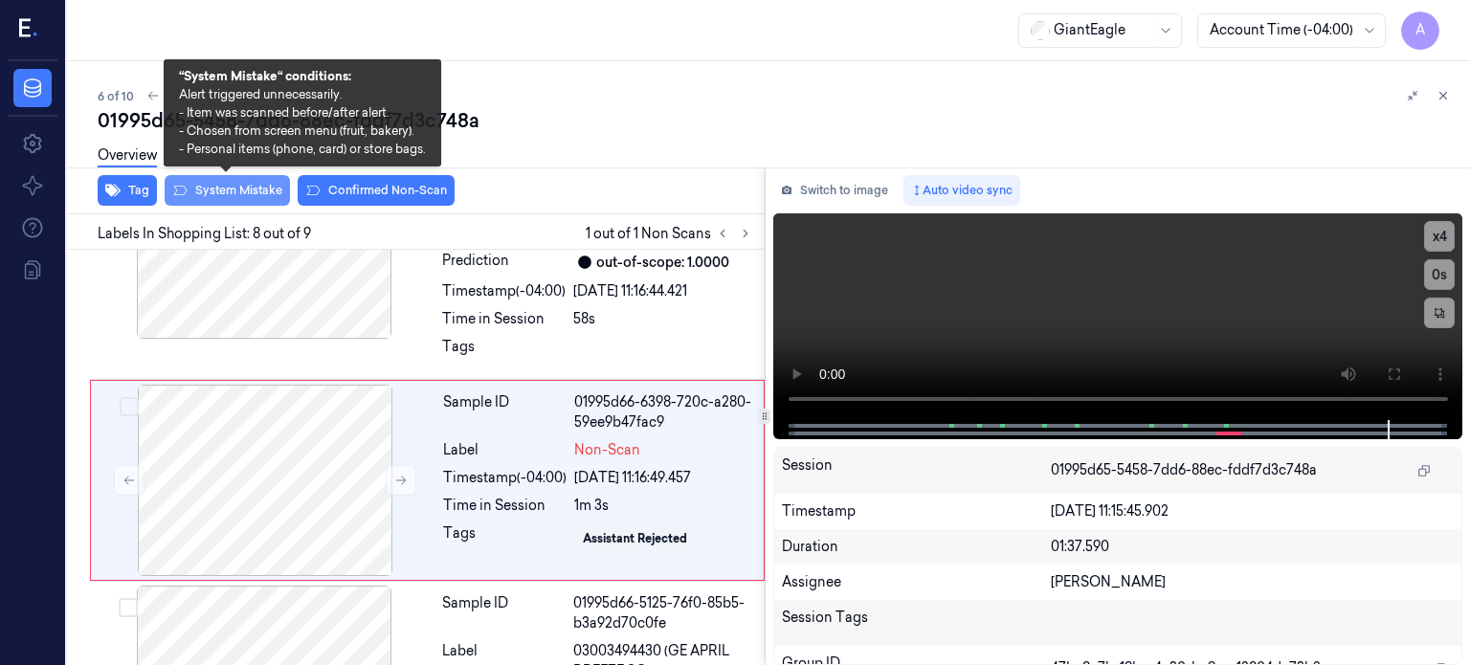
click at [230, 190] on button "System Mistake" at bounding box center [227, 190] width 125 height 31
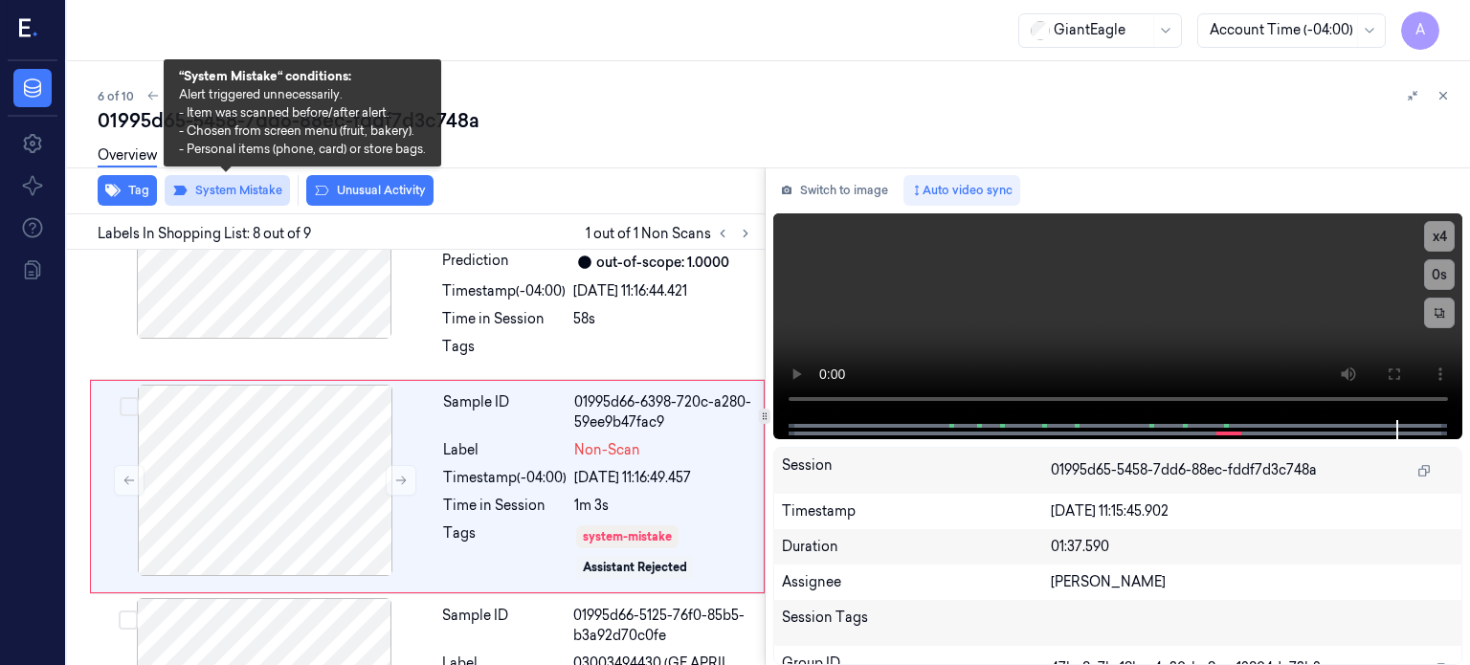
scroll to position [1555, 0]
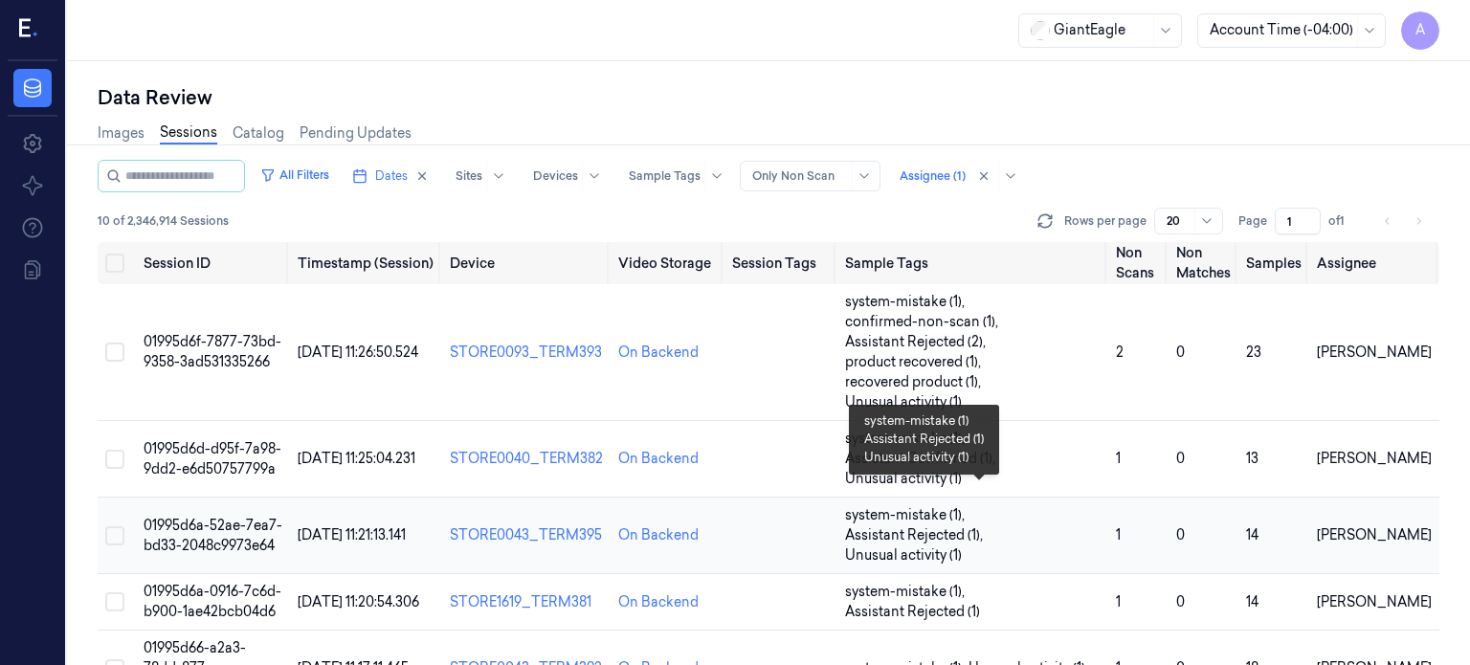
scroll to position [295, 0]
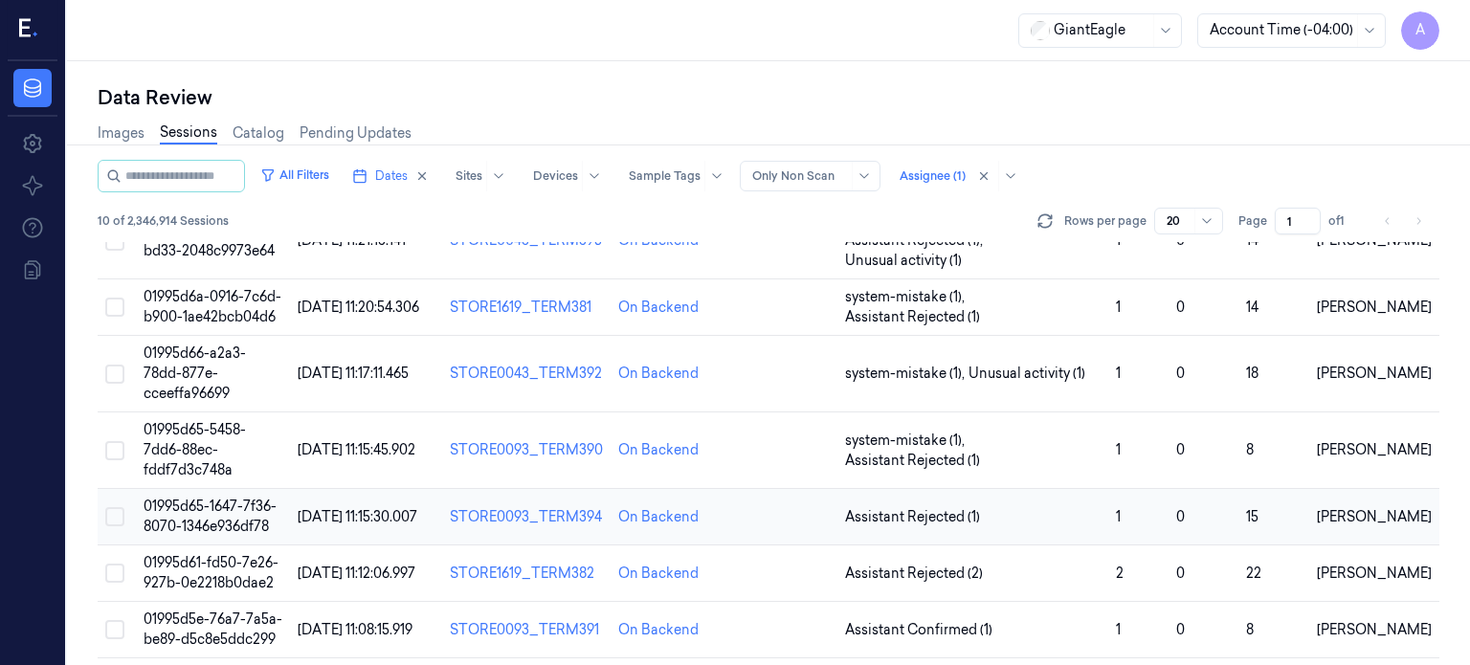
click at [189, 498] on span "01995d65-1647-7f36-8070-1346e936df78" at bounding box center [210, 516] width 133 height 37
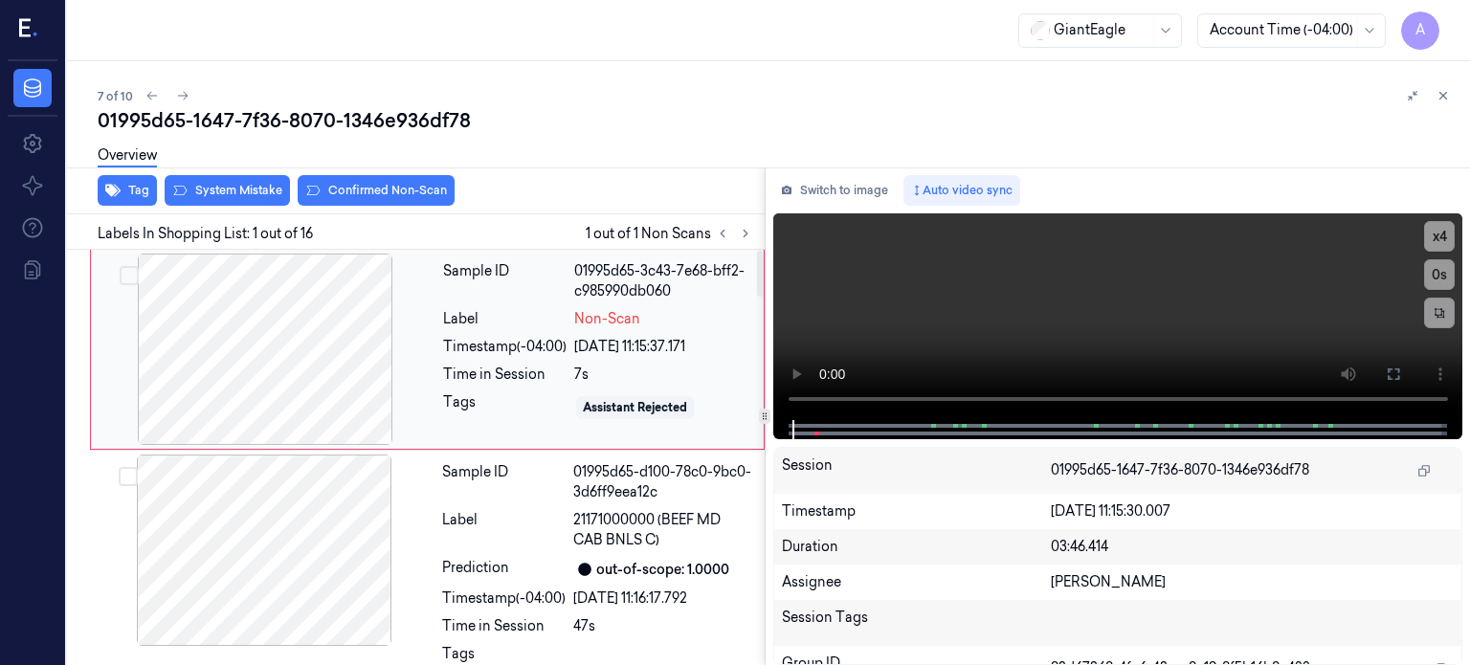
click at [536, 331] on div "Sample ID 01995d65-3c43-7e68-bff2-c985990db060 Label Non-Scan Timestamp (-04:00…" at bounding box center [597, 349] width 324 height 191
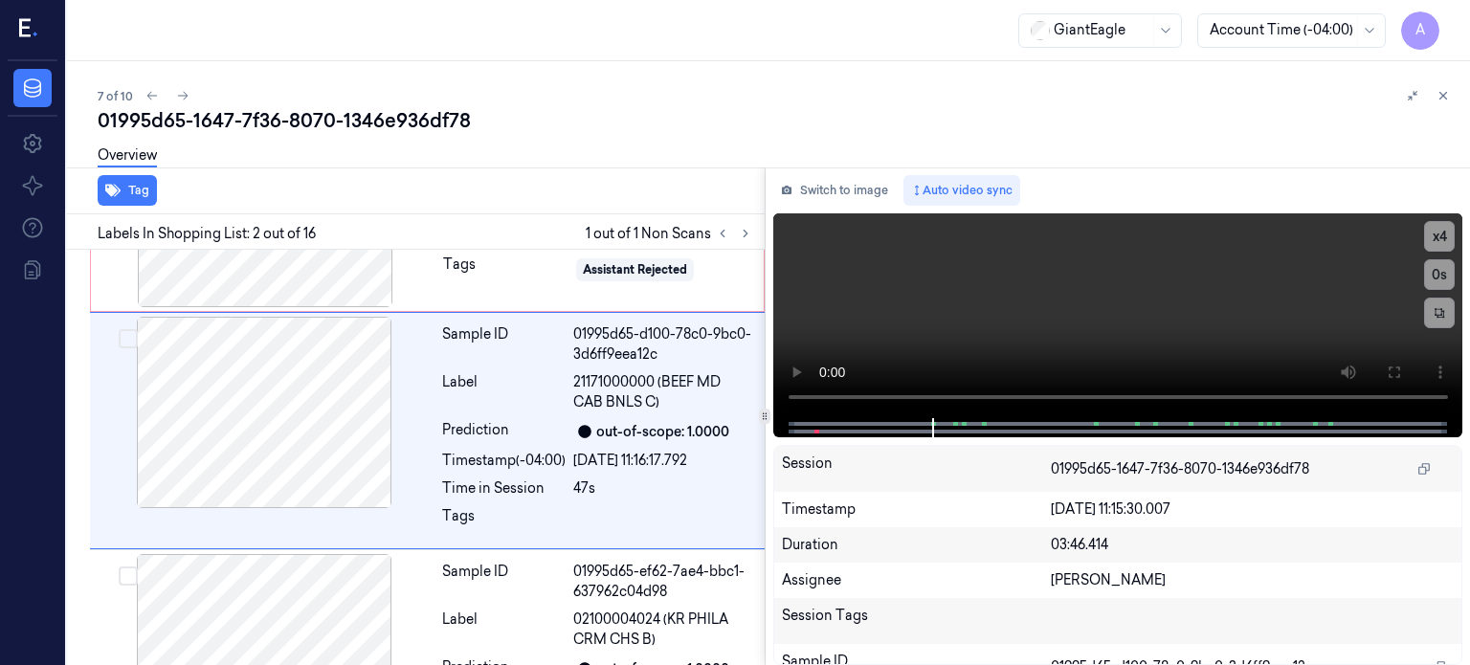
scroll to position [110, 0]
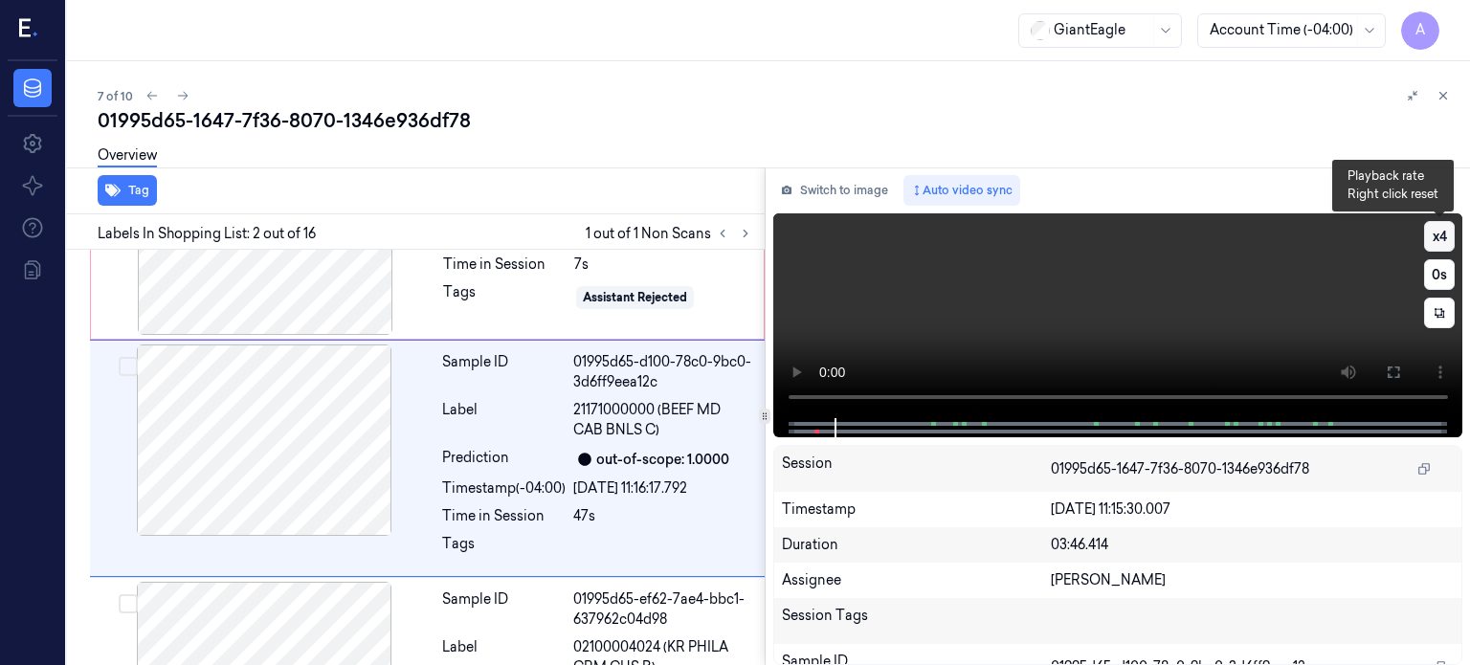
click at [1450, 229] on button "x 4" at bounding box center [1439, 236] width 31 height 31
click at [1434, 236] on button "x 1" at bounding box center [1439, 236] width 31 height 31
click at [1434, 236] on button "x 2" at bounding box center [1439, 236] width 31 height 31
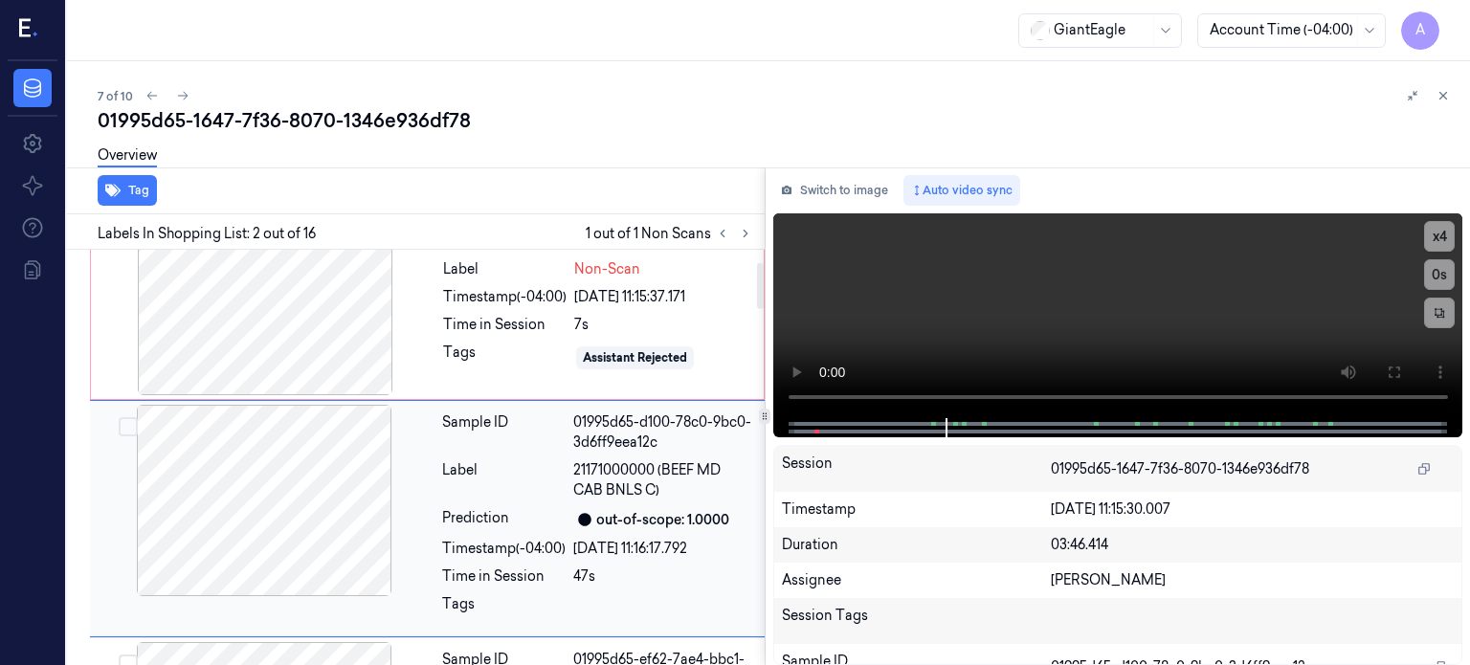
scroll to position [0, 0]
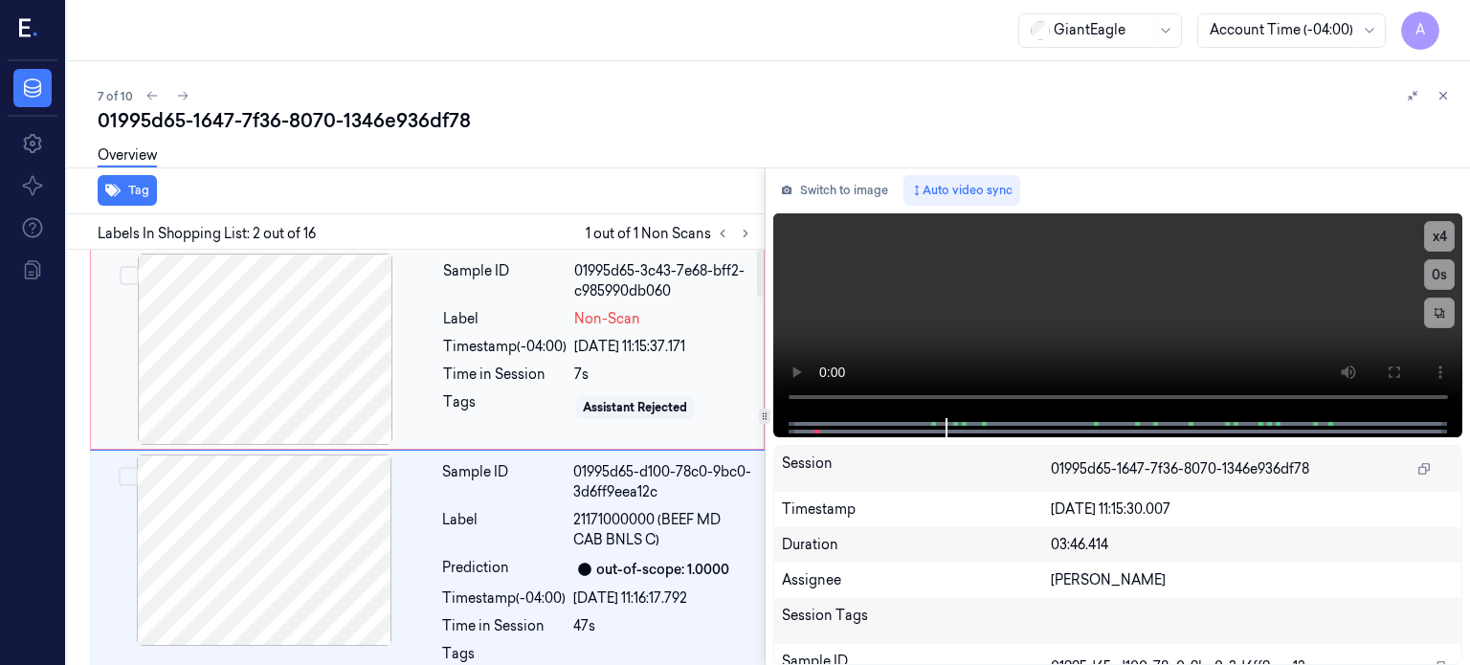
click at [582, 378] on div "7s" at bounding box center [663, 375] width 178 height 20
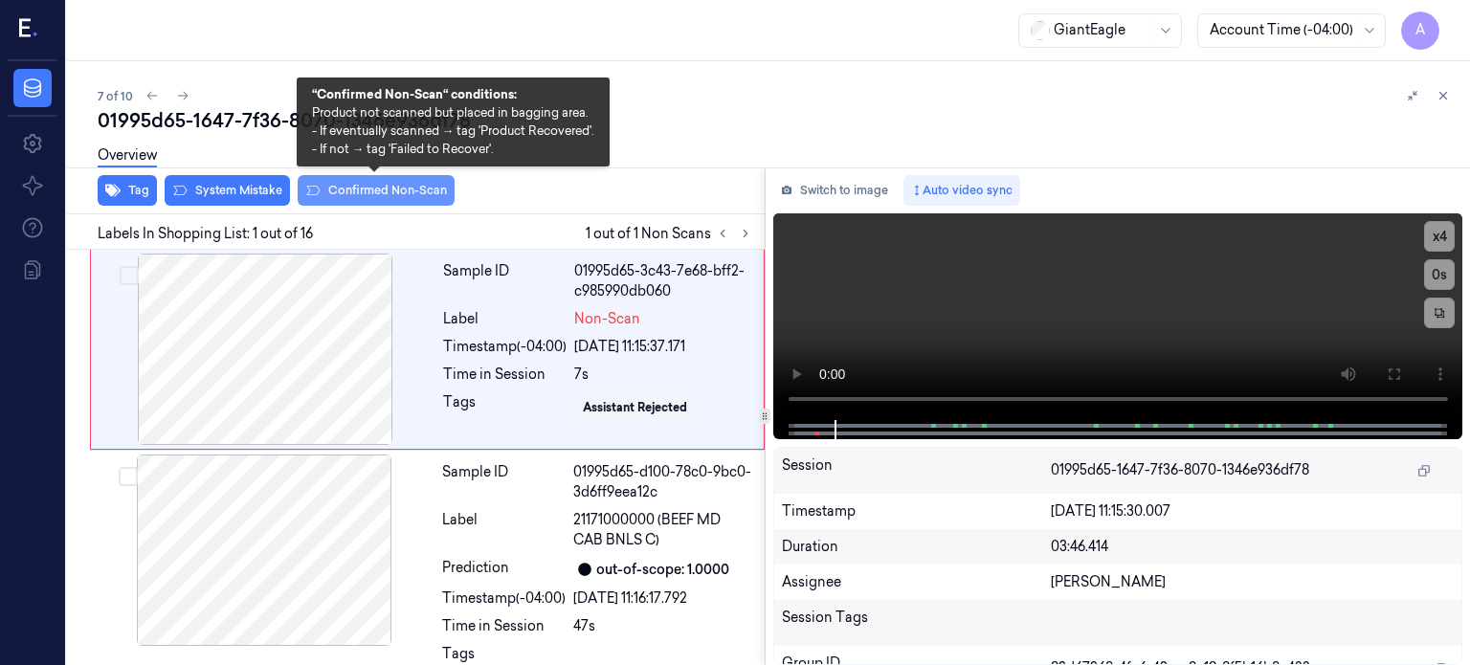
click at [369, 186] on button "Confirmed Non-Scan" at bounding box center [376, 190] width 157 height 31
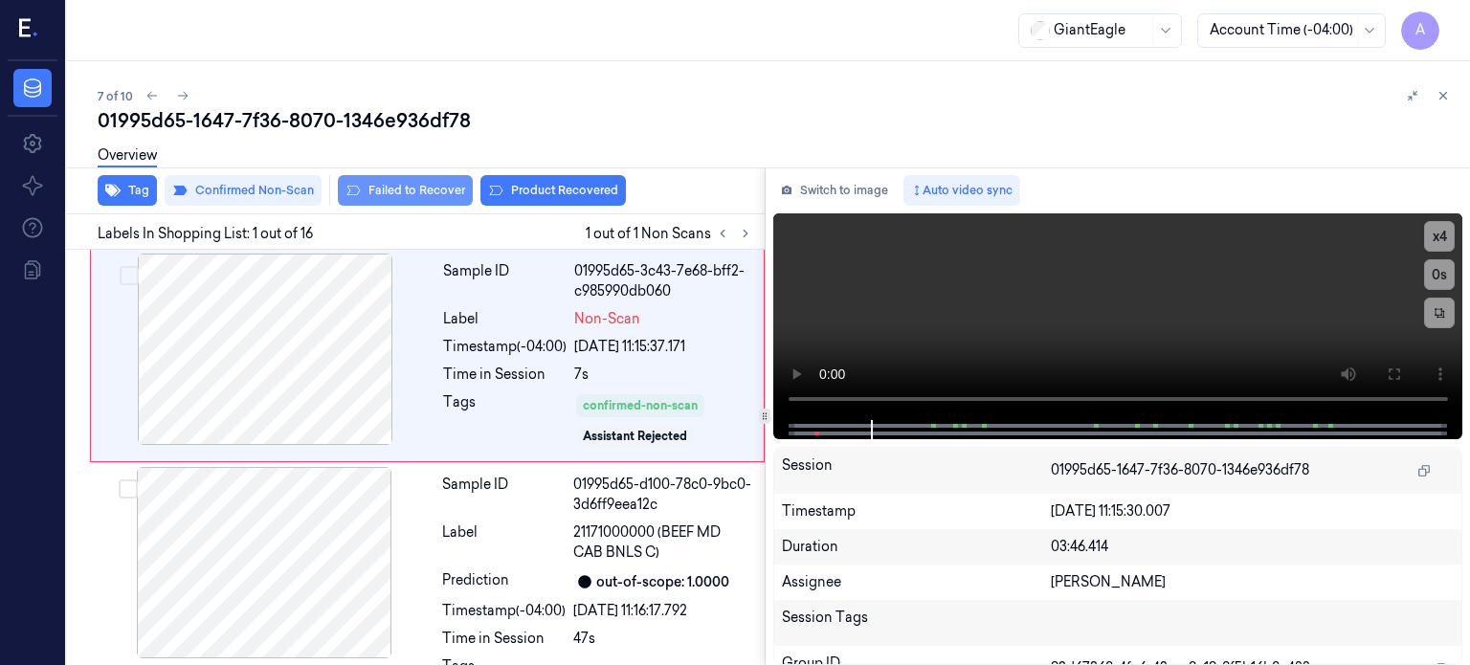
click at [400, 189] on button "Failed to Recover" at bounding box center [405, 190] width 135 height 31
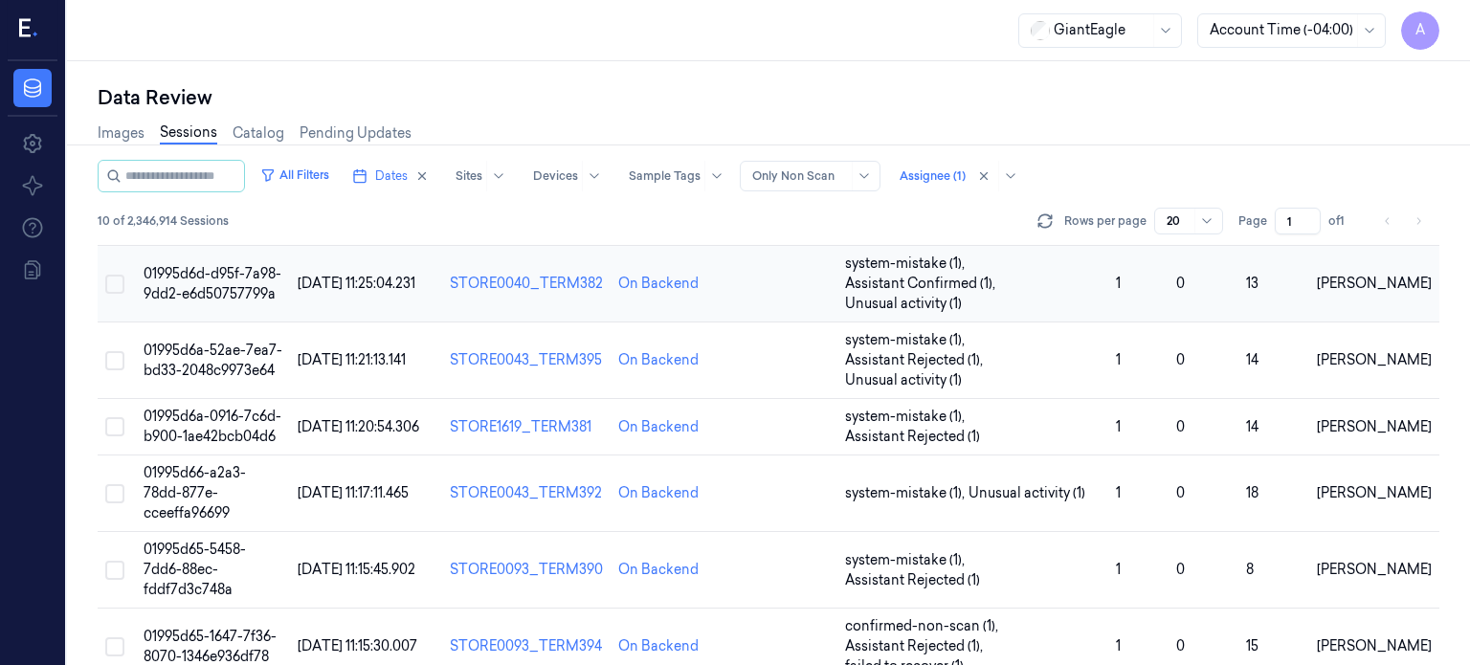
scroll to position [295, 0]
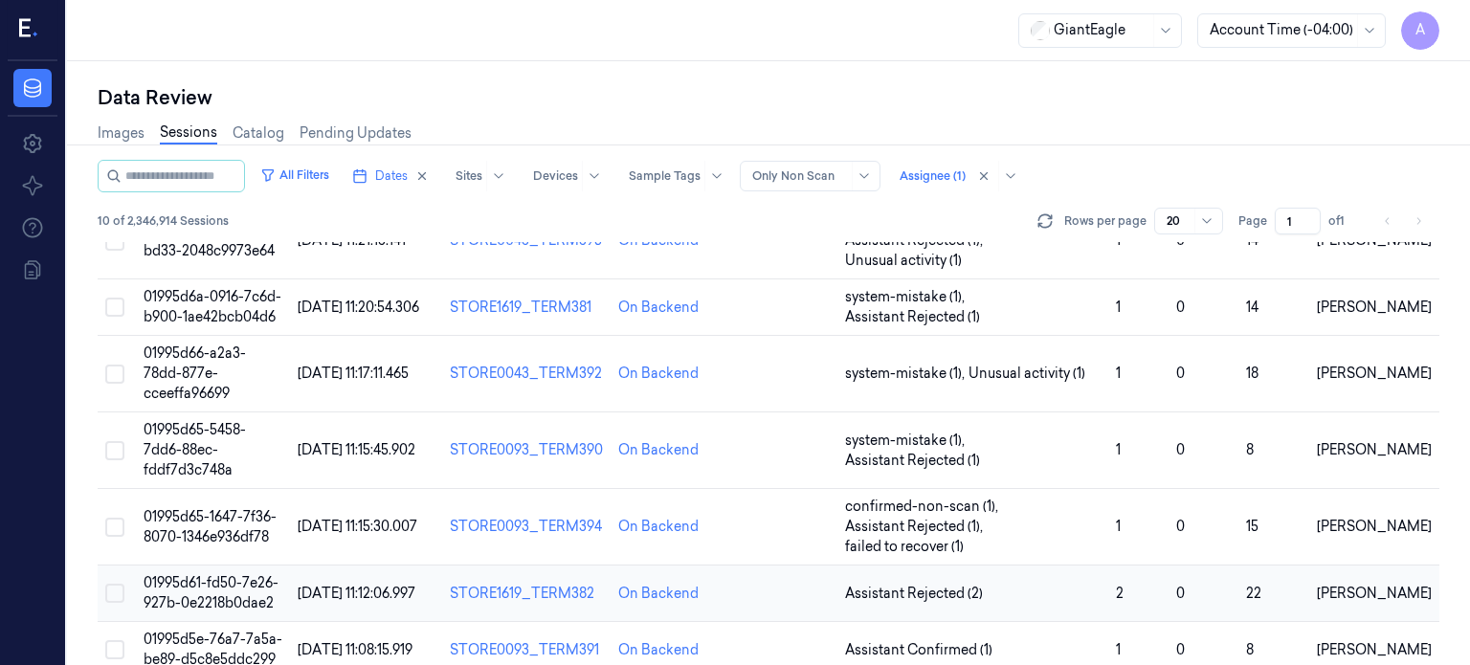
click at [234, 574] on span "01995d61-fd50-7e26-927b-0e2218b0dae2" at bounding box center [211, 592] width 135 height 37
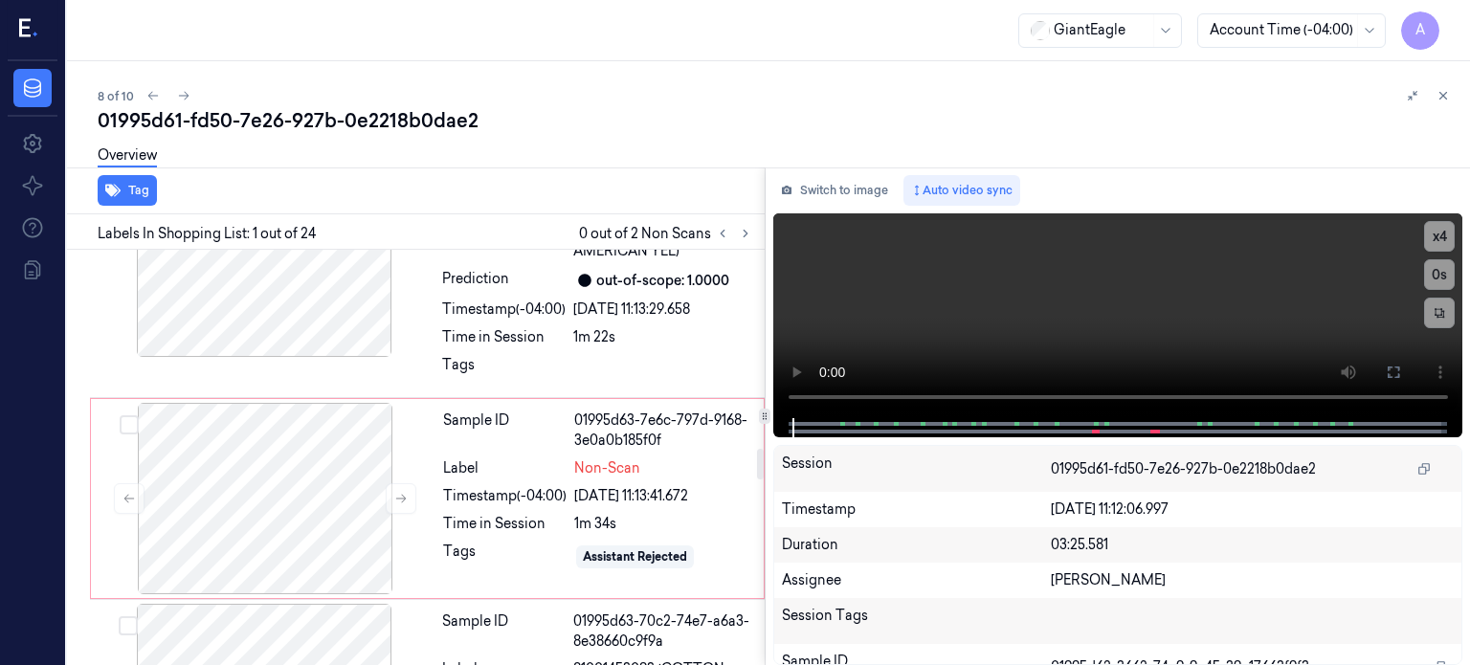
scroll to position [2679, 0]
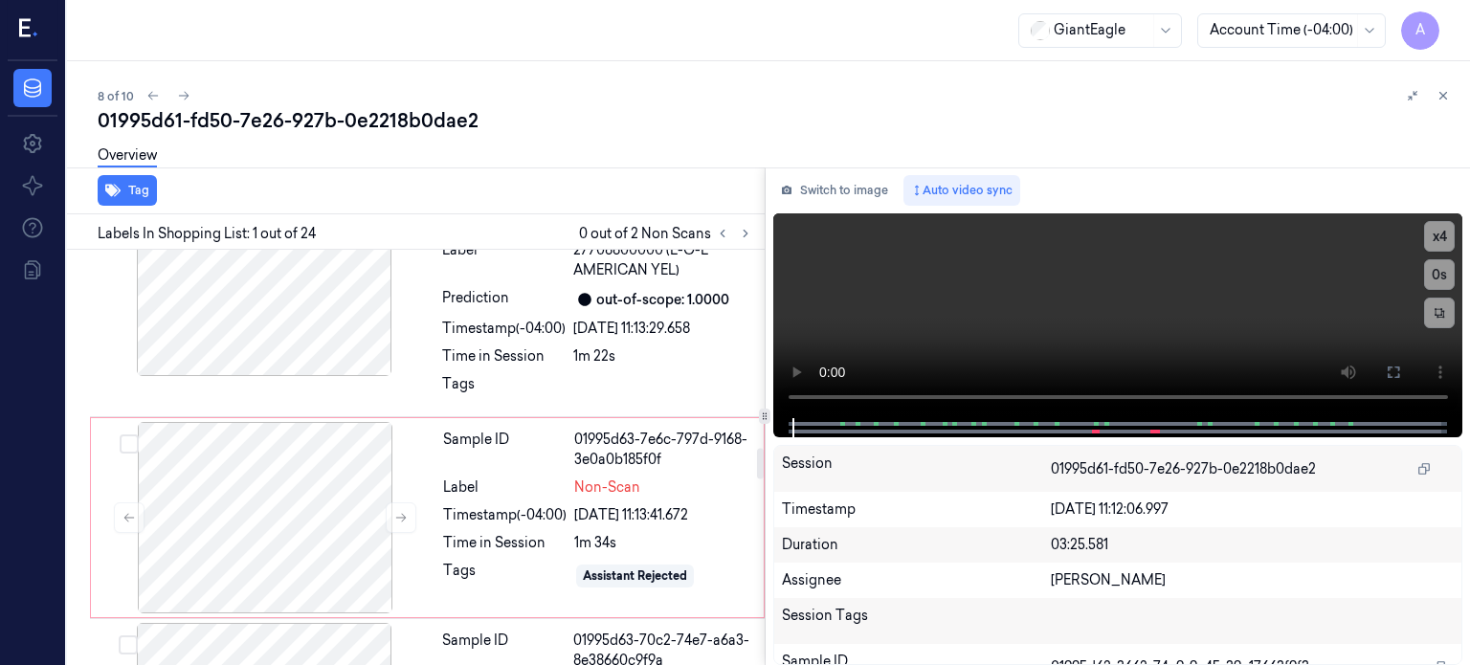
click at [608, 520] on div "Sample ID 01995d63-7e6c-797d-9168-3e0a0b185f0f Label Non-Scan Timestamp (-04:00…" at bounding box center [597, 517] width 324 height 191
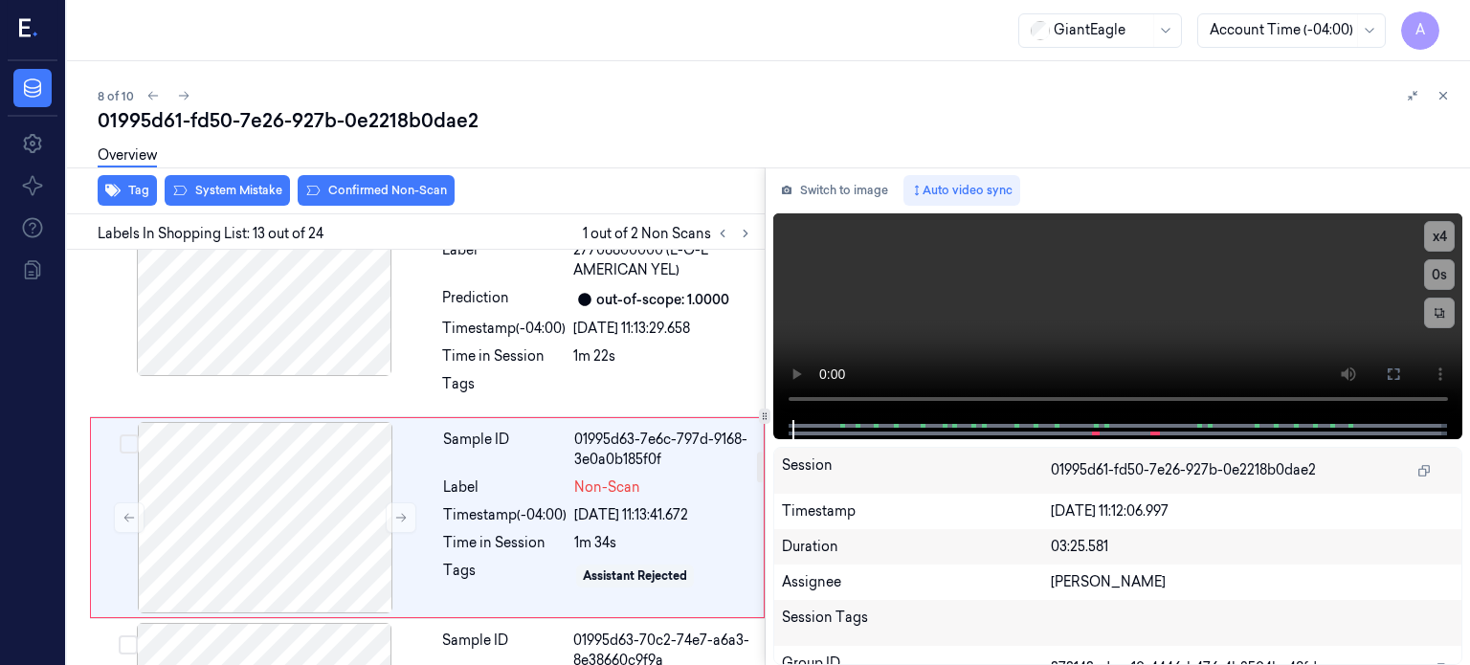
scroll to position [2733, 0]
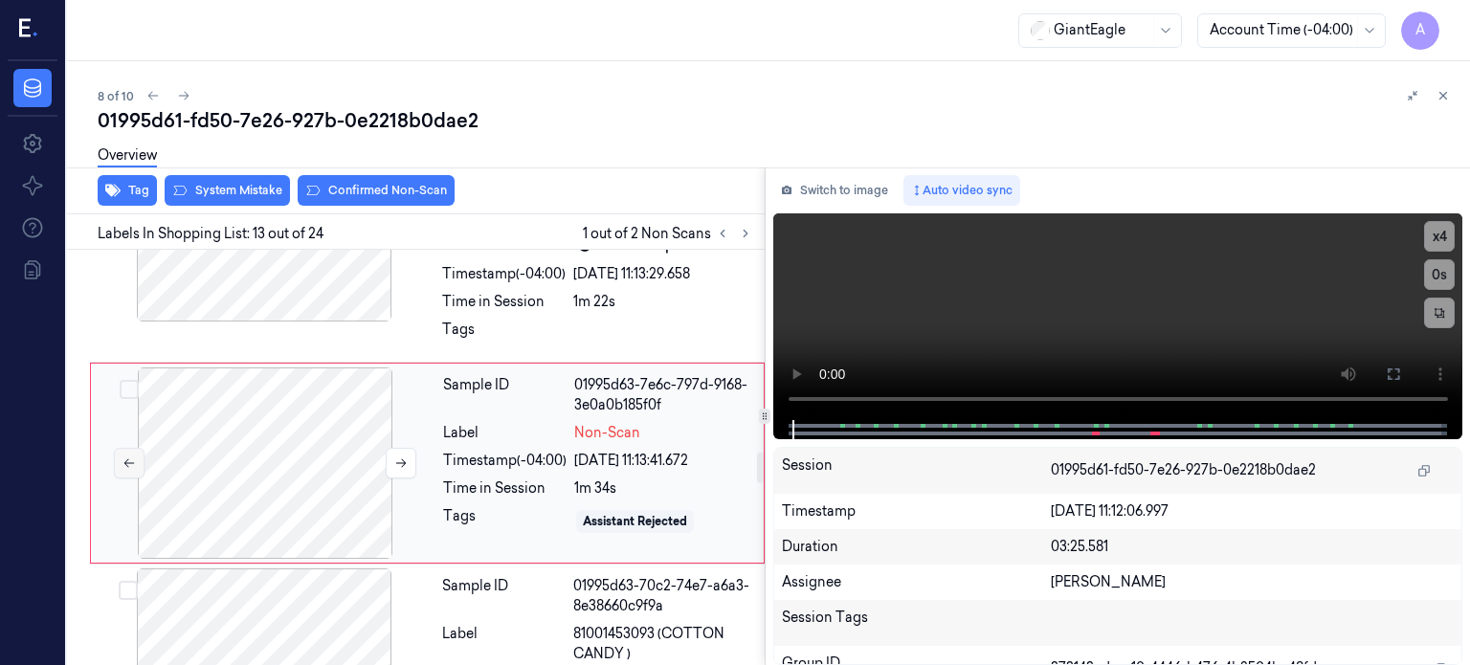
click at [132, 456] on icon at bounding box center [128, 462] width 13 height 13
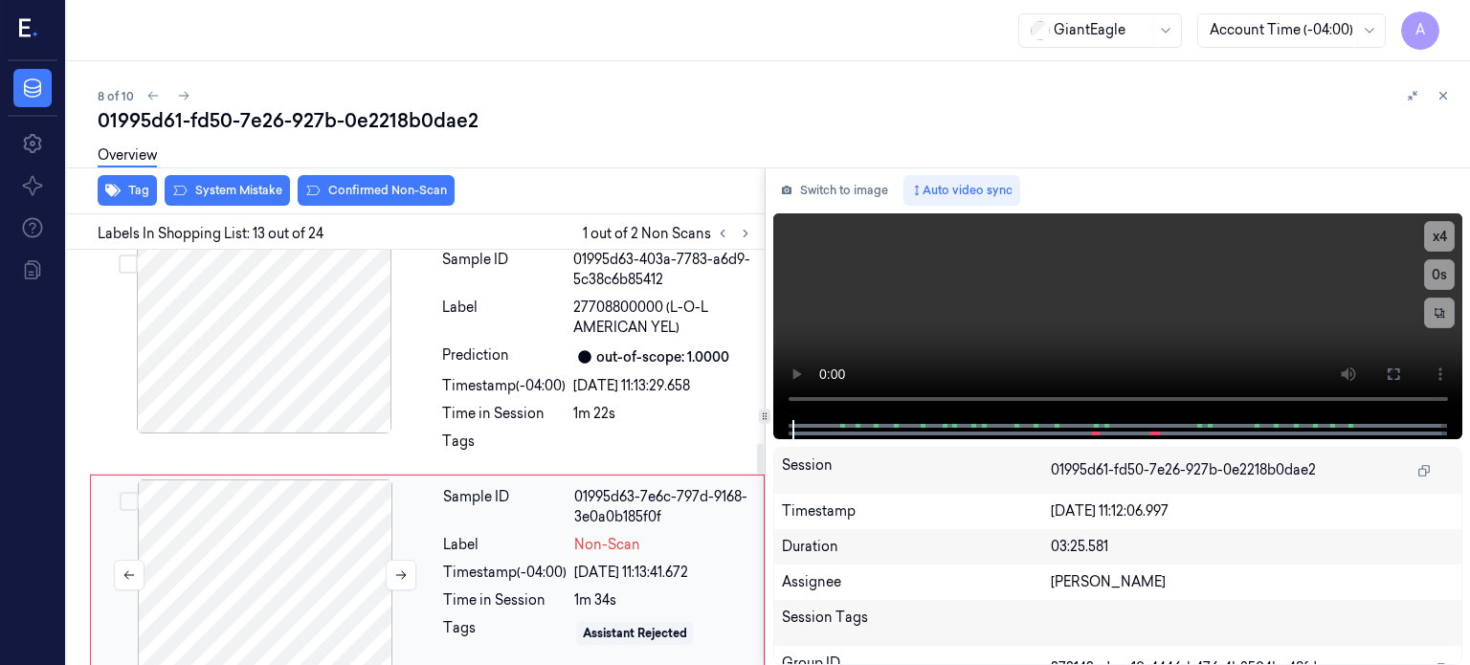
scroll to position [2616, 0]
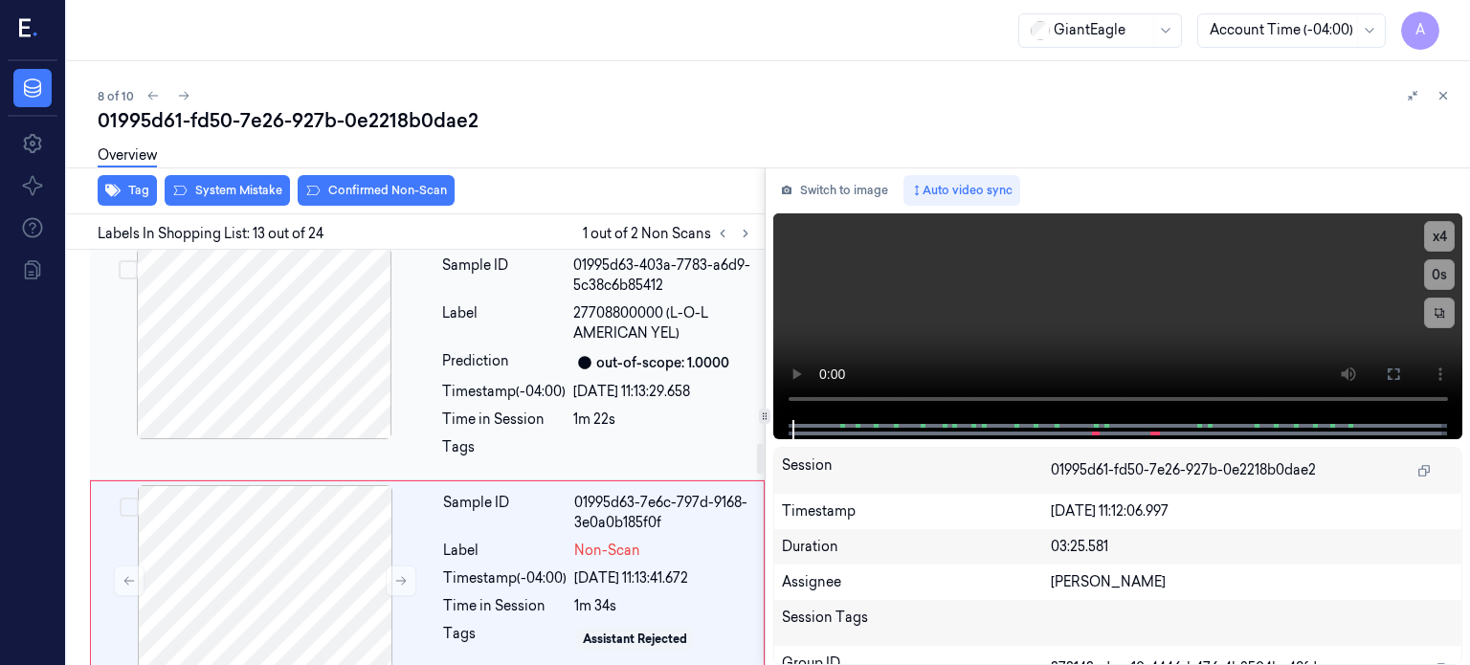
click at [259, 353] on div at bounding box center [264, 343] width 341 height 191
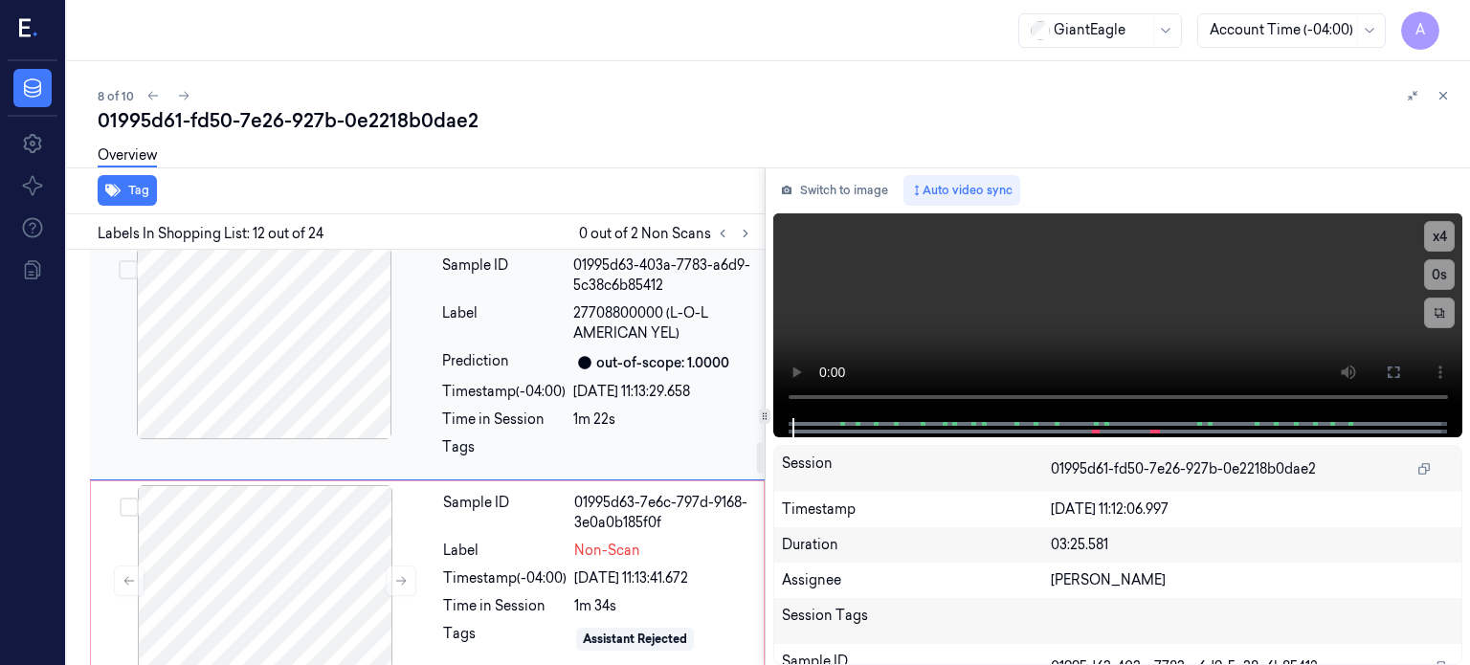
scroll to position [2514, 0]
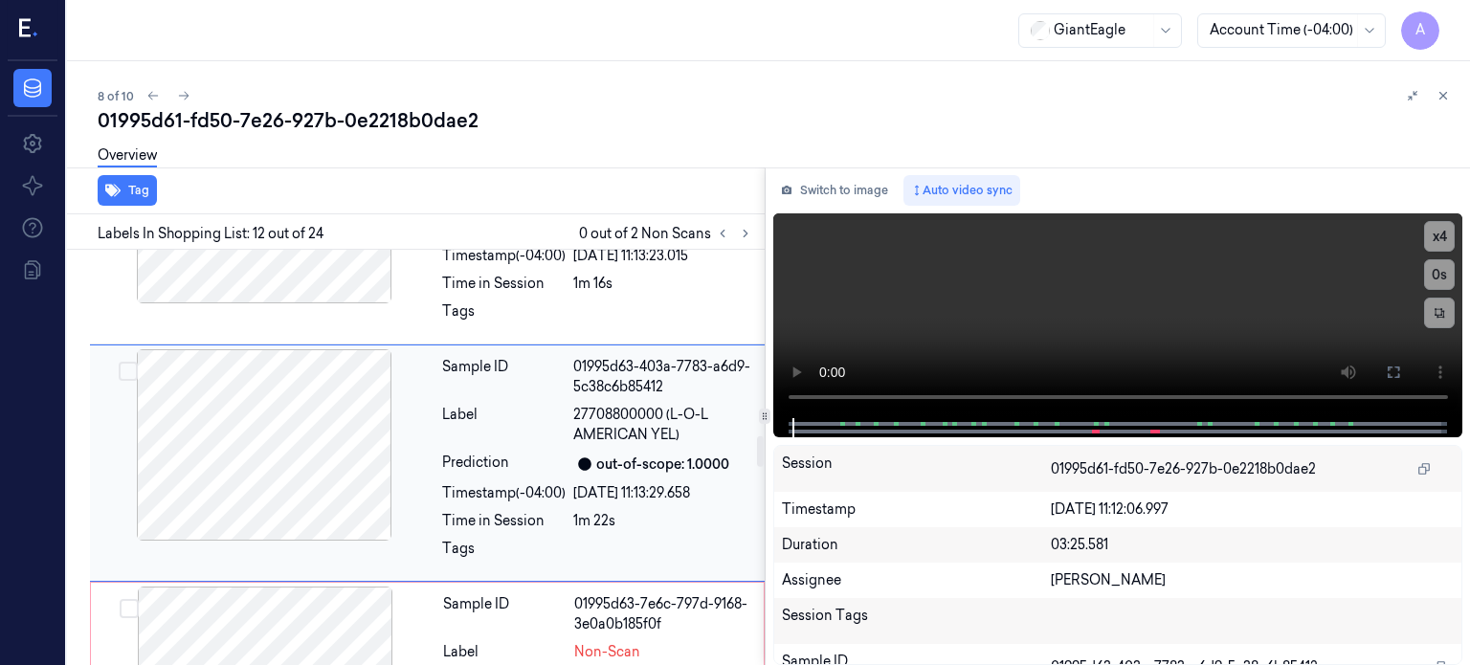
click at [259, 353] on div at bounding box center [264, 444] width 341 height 191
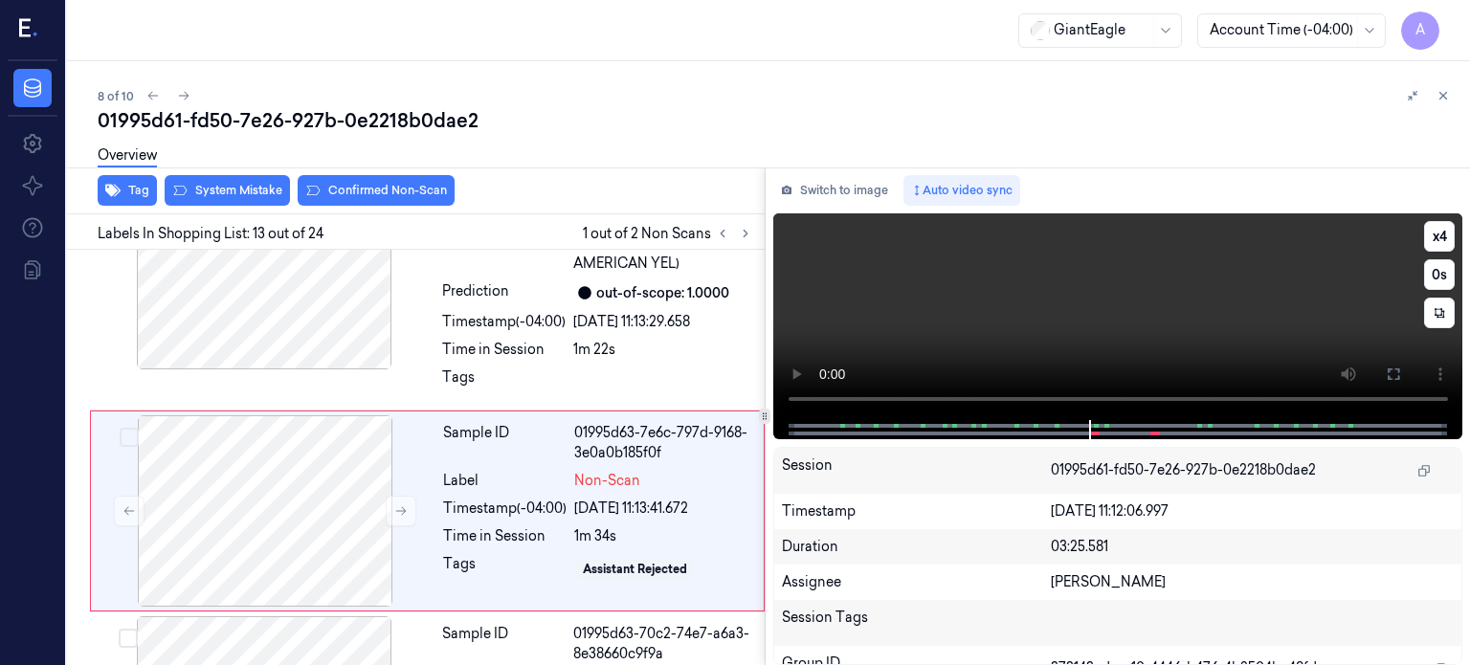
click at [1375, 325] on video at bounding box center [1118, 316] width 690 height 207
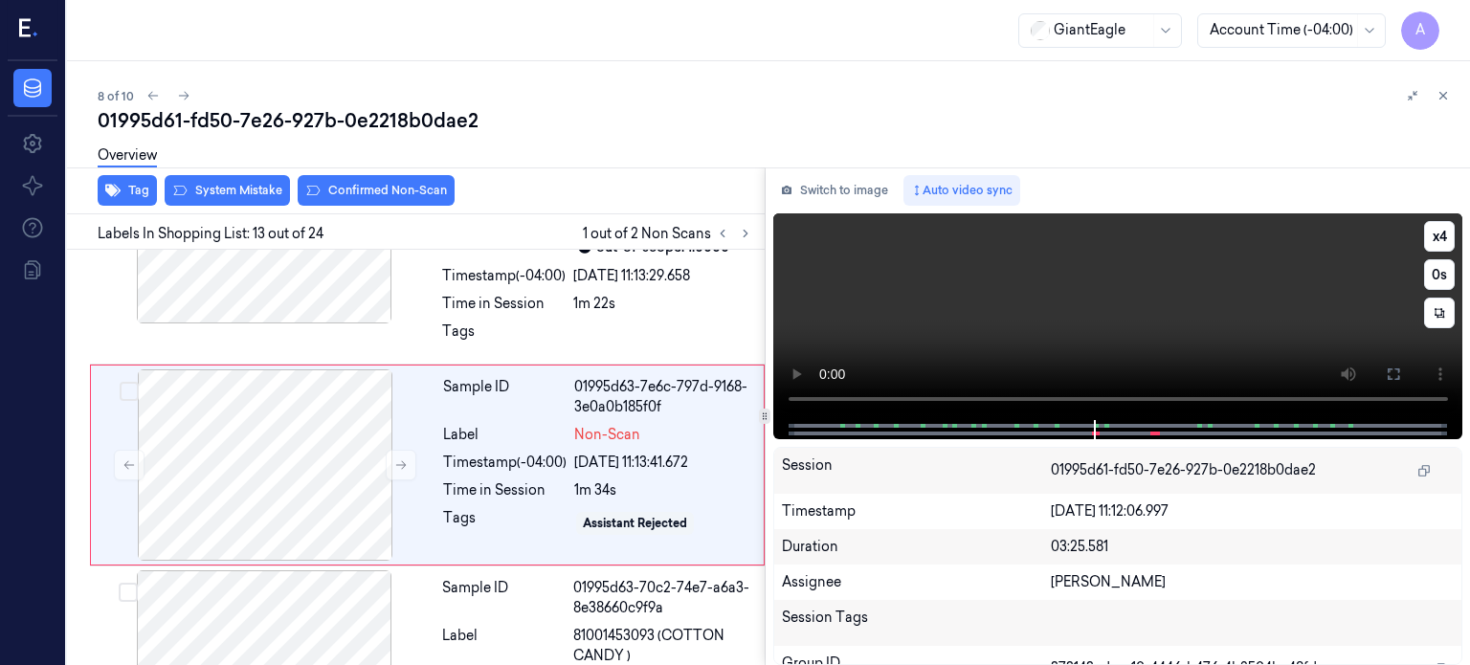
scroll to position [2733, 0]
click at [256, 288] on div at bounding box center [264, 225] width 341 height 191
click at [281, 282] on div at bounding box center [264, 225] width 341 height 191
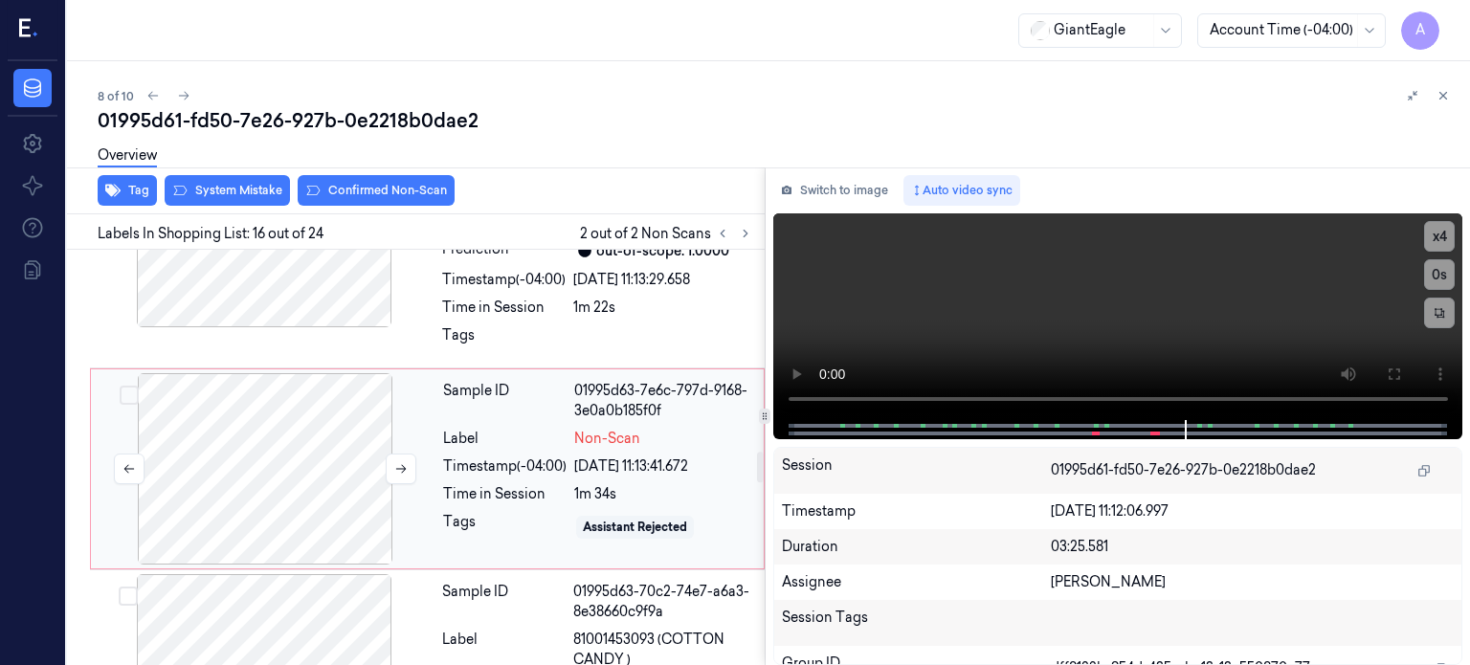
click at [310, 451] on div at bounding box center [265, 468] width 341 height 191
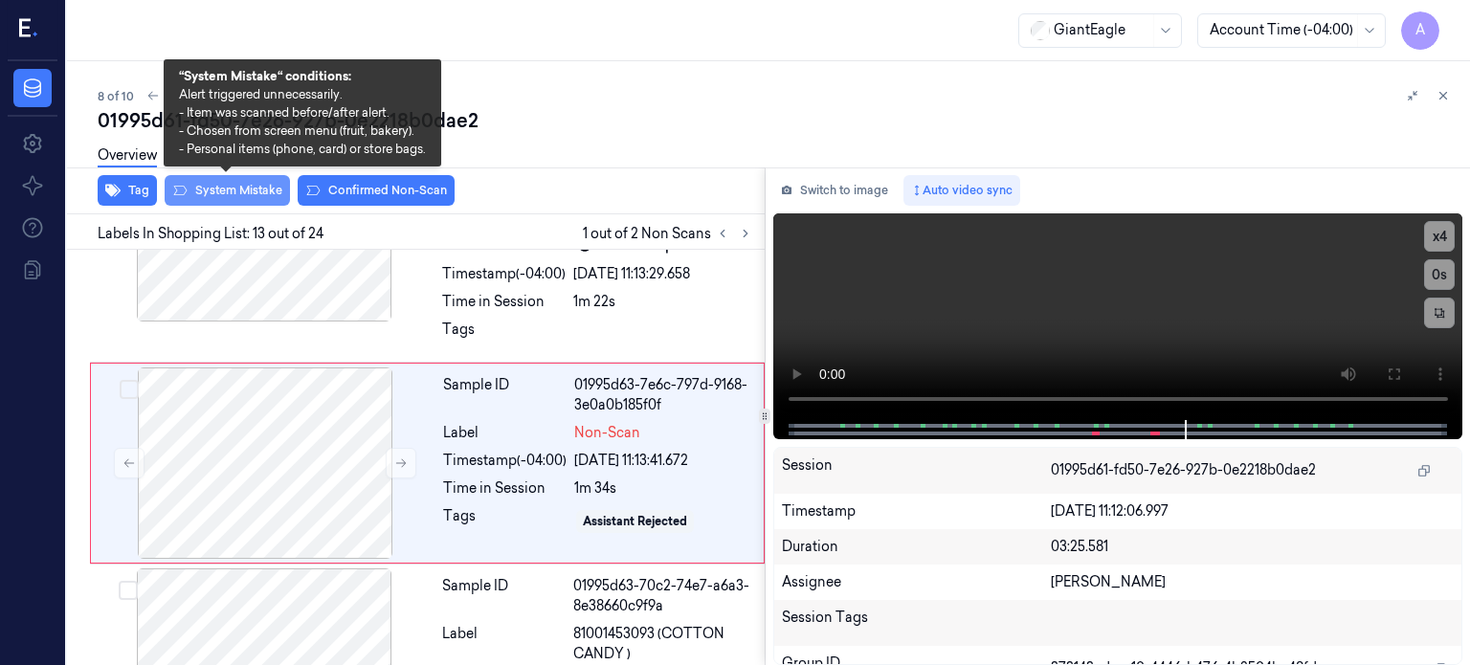
click at [207, 188] on button "System Mistake" at bounding box center [227, 190] width 125 height 31
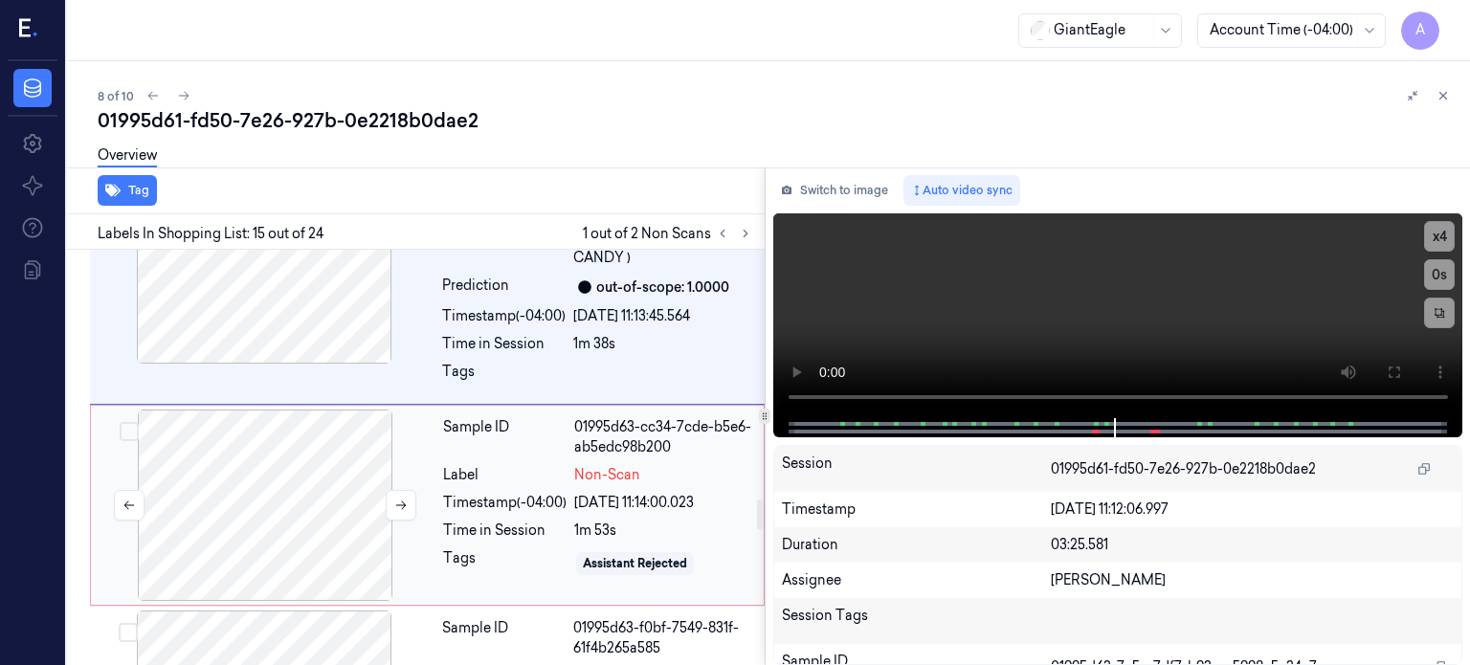
scroll to position [3378, 0]
click at [244, 504] on div at bounding box center [265, 505] width 341 height 191
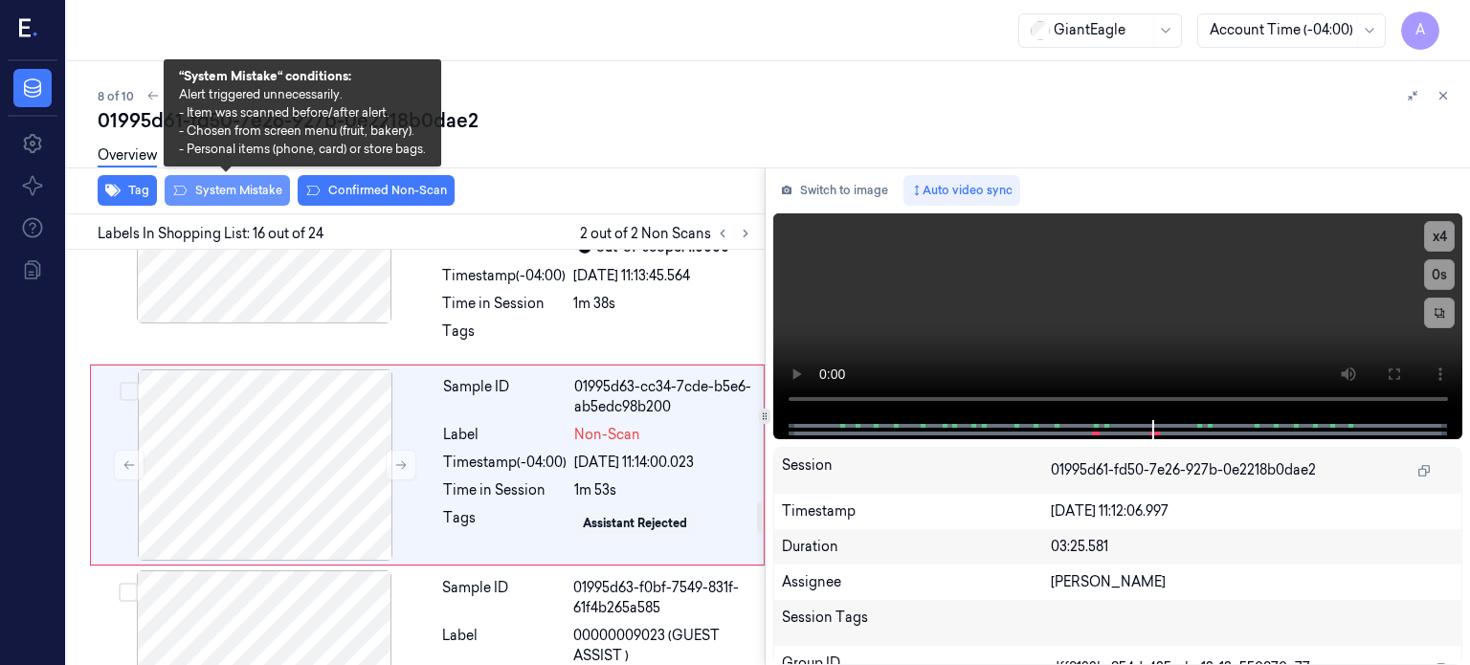
click at [252, 187] on button "System Mistake" at bounding box center [227, 190] width 125 height 31
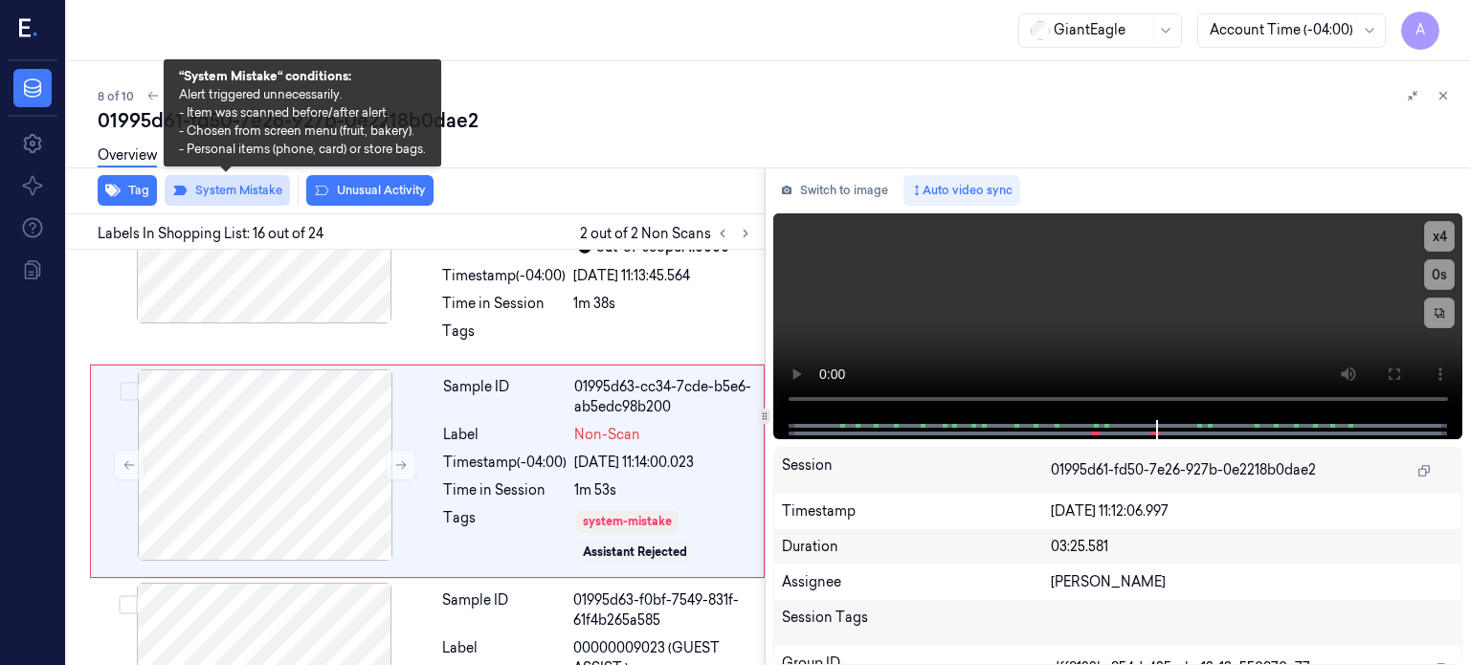
scroll to position [3425, 0]
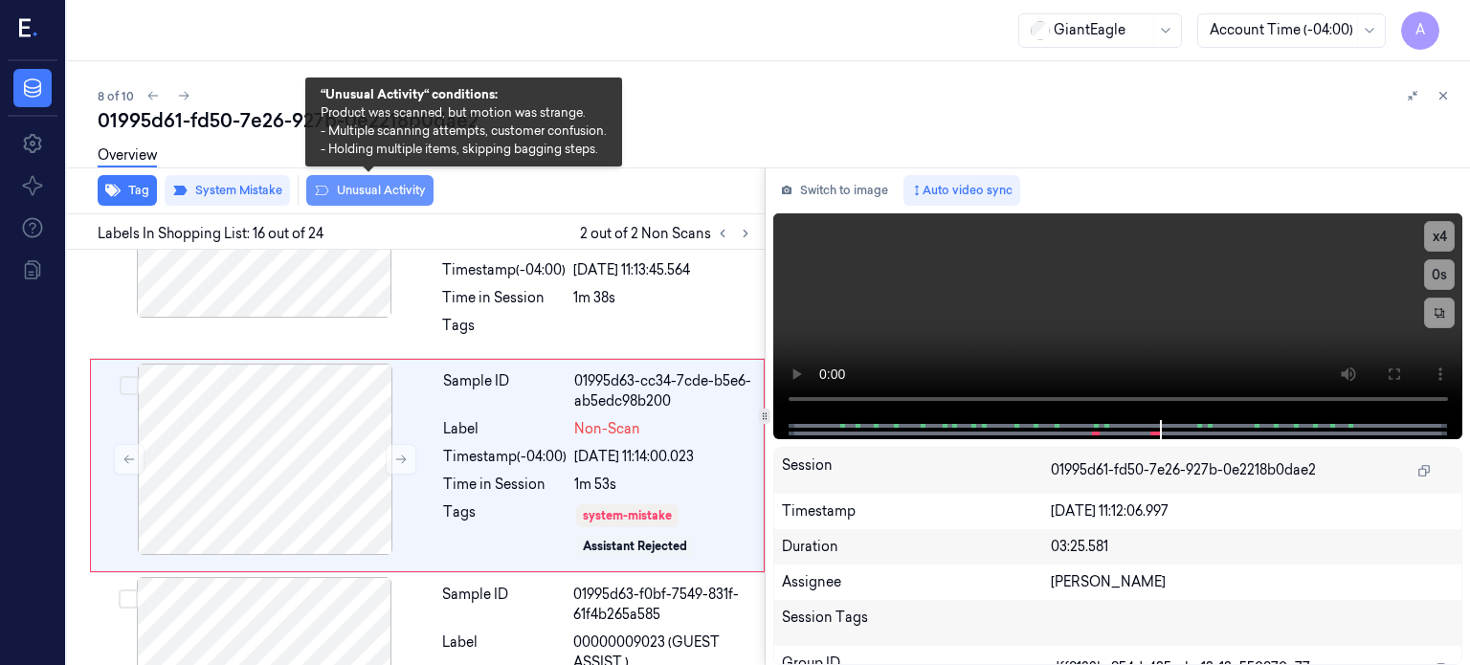
click at [390, 191] on button "Unusual Activity" at bounding box center [369, 190] width 127 height 31
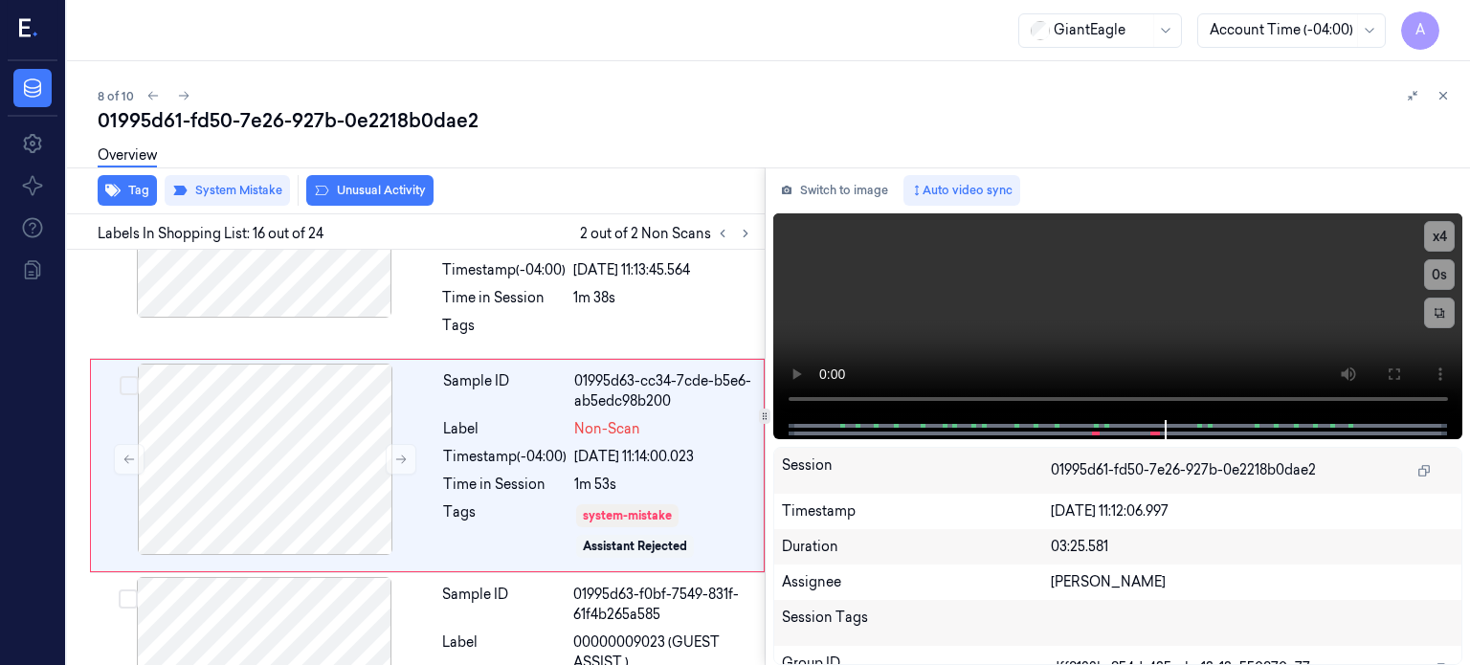
scroll to position [3438, 0]
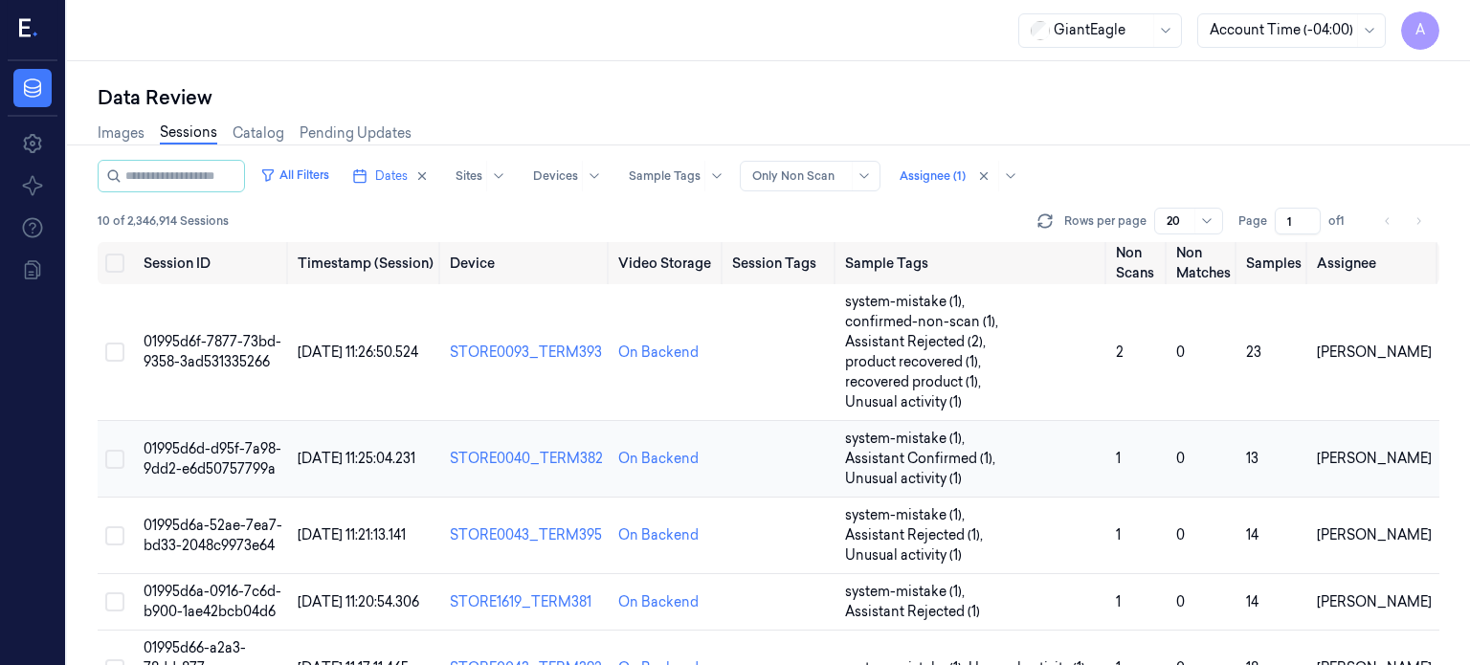
scroll to position [295, 0]
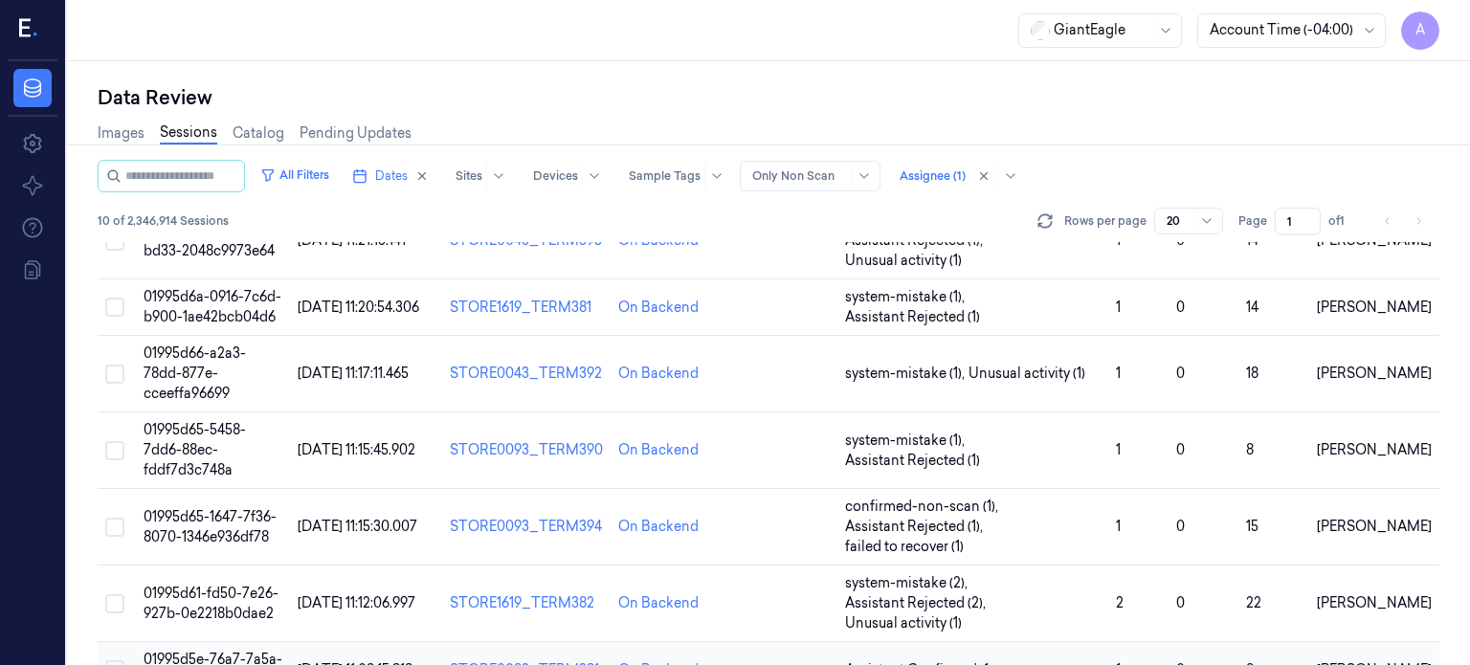
click at [203, 651] on span "01995d5e-76a7-7a5a-be89-d5c8e5ddc299" at bounding box center [213, 669] width 139 height 37
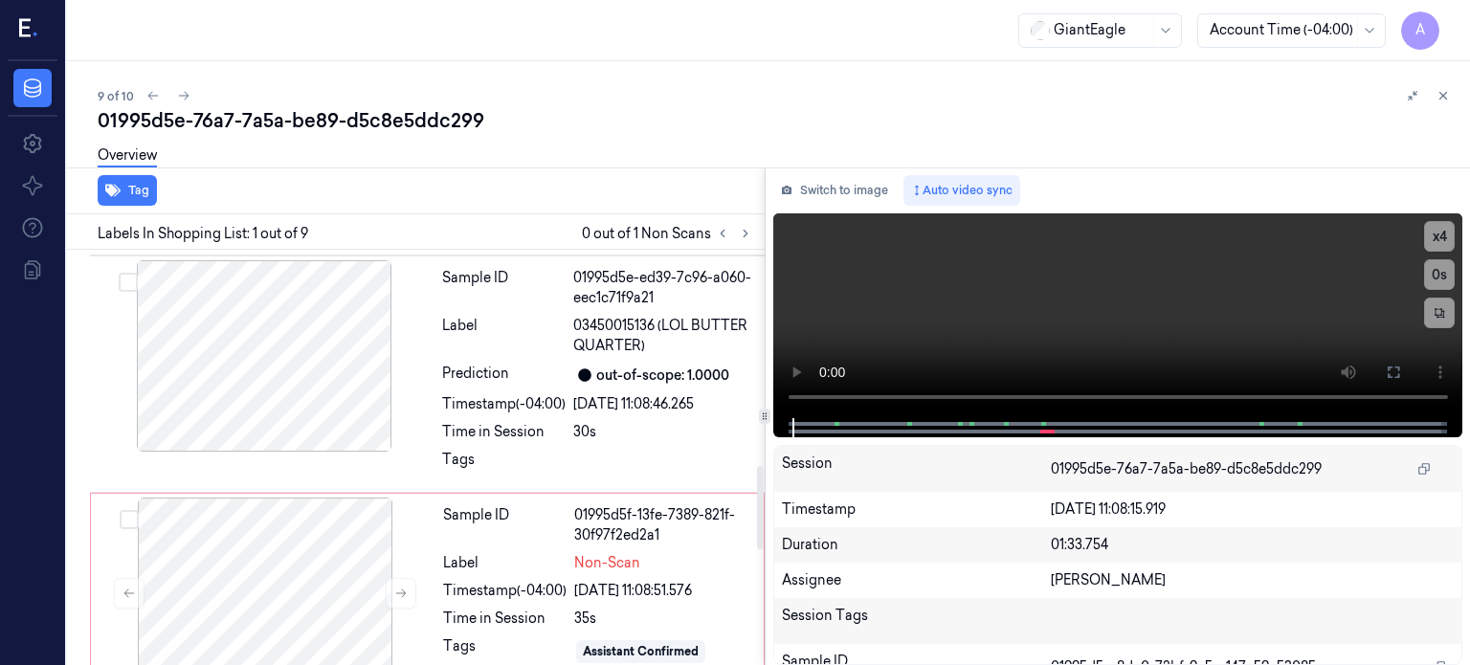
scroll to position [1072, 0]
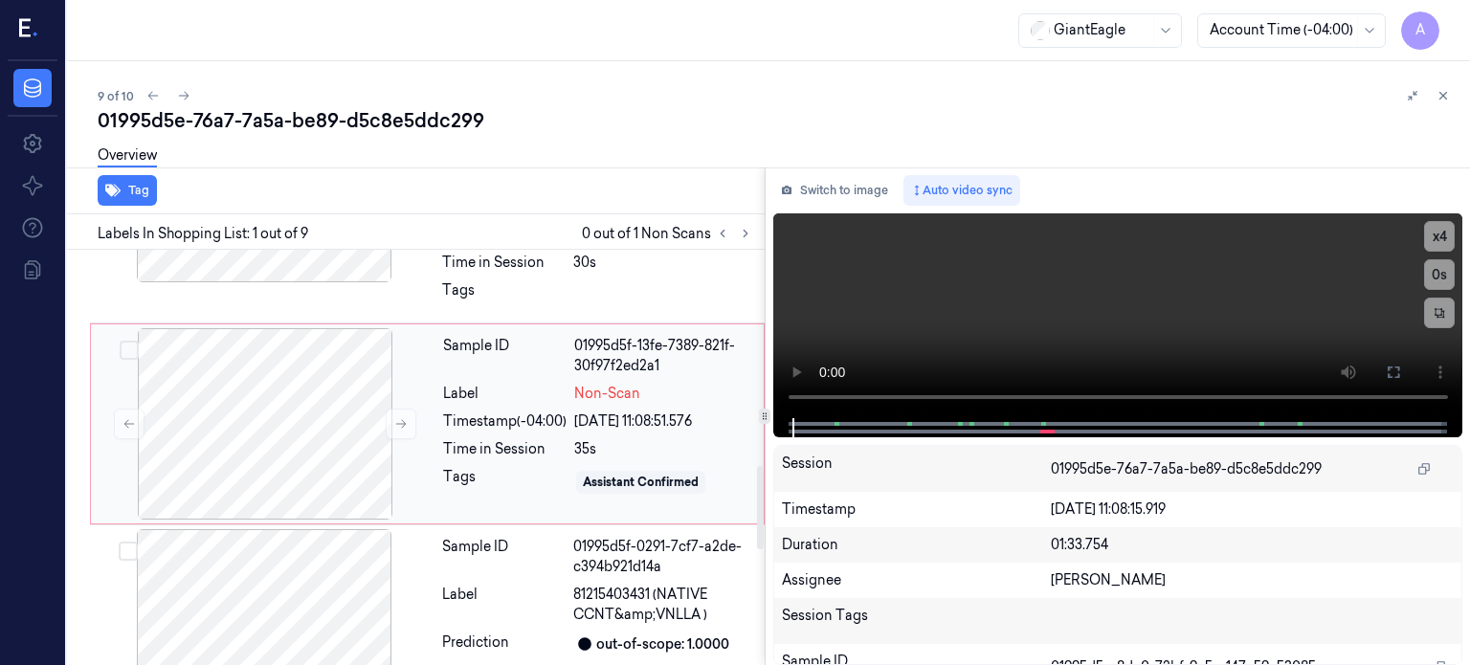
click at [568, 458] on div "Sample ID 01995d5f-13fe-7389-821f-30f97f2ed2a1 Label Non-Scan Timestamp (-04:00…" at bounding box center [597, 423] width 324 height 191
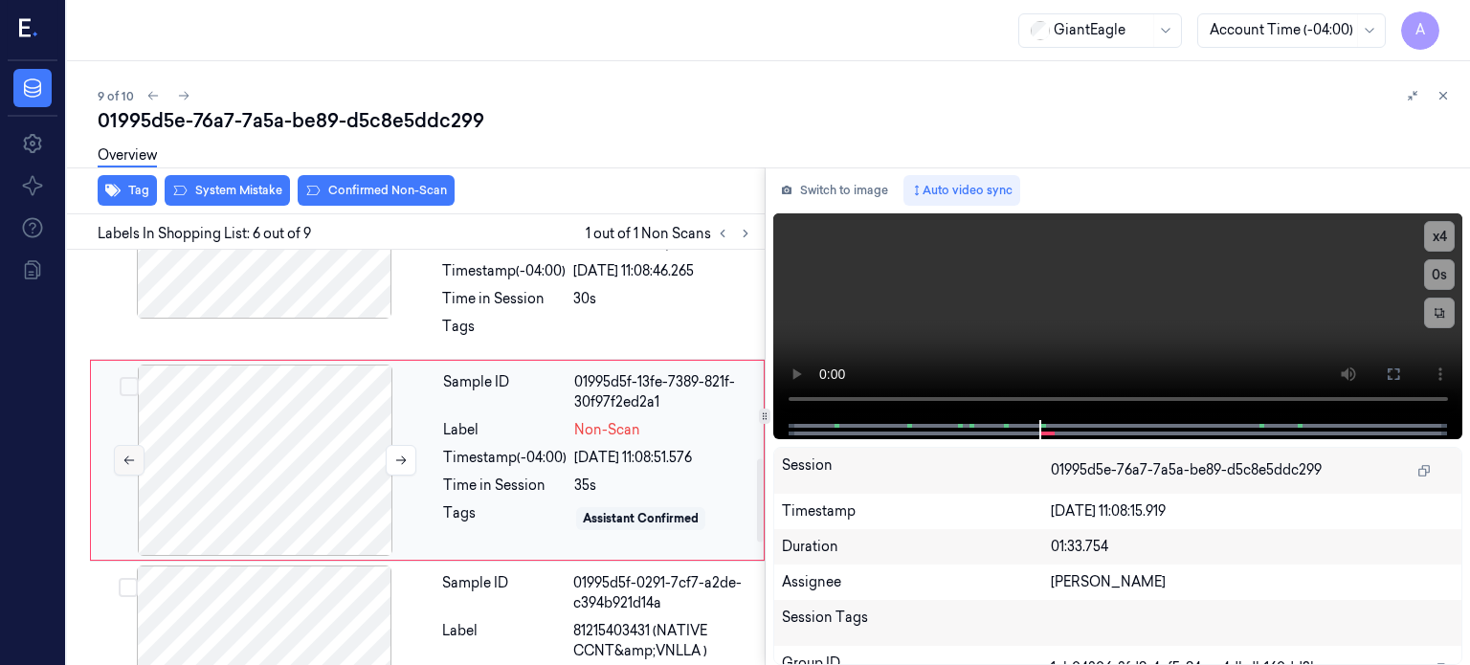
click at [130, 455] on icon at bounding box center [128, 459] width 13 height 13
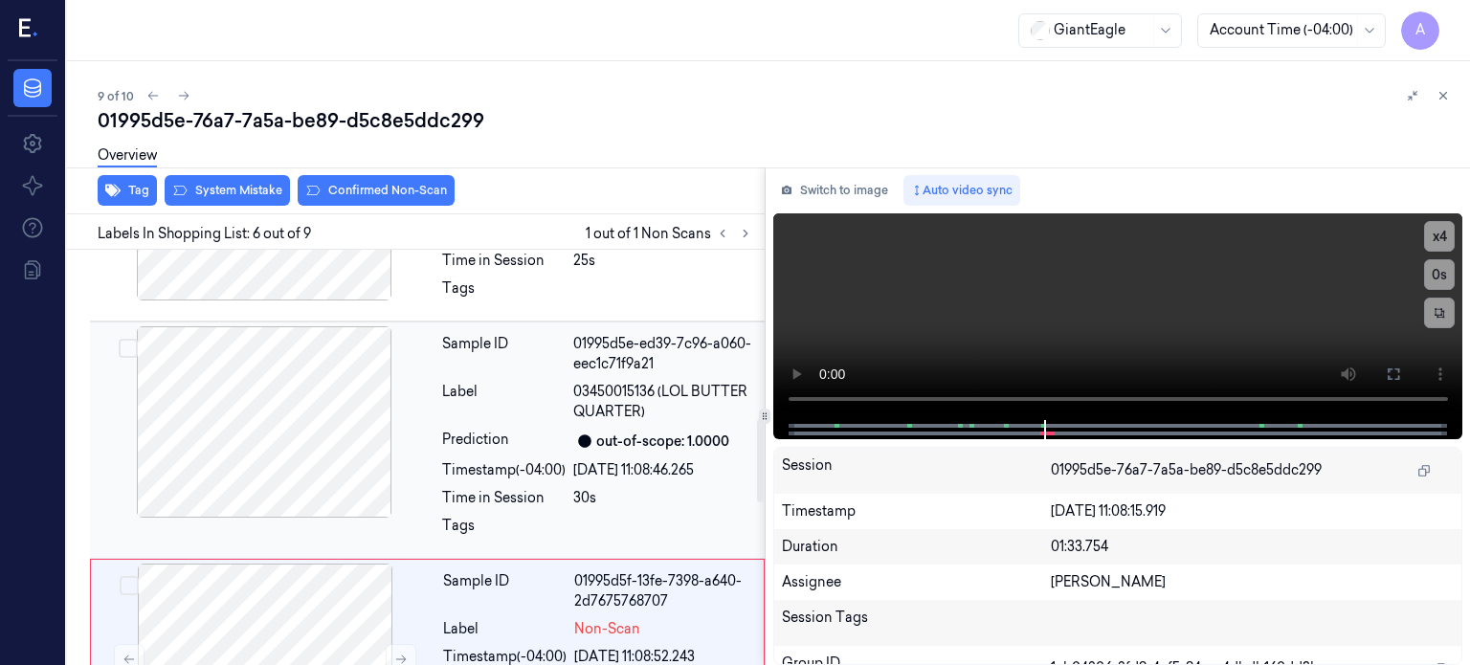
click at [260, 412] on div at bounding box center [264, 421] width 341 height 191
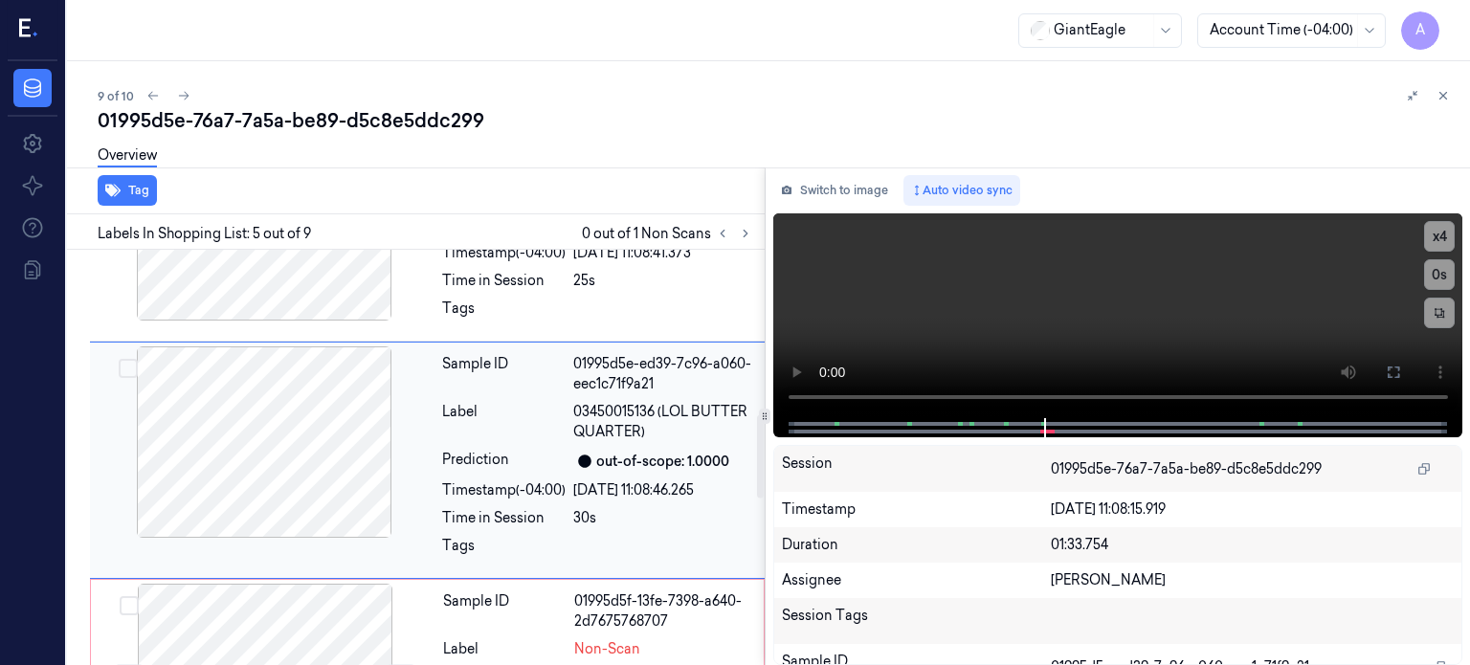
click at [242, 416] on div at bounding box center [264, 441] width 341 height 191
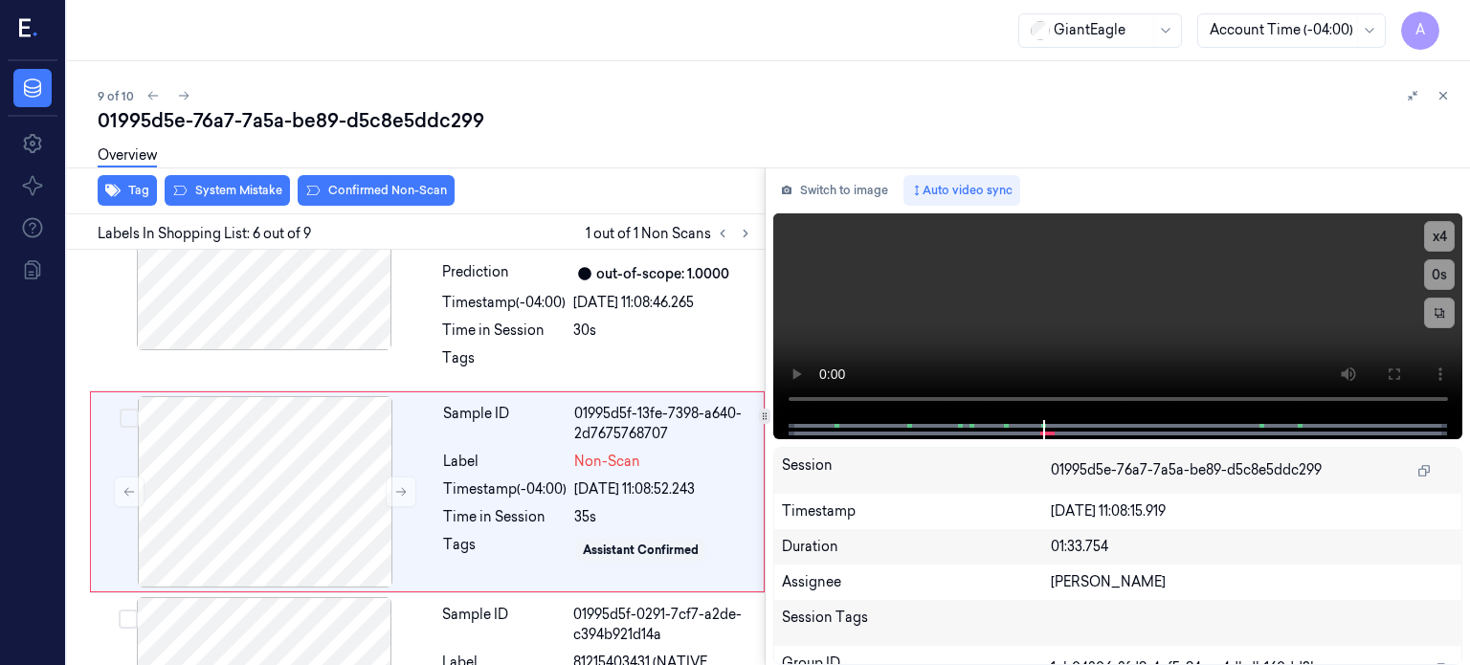
scroll to position [1035, 0]
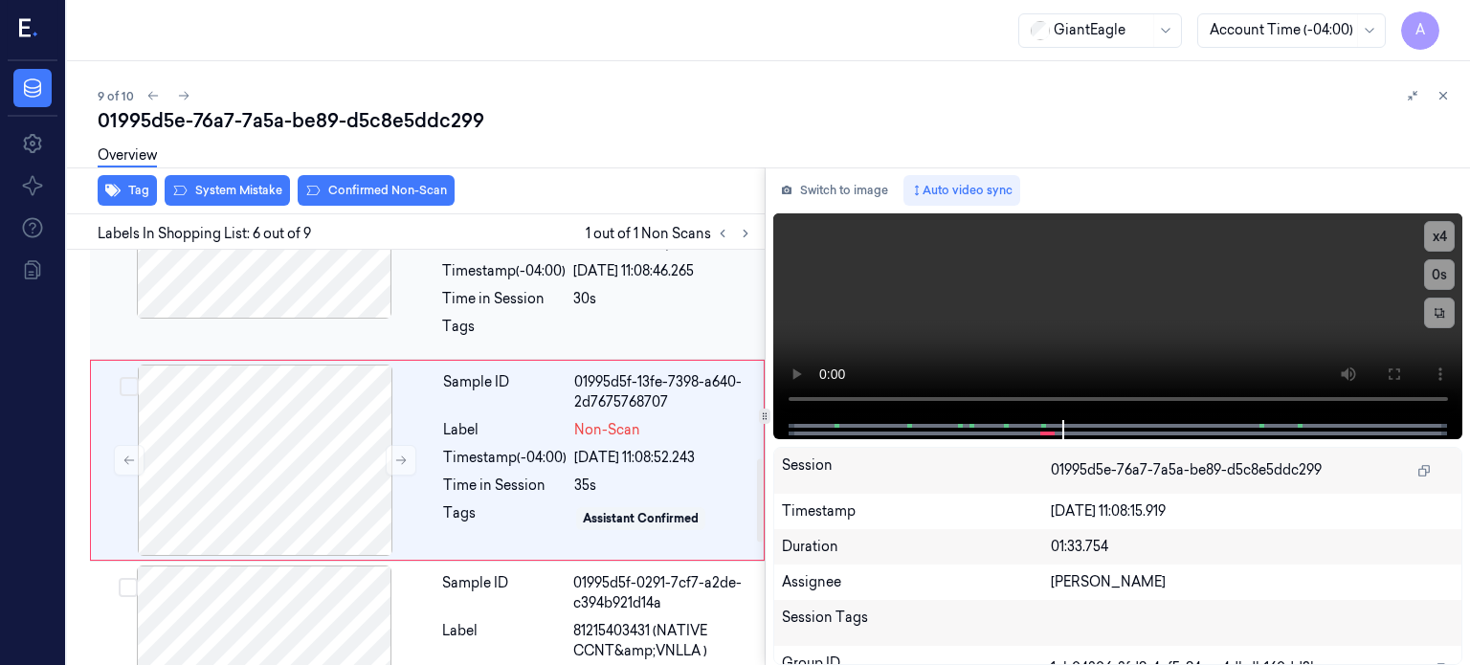
click at [304, 278] on div at bounding box center [264, 222] width 341 height 191
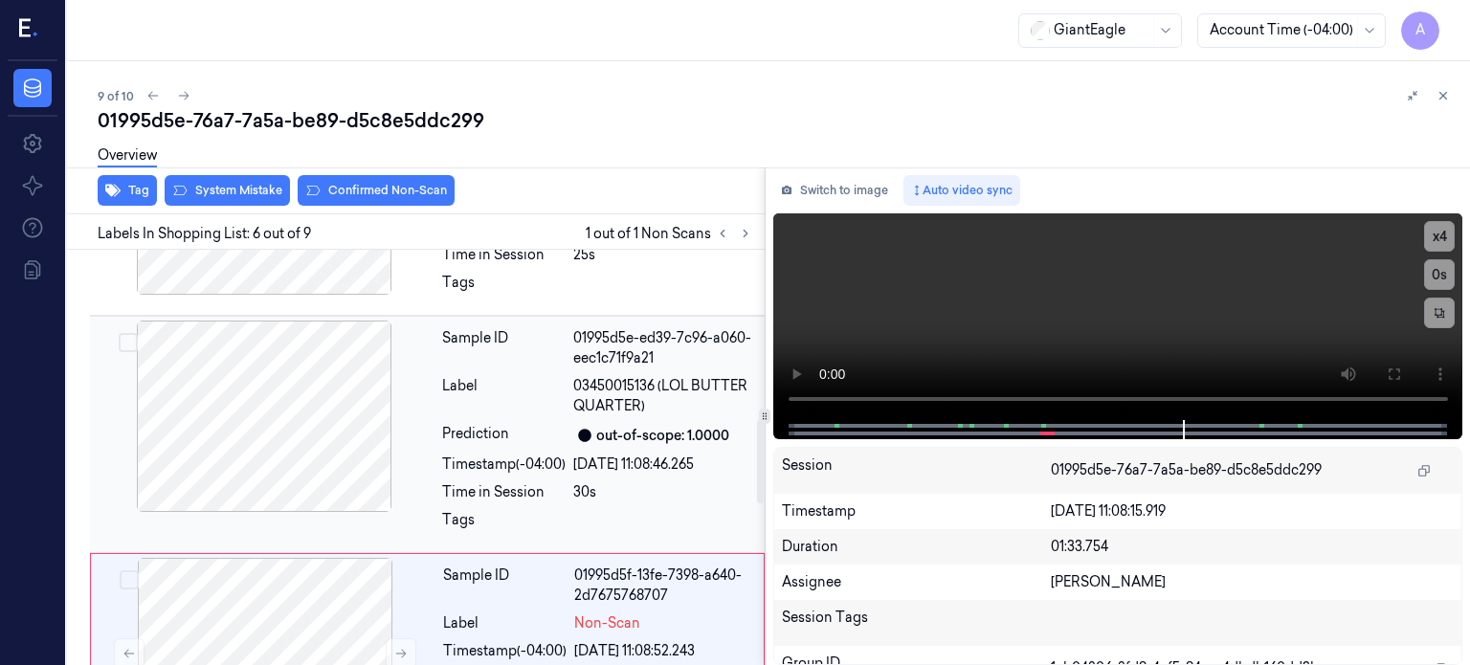
click at [245, 393] on div at bounding box center [264, 416] width 341 height 191
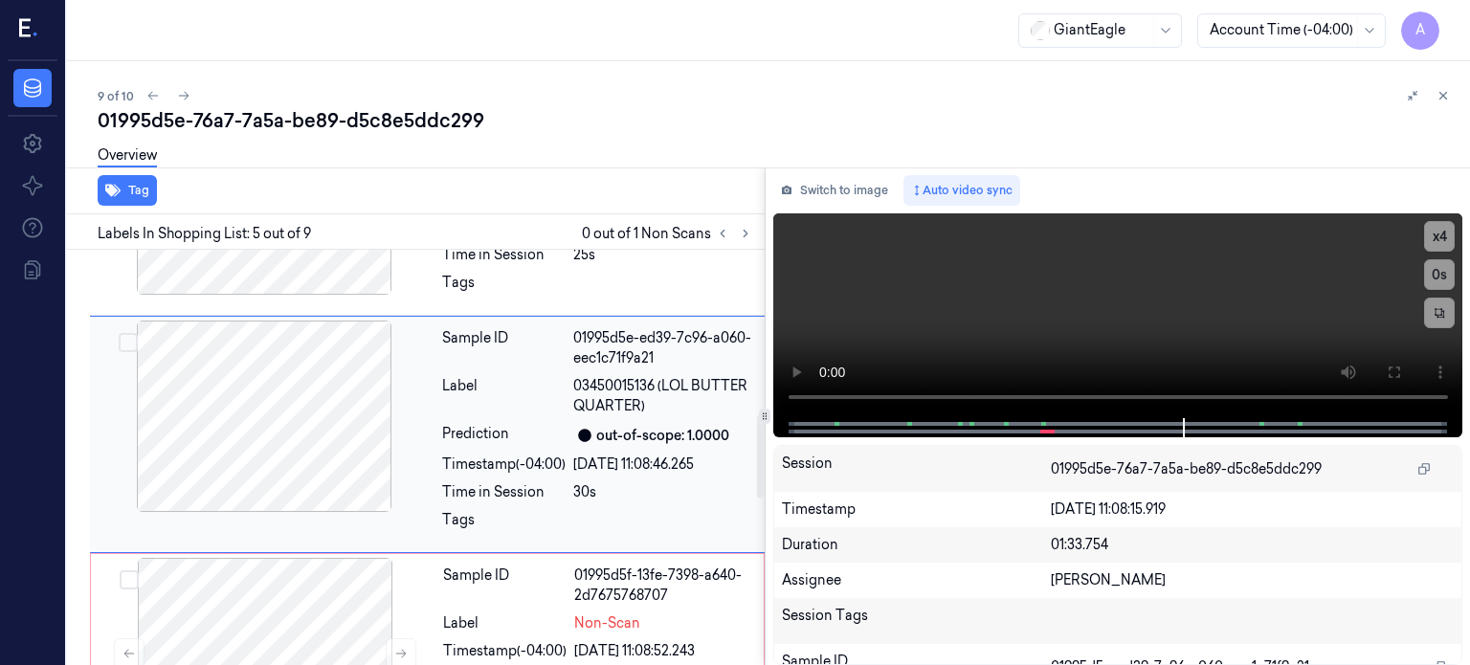
scroll to position [816, 0]
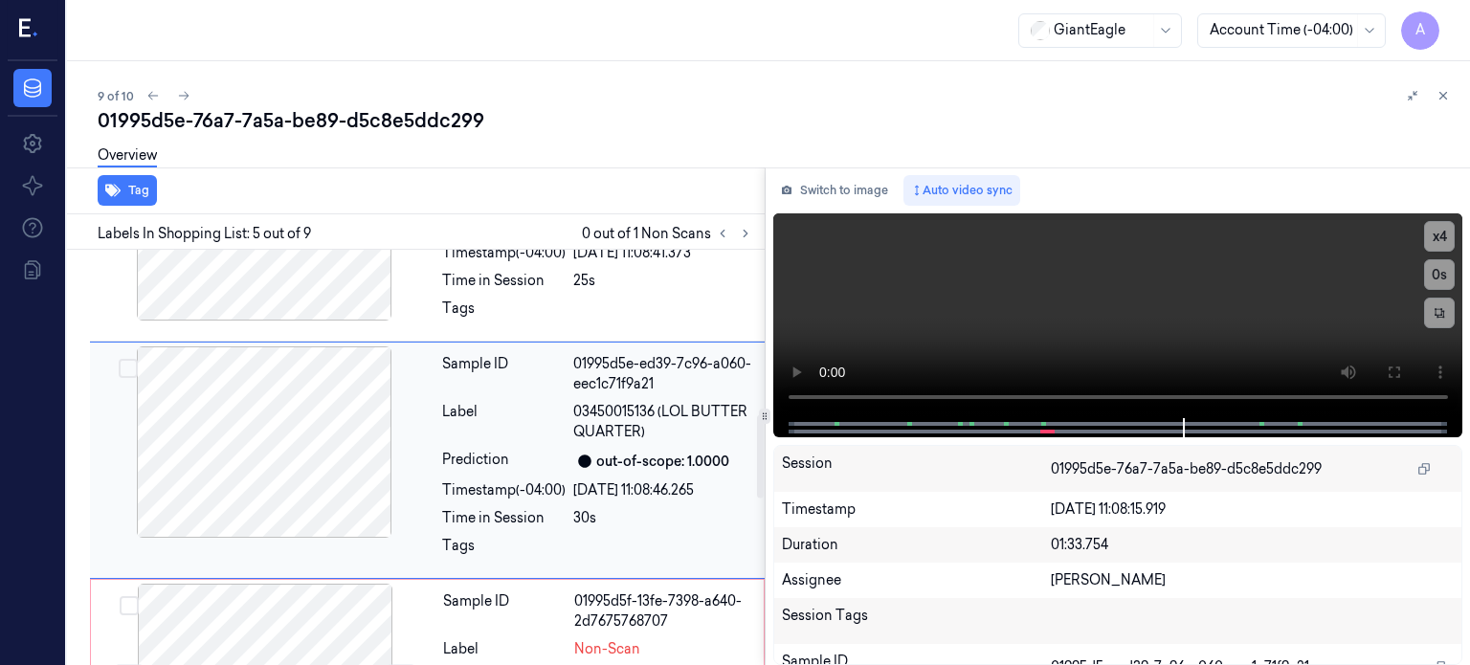
click at [311, 416] on div at bounding box center [264, 441] width 341 height 191
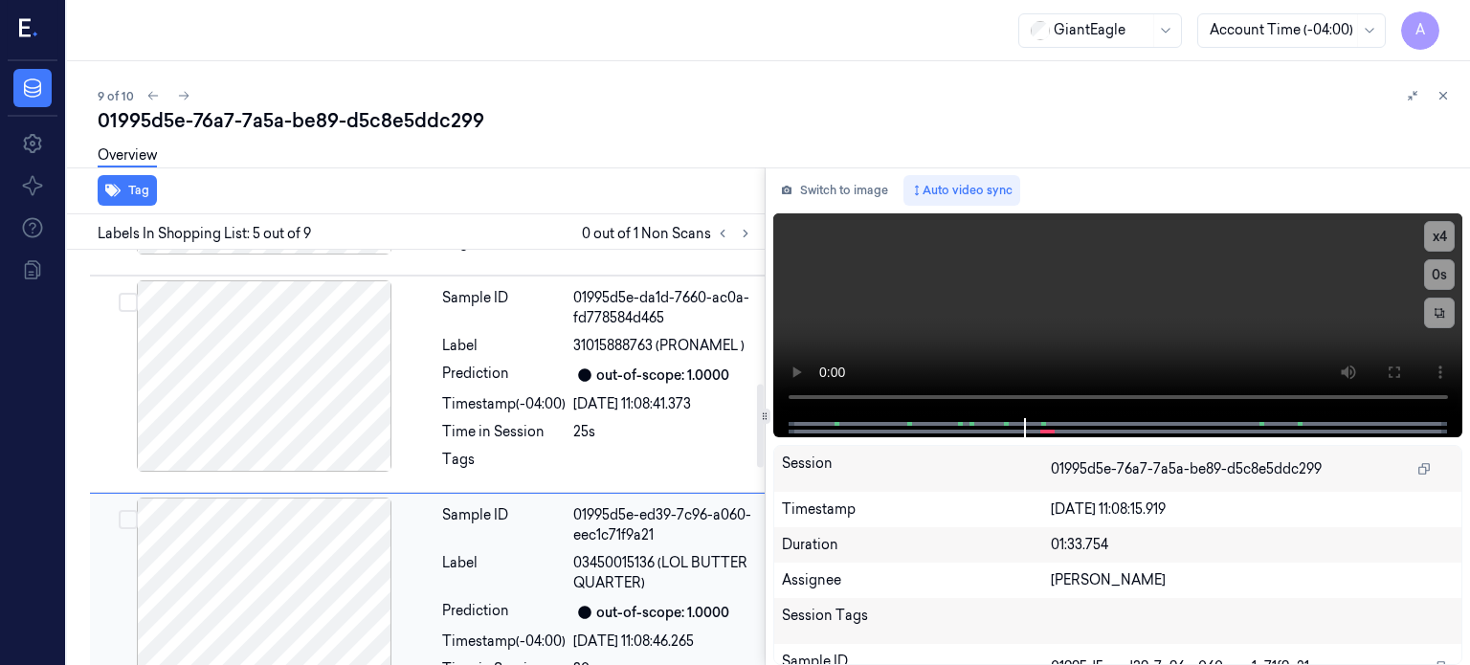
scroll to position [664, 0]
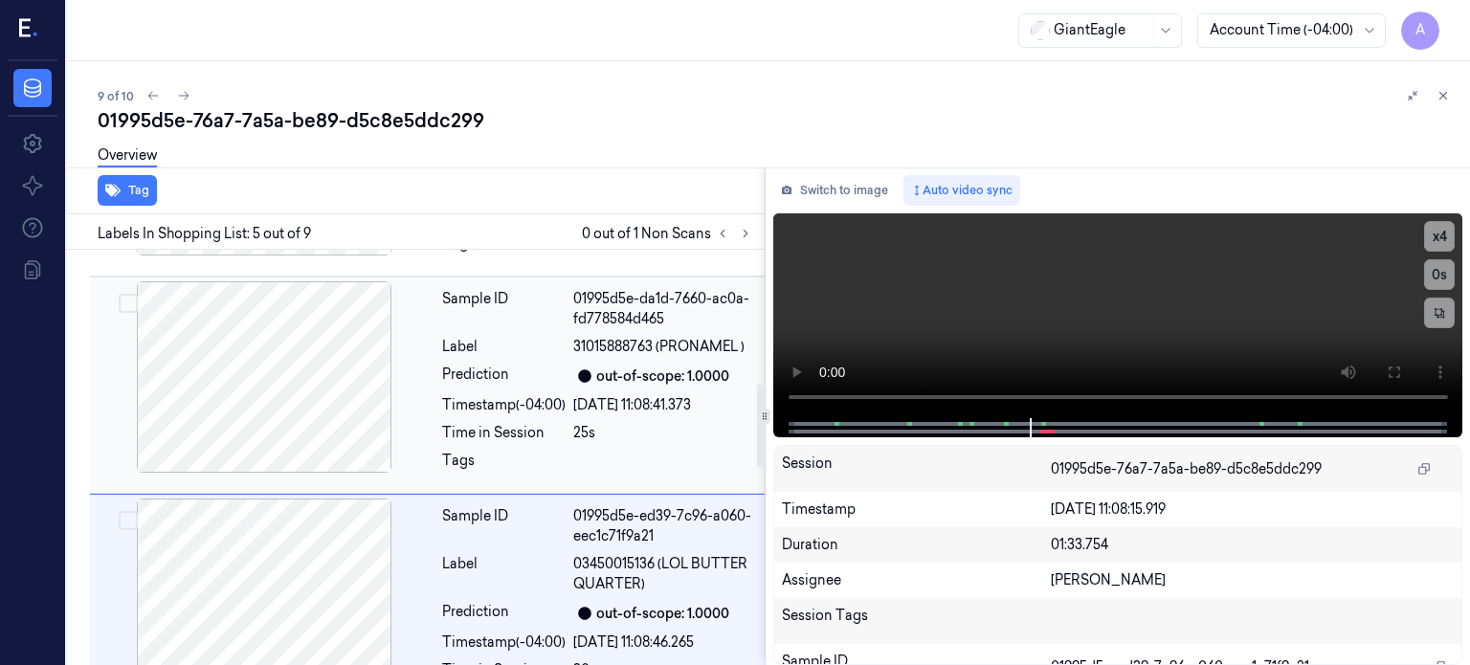
click at [275, 394] on div at bounding box center [264, 376] width 341 height 191
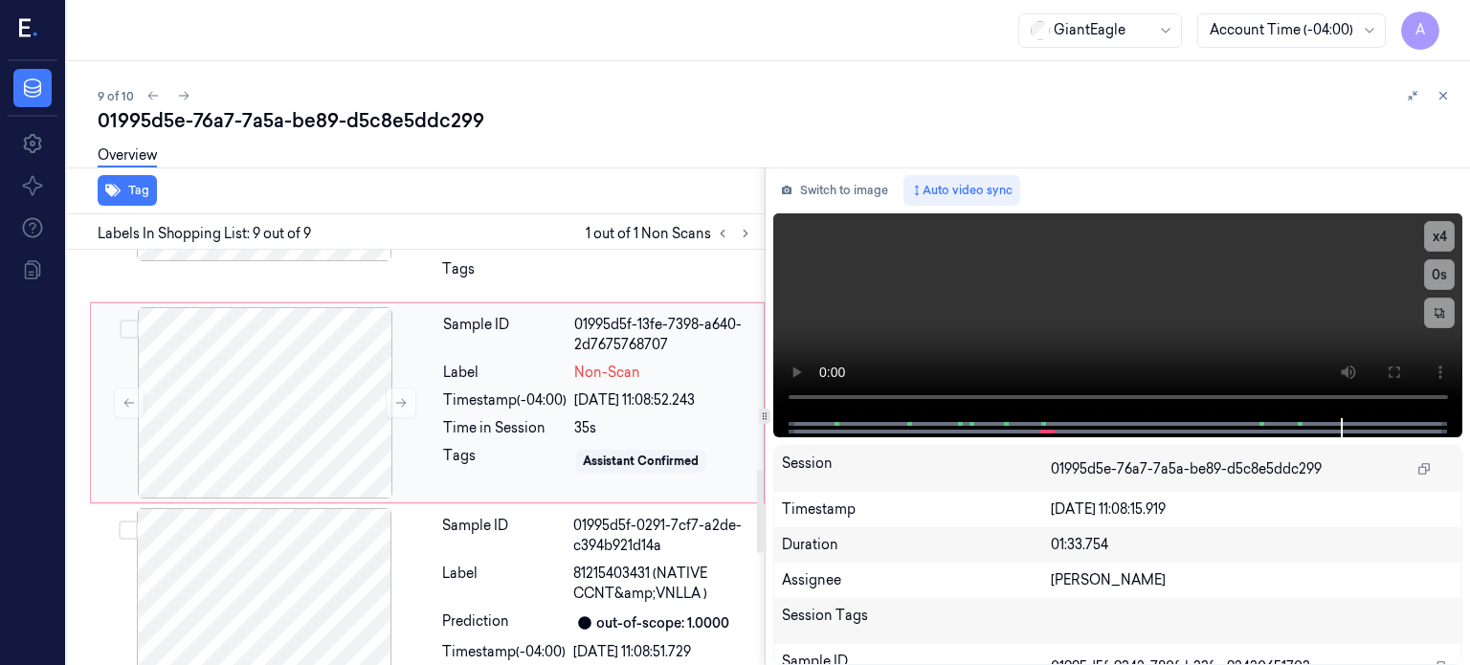
scroll to position [1090, 0]
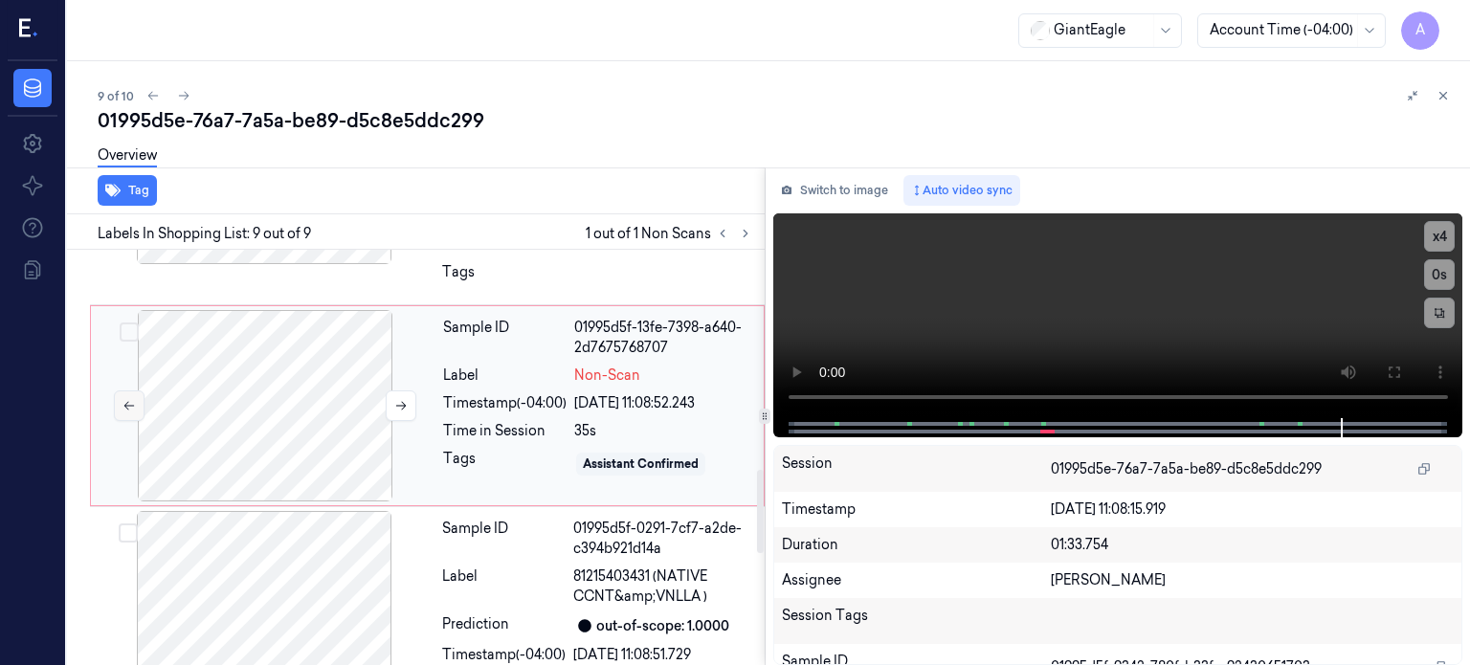
click at [131, 408] on icon at bounding box center [128, 405] width 13 height 13
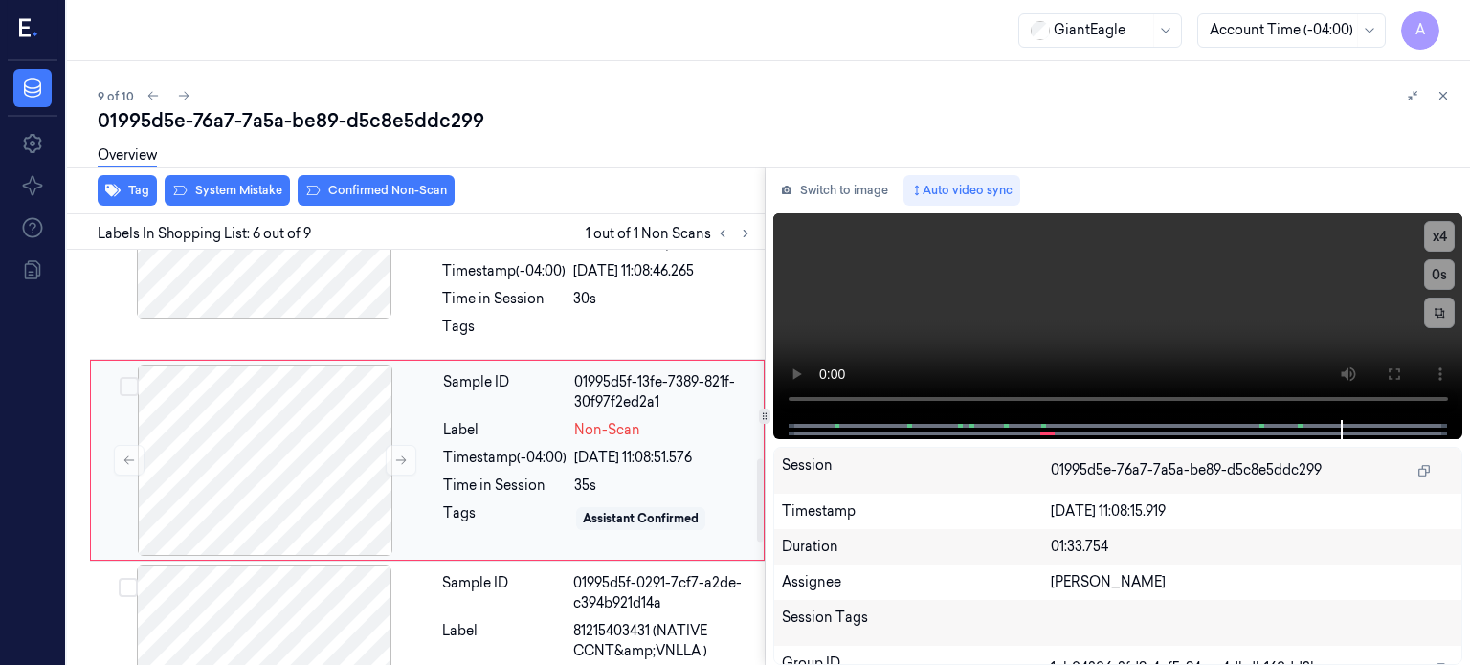
click at [597, 453] on div "[DATE] 11:08:51.576" at bounding box center [663, 458] width 178 height 20
click at [138, 457] on button at bounding box center [129, 460] width 31 height 31
click at [546, 443] on div "Sample ID 01995d5f-13fe-7398-a640-2d7675768707 Label Non-Scan Timestamp (-04:00…" at bounding box center [597, 460] width 324 height 191
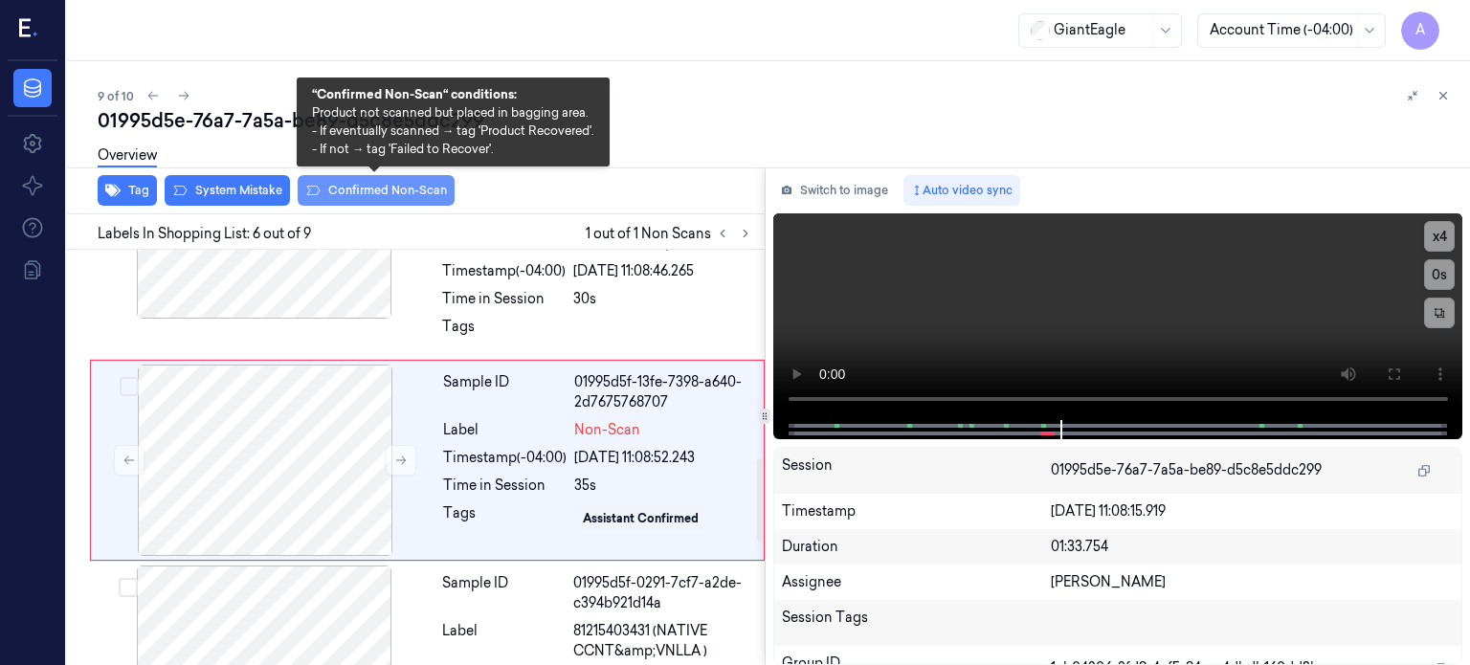
click at [406, 188] on button "Confirmed Non-Scan" at bounding box center [376, 190] width 157 height 31
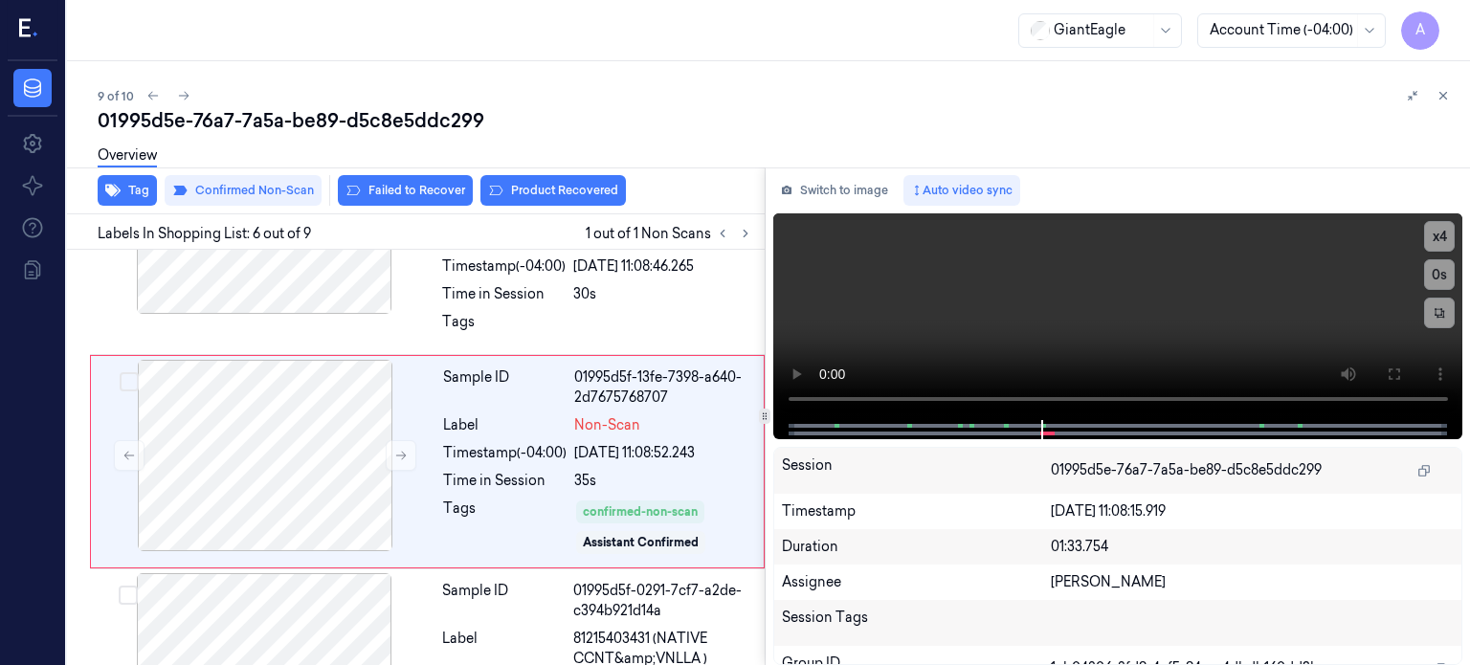
scroll to position [1041, 0]
click at [553, 189] on button "Product Recovered" at bounding box center [552, 190] width 145 height 31
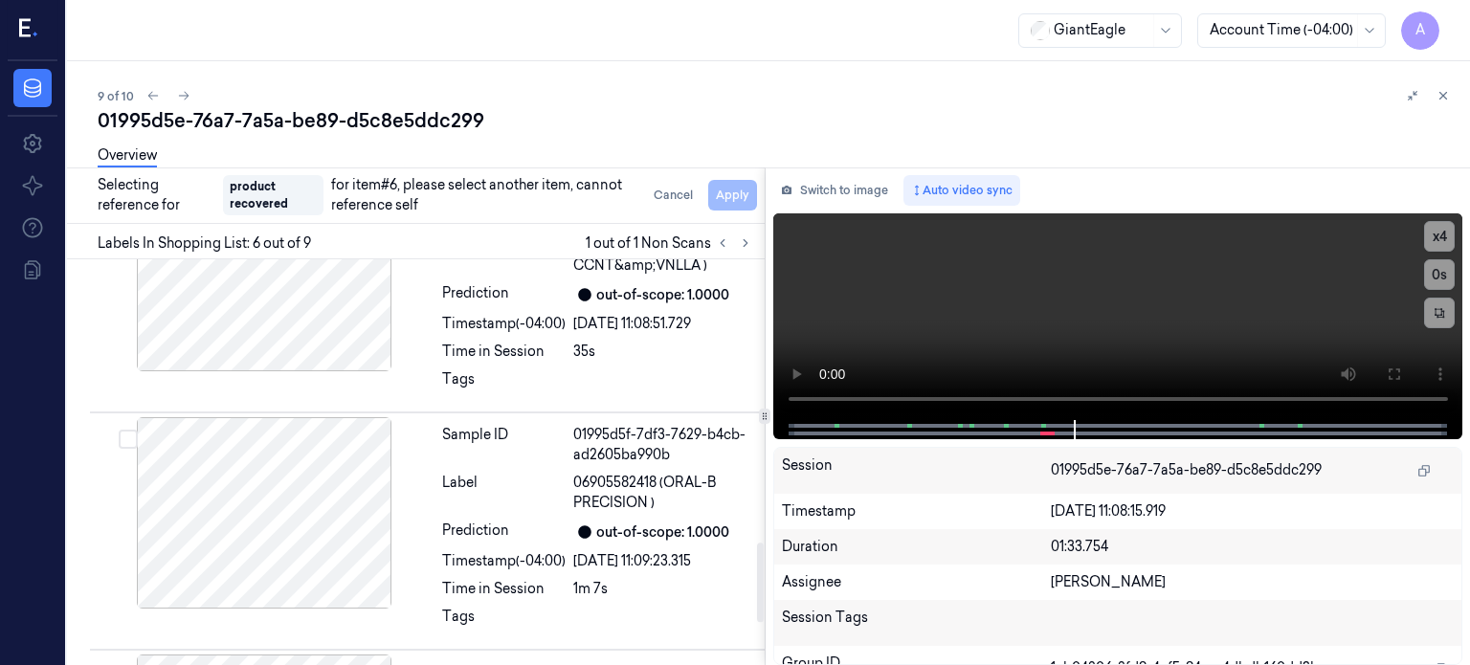
scroll to position [1447, 0]
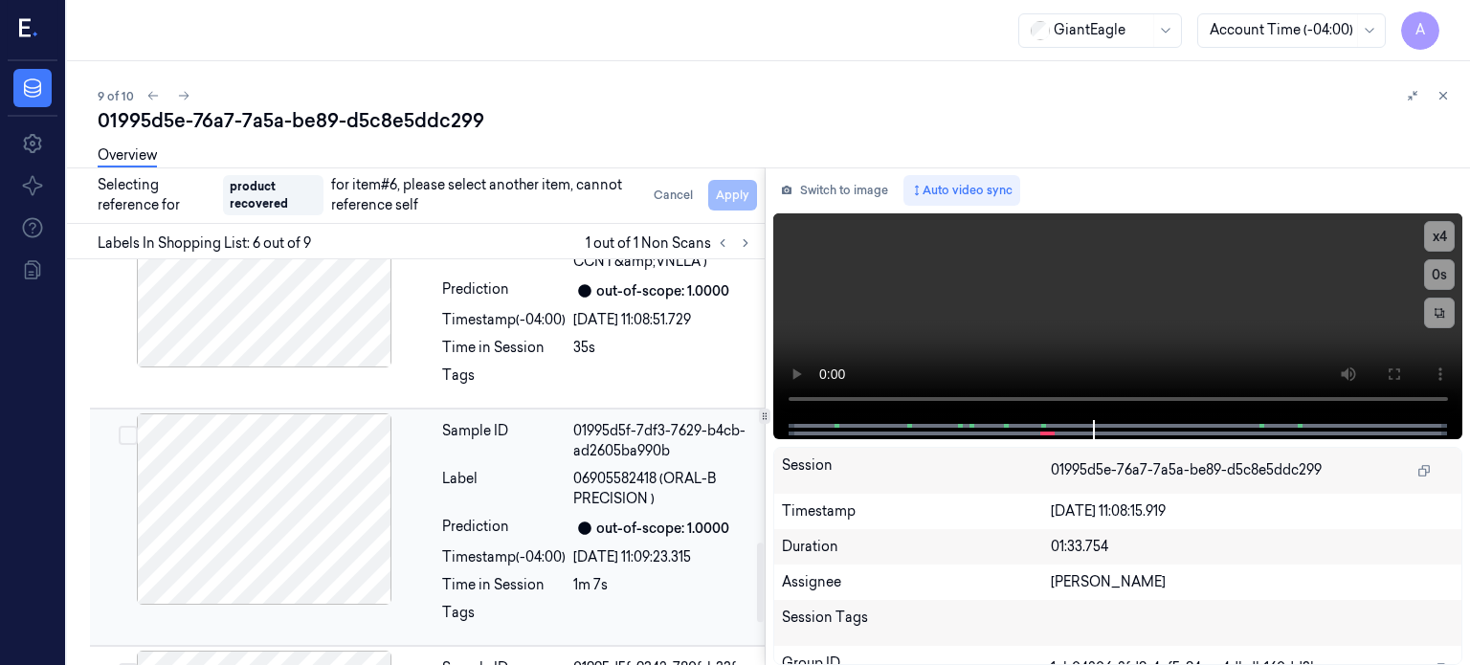
click at [574, 530] on div "out-of-scope: 1.0000" at bounding box center [663, 528] width 180 height 23
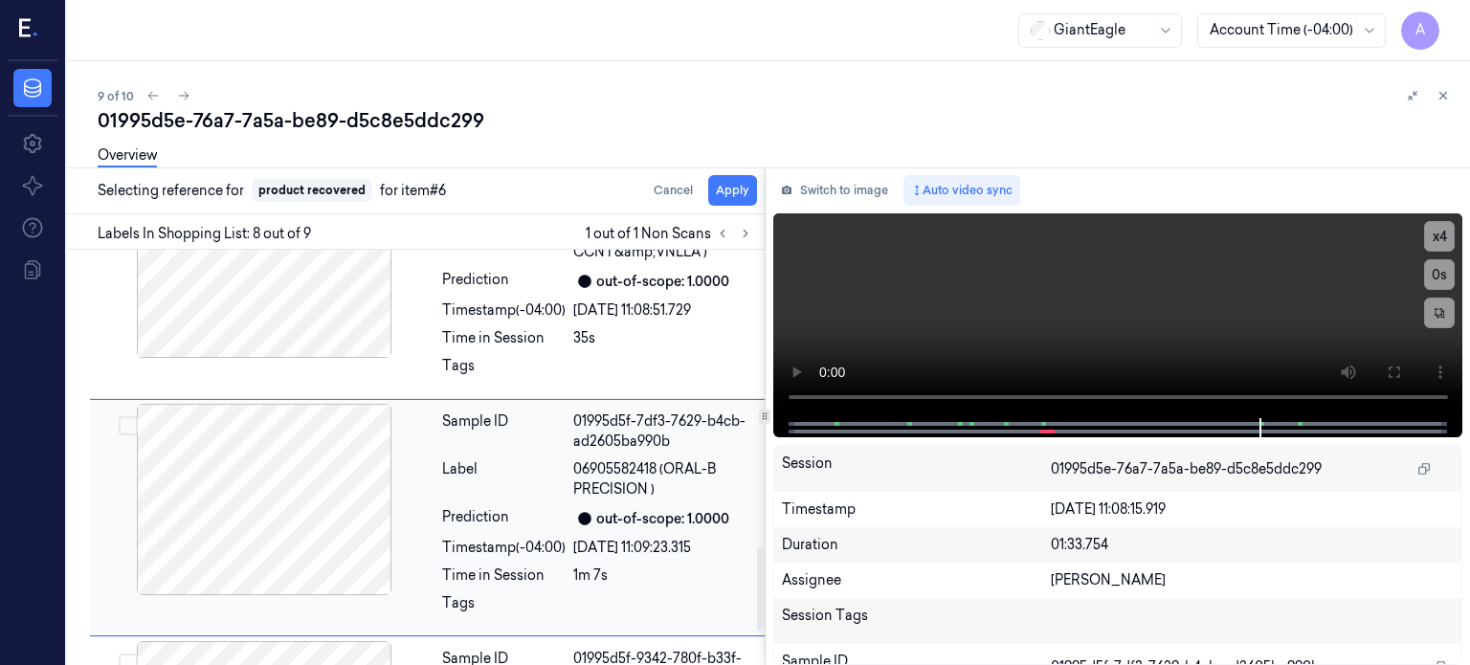
scroll to position [1503, 0]
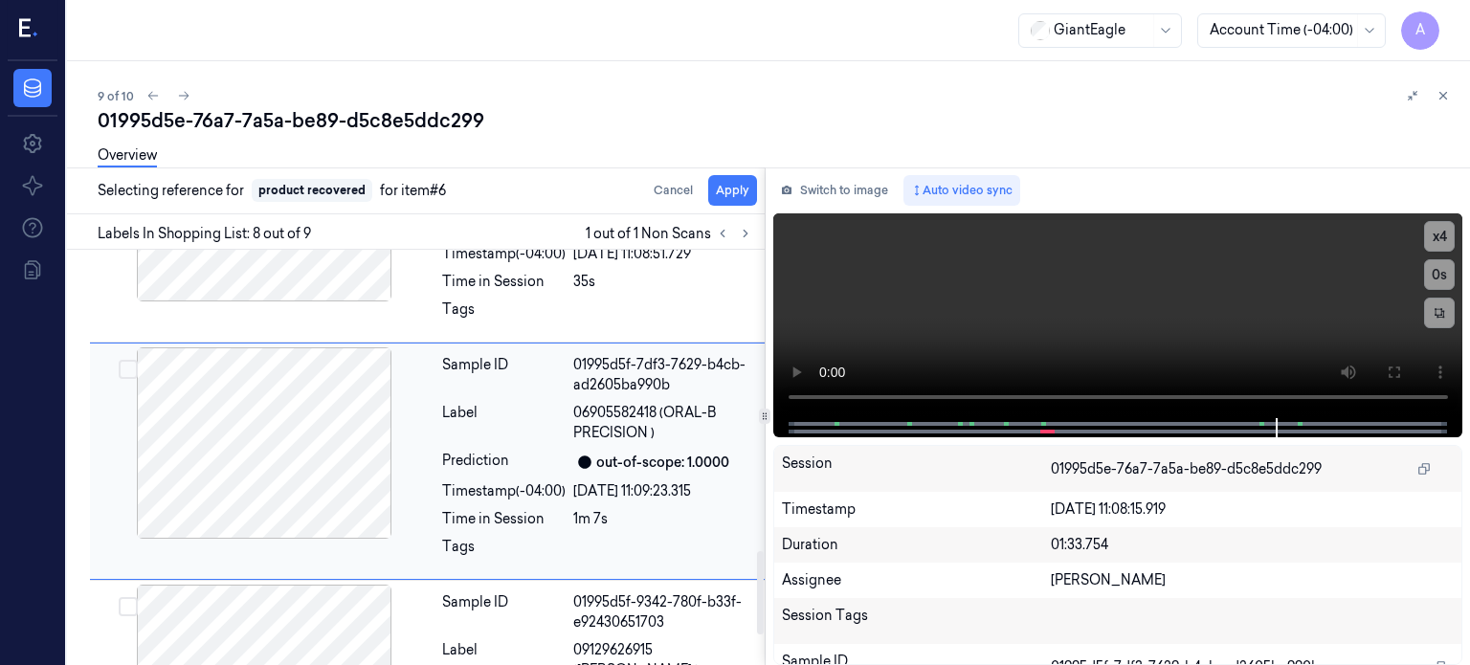
click at [125, 363] on button "Select row" at bounding box center [128, 369] width 19 height 19
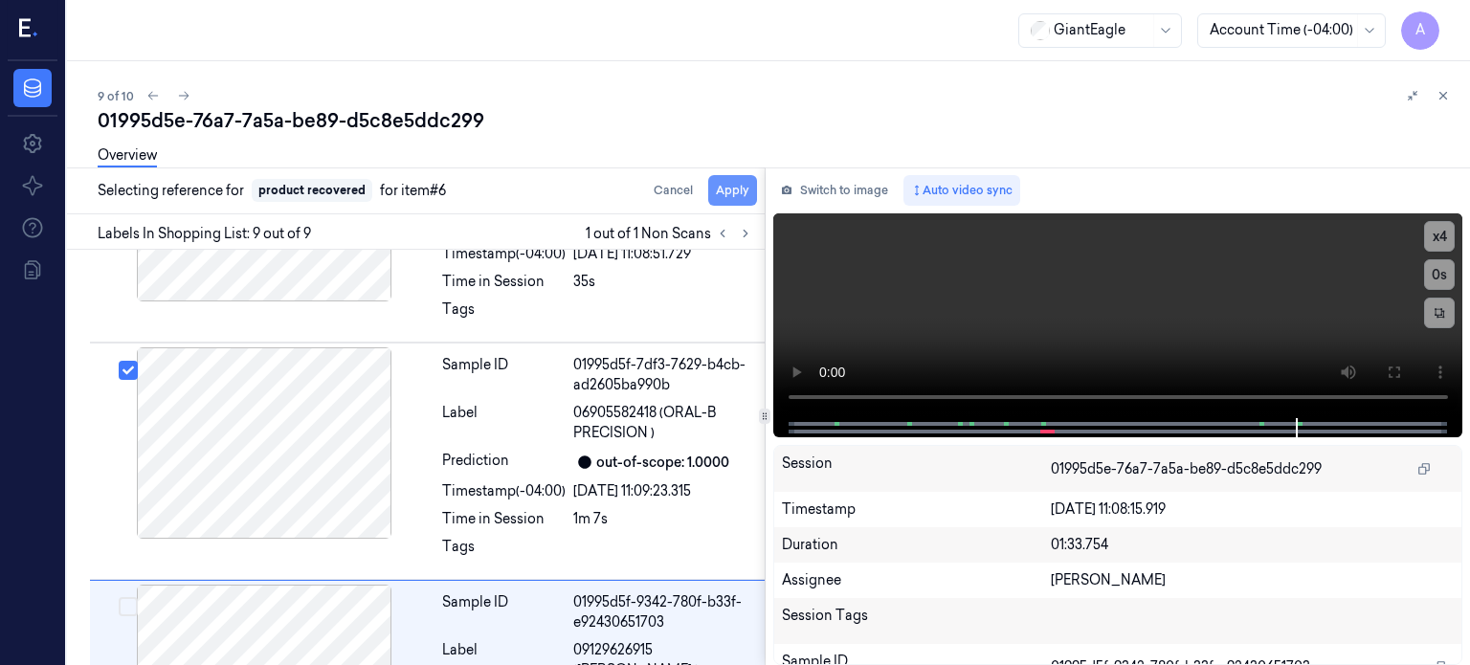
click at [731, 194] on button "Apply" at bounding box center [732, 190] width 49 height 31
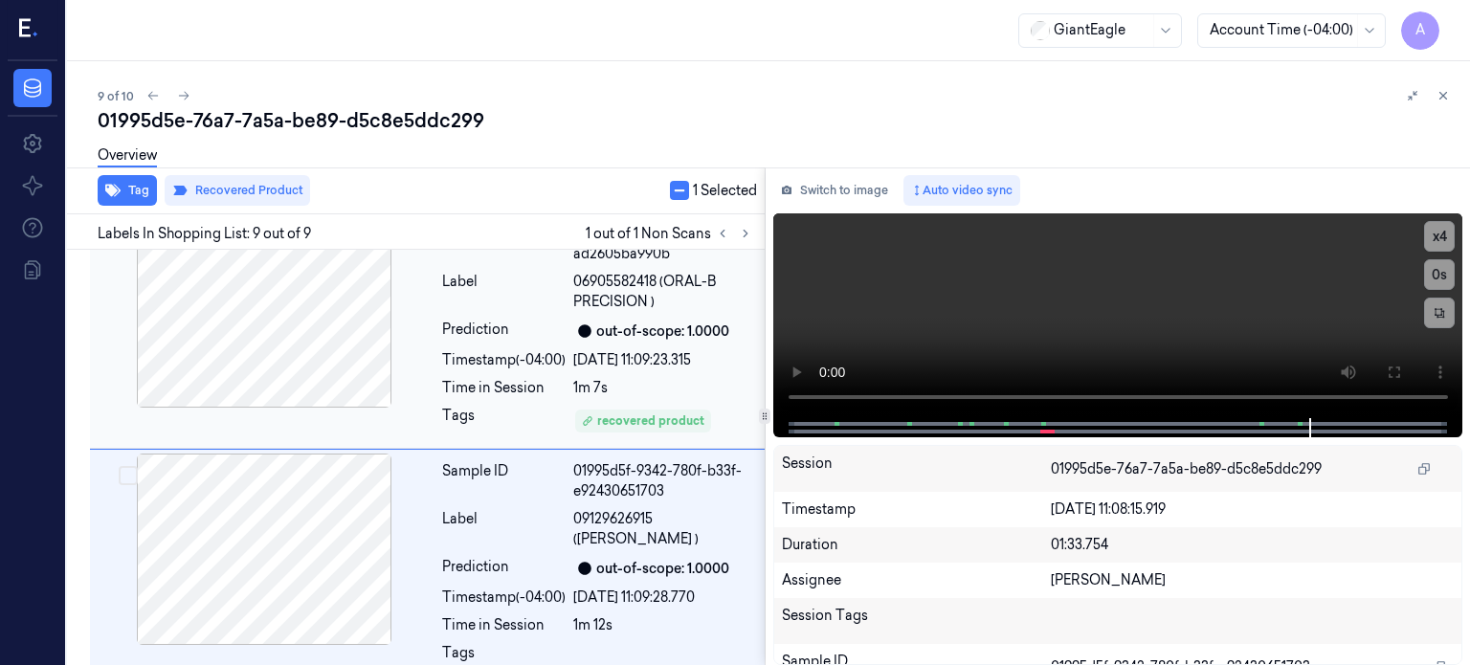
scroll to position [1680, 0]
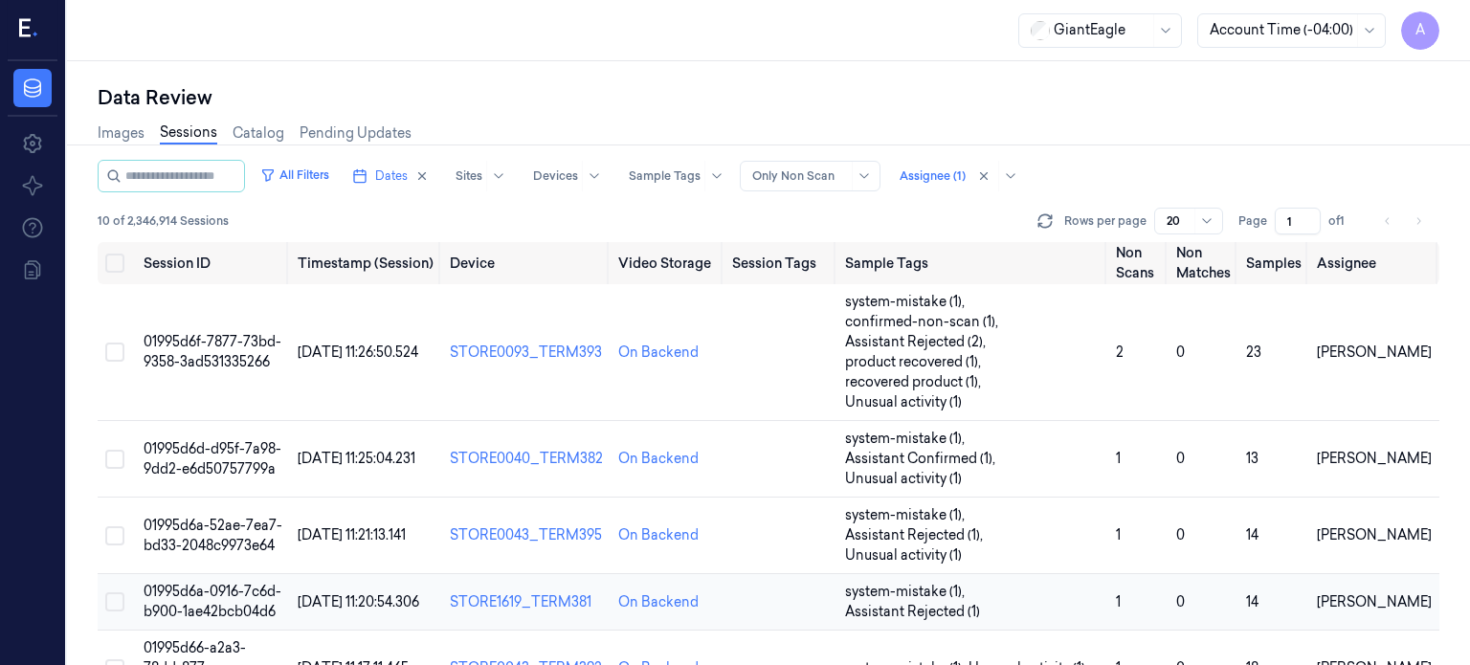
scroll to position [336, 0]
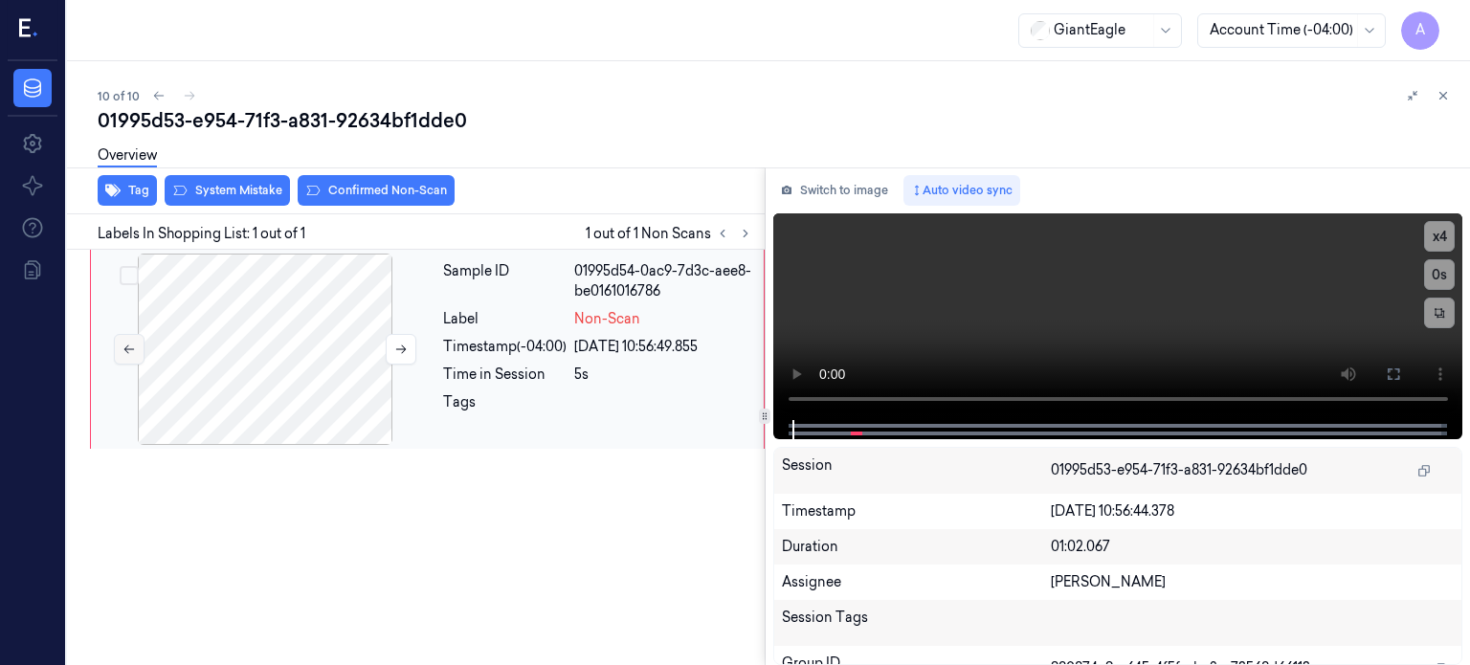
click at [128, 347] on icon at bounding box center [128, 349] width 11 height 9
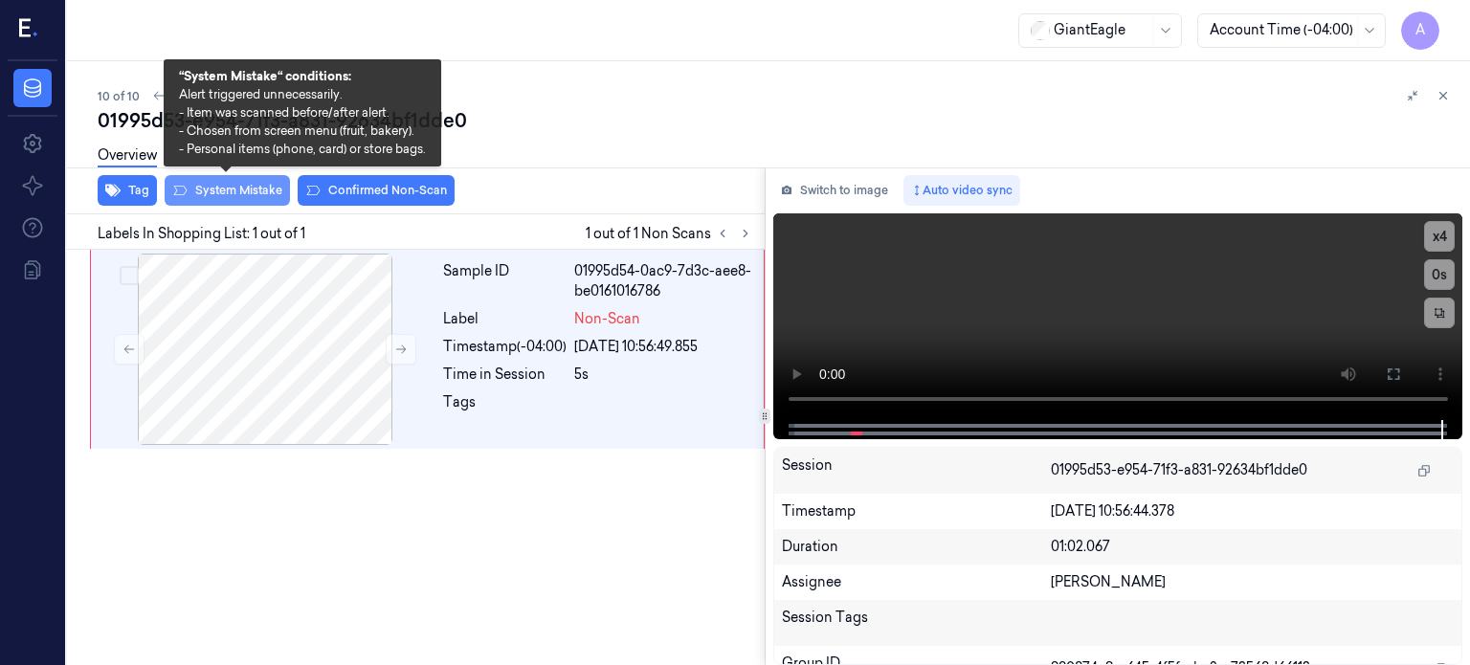
click at [229, 192] on button "System Mistake" at bounding box center [227, 190] width 125 height 31
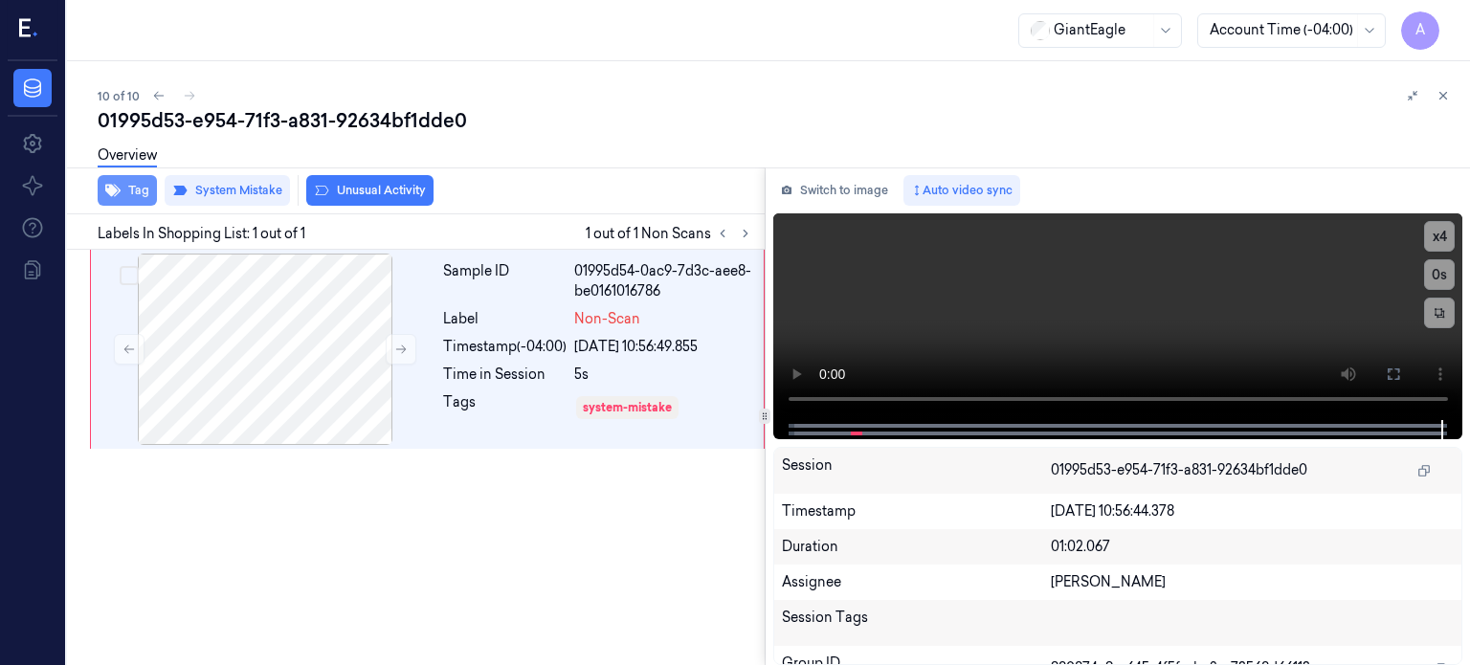
click at [125, 190] on button "Tag" at bounding box center [127, 190] width 59 height 31
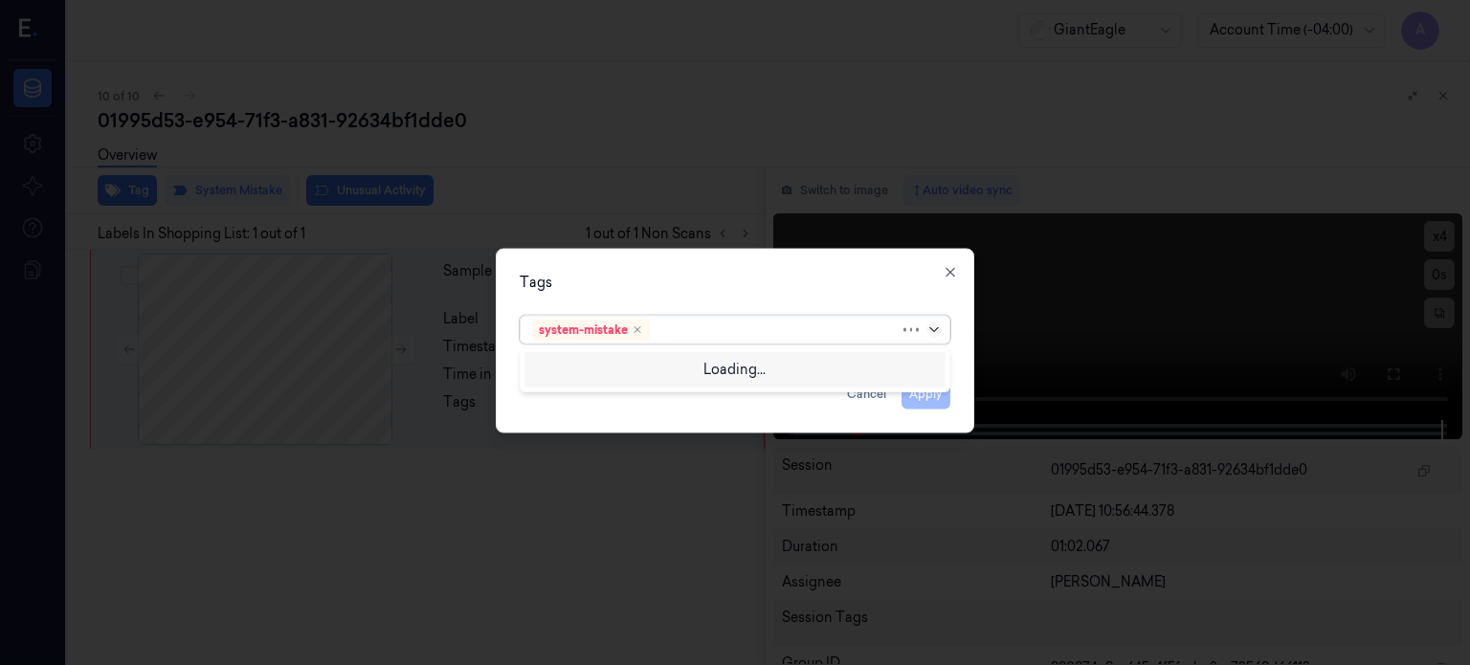
click at [937, 332] on icon at bounding box center [933, 328] width 15 height 15
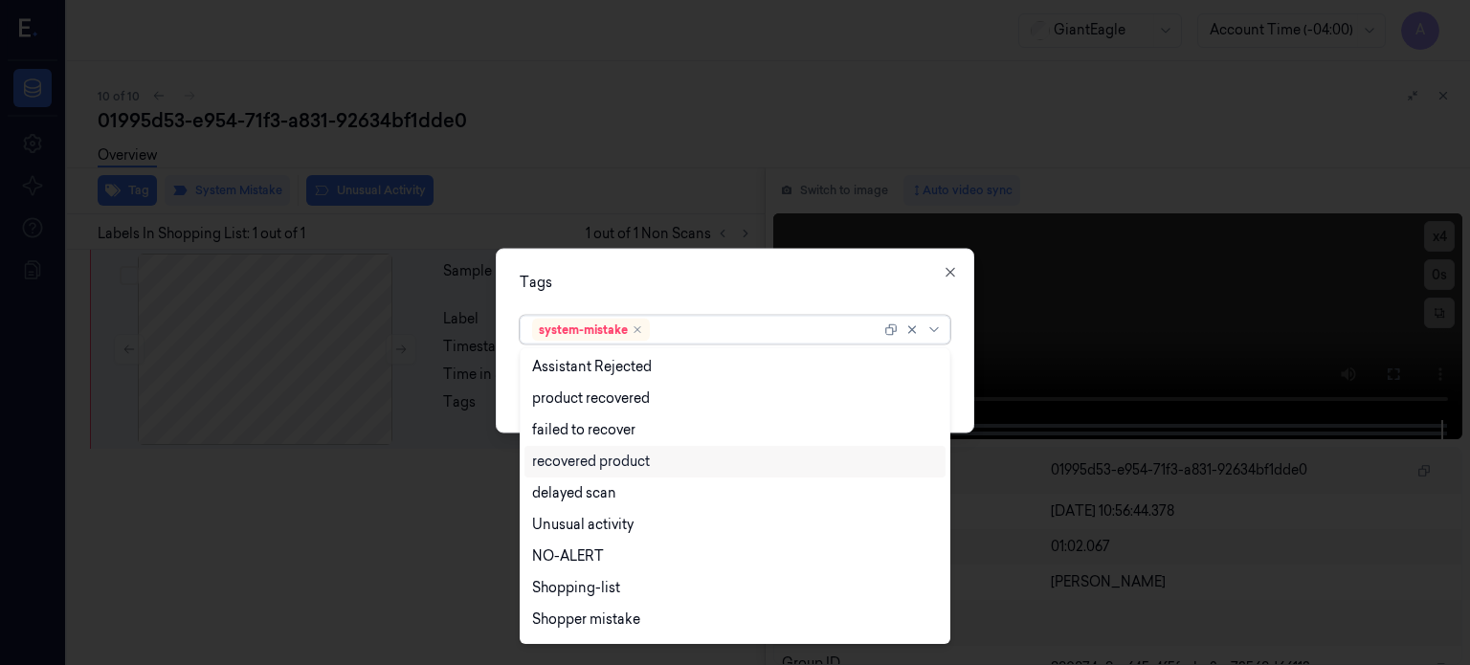
scroll to position [186, 0]
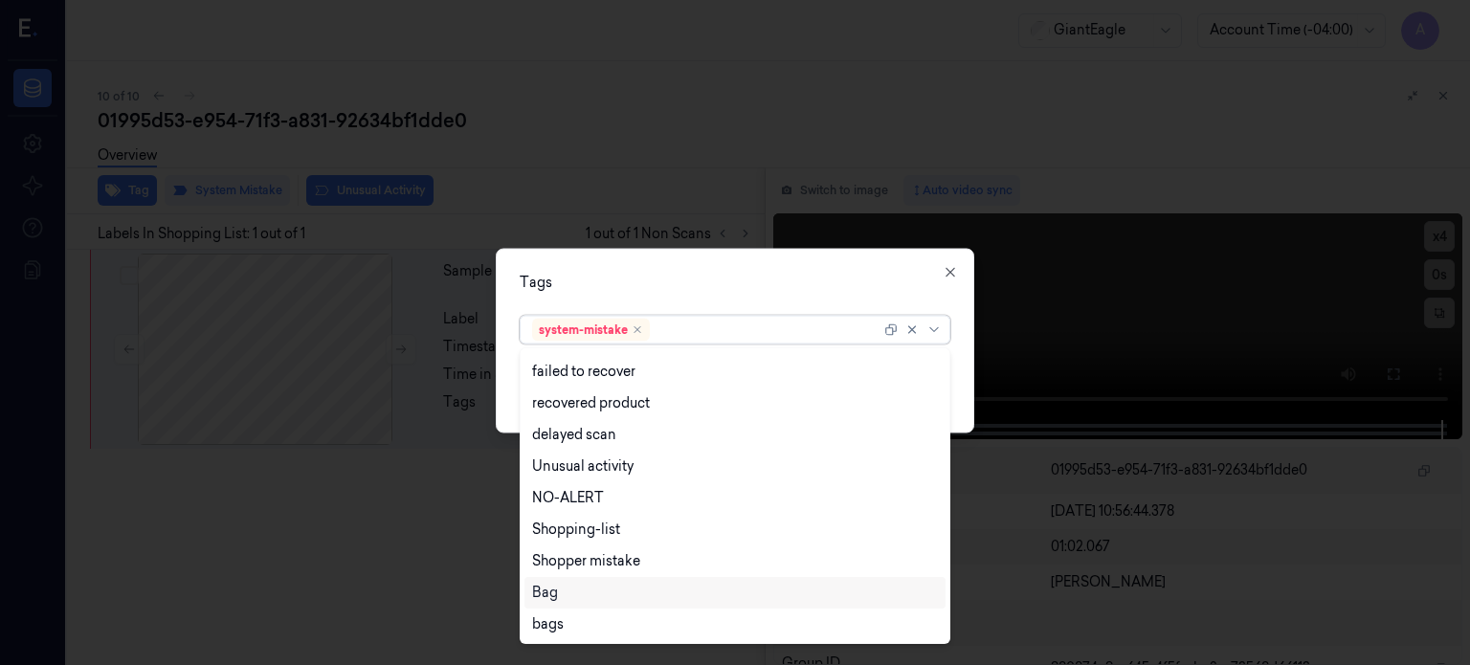
click at [544, 596] on div "Bag" at bounding box center [545, 593] width 26 height 20
click at [908, 290] on div "Tags" at bounding box center [735, 282] width 431 height 20
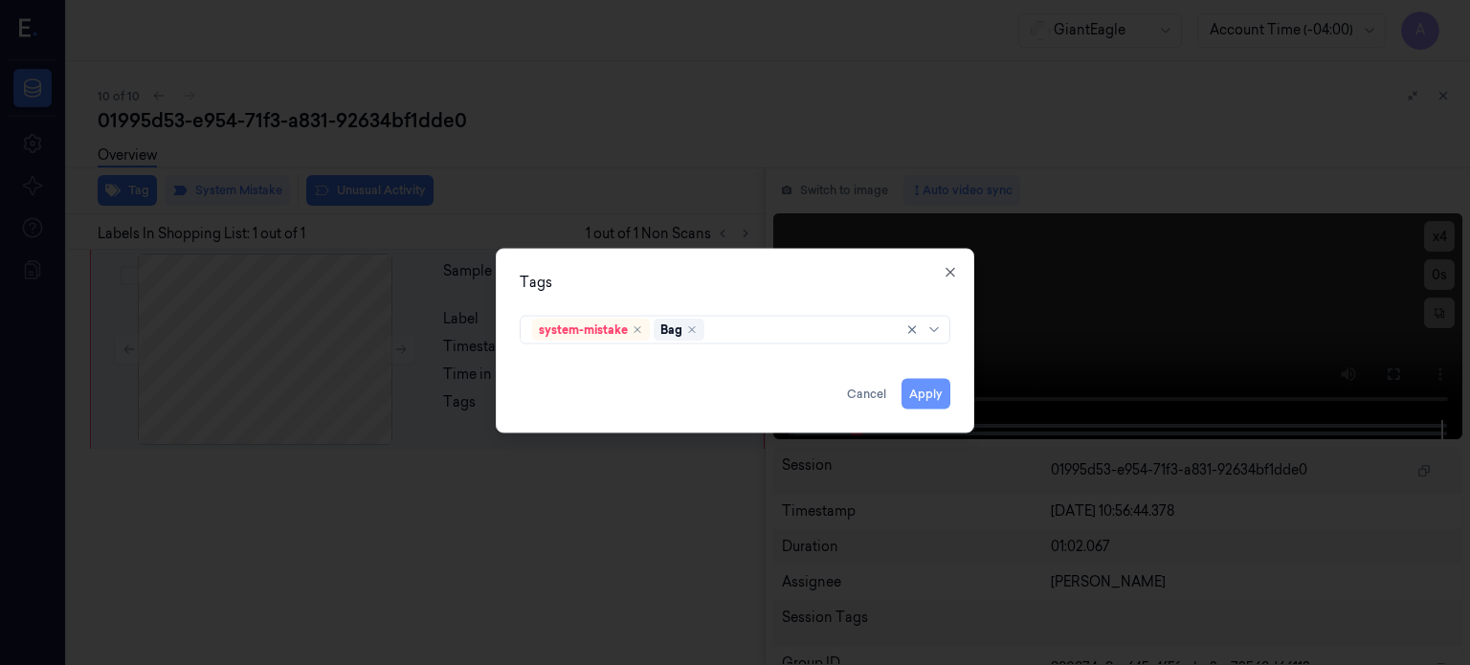
click at [916, 392] on button "Apply" at bounding box center [925, 393] width 49 height 31
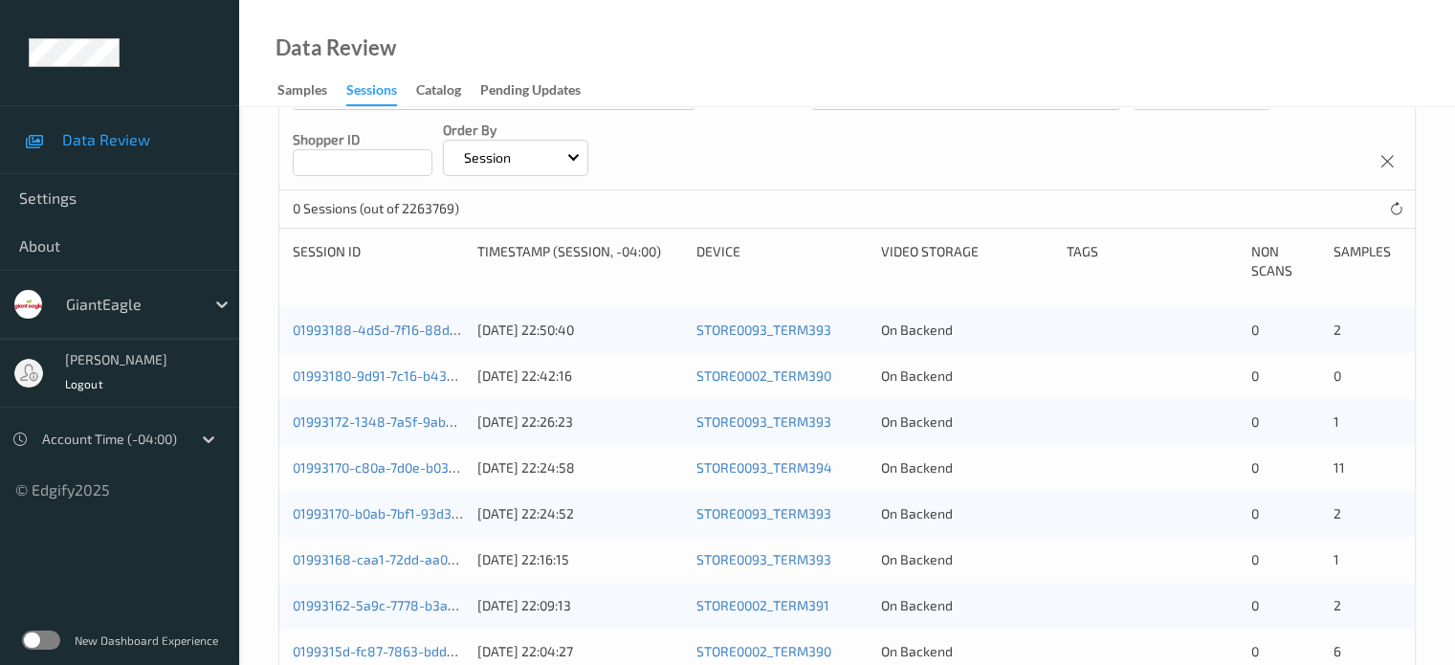
scroll to position [289, 0]
